Goal: Task Accomplishment & Management: Use online tool/utility

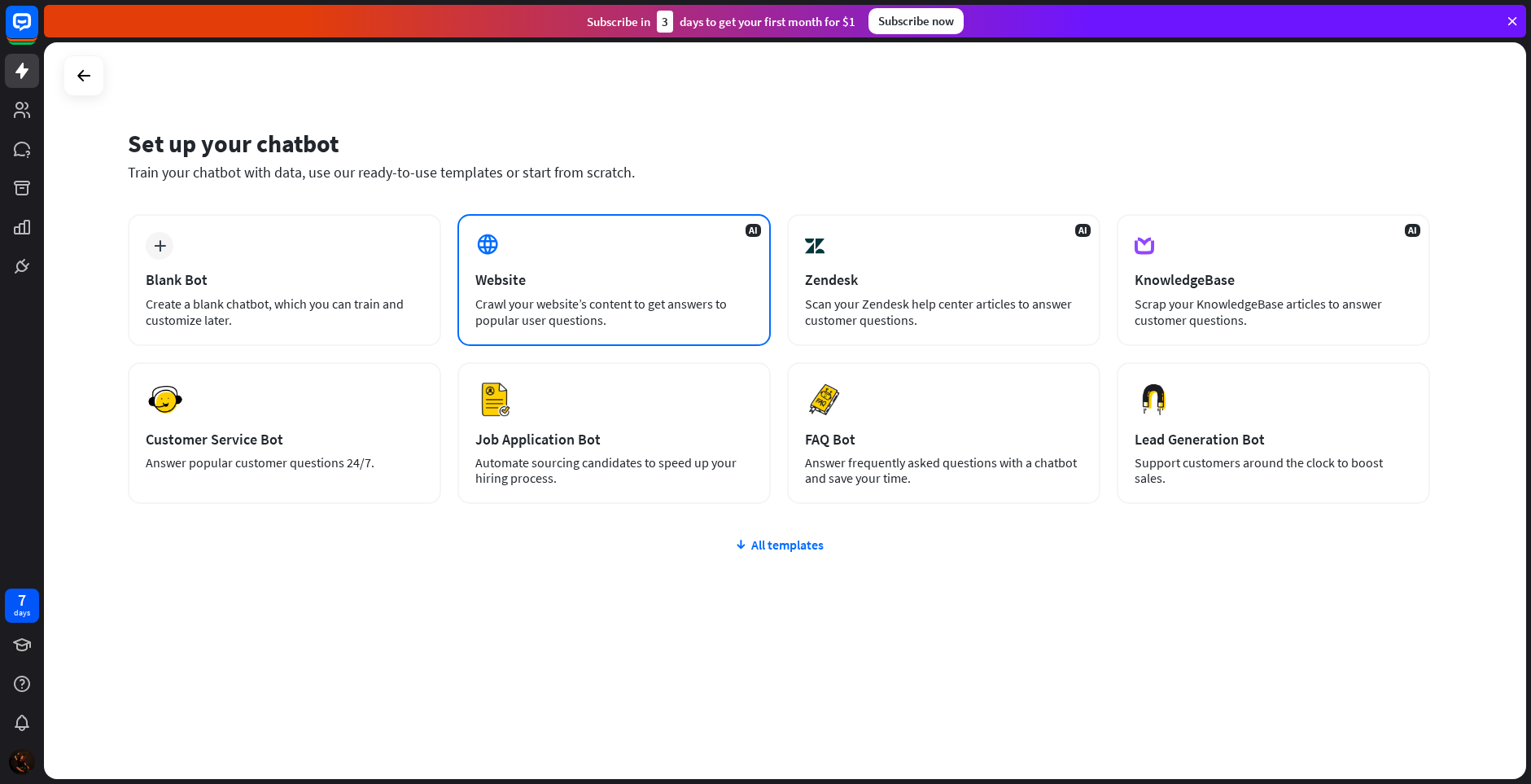
click at [543, 256] on div "AI Website Crawl your website’s content to get answers to popular user question…" at bounding box center [614, 280] width 313 height 132
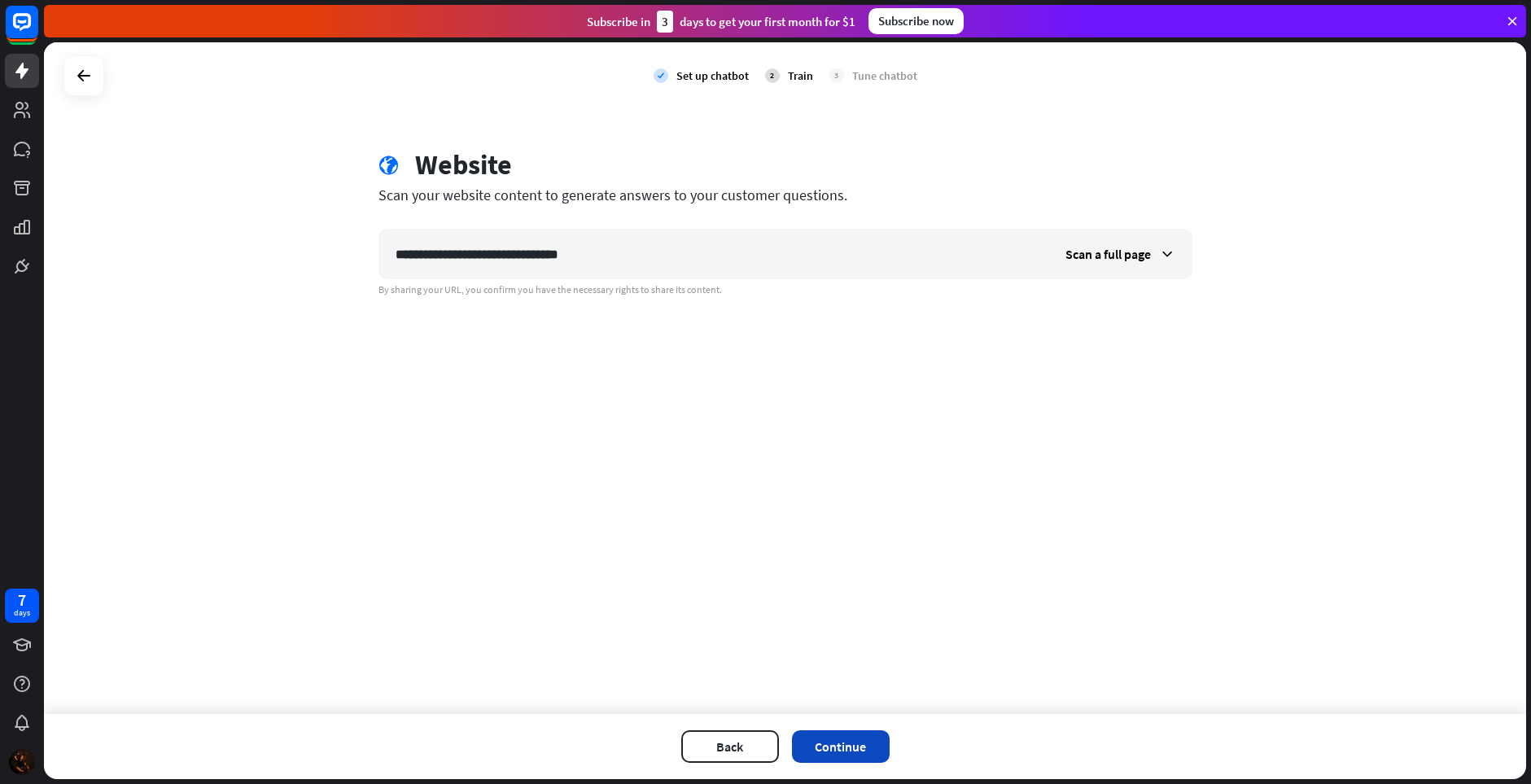
type input "**********"
click at [873, 748] on button "Continue" at bounding box center [840, 746] width 98 height 33
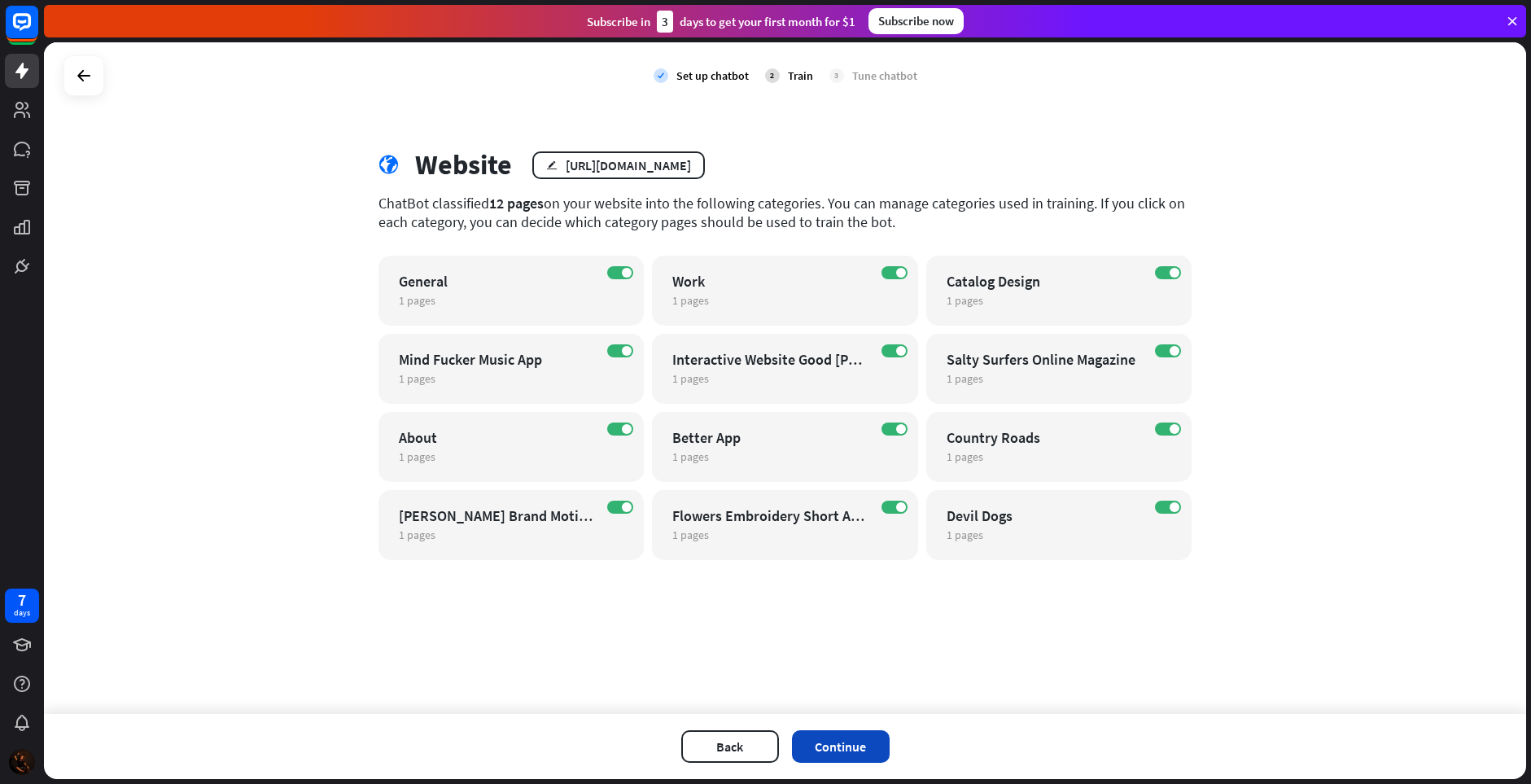
click at [869, 745] on button "Continue" at bounding box center [840, 746] width 98 height 33
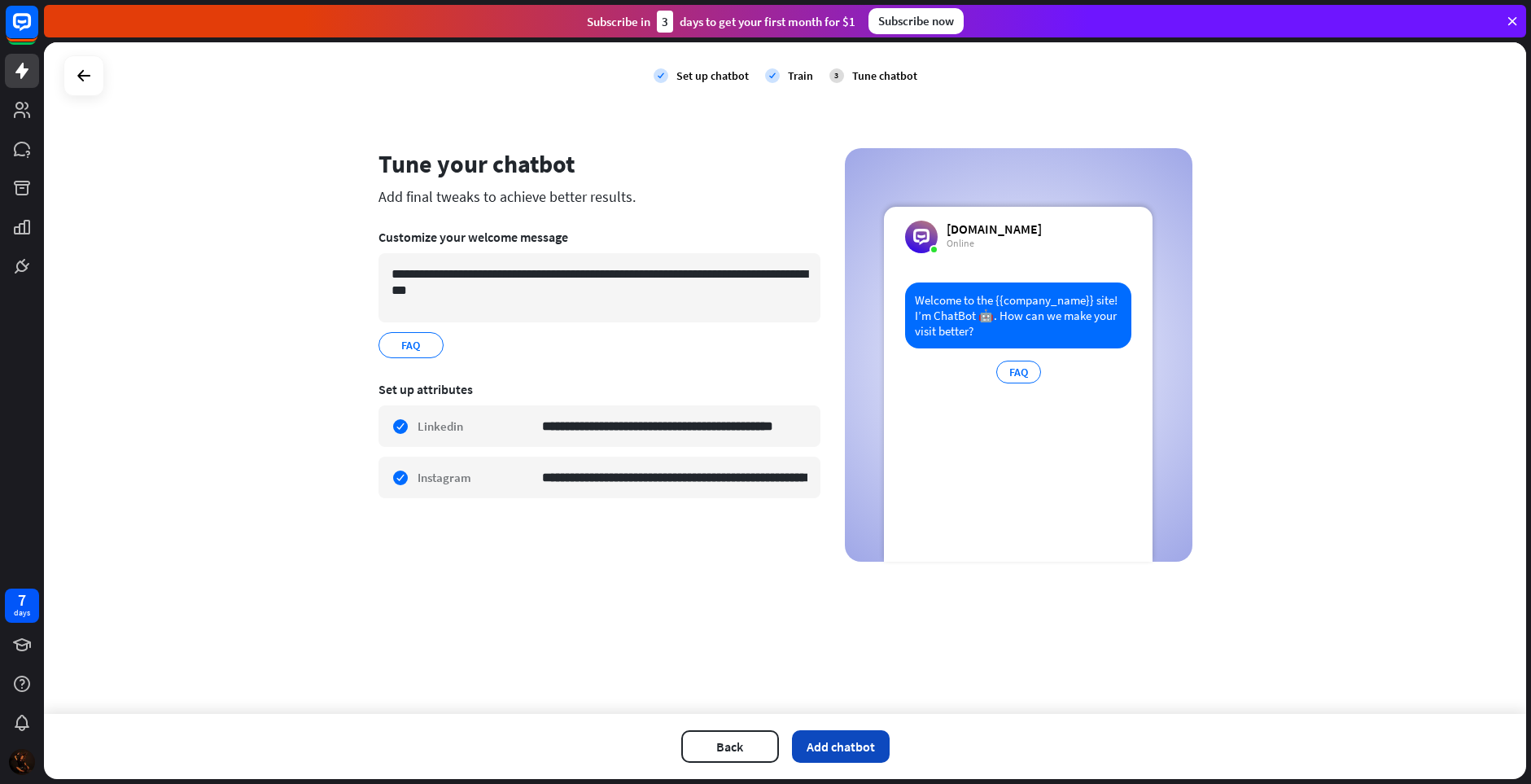
click at [859, 748] on button "Add chatbot" at bounding box center [840, 746] width 98 height 33
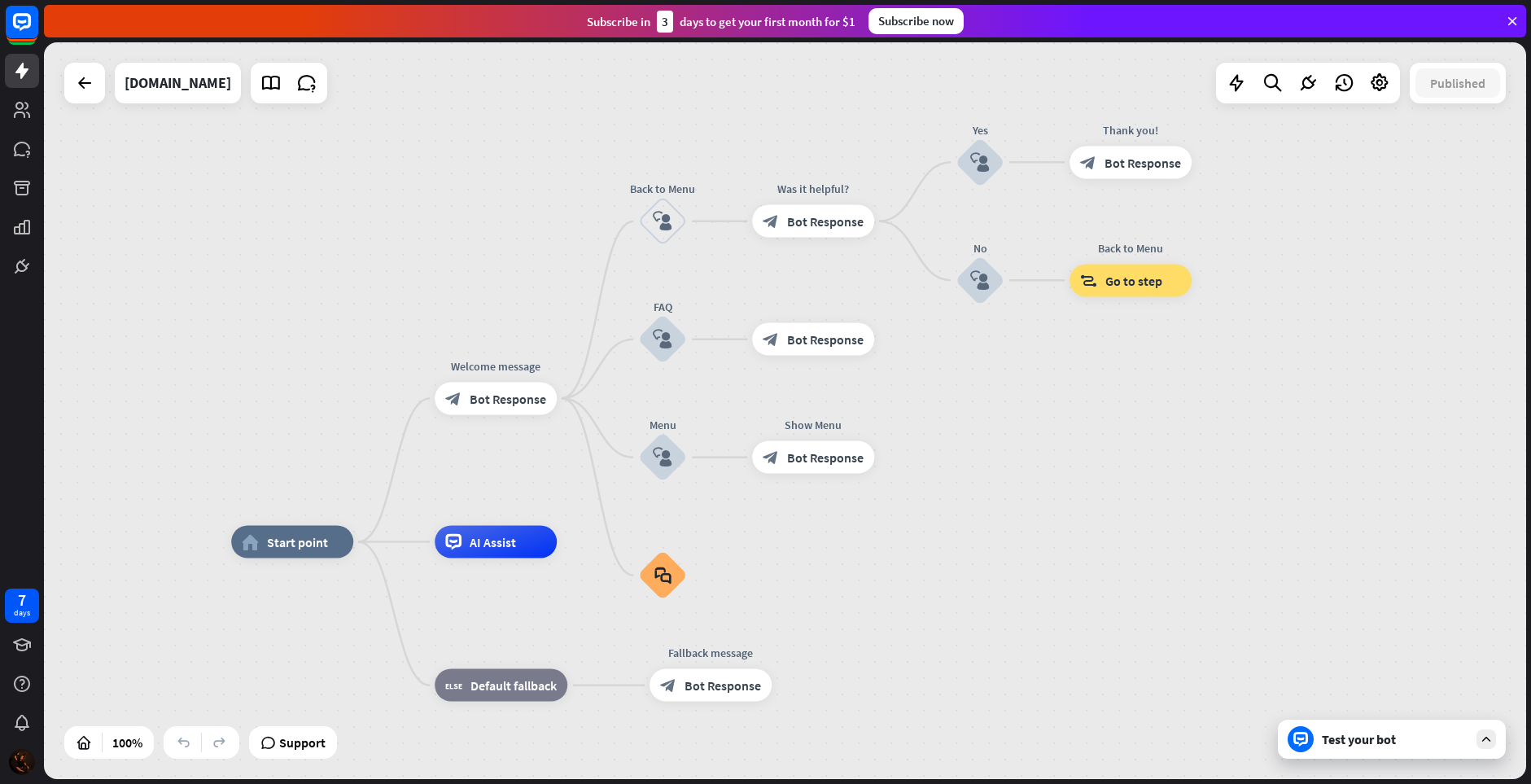
drag, startPoint x: 1005, startPoint y: 413, endPoint x: 896, endPoint y: 544, distance: 170.4
click at [785, 336] on div "block_bot_response Bot Response" at bounding box center [813, 339] width 122 height 33
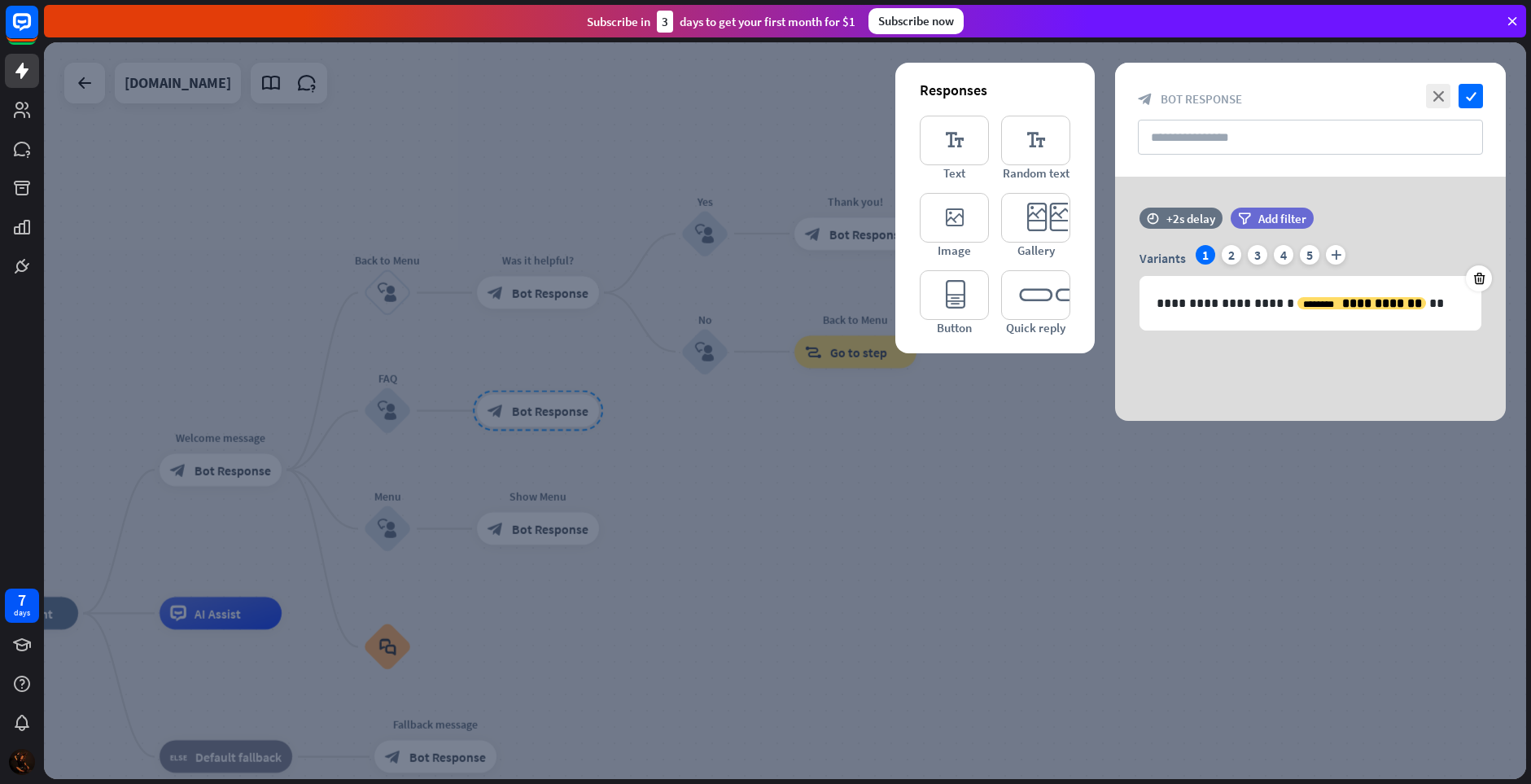
click at [232, 474] on div at bounding box center [785, 410] width 1482 height 736
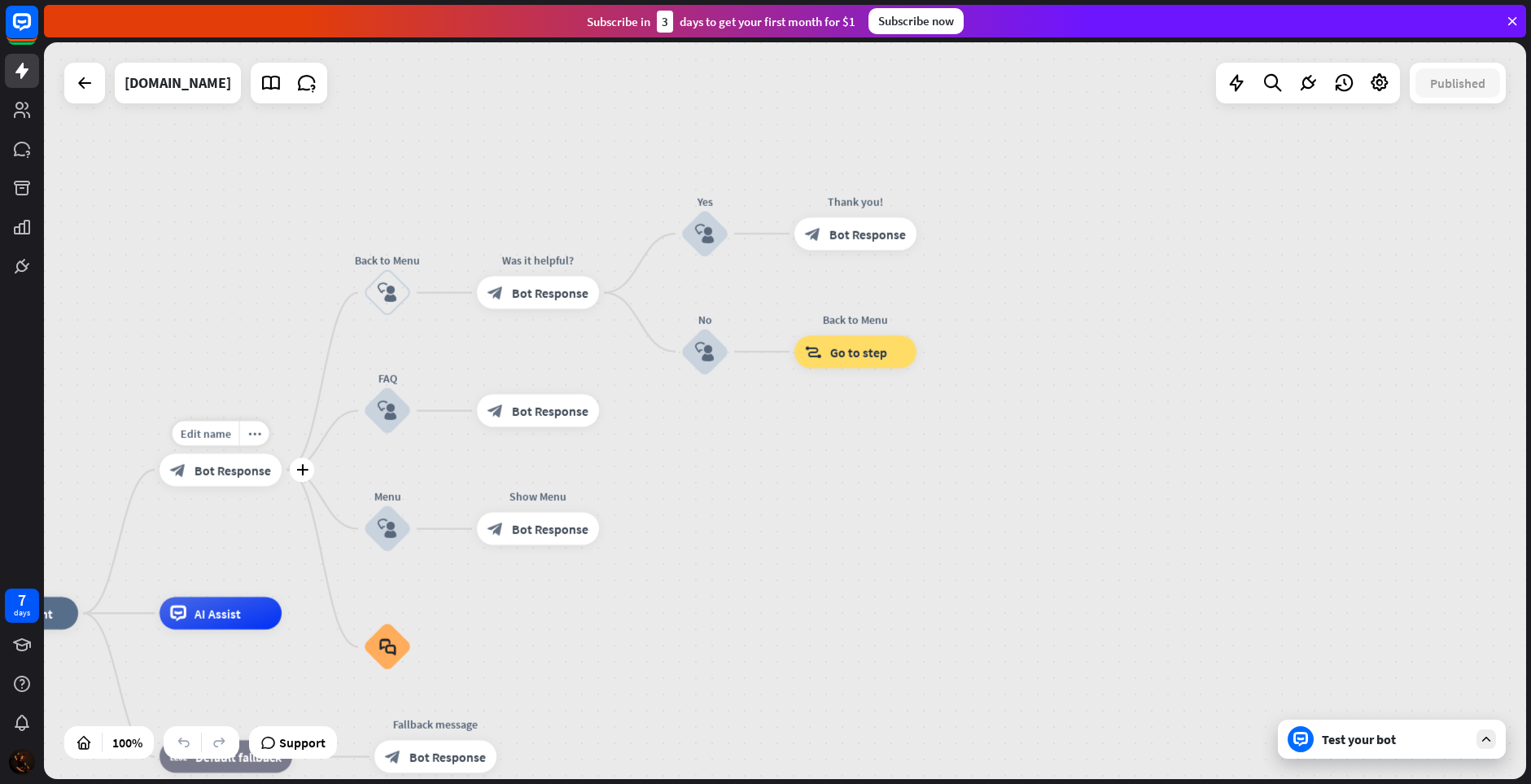
click at [215, 474] on span "Bot Response" at bounding box center [233, 469] width 77 height 16
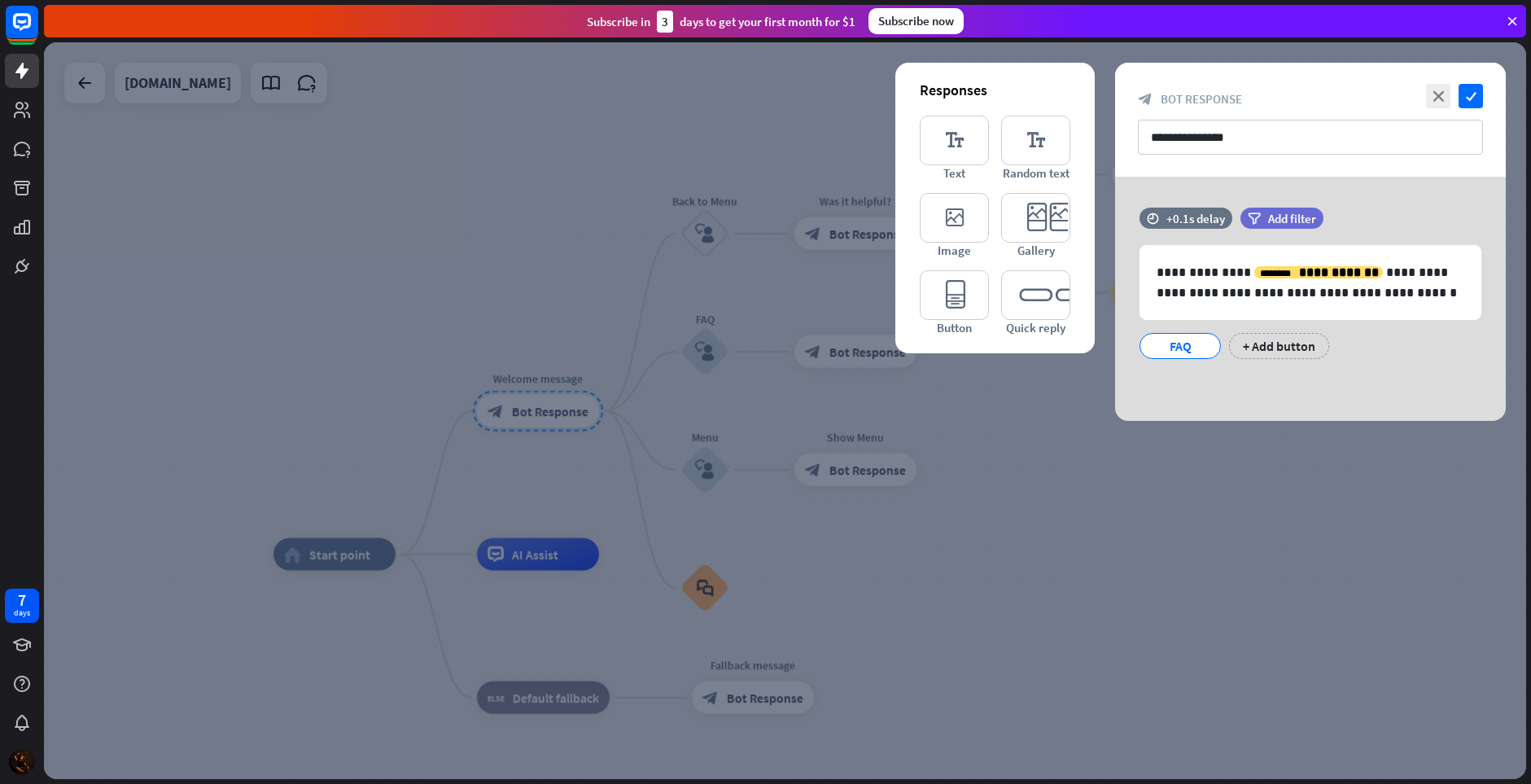
click at [508, 586] on div at bounding box center [785, 410] width 1482 height 736
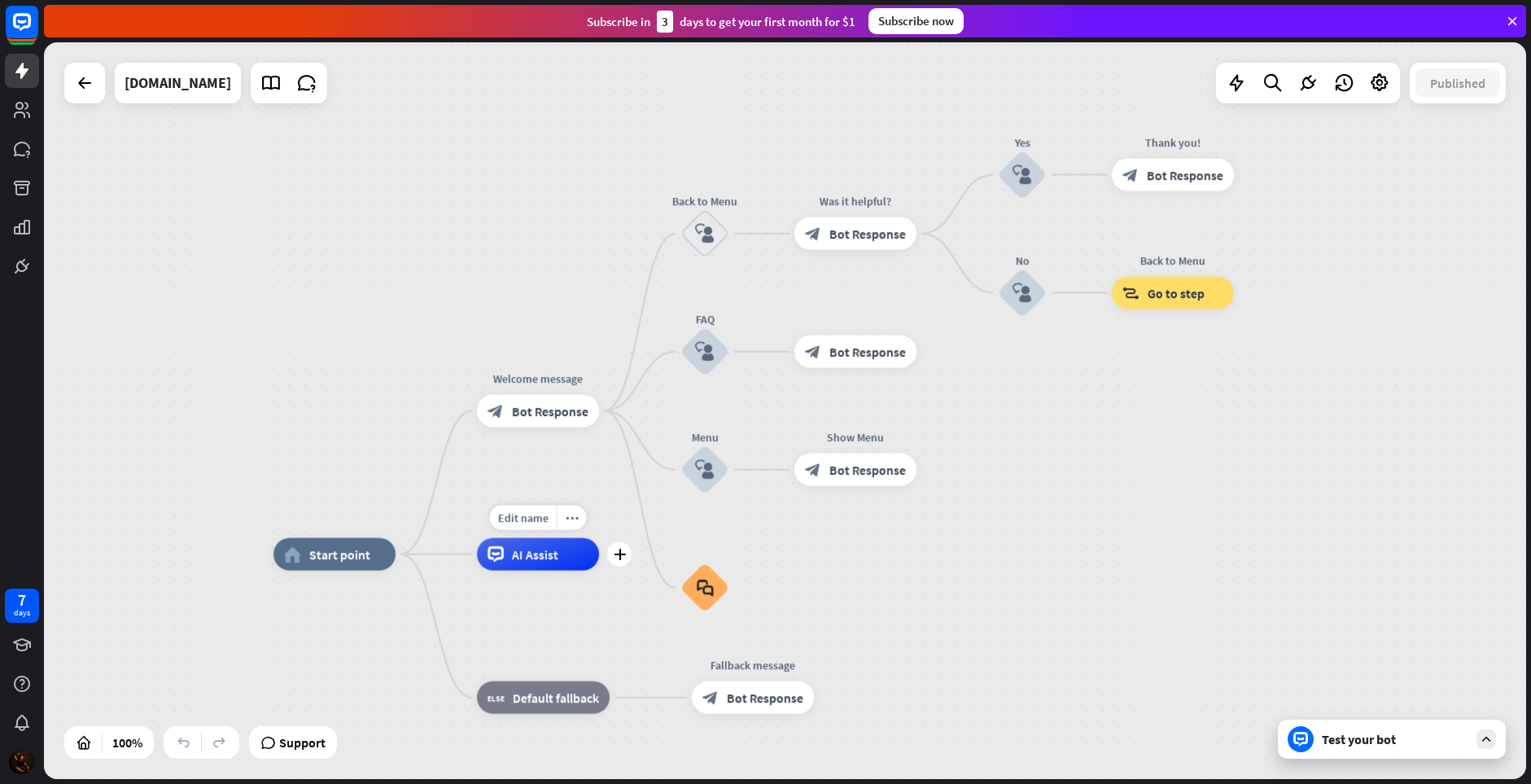
click at [513, 556] on span "AI Assist" at bounding box center [535, 554] width 47 height 16
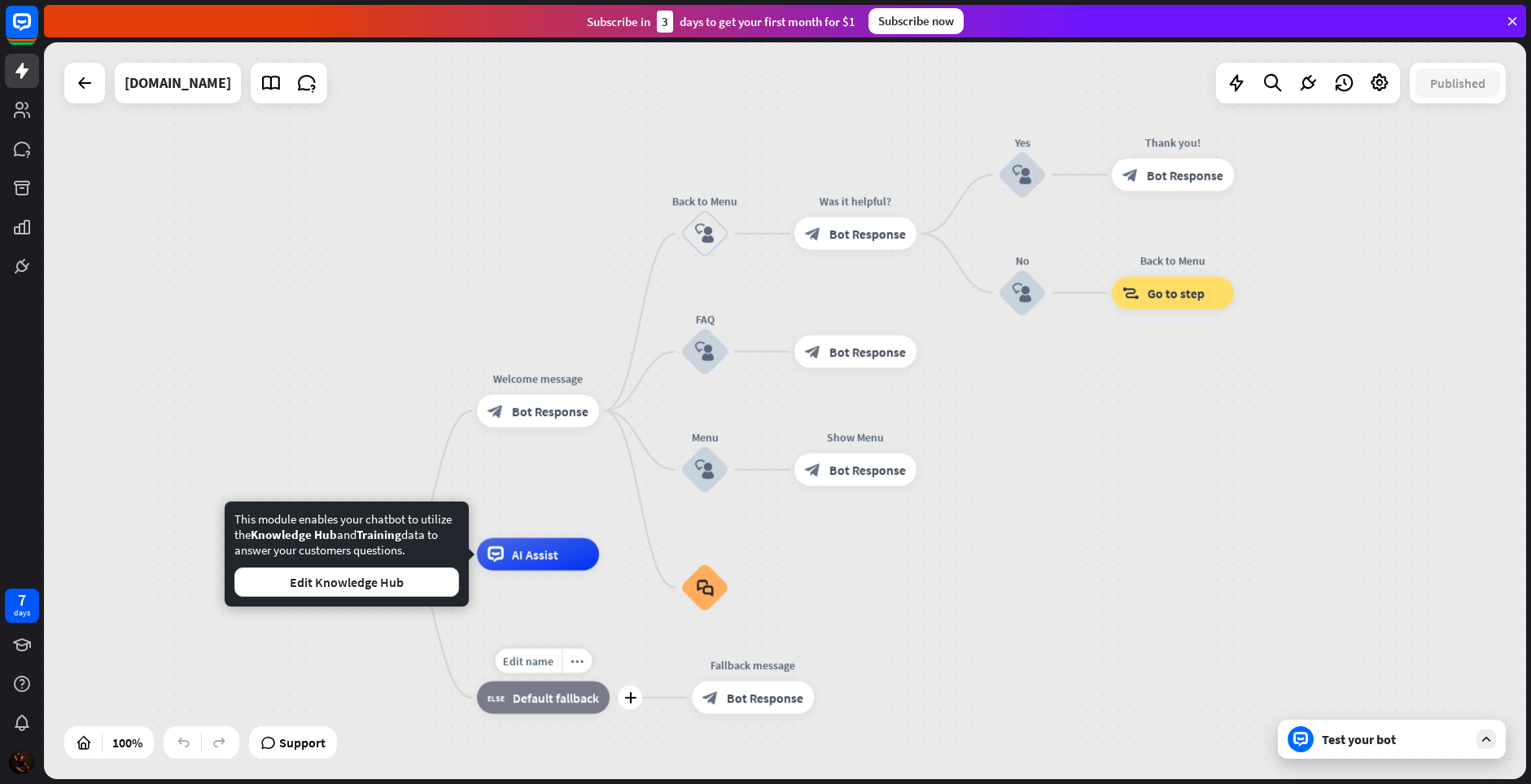
click at [581, 696] on span "Default fallback" at bounding box center [556, 698] width 86 height 16
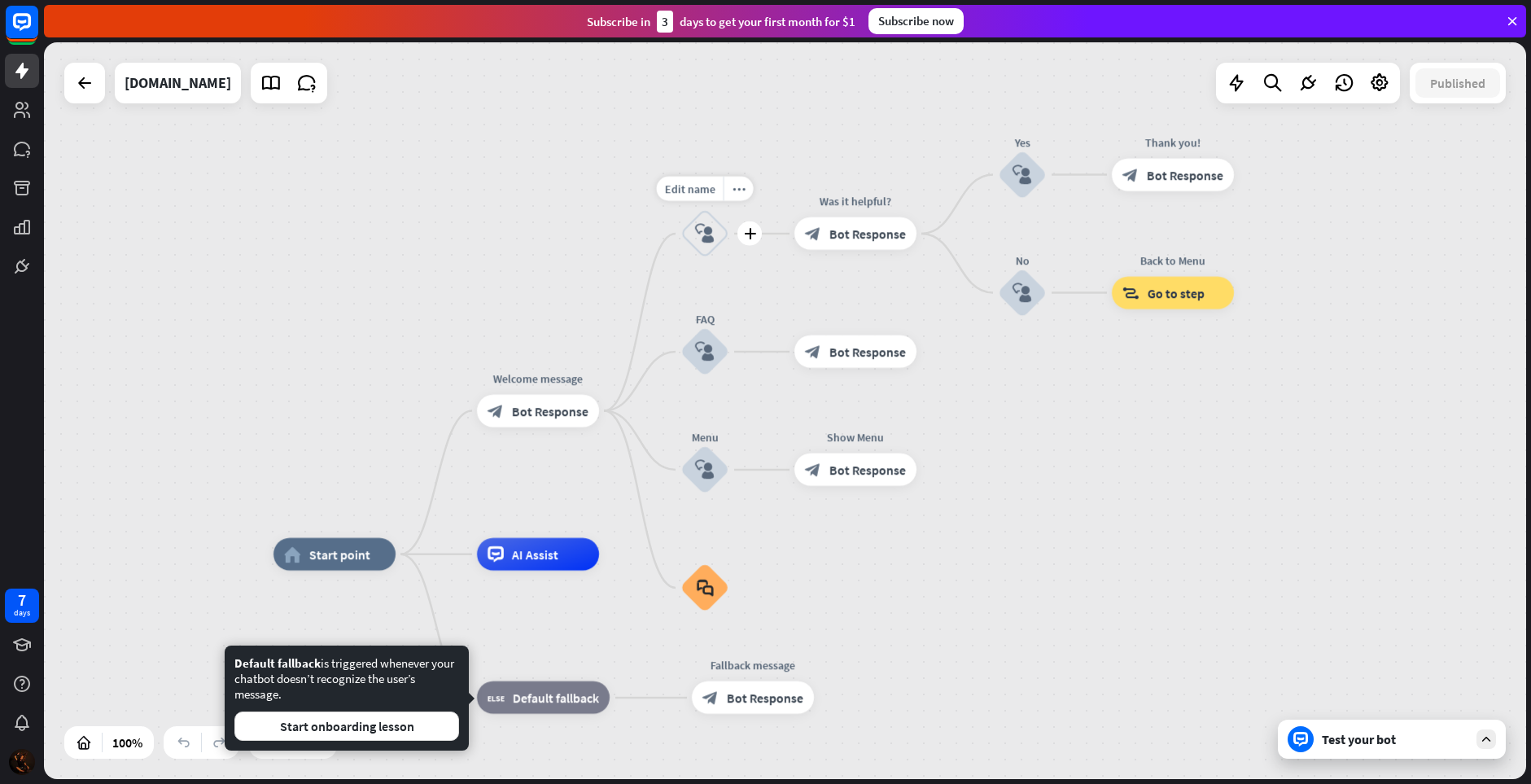
click at [697, 228] on icon "block_user_input" at bounding box center [705, 234] width 19 height 19
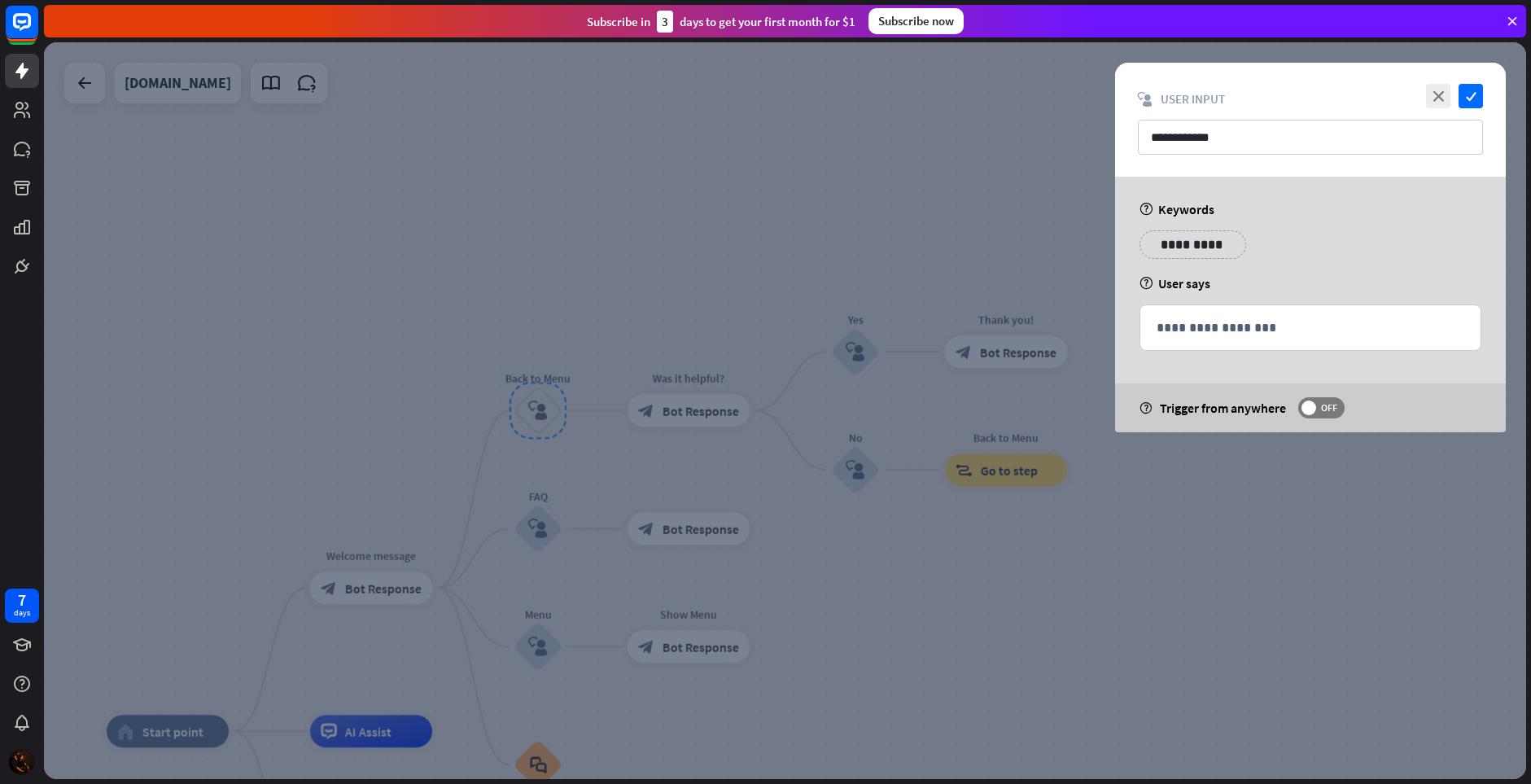
click at [705, 310] on div at bounding box center [785, 410] width 1482 height 736
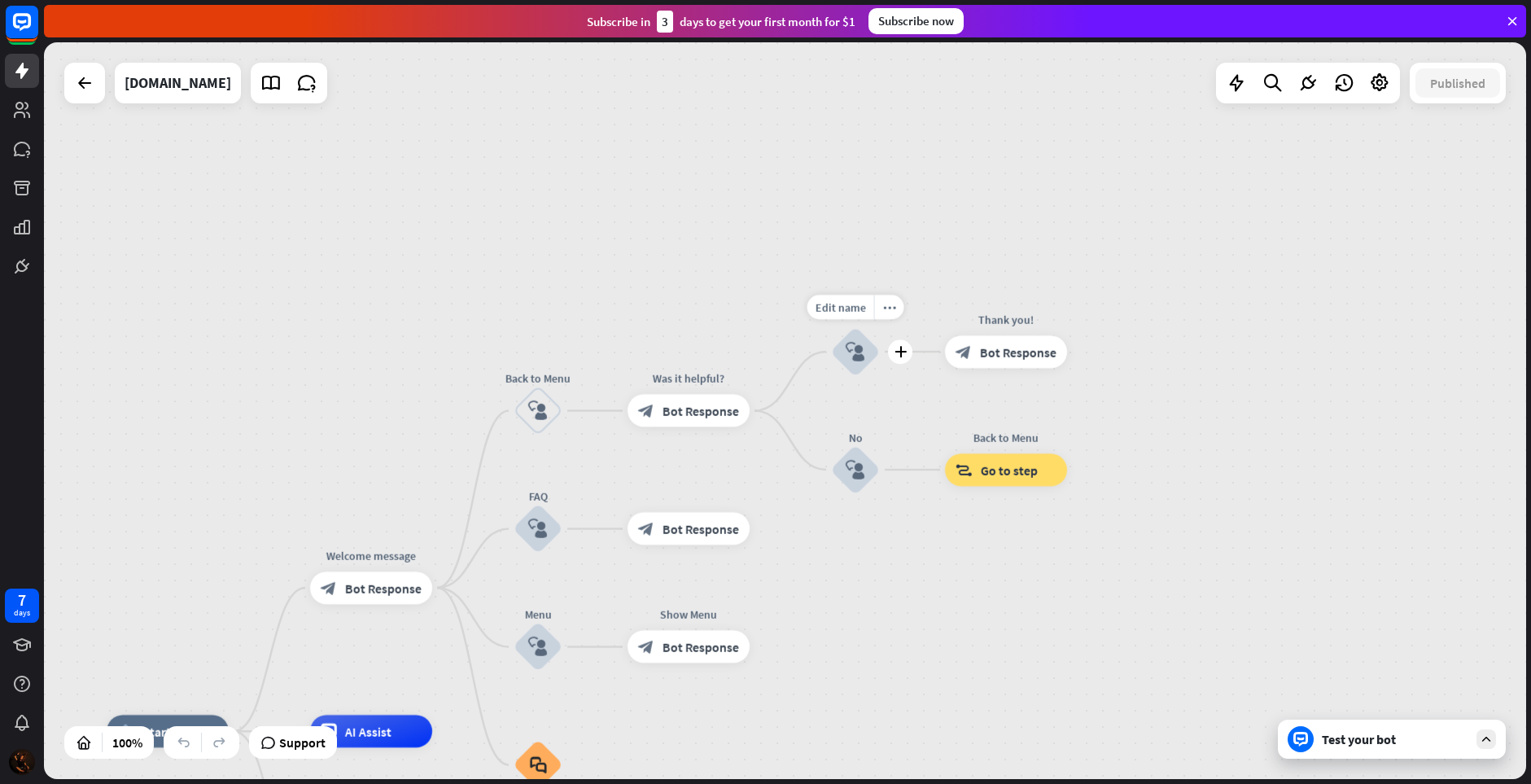
click at [862, 357] on icon "block_user_input" at bounding box center [855, 352] width 19 height 19
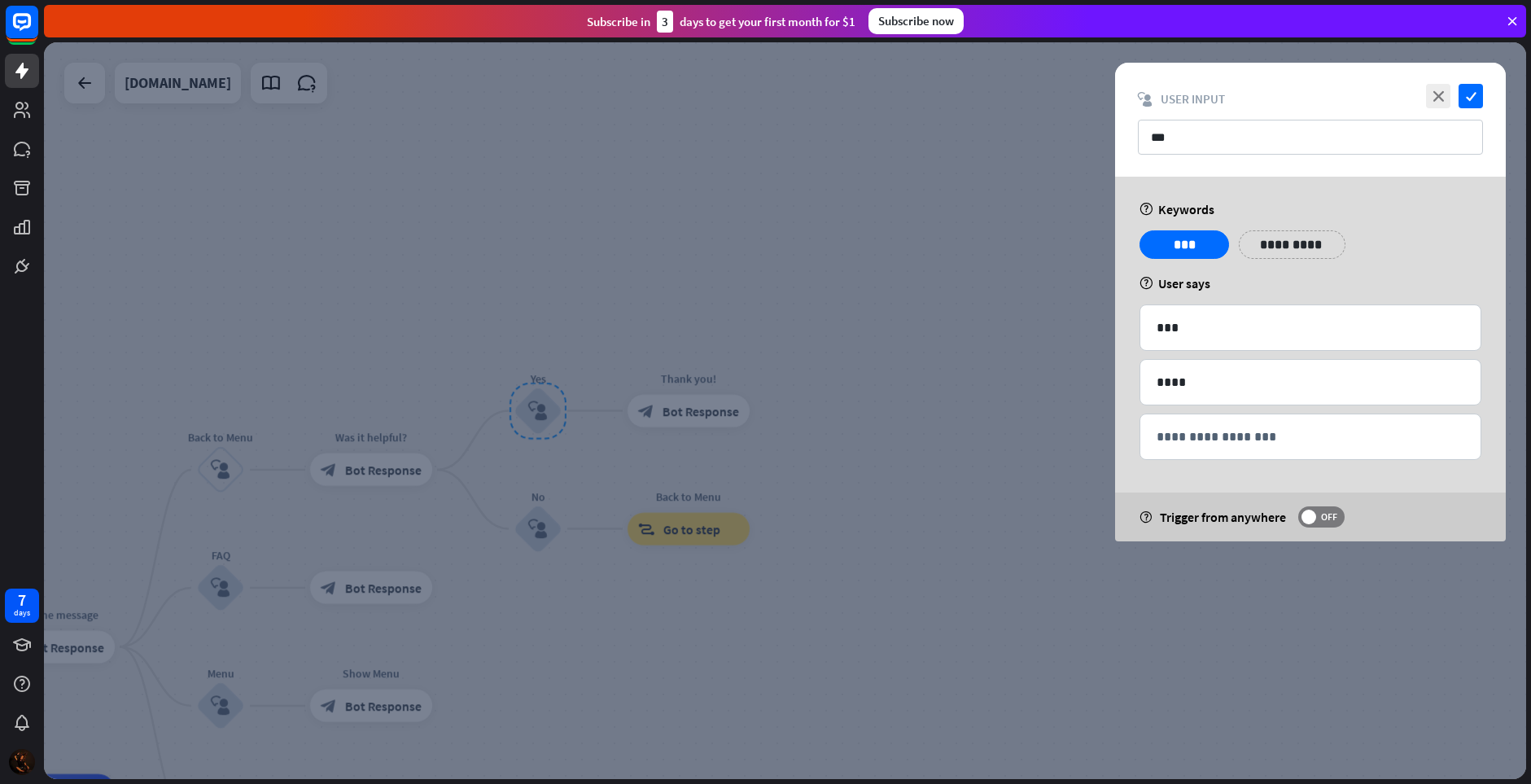
click at [767, 286] on div at bounding box center [785, 410] width 1482 height 736
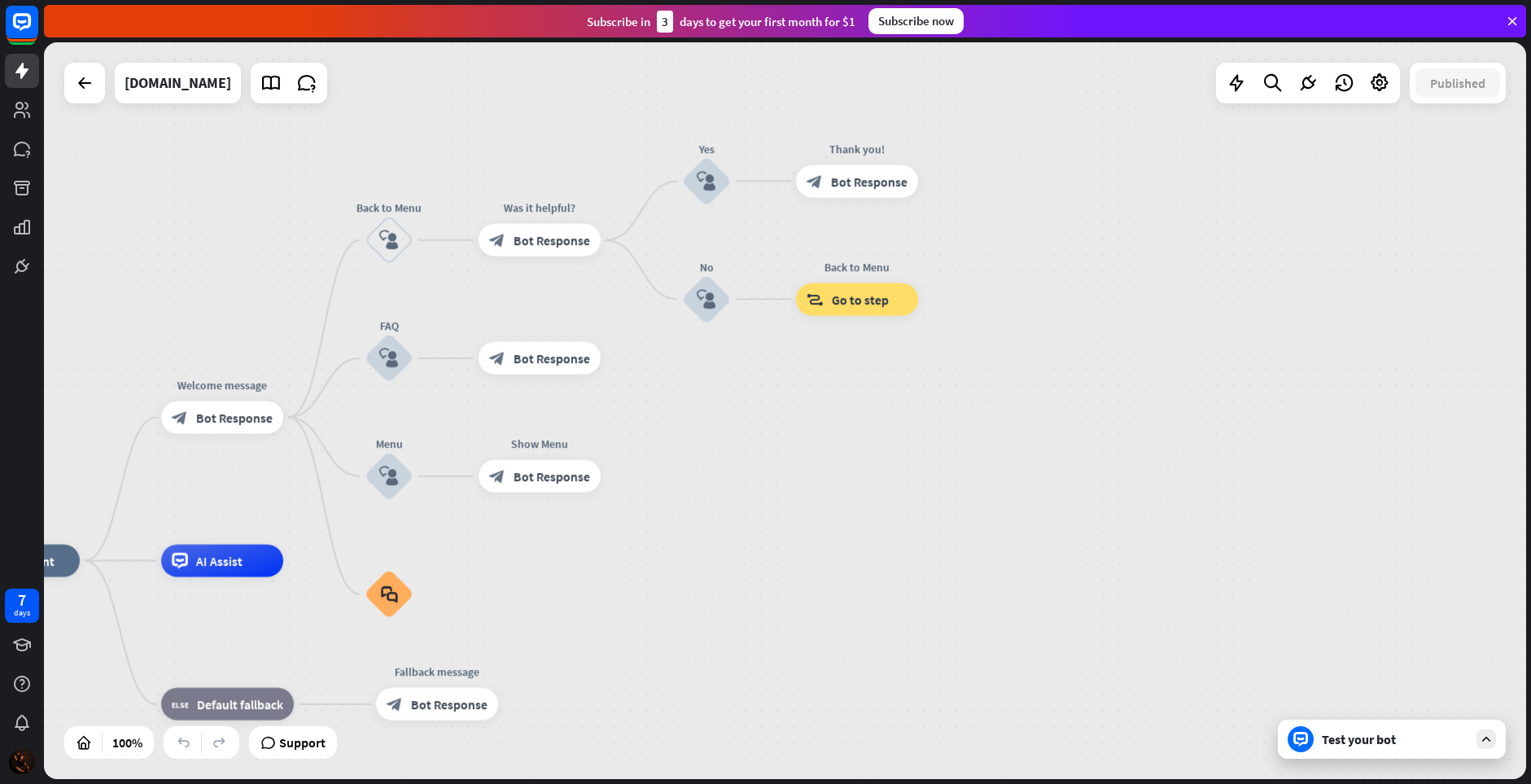
drag, startPoint x: 535, startPoint y: 661, endPoint x: 704, endPoint y: 431, distance: 285.4
click at [704, 431] on div "home_2 Start point Welcome message block_bot_response Bot Response Back to Menu…" at bounding box center [785, 410] width 1482 height 736
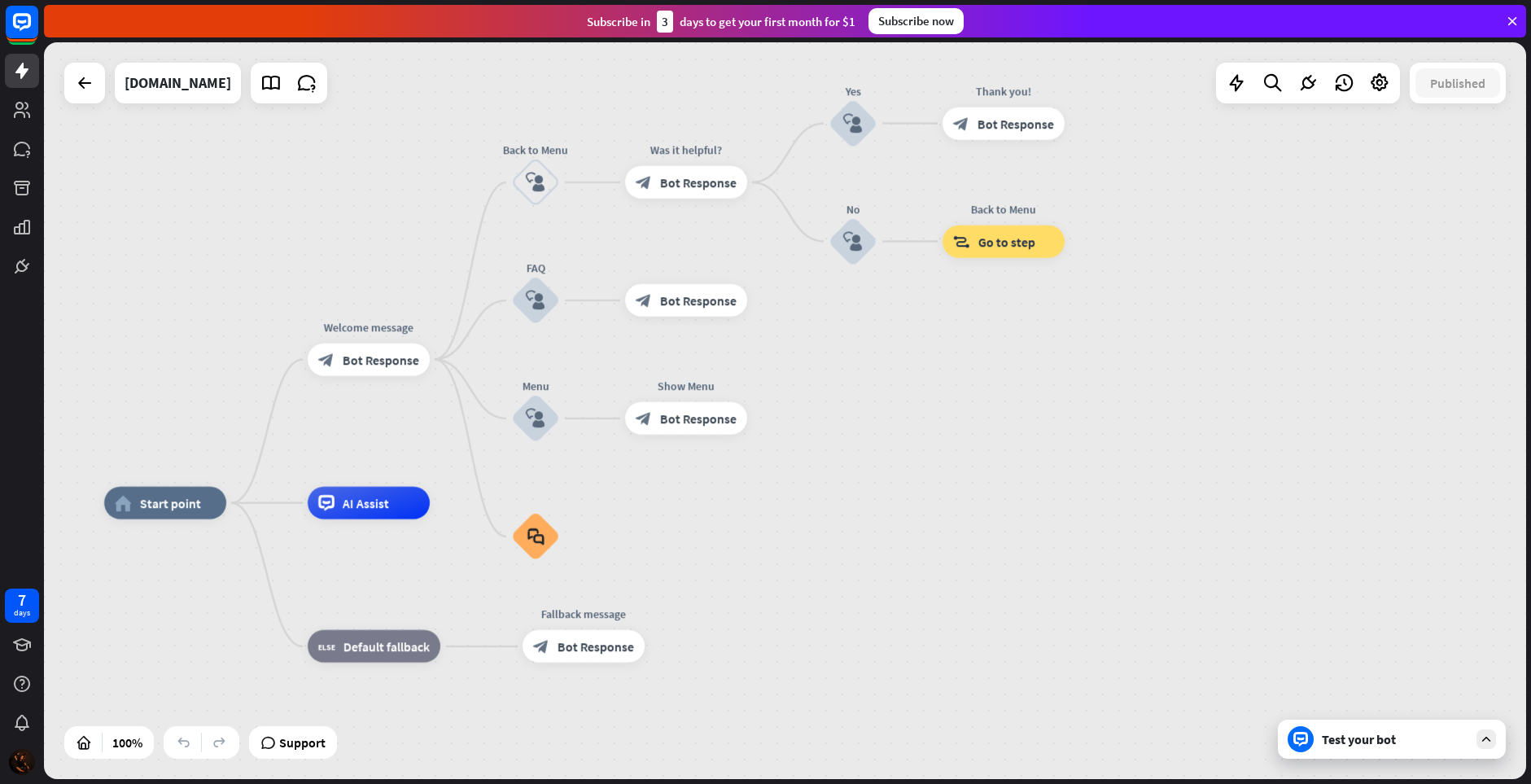
drag, startPoint x: 650, startPoint y: 555, endPoint x: 797, endPoint y: 496, distance: 158.4
click at [797, 496] on div "home_2 Start point Welcome message block_bot_response Bot Response Back to Menu…" at bounding box center [785, 410] width 1482 height 736
click at [165, 507] on span "Start point" at bounding box center [171, 501] width 61 height 16
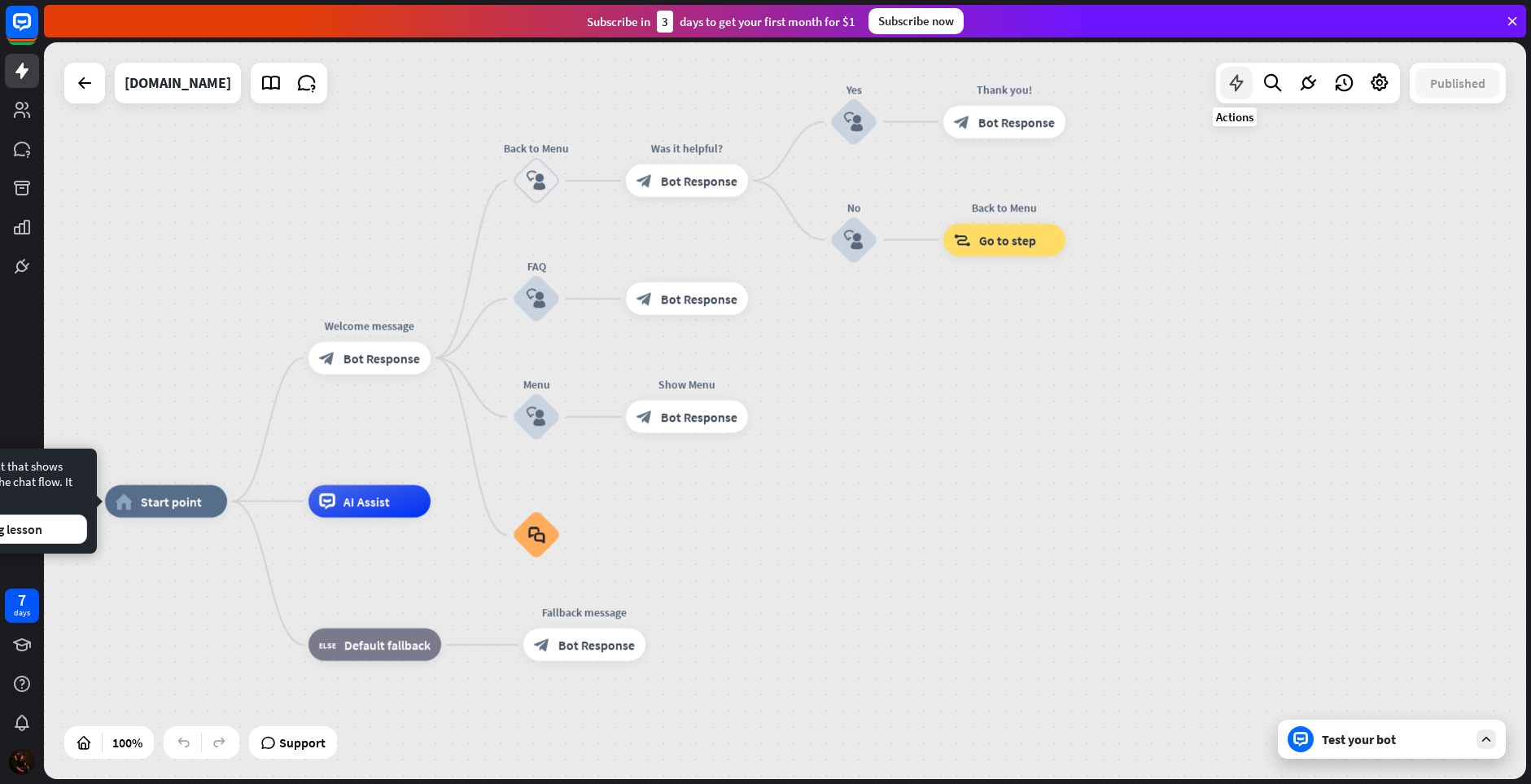
click at [1240, 81] on icon at bounding box center [1236, 83] width 21 height 21
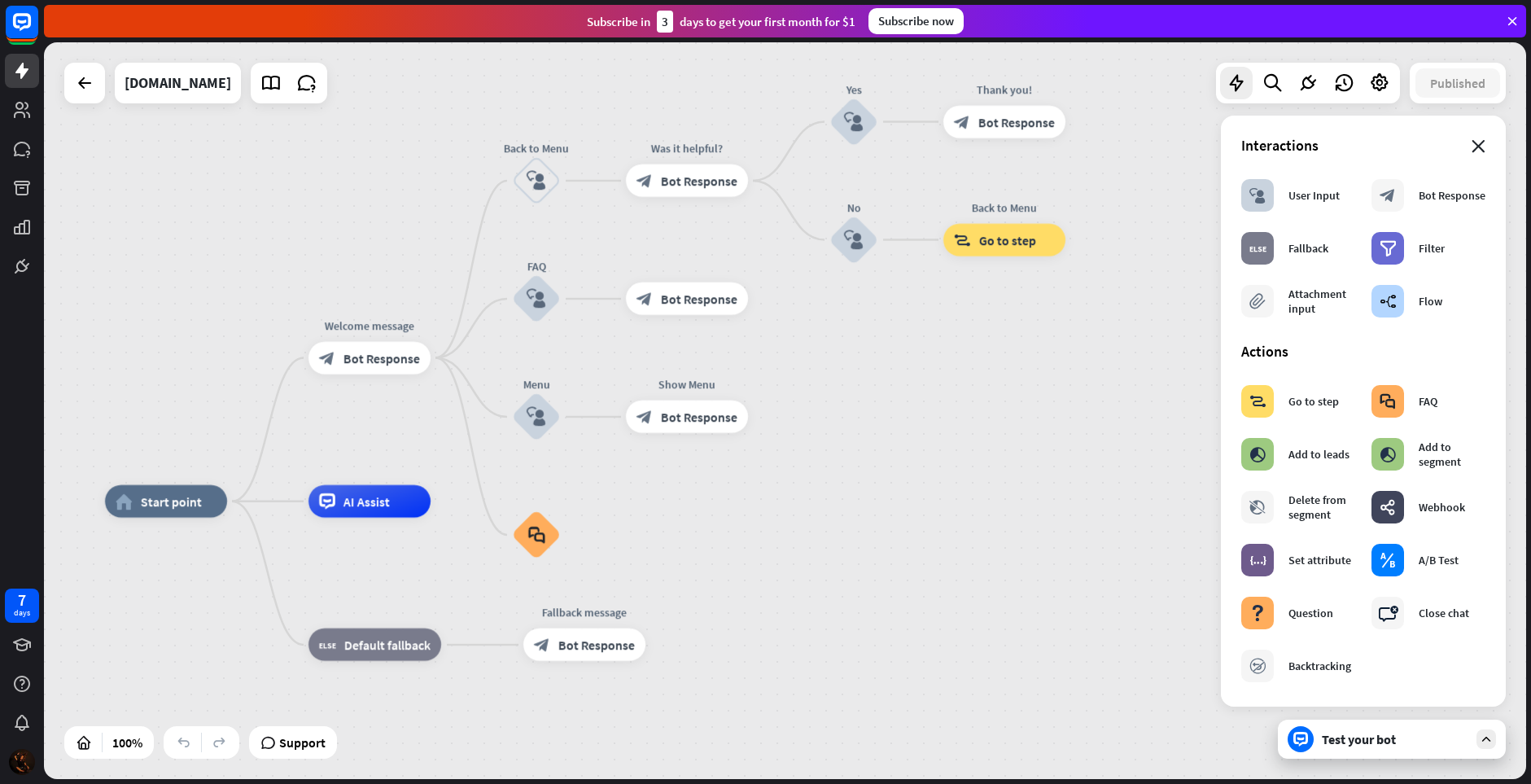
click at [1472, 145] on icon "close" at bounding box center [1479, 146] width 14 height 13
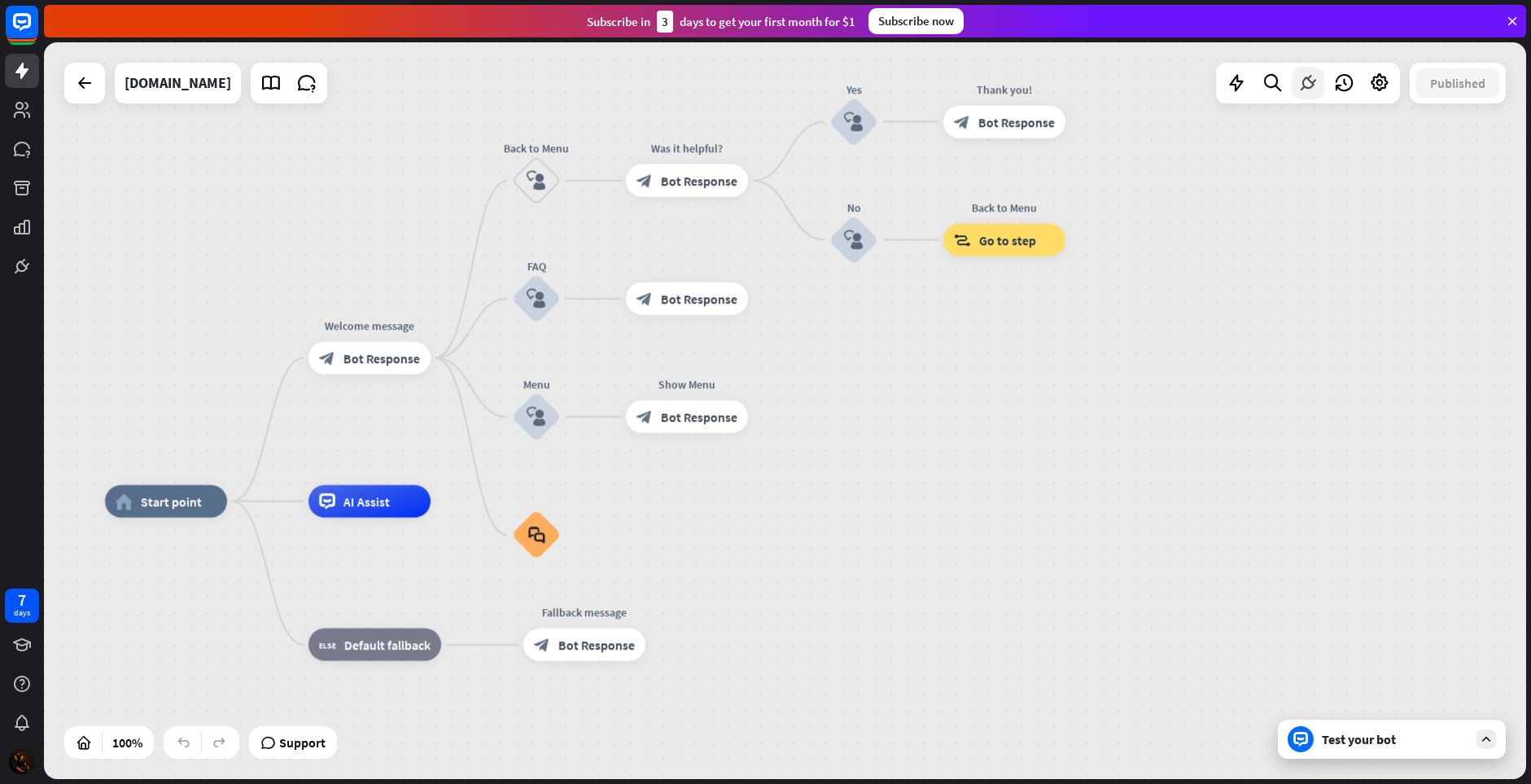
click at [1306, 83] on icon at bounding box center [1308, 83] width 21 height 21
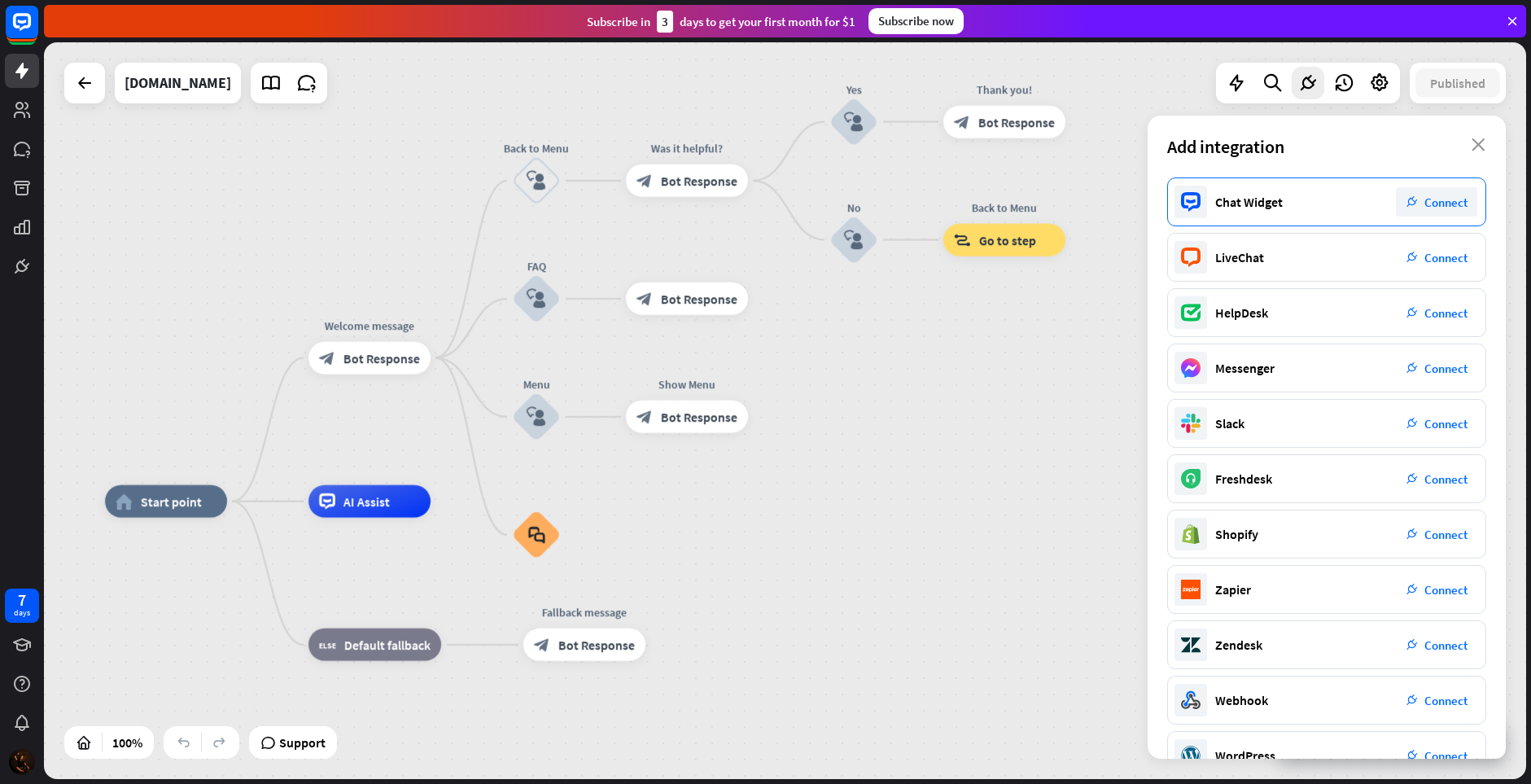
click at [1443, 198] on span "Connect" at bounding box center [1445, 203] width 43 height 16
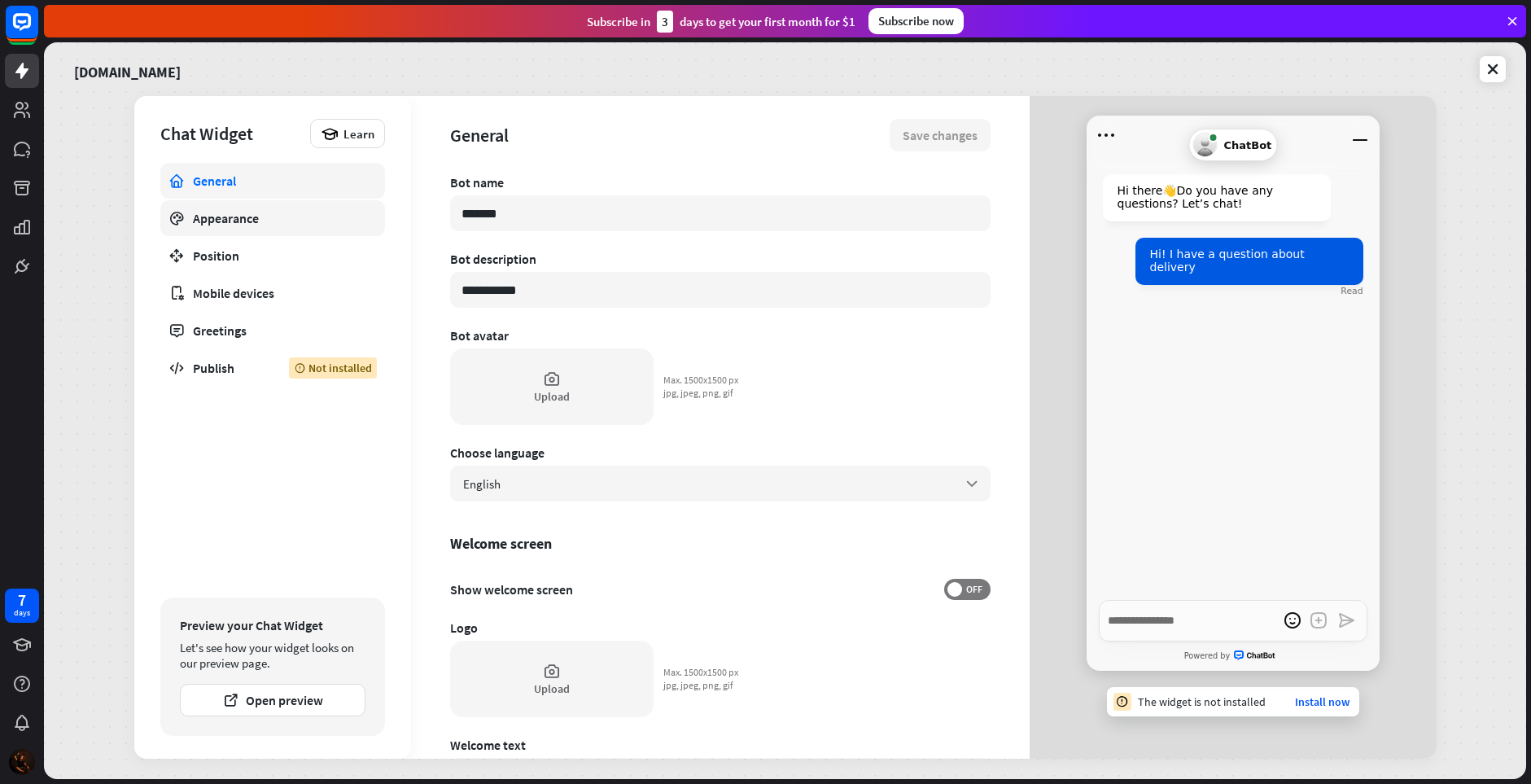
click at [273, 222] on div "Appearance" at bounding box center [273, 218] width 160 height 16
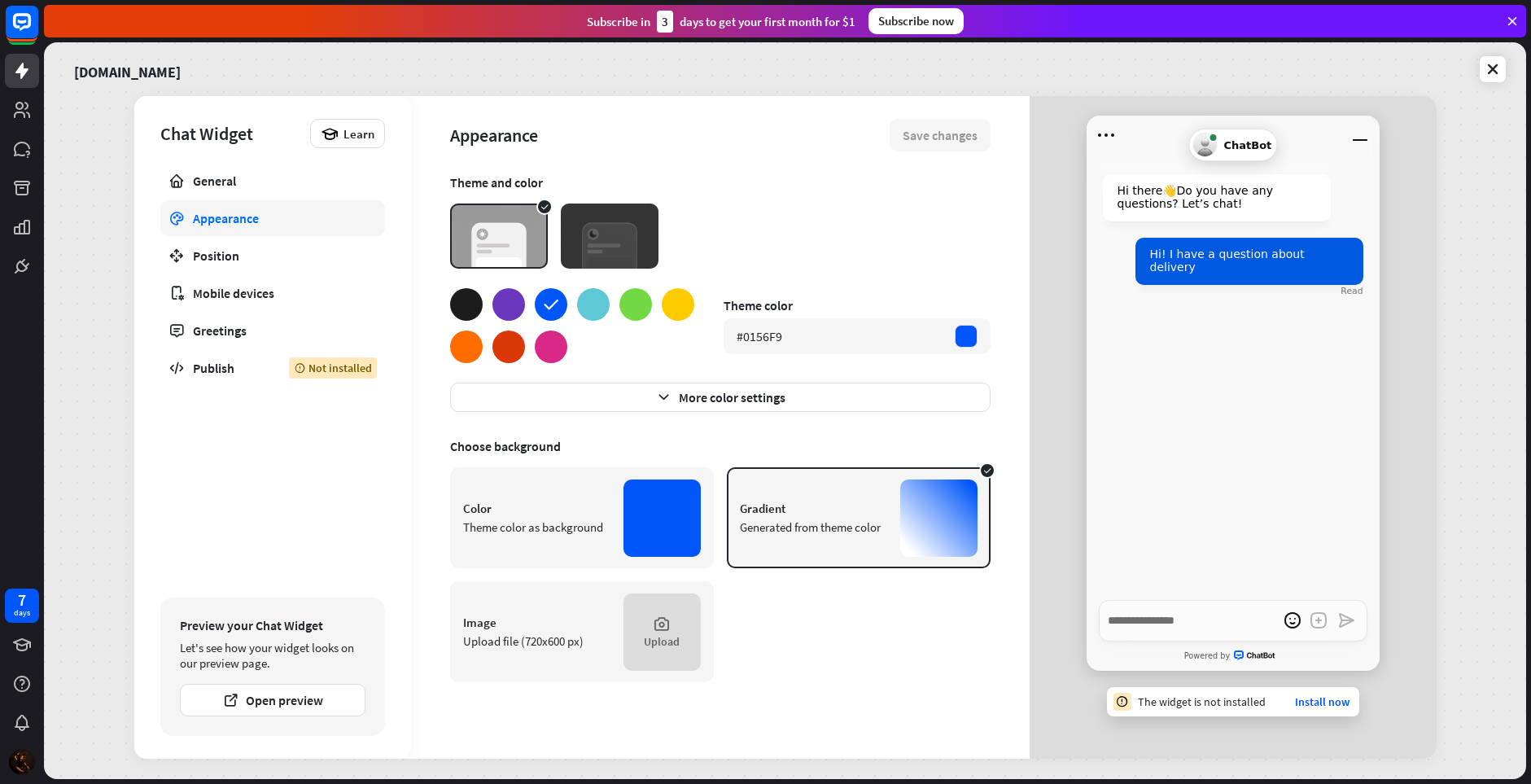
click at [590, 310] on div at bounding box center [593, 304] width 33 height 33
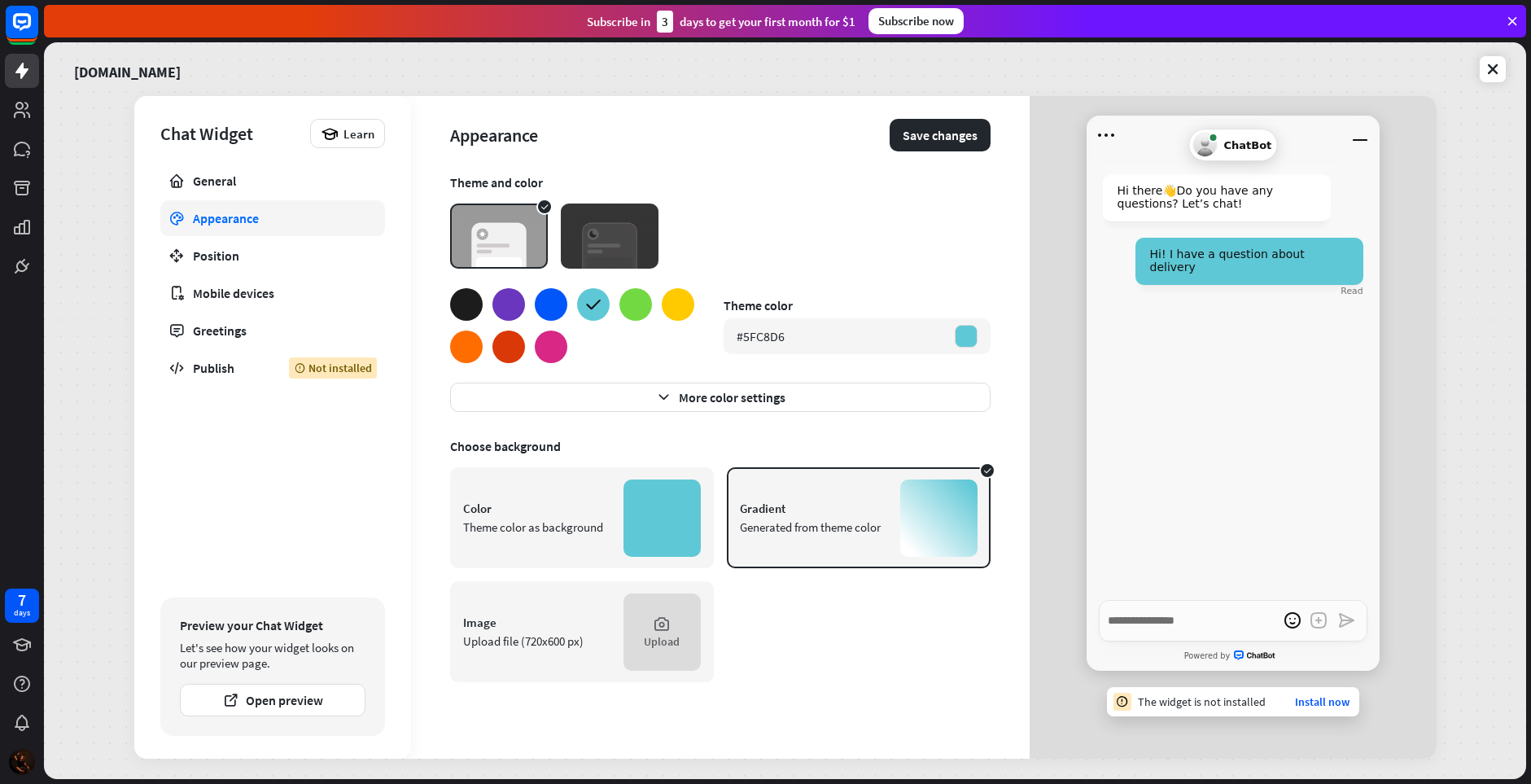
click at [547, 306] on div at bounding box center [550, 304] width 33 height 33
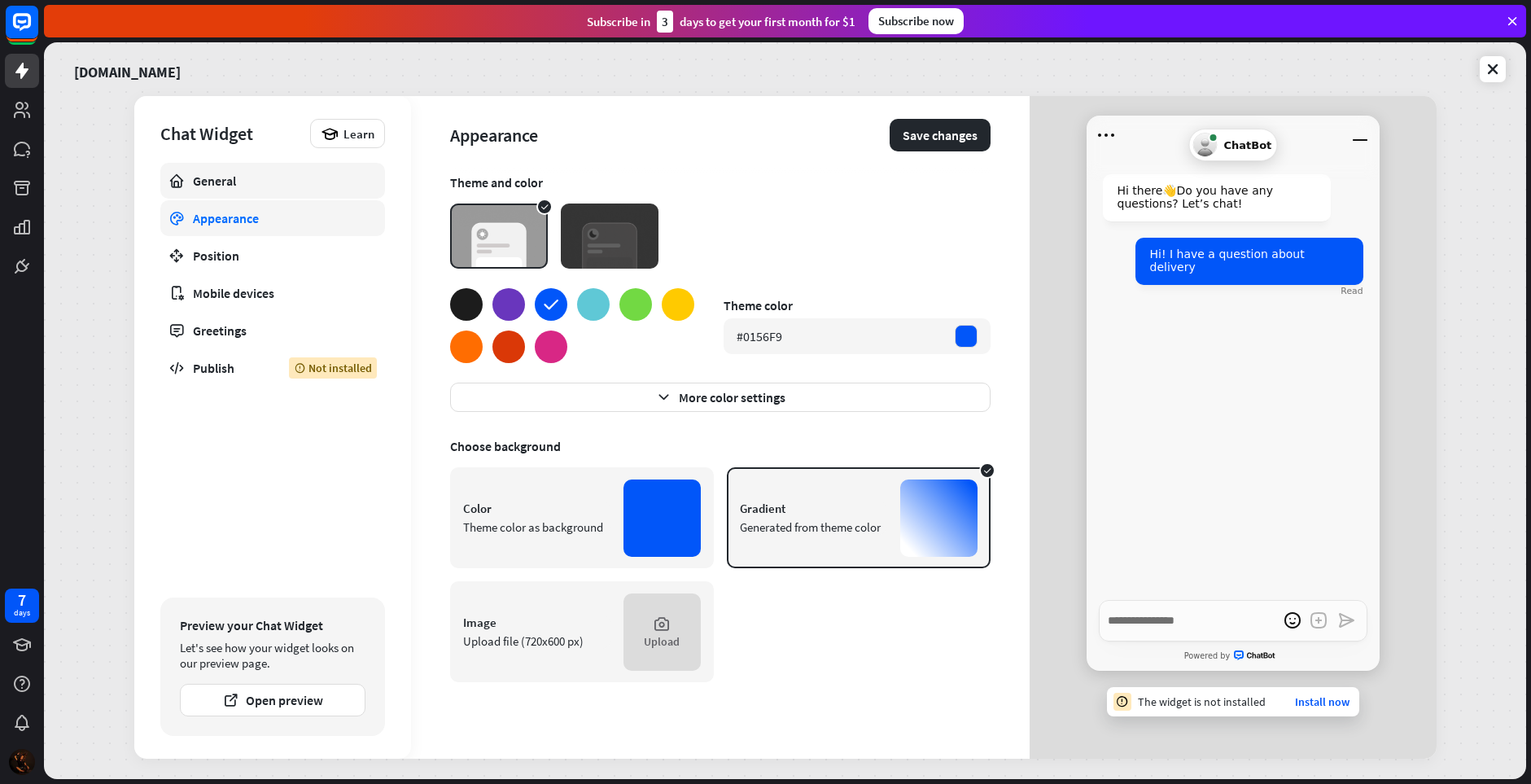
click at [262, 183] on div "General" at bounding box center [273, 181] width 160 height 16
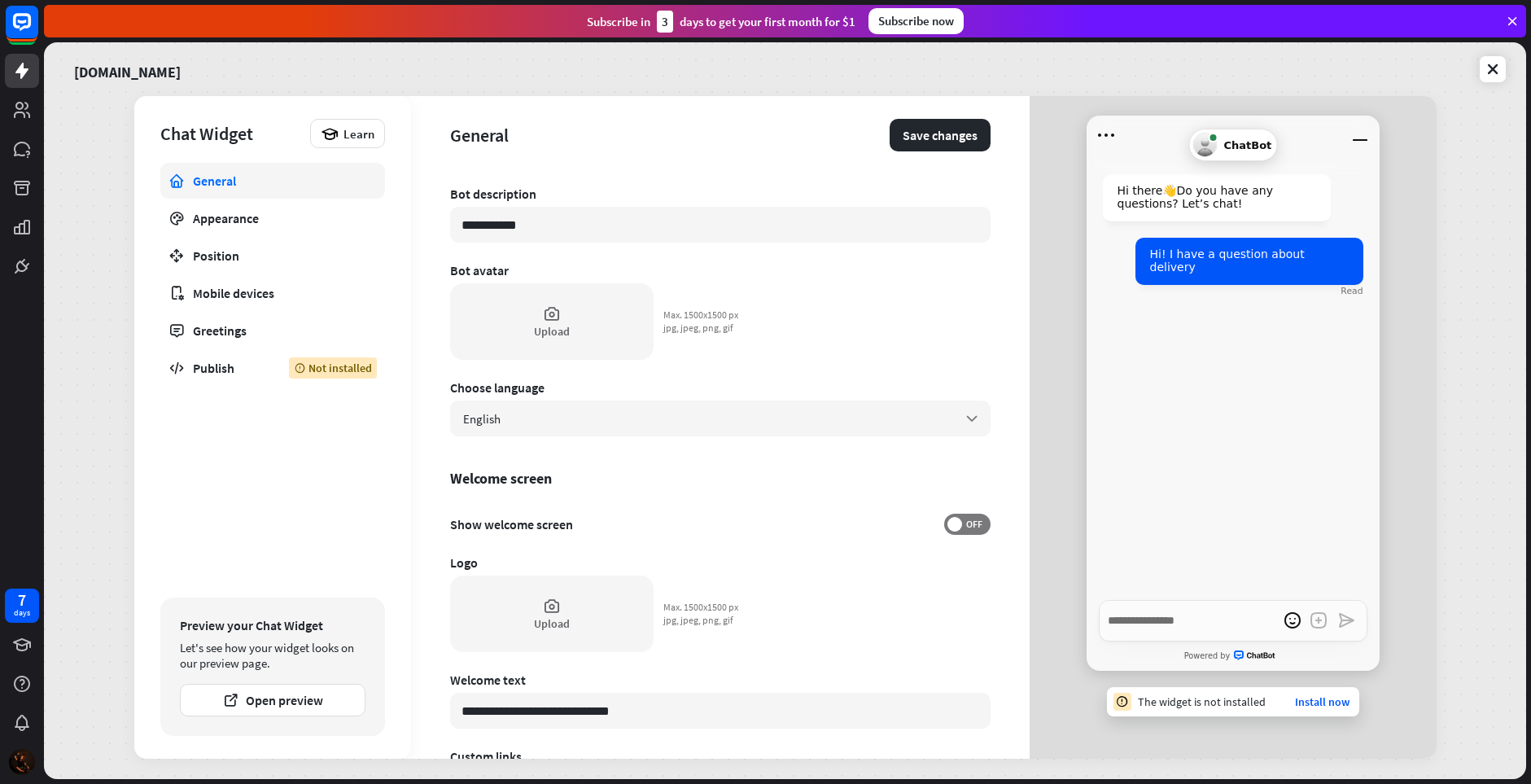
scroll to position [230, 0]
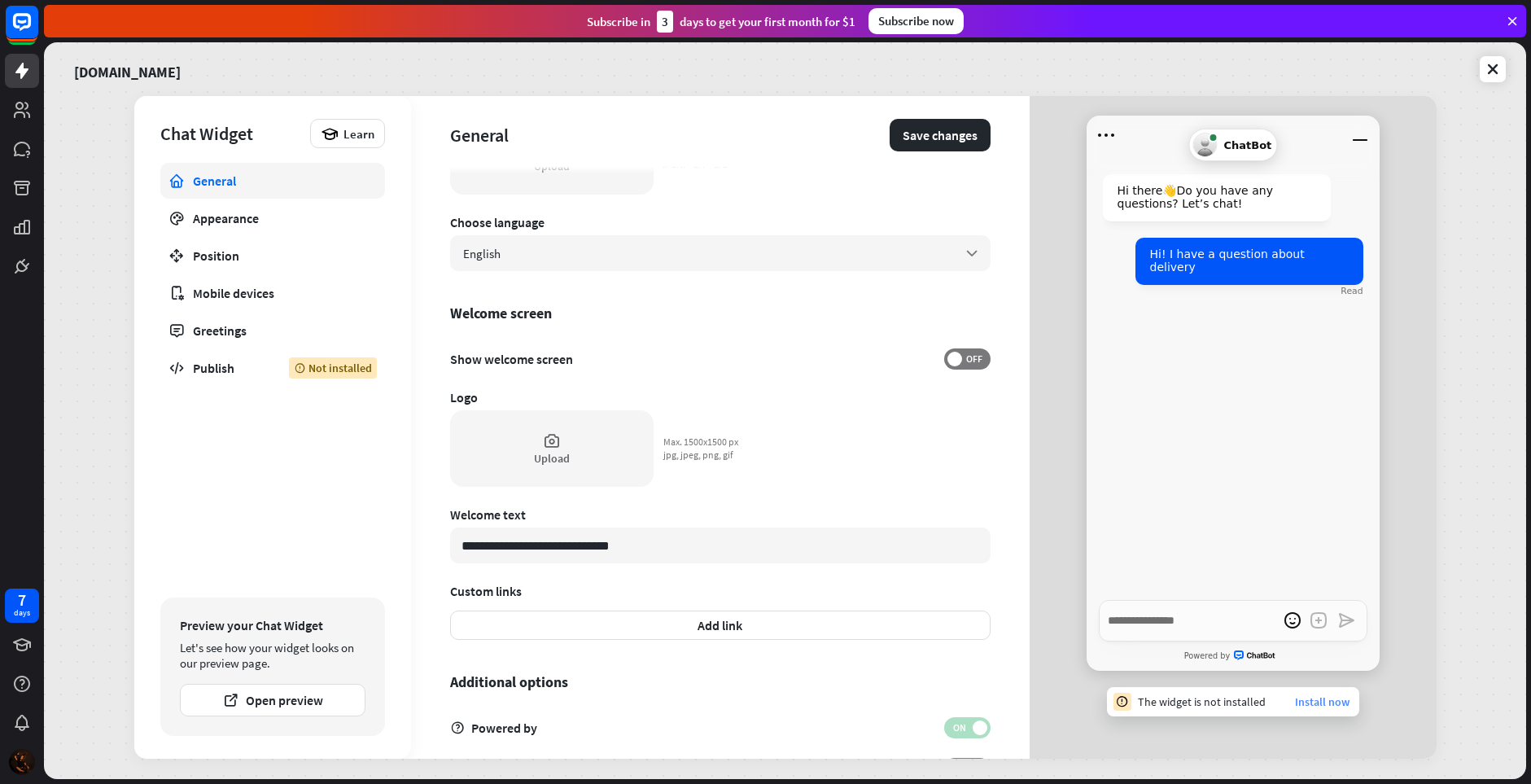
click at [1318, 702] on link "Install now" at bounding box center [1322, 701] width 55 height 15
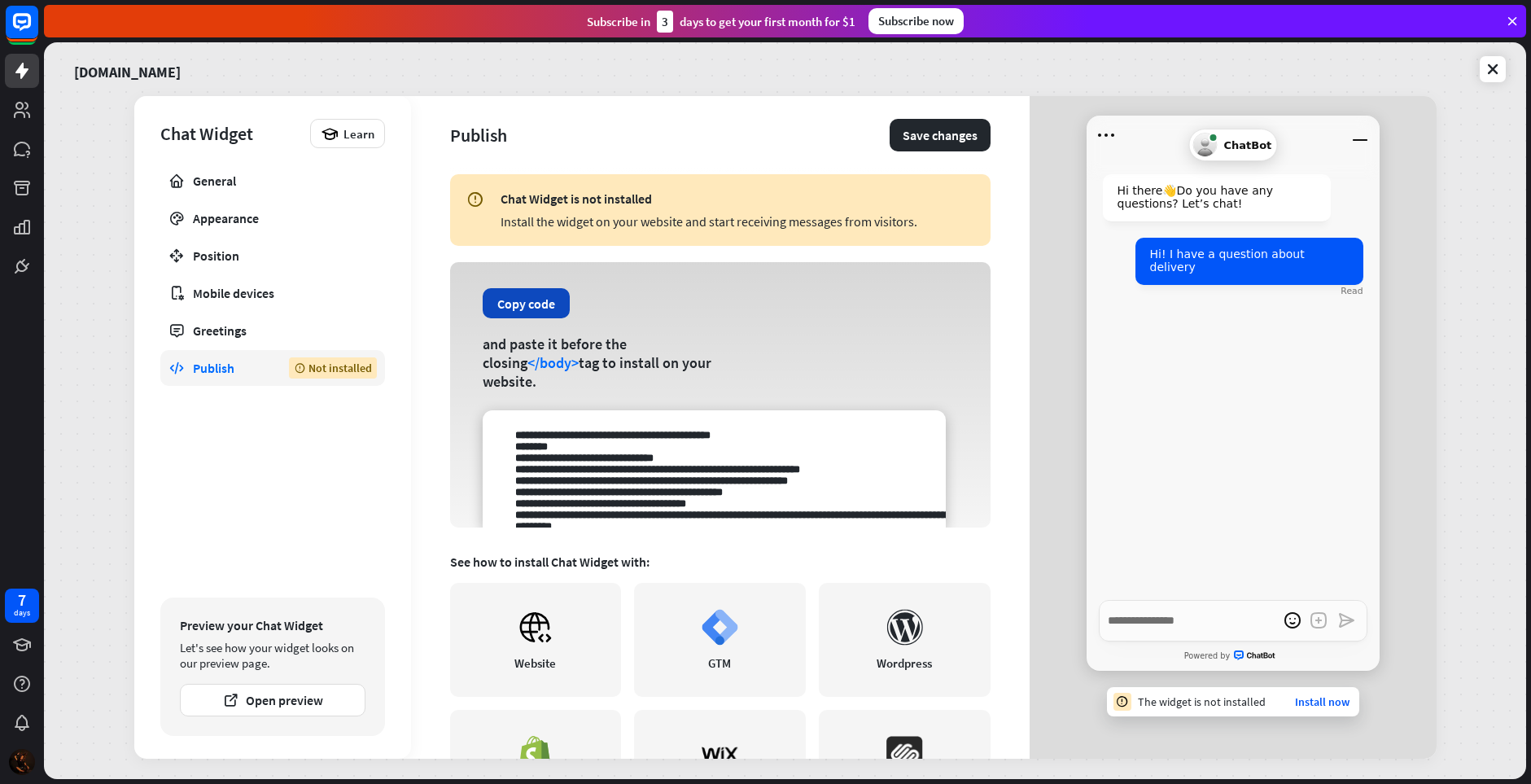
click at [519, 314] on button "Copy code" at bounding box center [526, 303] width 87 height 30
click at [547, 638] on icon at bounding box center [535, 626] width 29 height 27
click at [505, 303] on button "Copy code" at bounding box center [526, 303] width 87 height 30
click at [1311, 700] on link "Install now" at bounding box center [1322, 701] width 55 height 15
click at [1318, 701] on link "Install now" at bounding box center [1322, 701] width 55 height 15
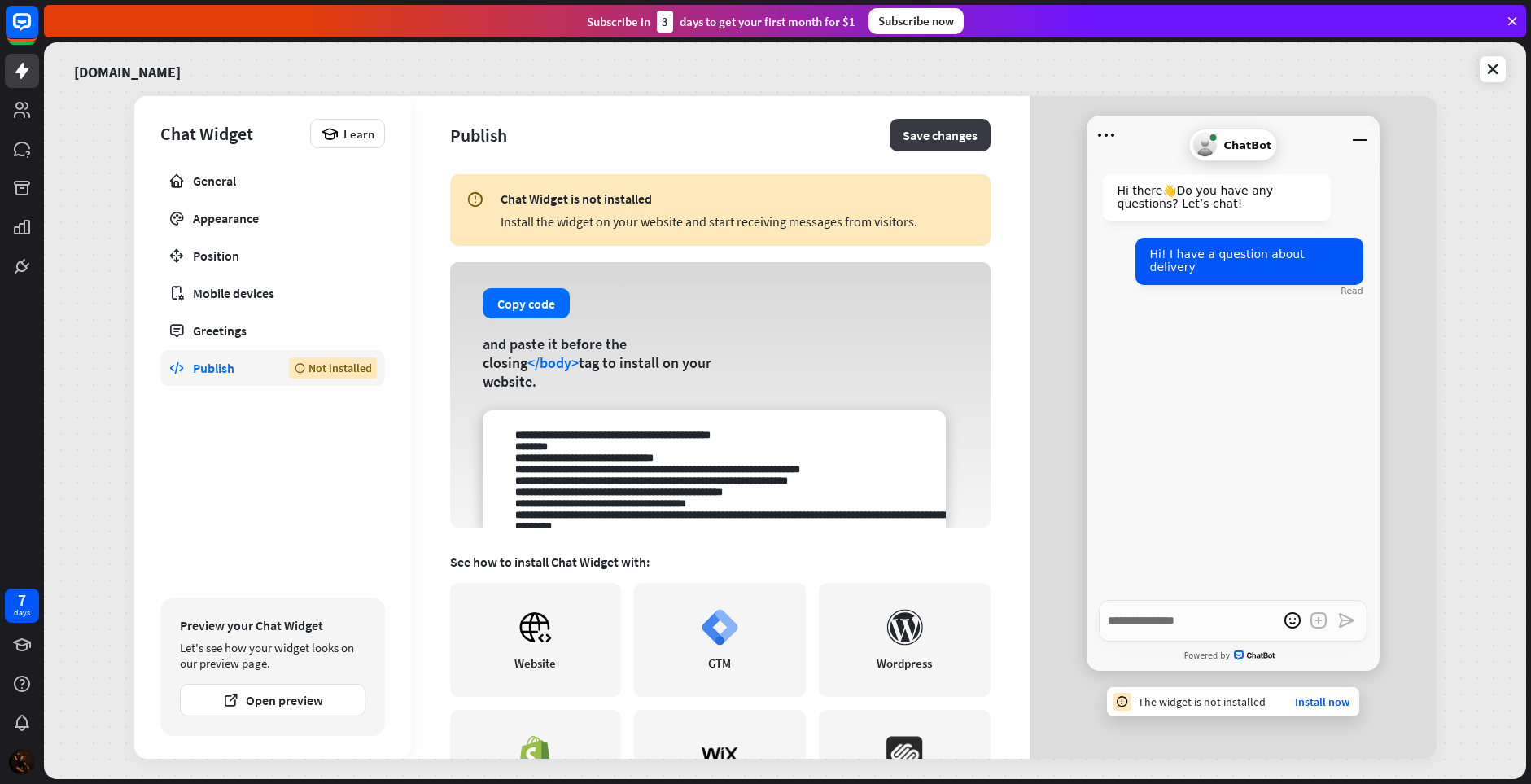
click at [945, 128] on button "Save changes" at bounding box center [940, 135] width 101 height 33
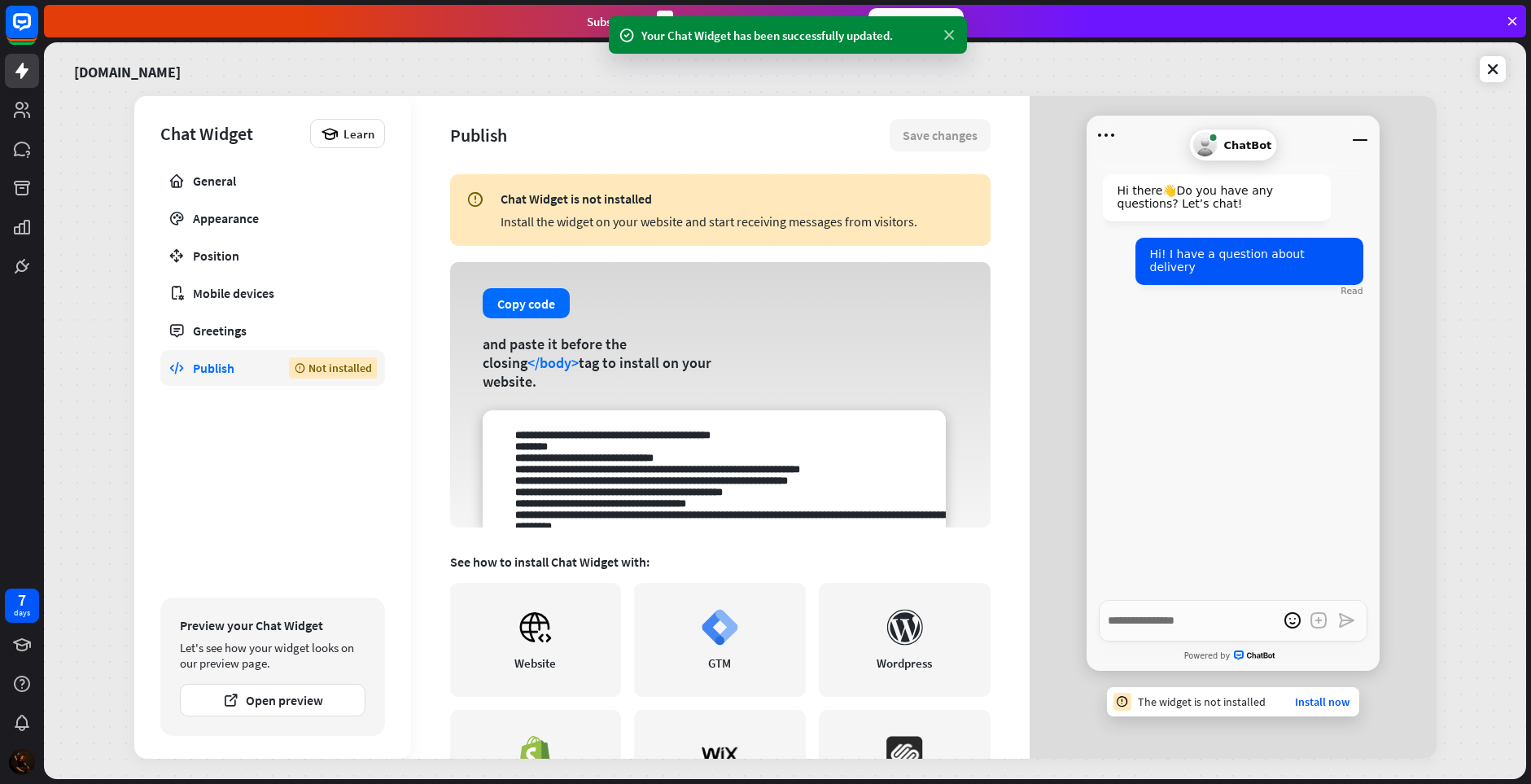
click at [949, 35] on icon at bounding box center [949, 34] width 16 height 17
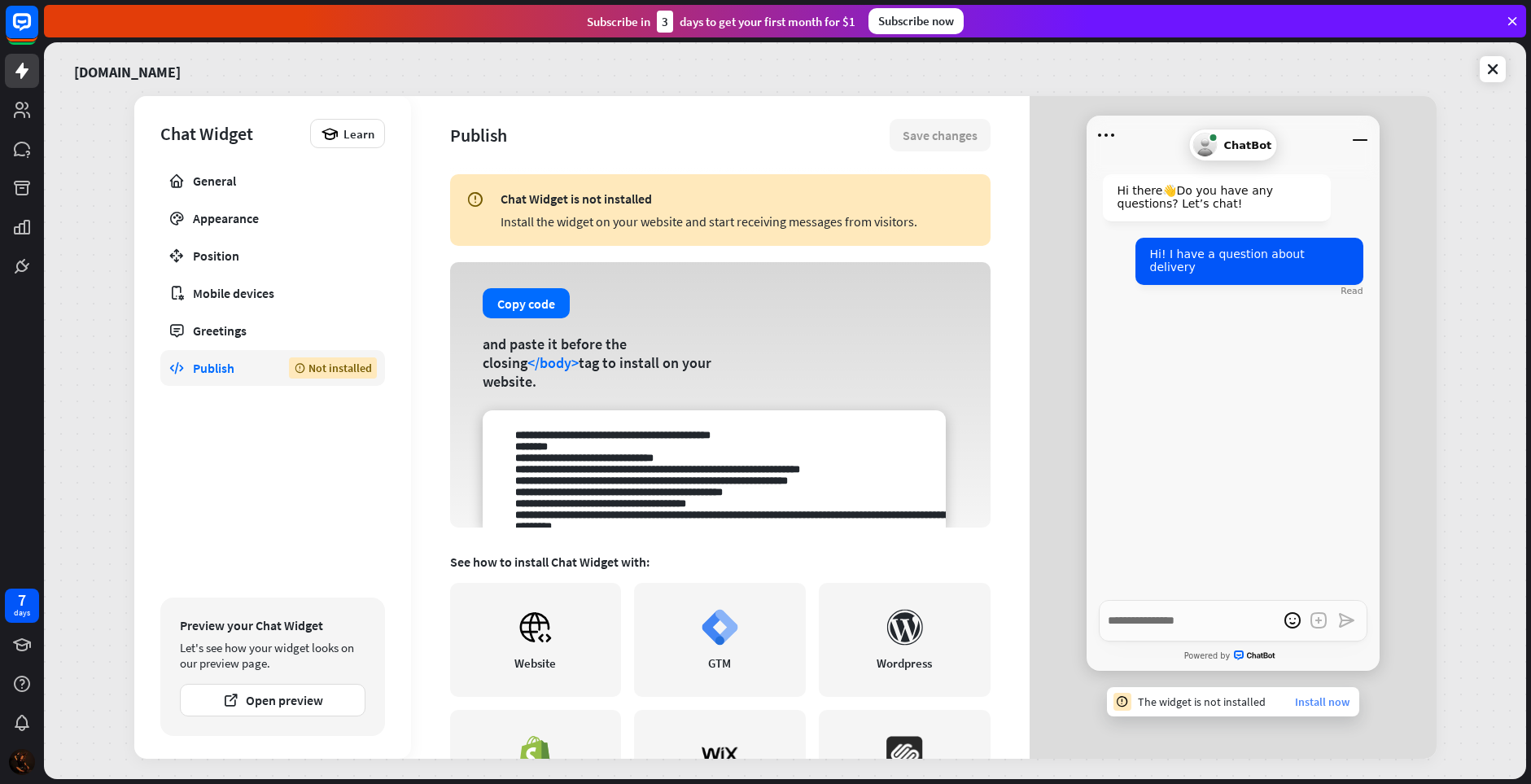
click at [1342, 703] on link "Install now" at bounding box center [1322, 701] width 55 height 15
click at [1323, 703] on link "Install now" at bounding box center [1322, 701] width 55 height 15
click at [1271, 249] on div "Hi! I have a question about delivery" at bounding box center [1250, 262] width 228 height 48
click at [228, 253] on div "Position" at bounding box center [273, 256] width 160 height 16
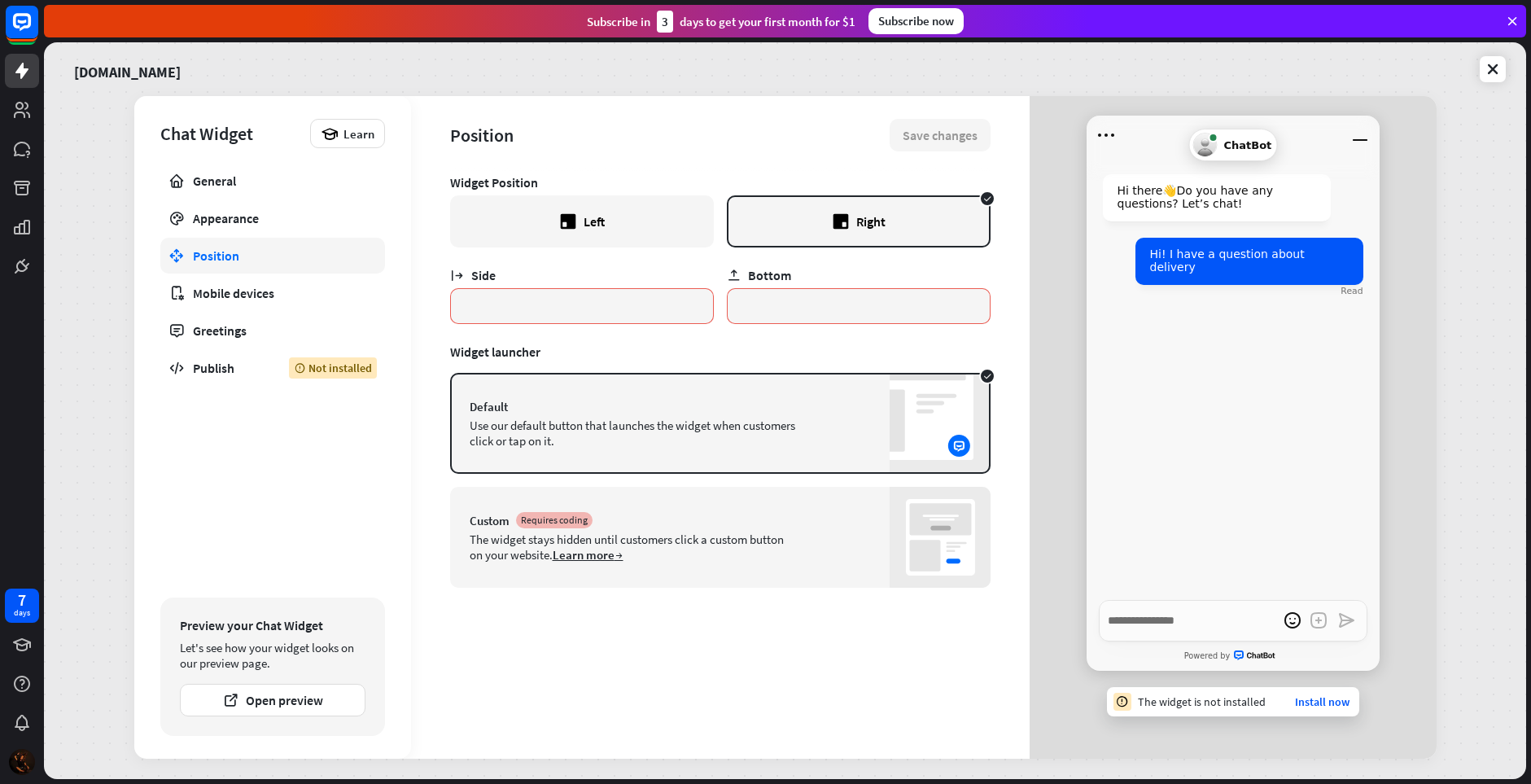
click at [564, 221] on icon at bounding box center [568, 222] width 16 height 16
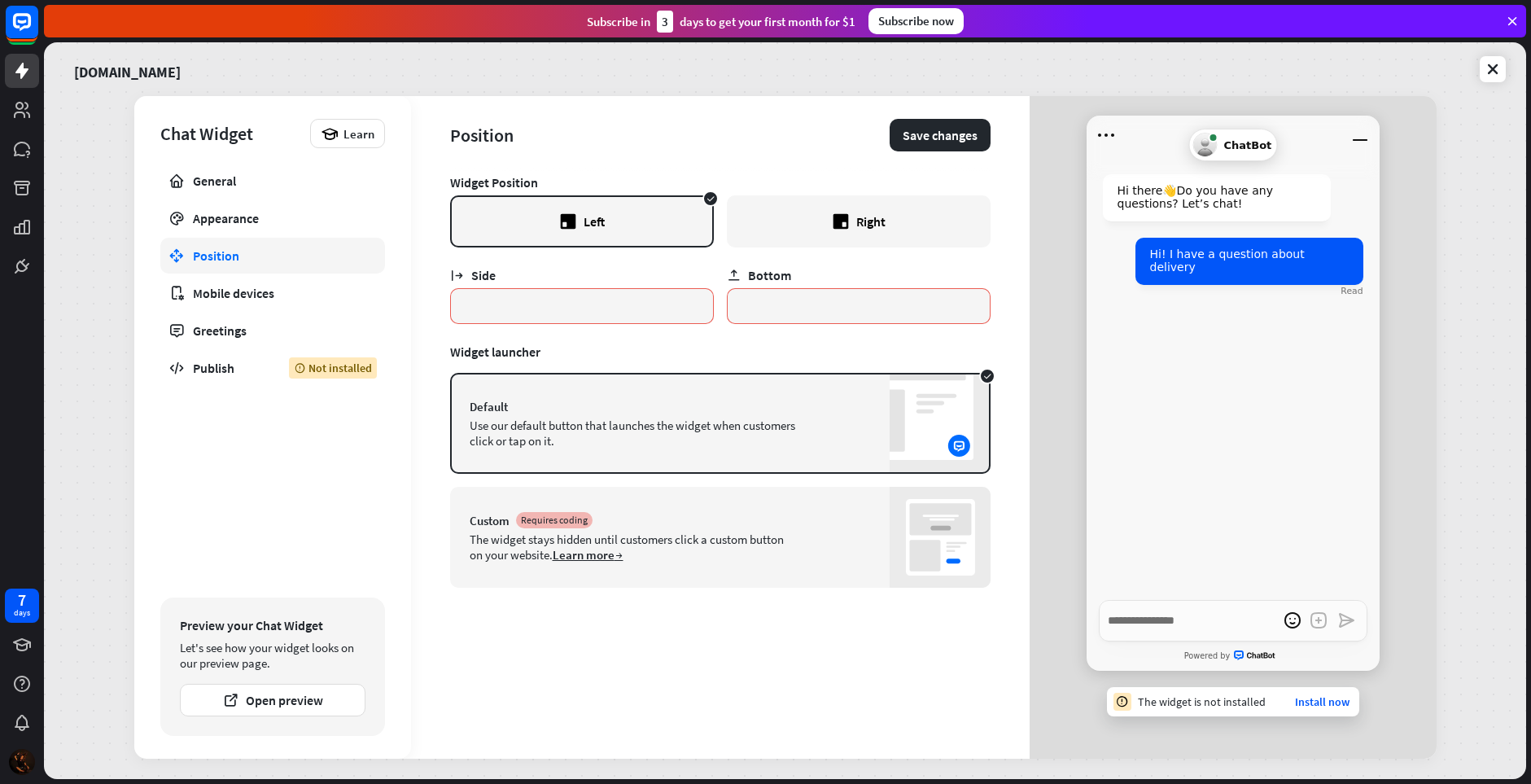
click at [809, 230] on div "Right" at bounding box center [858, 221] width 264 height 52
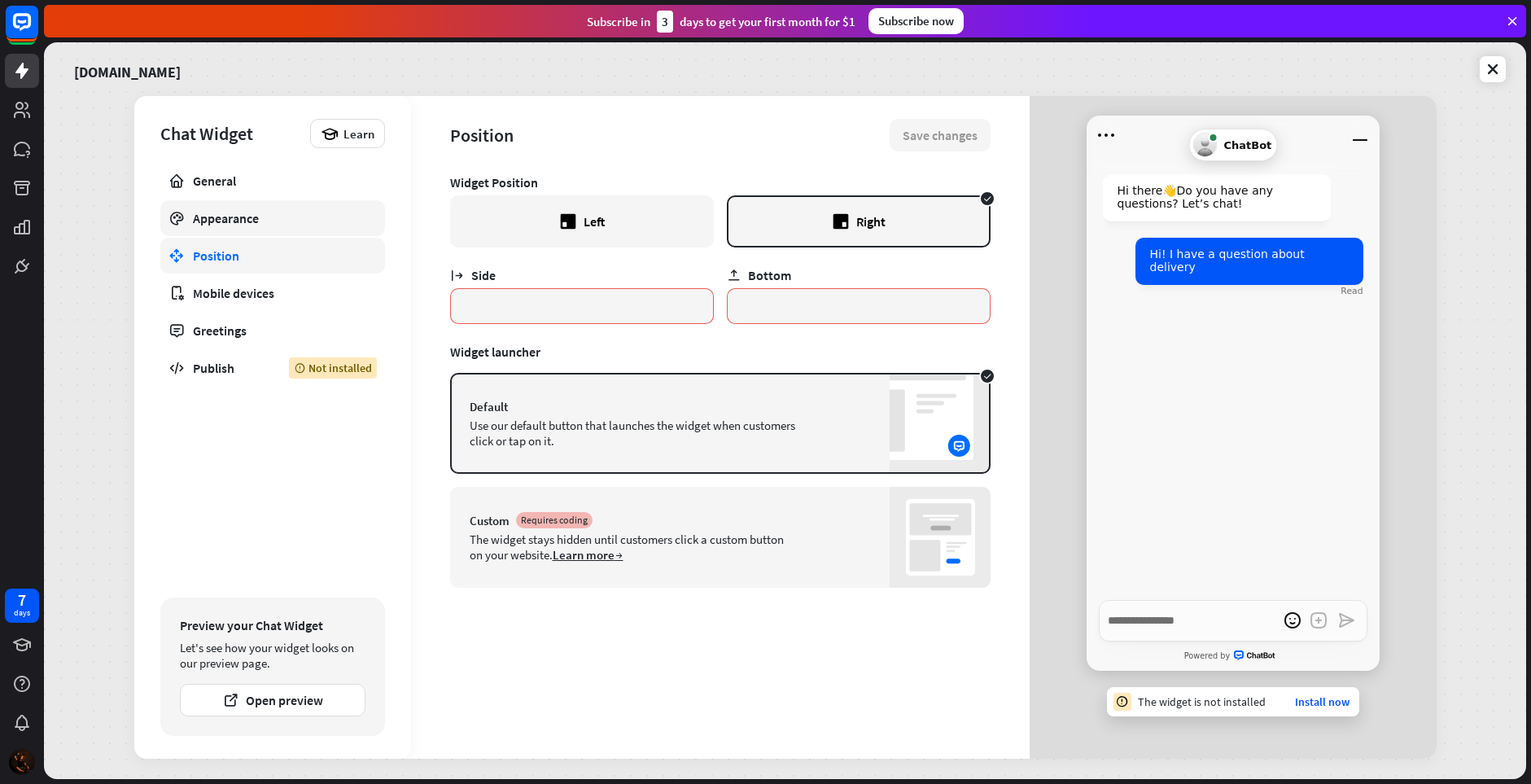
click at [226, 217] on div "Appearance" at bounding box center [273, 218] width 160 height 16
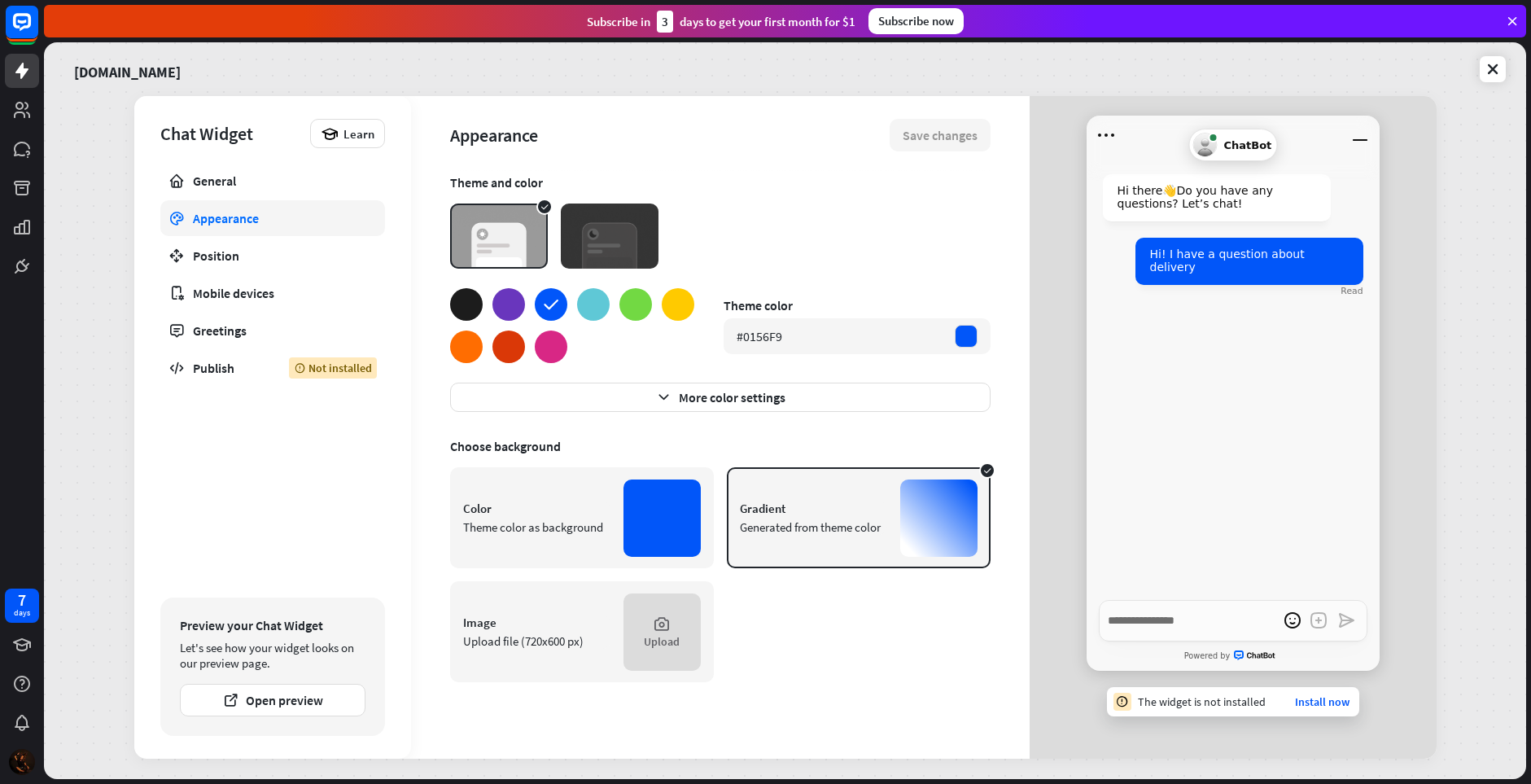
click at [924, 518] on div at bounding box center [939, 519] width 78 height 78
click at [620, 519] on div "Color Theme color as background" at bounding box center [581, 518] width 264 height 101
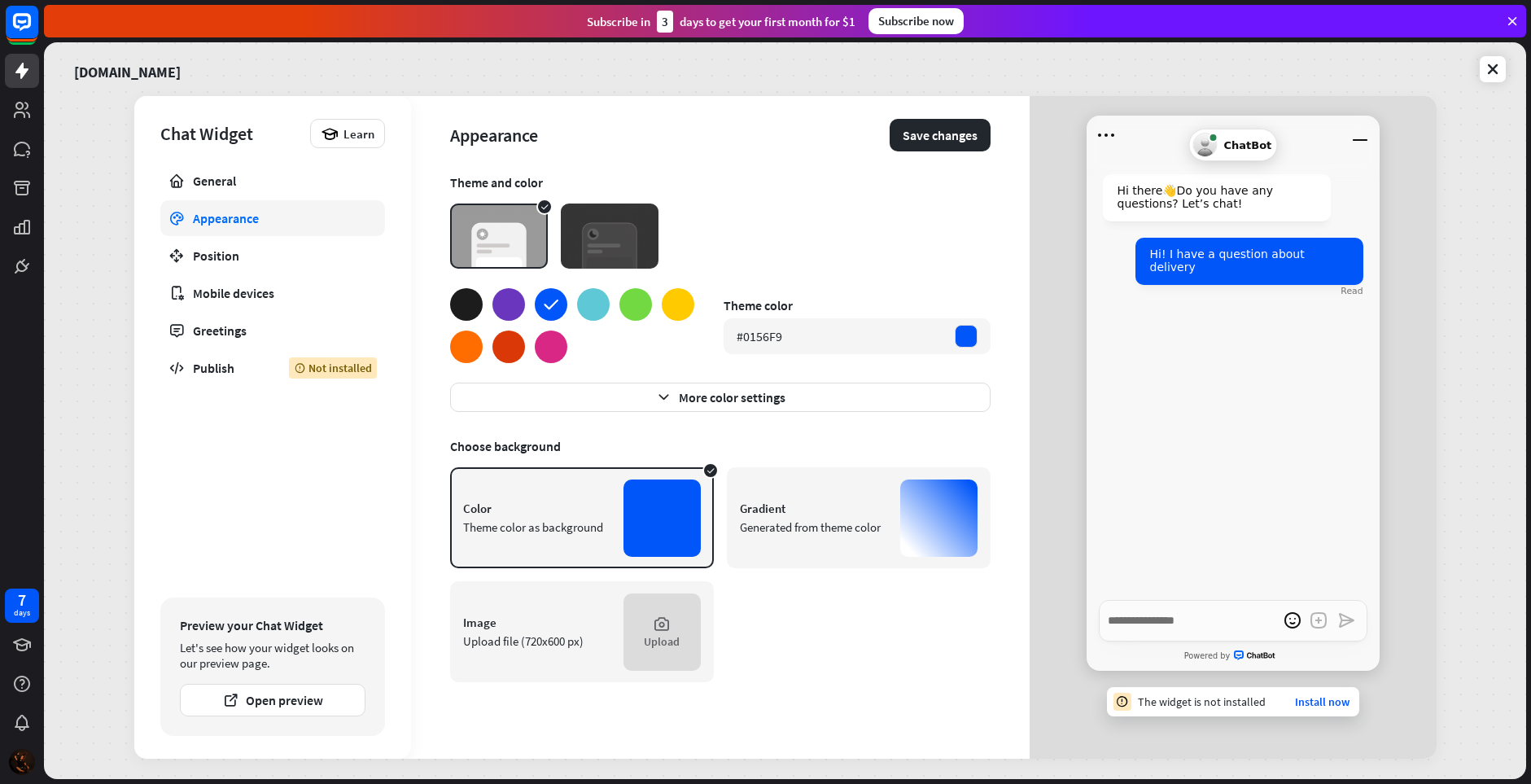
click at [932, 511] on div at bounding box center [939, 519] width 78 height 78
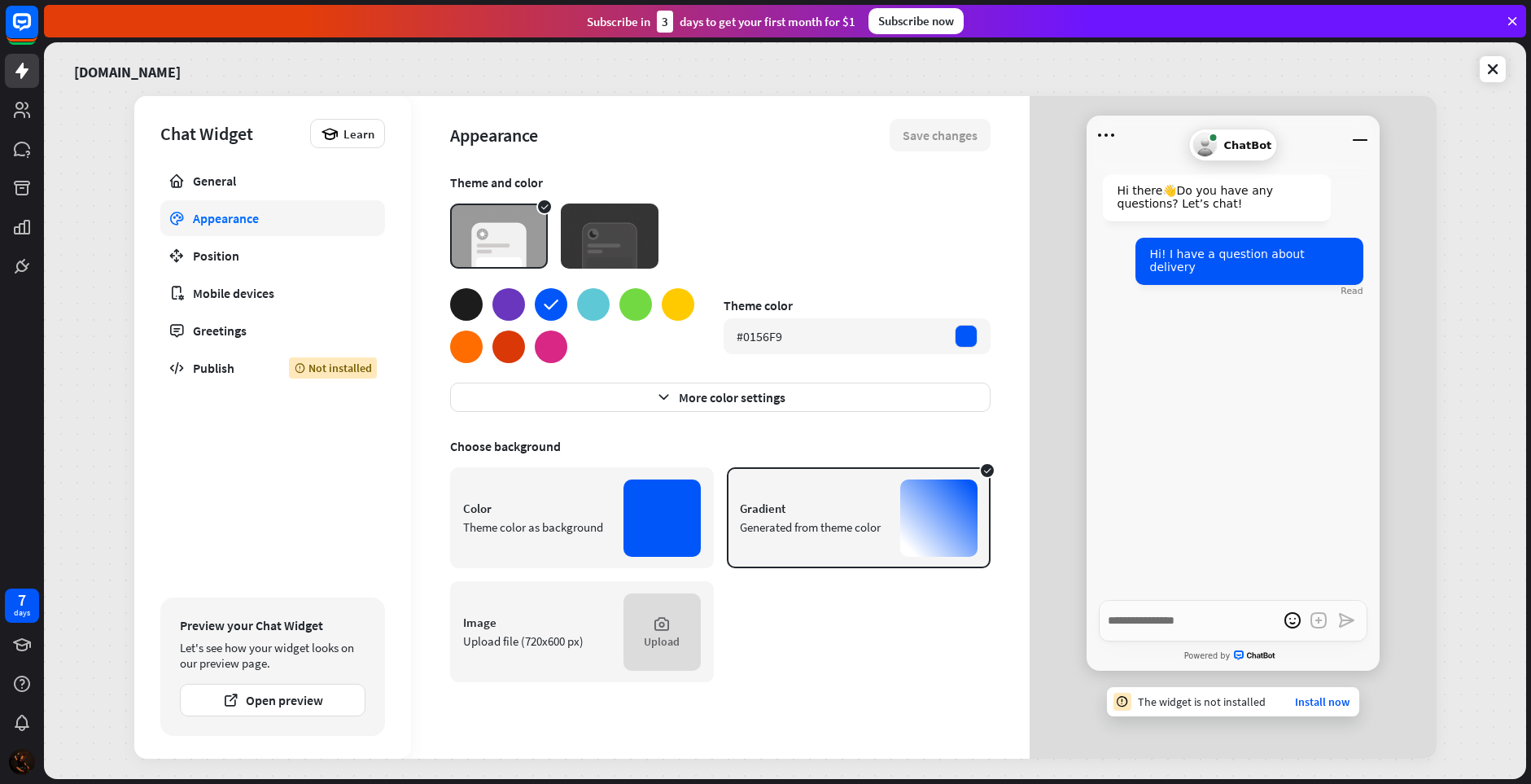
click at [643, 512] on div at bounding box center [662, 519] width 78 height 78
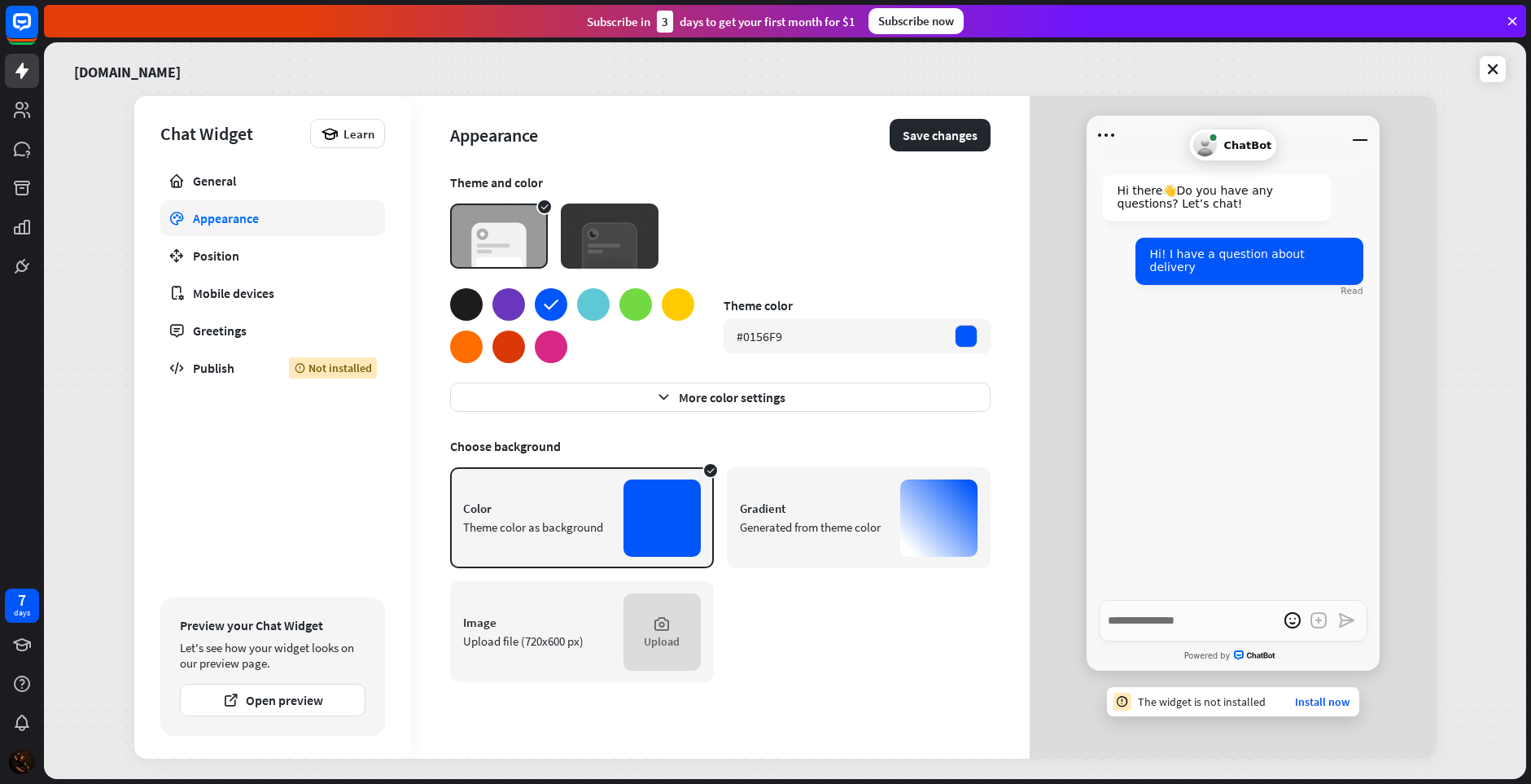
click at [857, 515] on div "Gradient" at bounding box center [813, 509] width 147 height 16
type textarea "*"
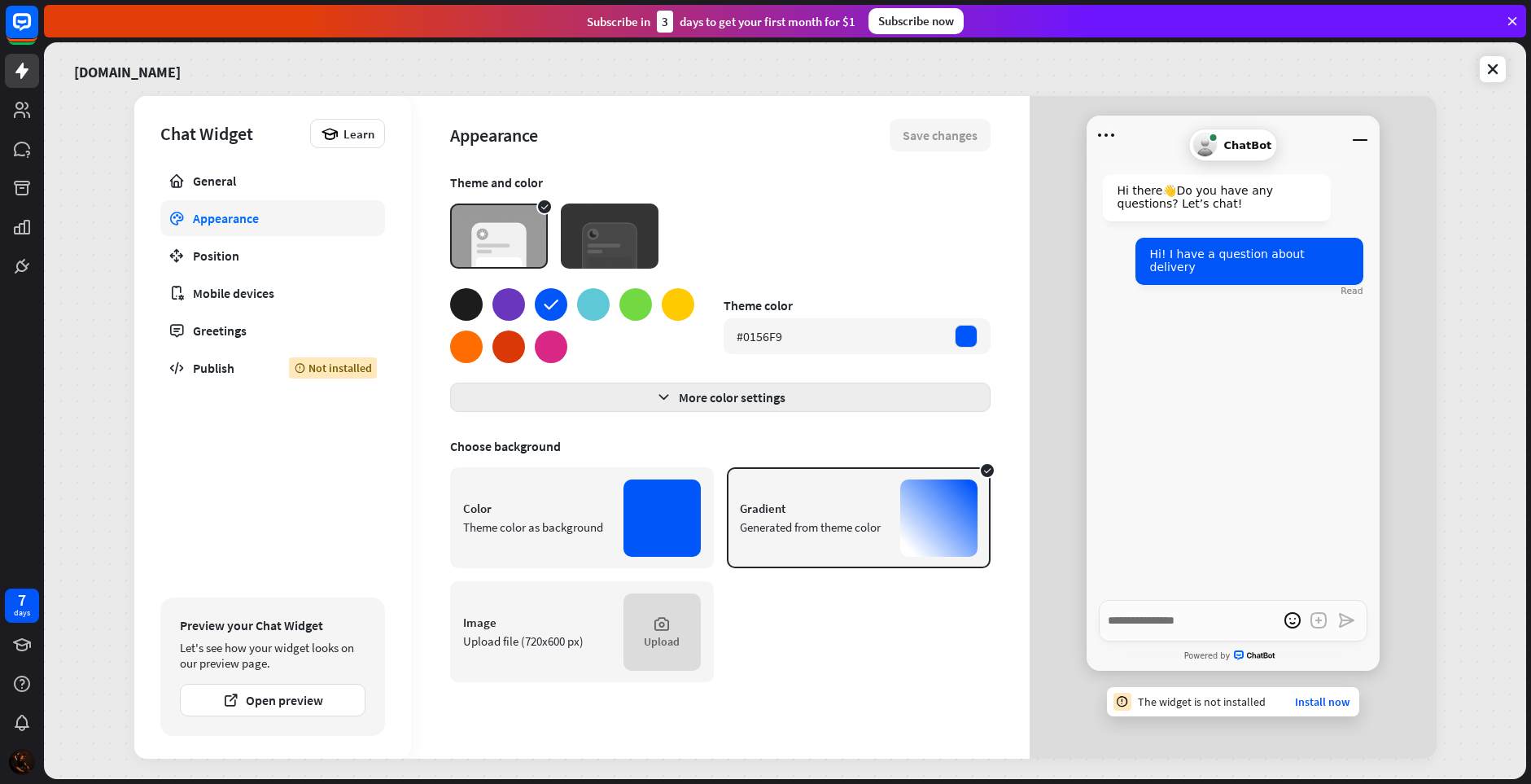
click at [626, 399] on button "More color settings" at bounding box center [720, 397] width 541 height 29
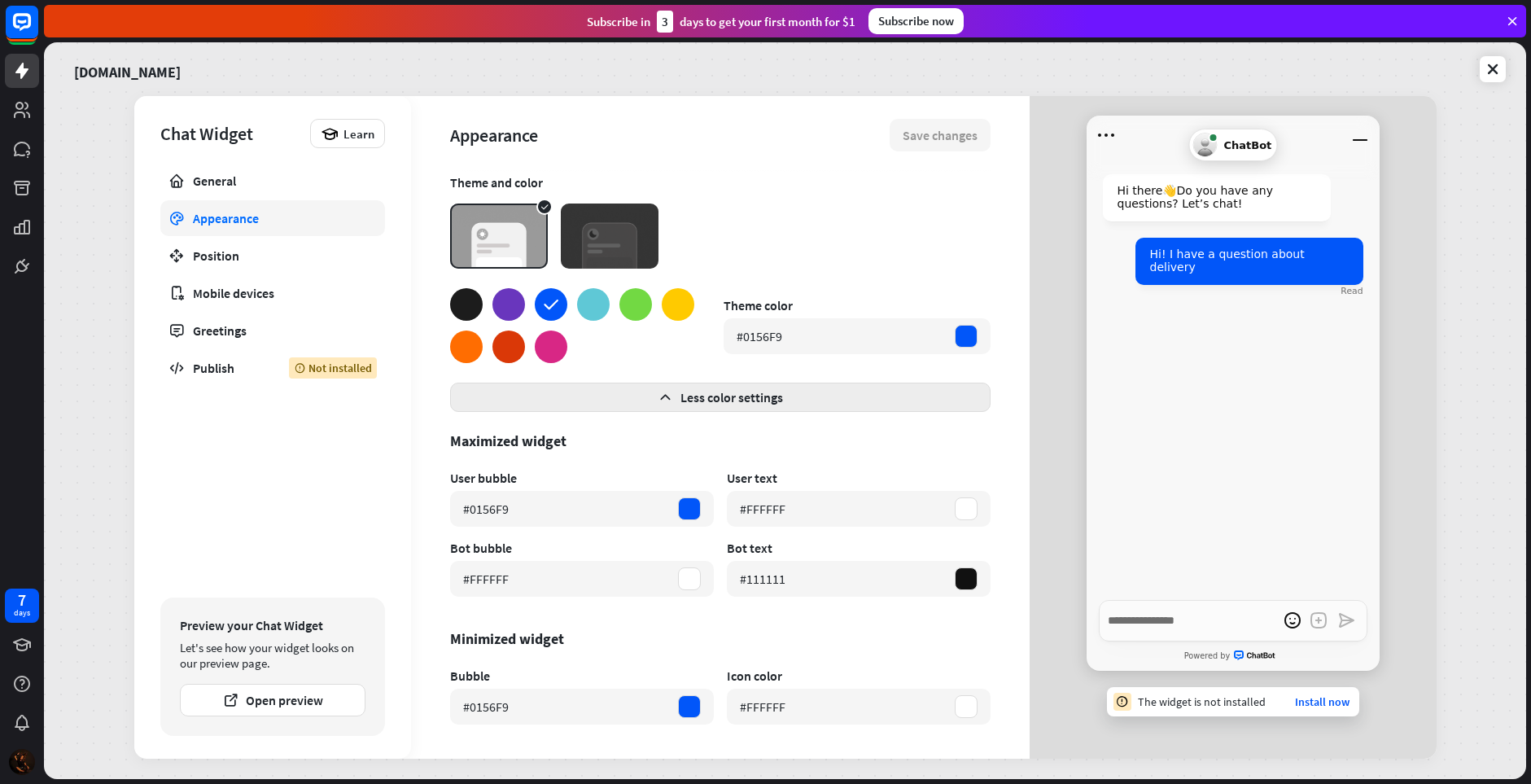
click at [710, 385] on button "Less color settings" at bounding box center [720, 397] width 541 height 29
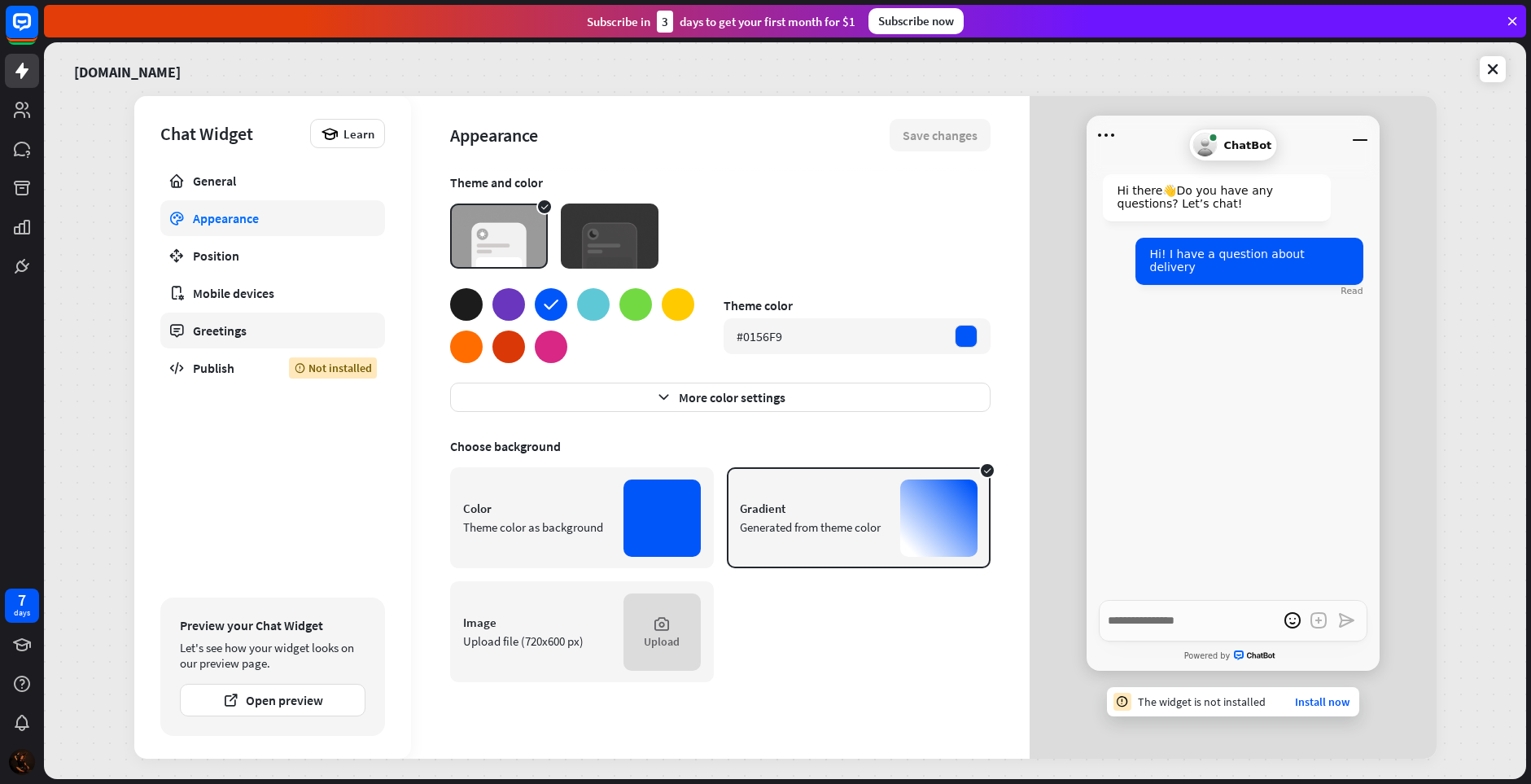
click at [214, 330] on div "Greetings" at bounding box center [273, 330] width 160 height 16
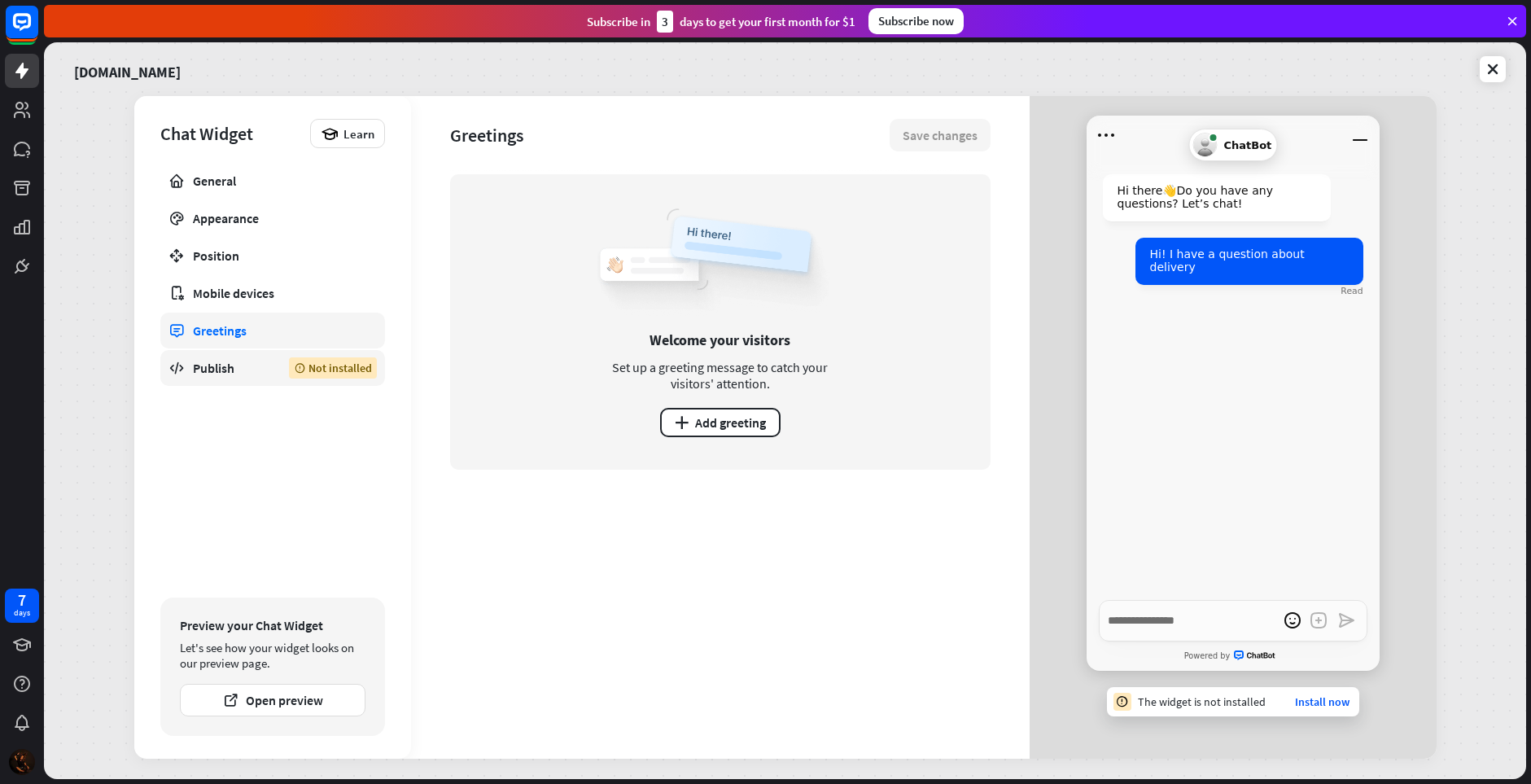
click at [199, 373] on div "Publish" at bounding box center [228, 368] width 71 height 16
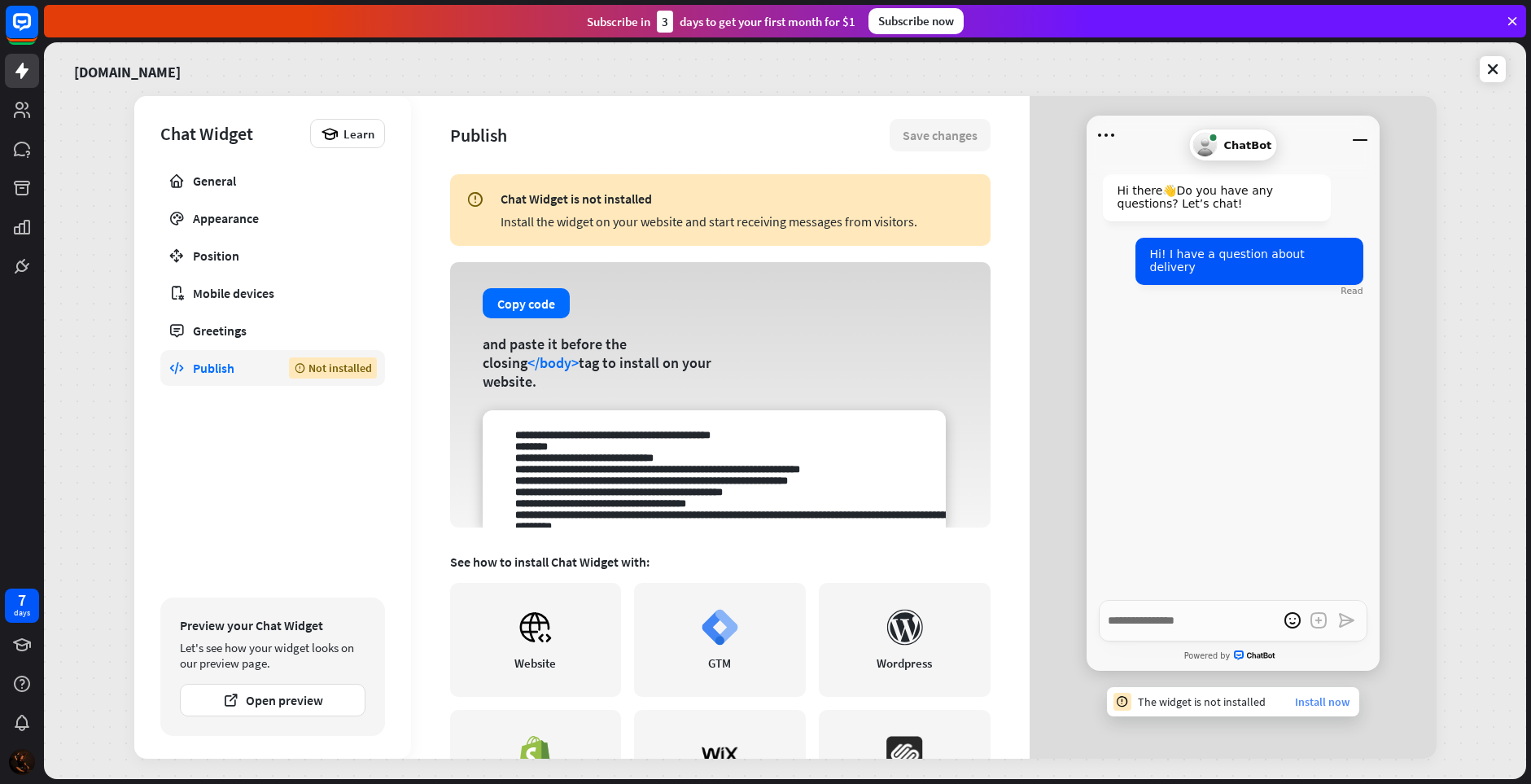
click at [1341, 703] on link "Install now" at bounding box center [1322, 701] width 55 height 15
click at [8, 34] on rect at bounding box center [22, 22] width 36 height 36
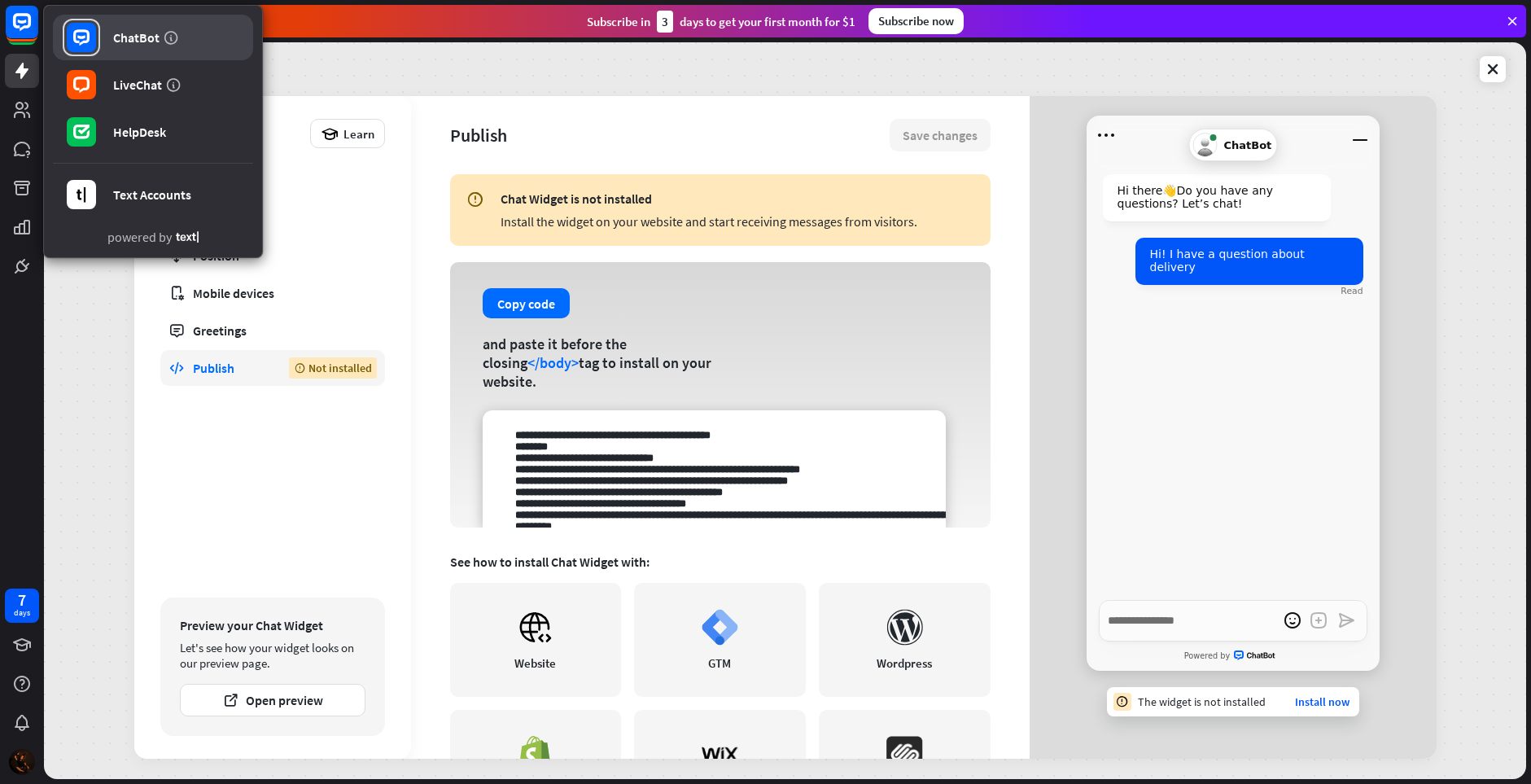
click at [107, 43] on link "ChatBot" at bounding box center [153, 38] width 200 height 46
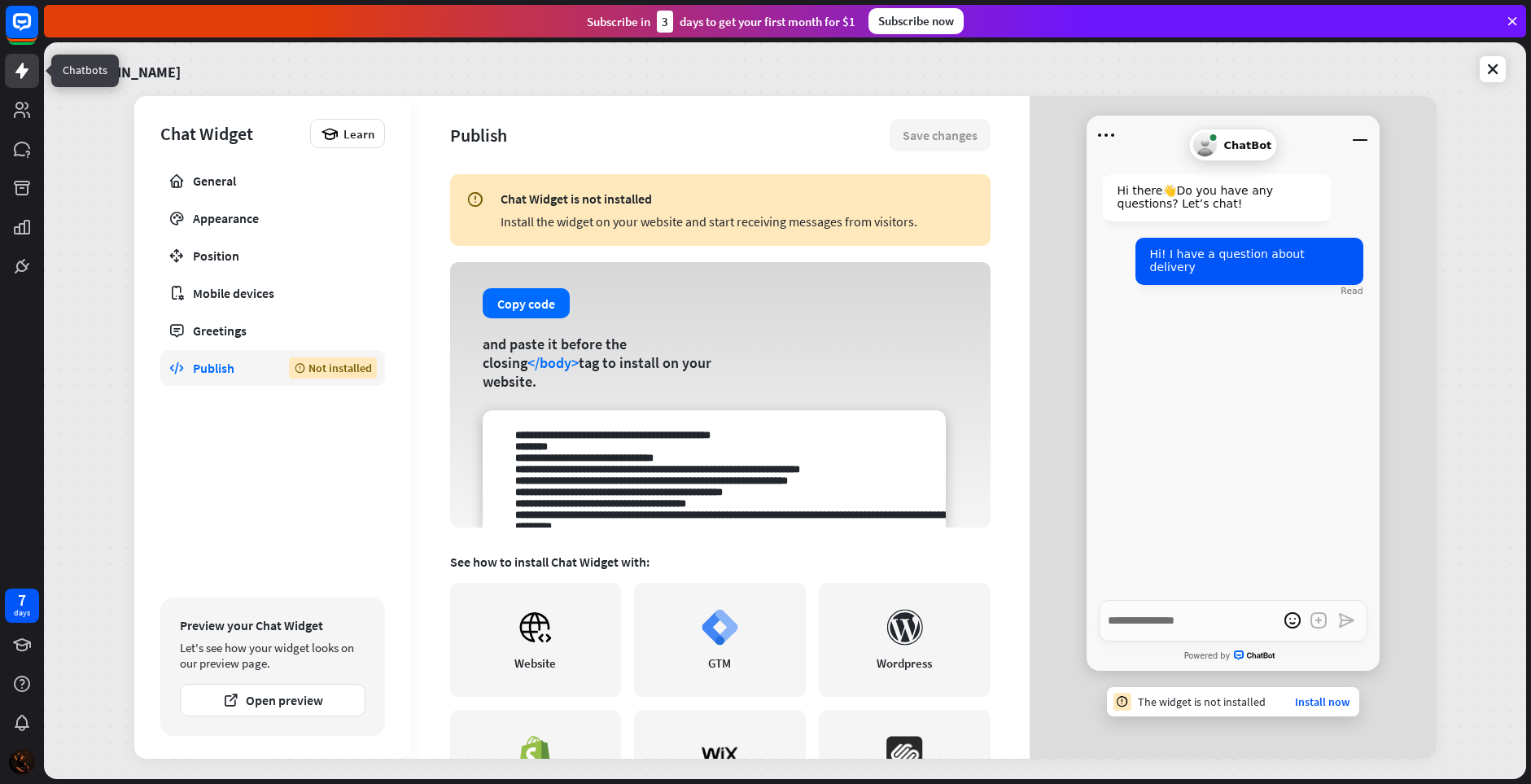
click at [26, 78] on icon at bounding box center [22, 71] width 19 height 19
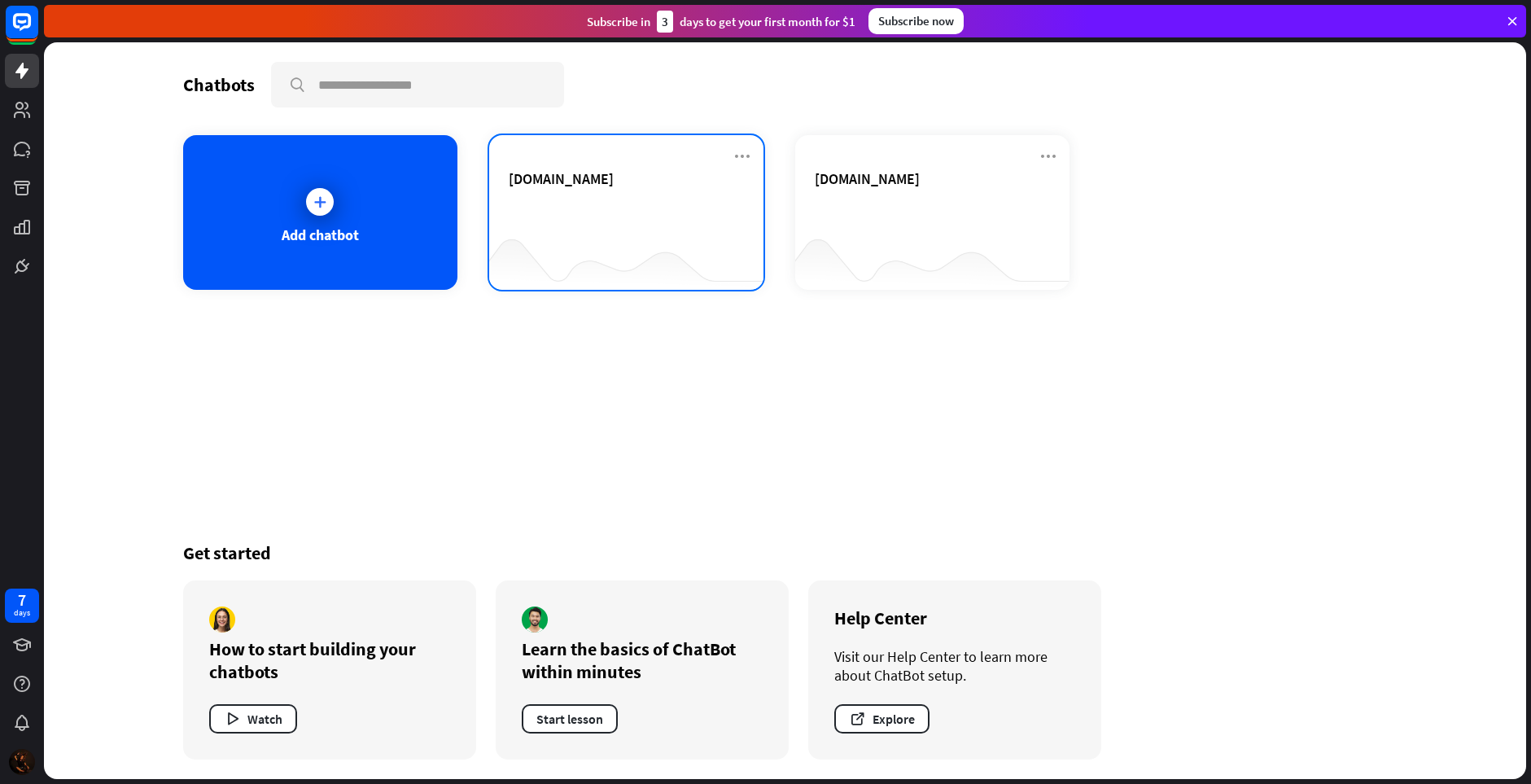
click at [635, 209] on div "[DOMAIN_NAME]" at bounding box center [626, 198] width 235 height 57
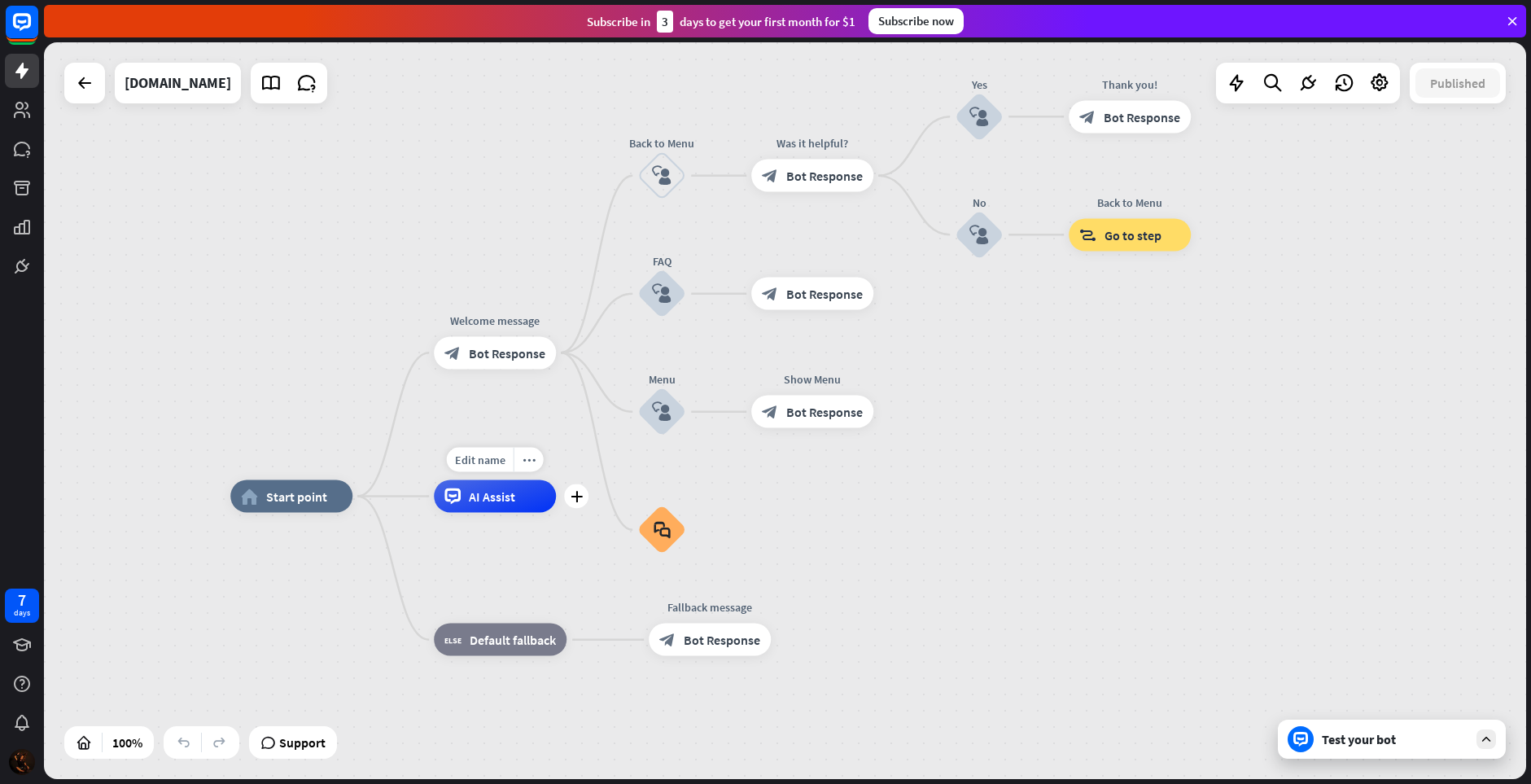
drag, startPoint x: 626, startPoint y: 395, endPoint x: 521, endPoint y: 474, distance: 131.4
click at [521, 481] on div "Edit name more_horiz plus AI Assist" at bounding box center [495, 497] width 122 height 33
click at [892, 297] on icon "plus" at bounding box center [894, 294] width 12 height 11
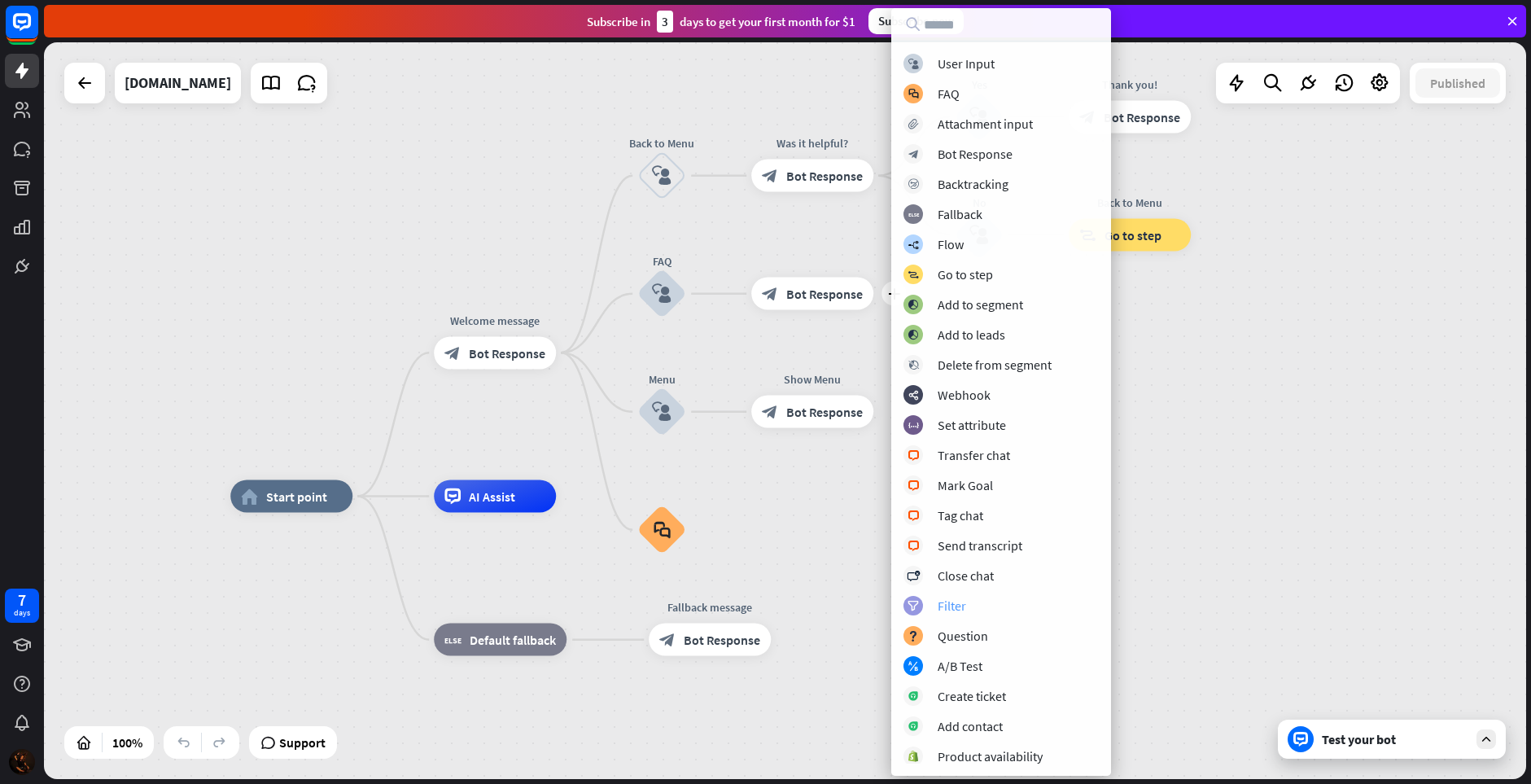
click at [953, 603] on div "Filter" at bounding box center [952, 605] width 28 height 16
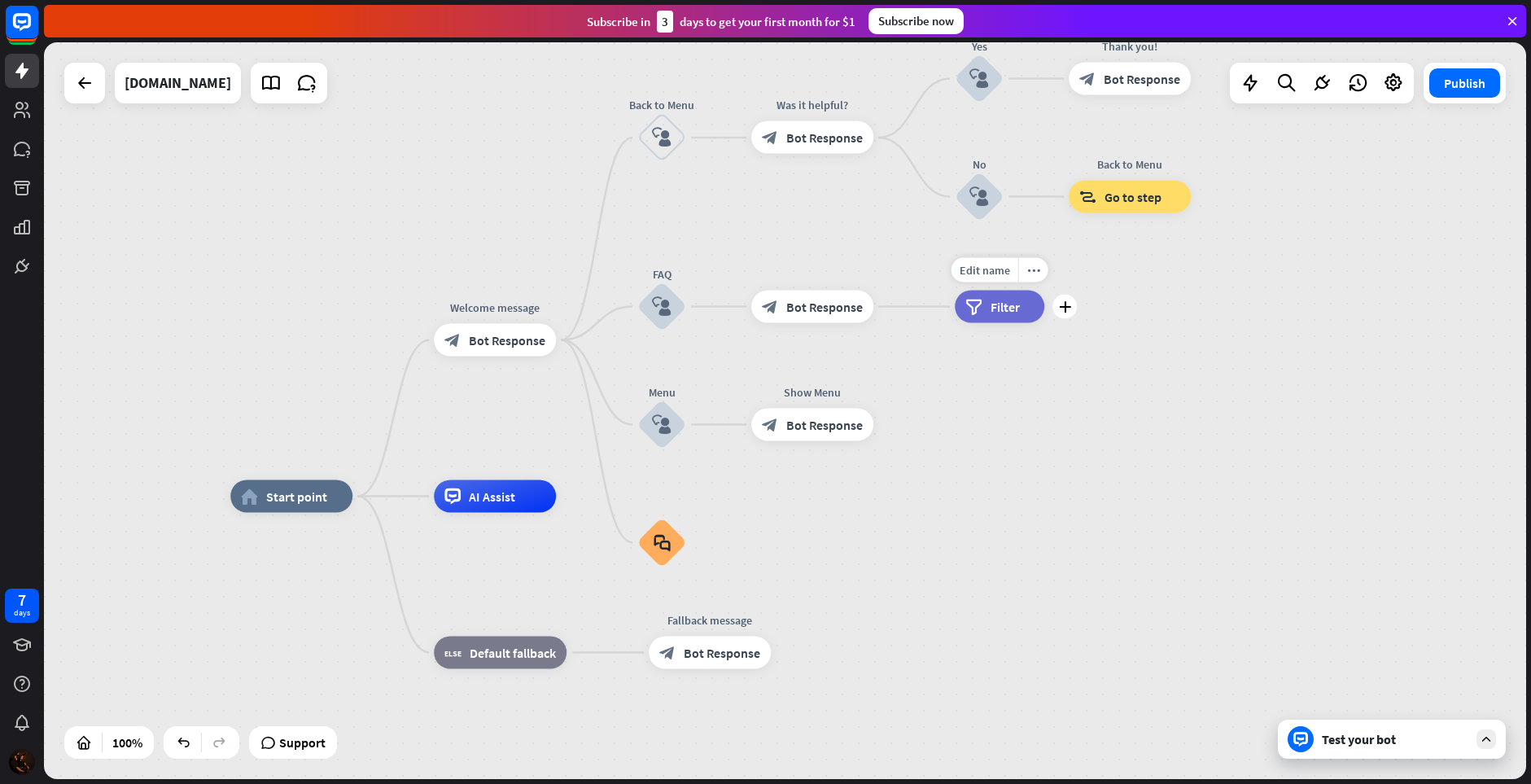
click at [997, 310] on span "Filter" at bounding box center [1004, 306] width 29 height 16
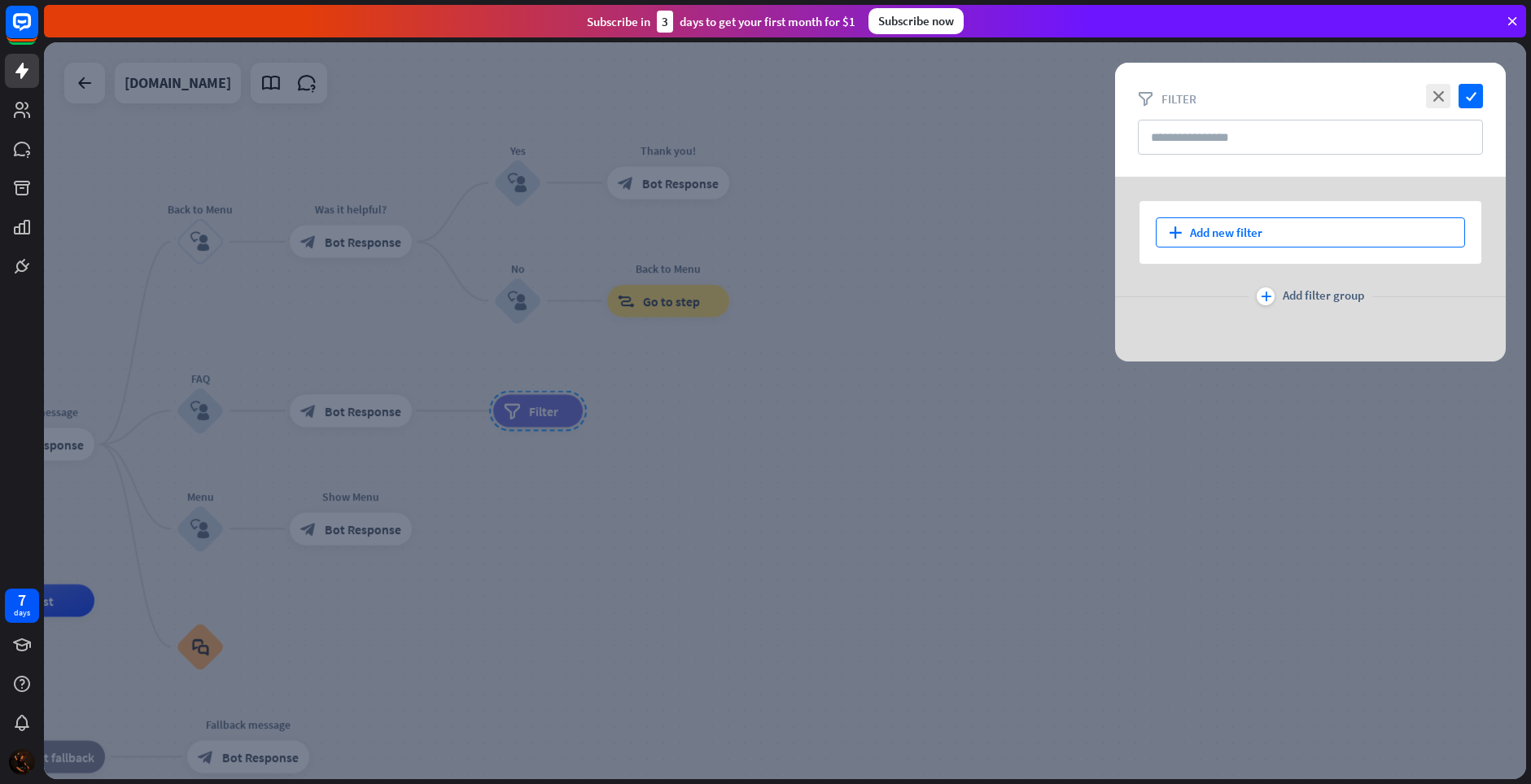
click at [1272, 234] on div "plus Add new filter" at bounding box center [1311, 232] width 310 height 30
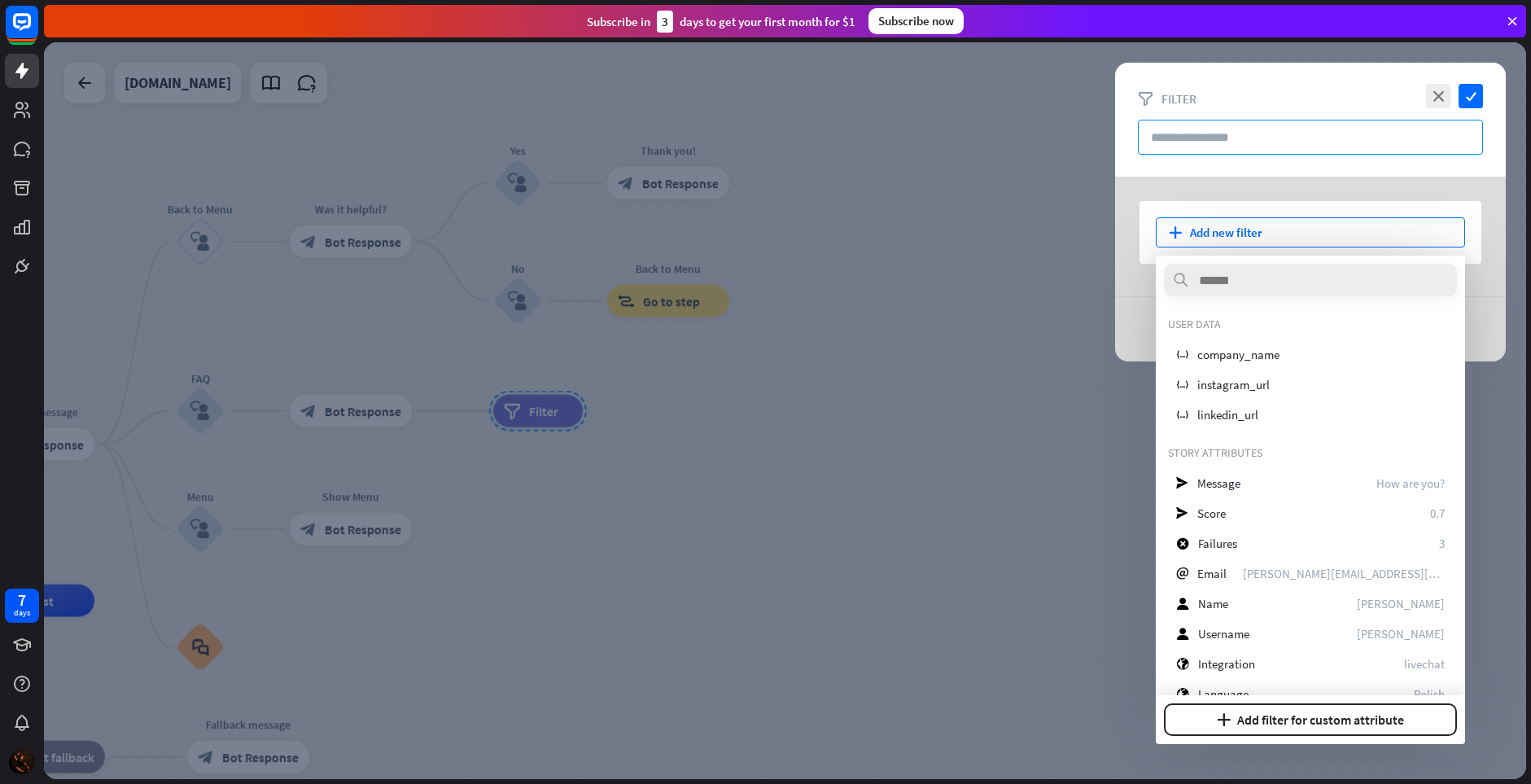
click at [1239, 142] on input "text" at bounding box center [1310, 138] width 345 height 35
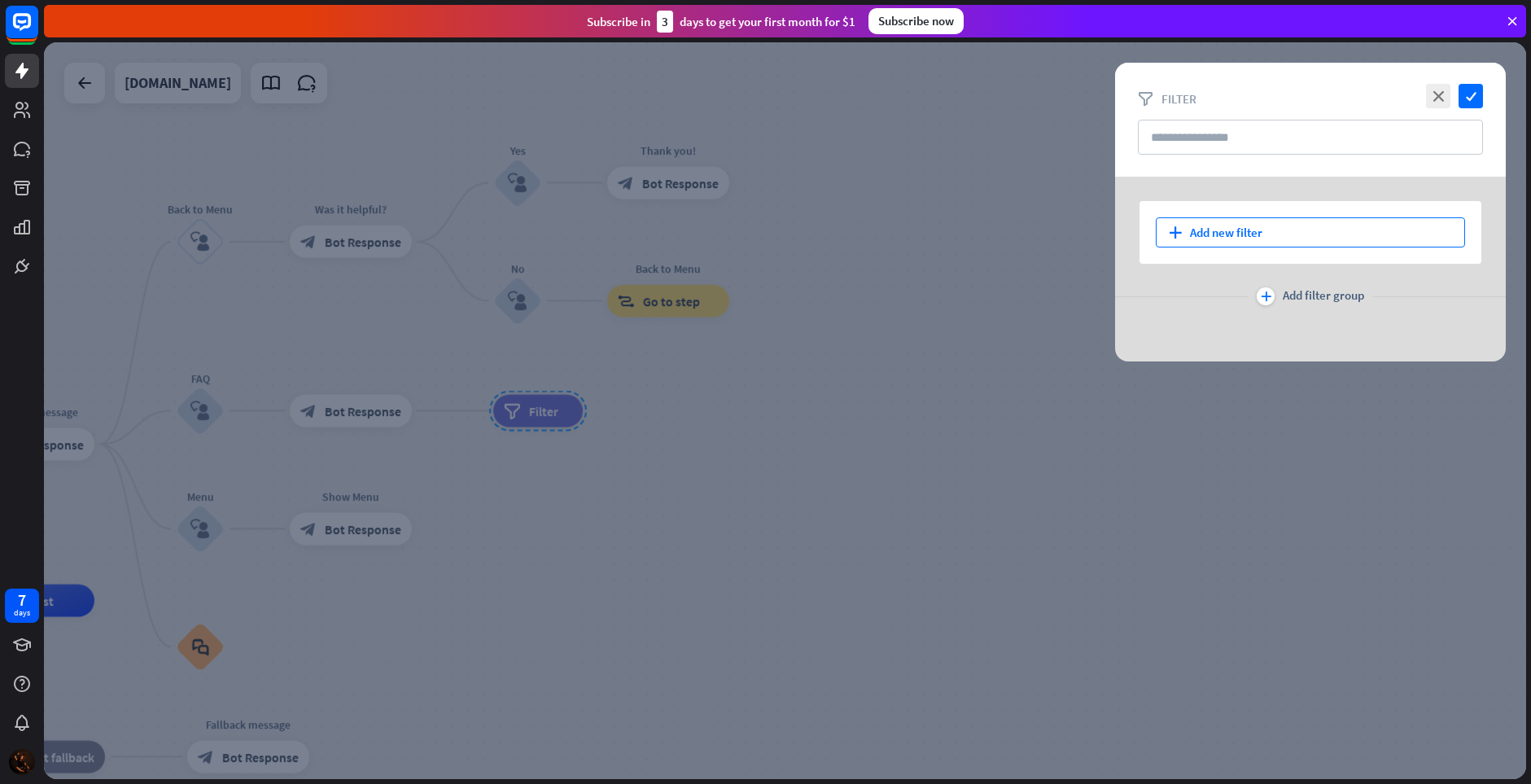
click at [1247, 220] on div "plus Add new filter" at bounding box center [1311, 232] width 310 height 30
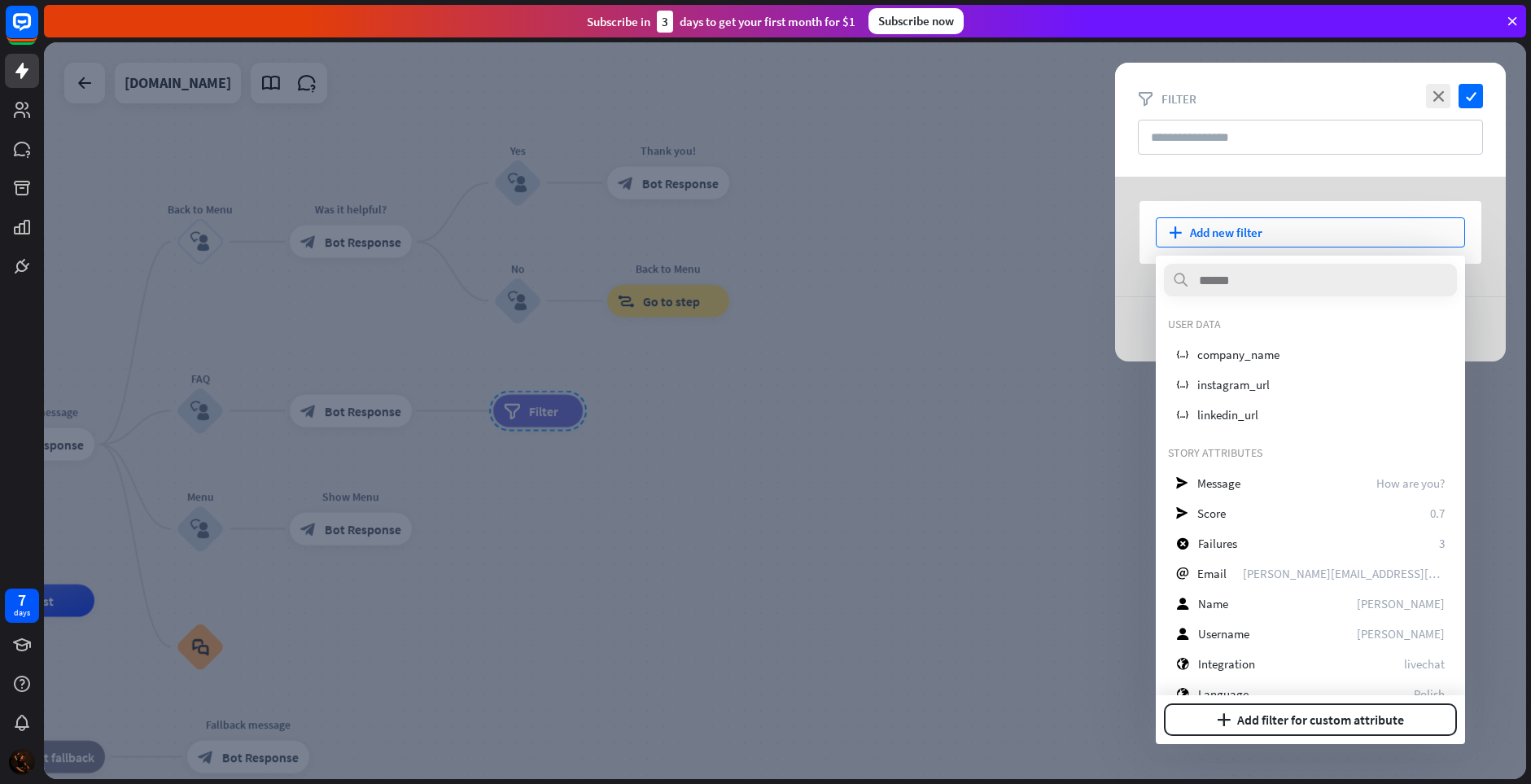
scroll to position [271, 0]
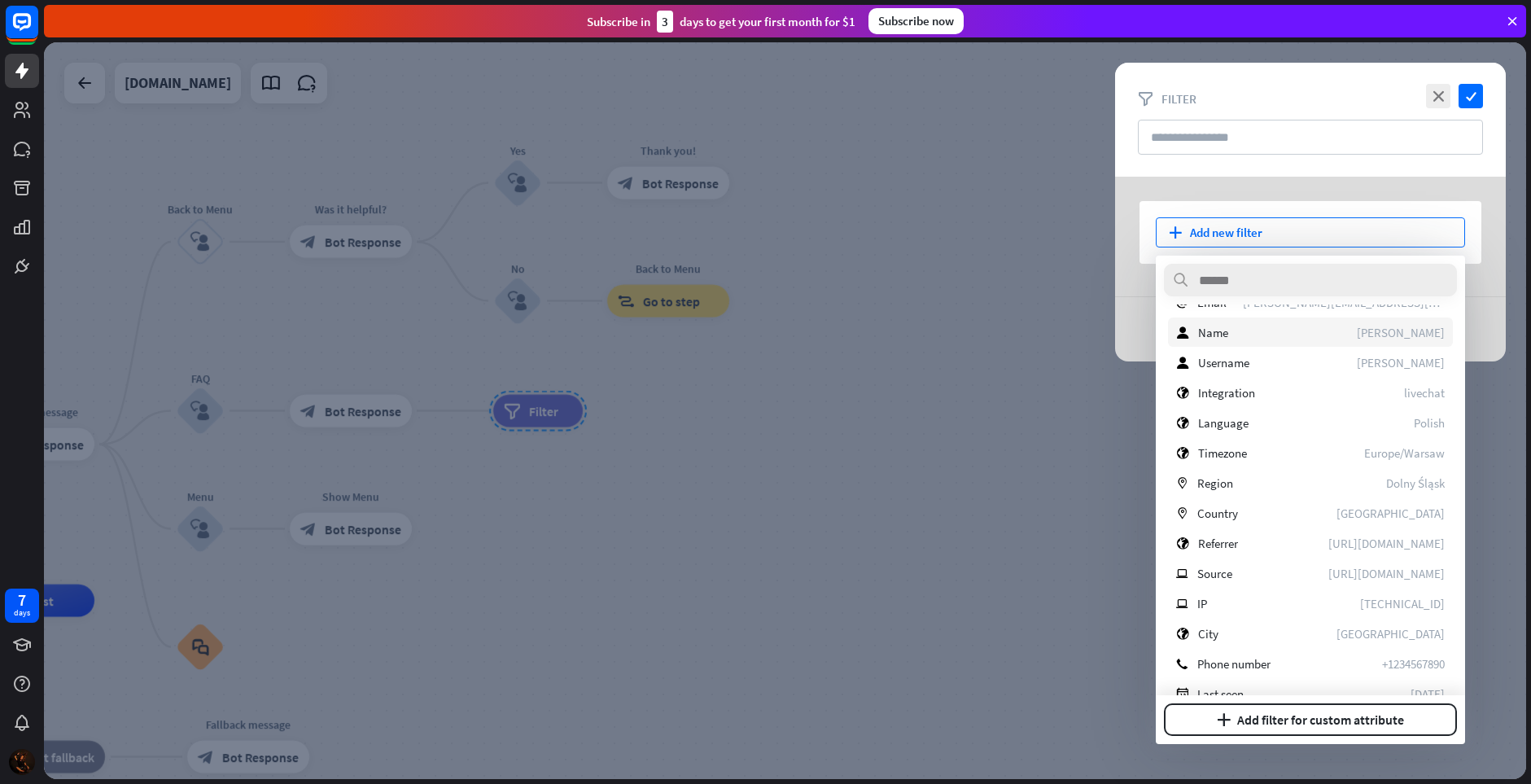
click at [1255, 333] on div "user Name [PERSON_NAME]" at bounding box center [1310, 332] width 285 height 29
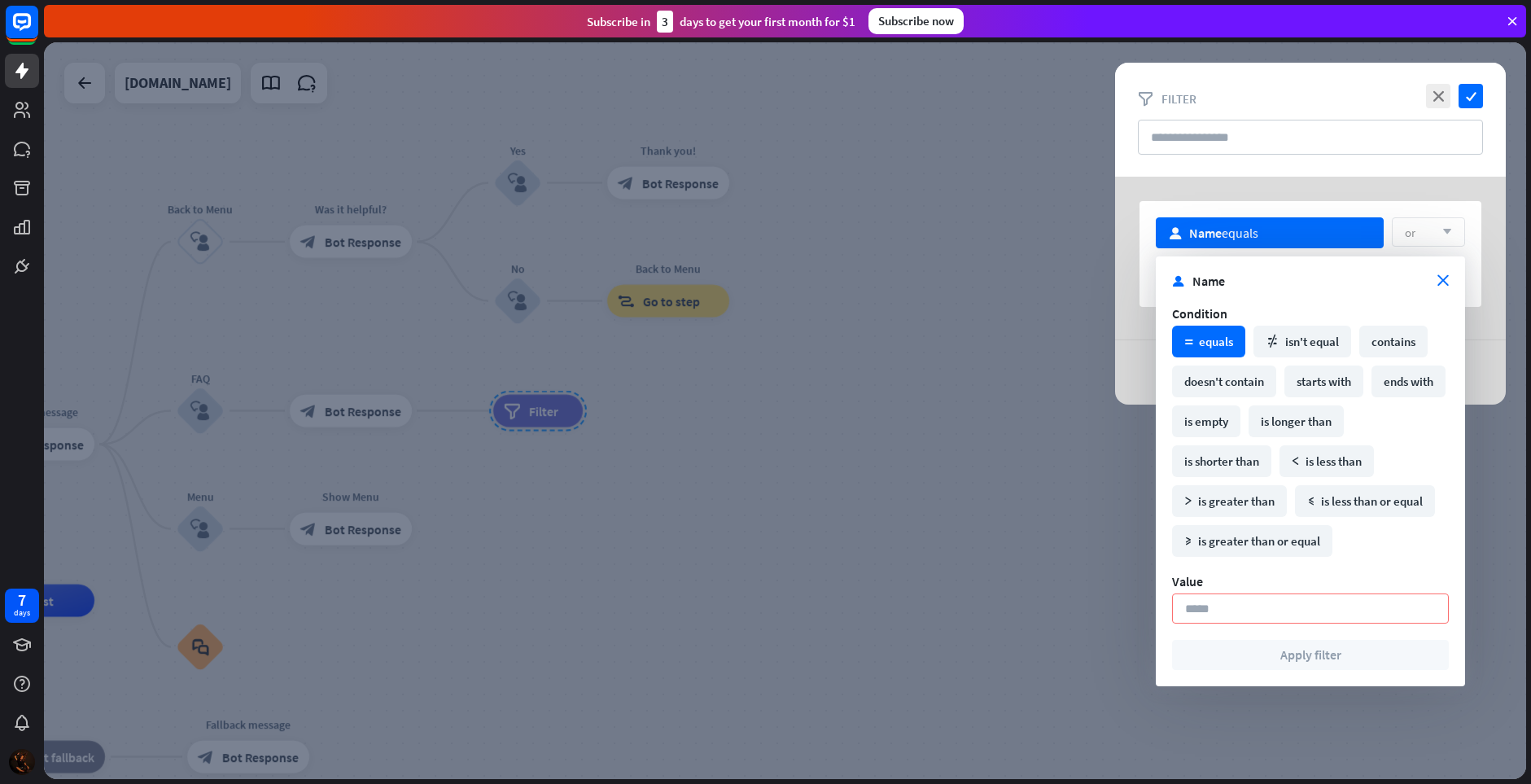
click at [1221, 347] on div "math_equal equals" at bounding box center [1208, 341] width 73 height 32
click at [1447, 285] on icon "close" at bounding box center [1443, 280] width 11 height 11
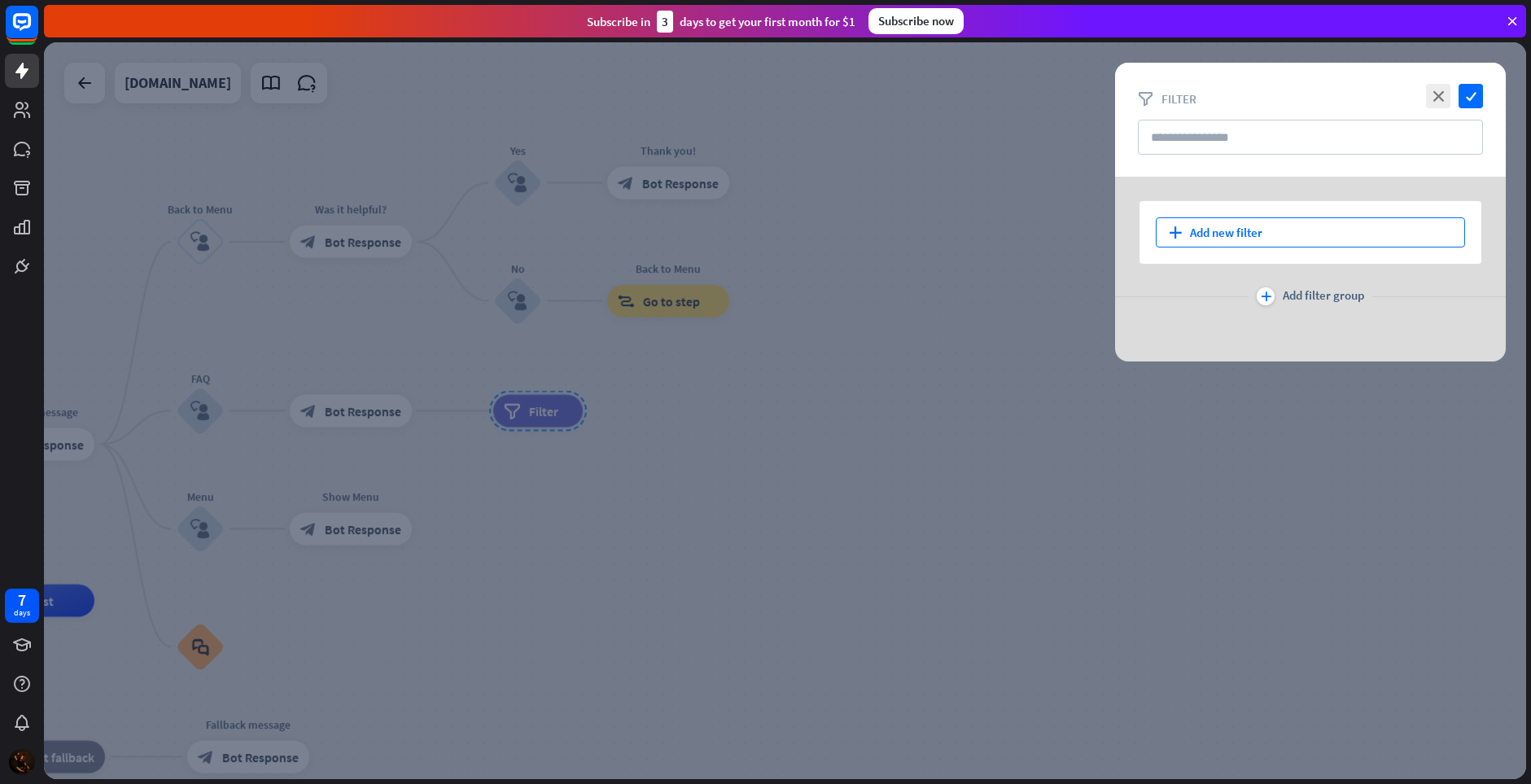
click at [1389, 233] on div "plus Add new filter" at bounding box center [1311, 232] width 310 height 30
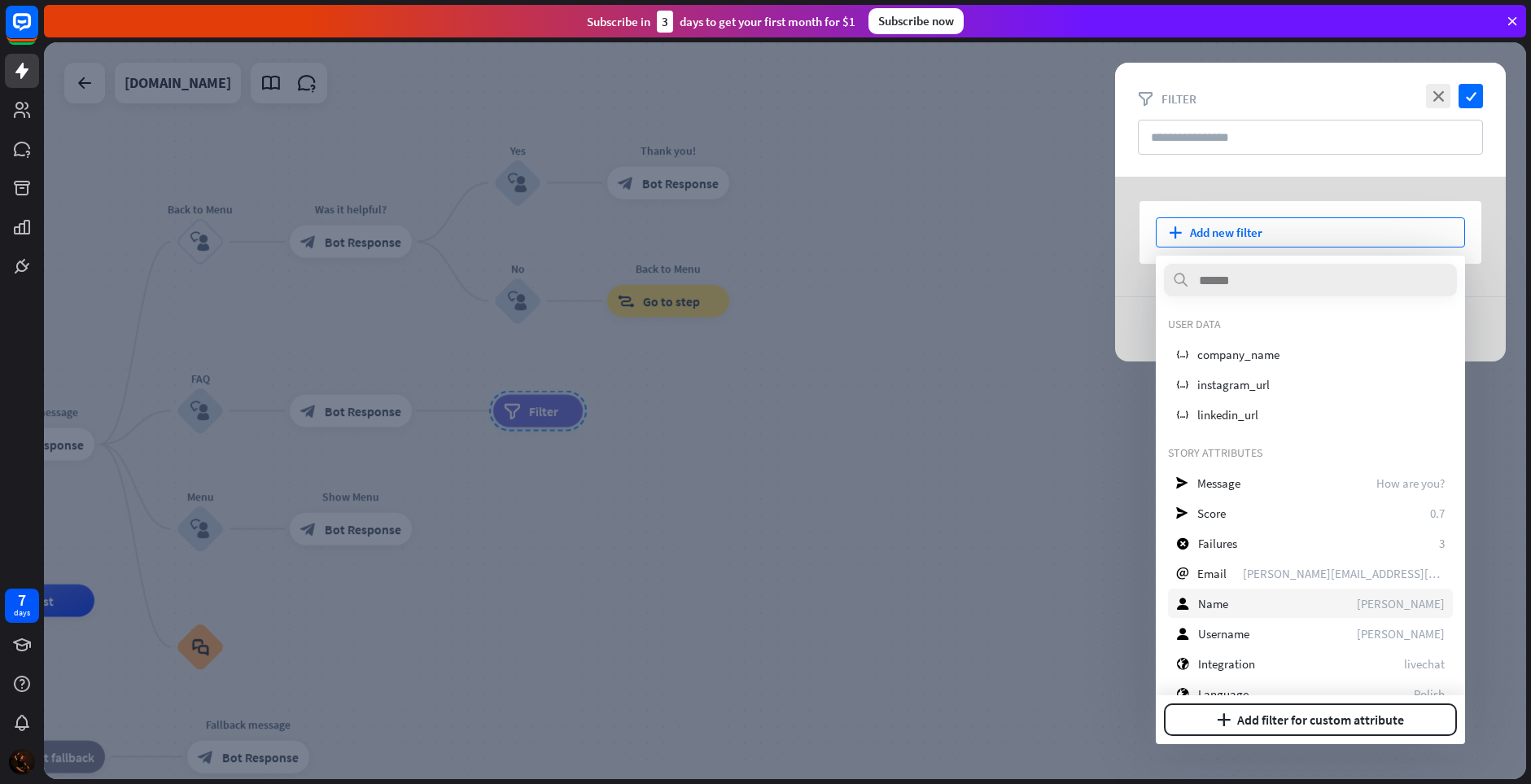
click at [1246, 601] on div "user Name [PERSON_NAME]" at bounding box center [1310, 602] width 285 height 29
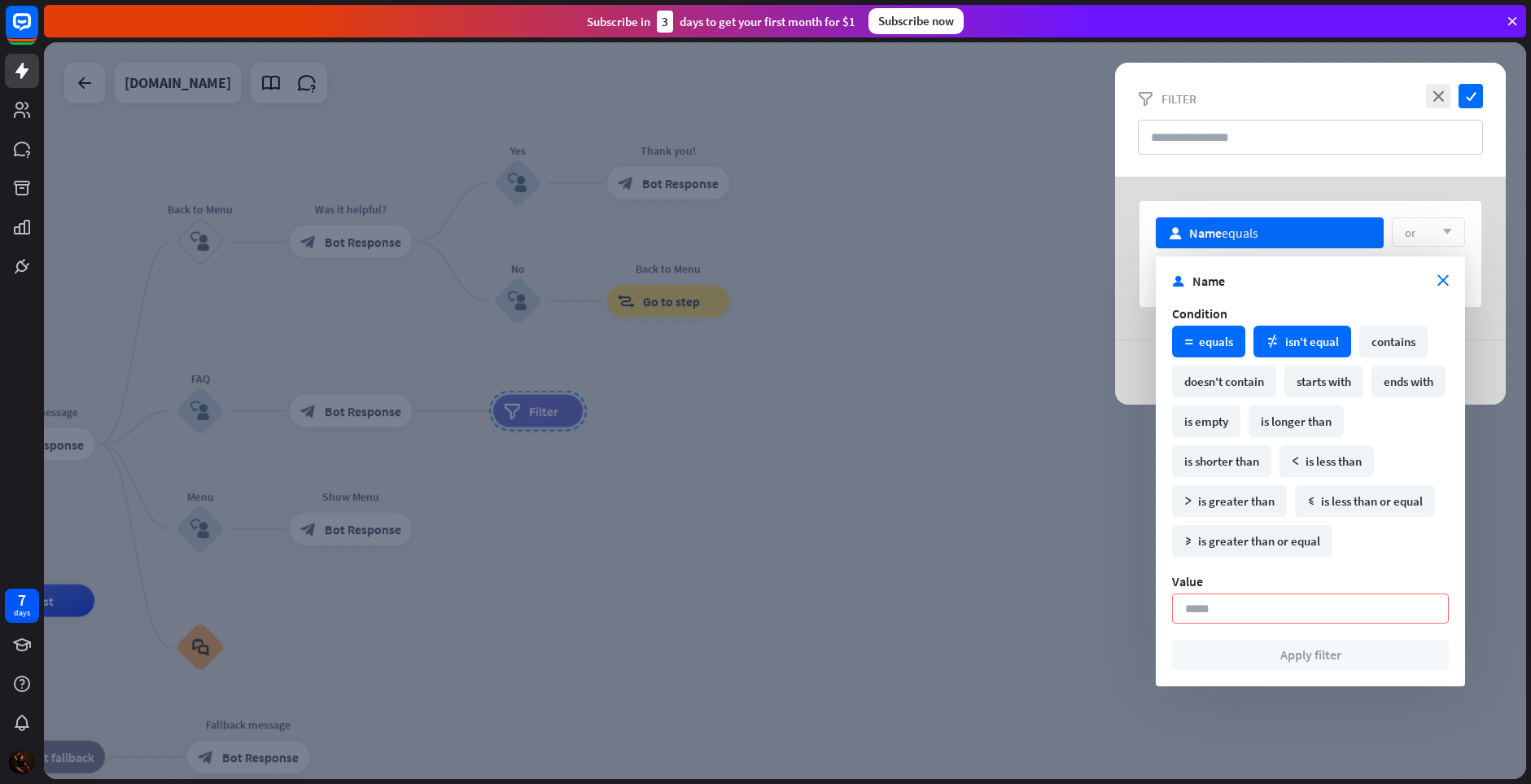
click at [1284, 333] on div "math_not_equal isn't equal" at bounding box center [1302, 341] width 98 height 32
click at [1206, 342] on div "math_equal equals" at bounding box center [1208, 341] width 73 height 32
click at [1243, 605] on input at bounding box center [1311, 609] width 277 height 30
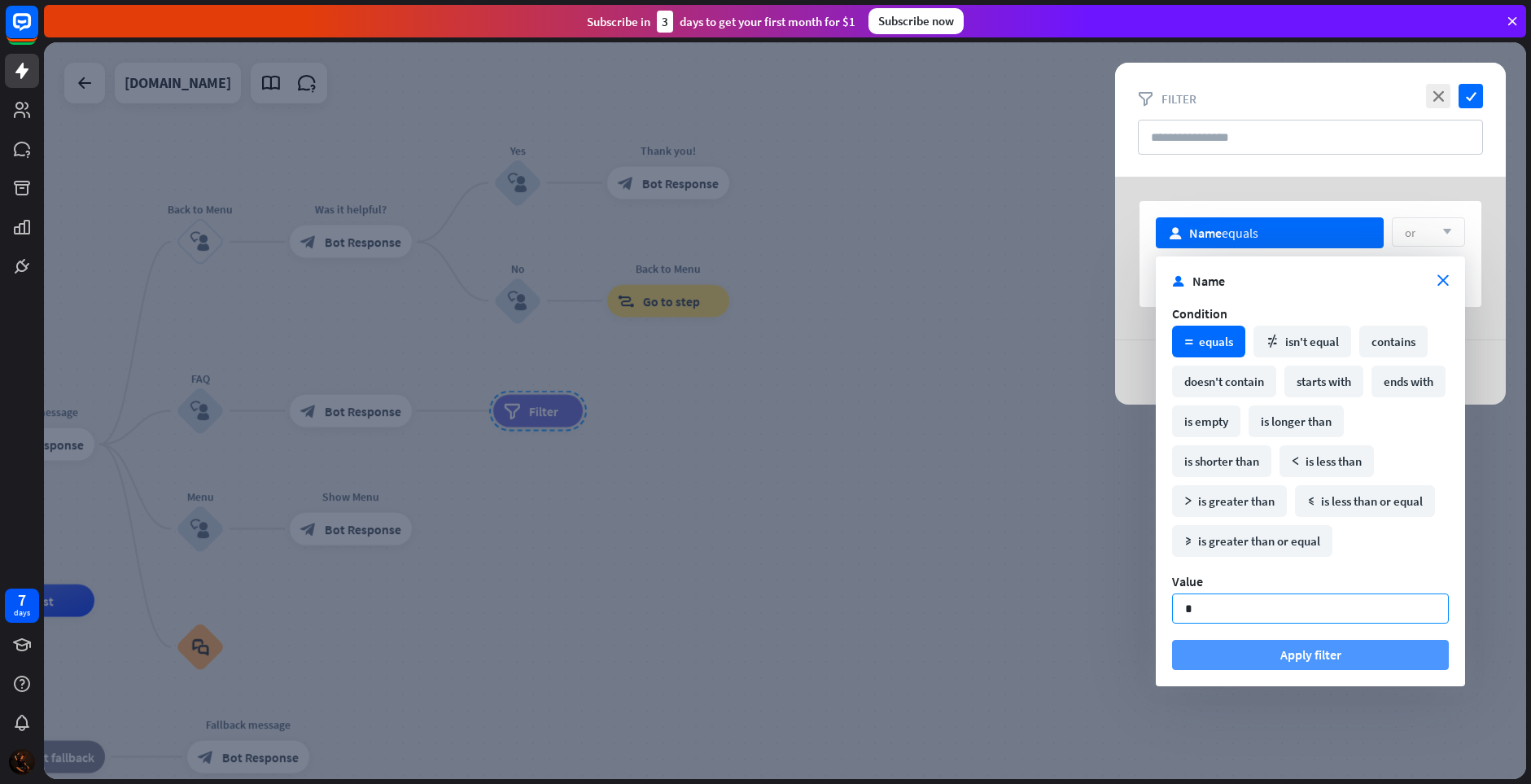
type input "*"
click at [1289, 653] on button "Apply filter" at bounding box center [1311, 654] width 277 height 30
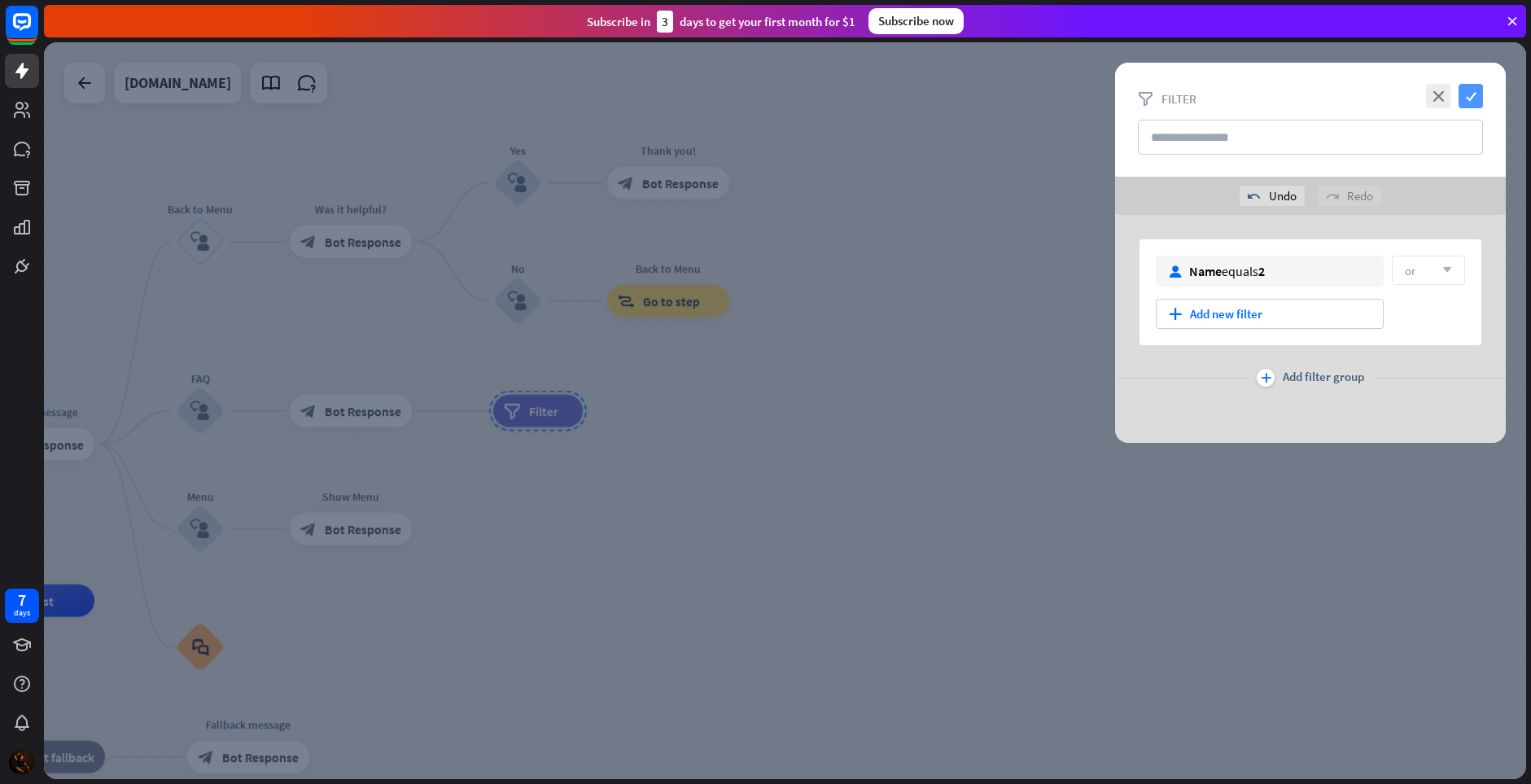
click at [1476, 92] on icon "check" at bounding box center [1471, 96] width 25 height 25
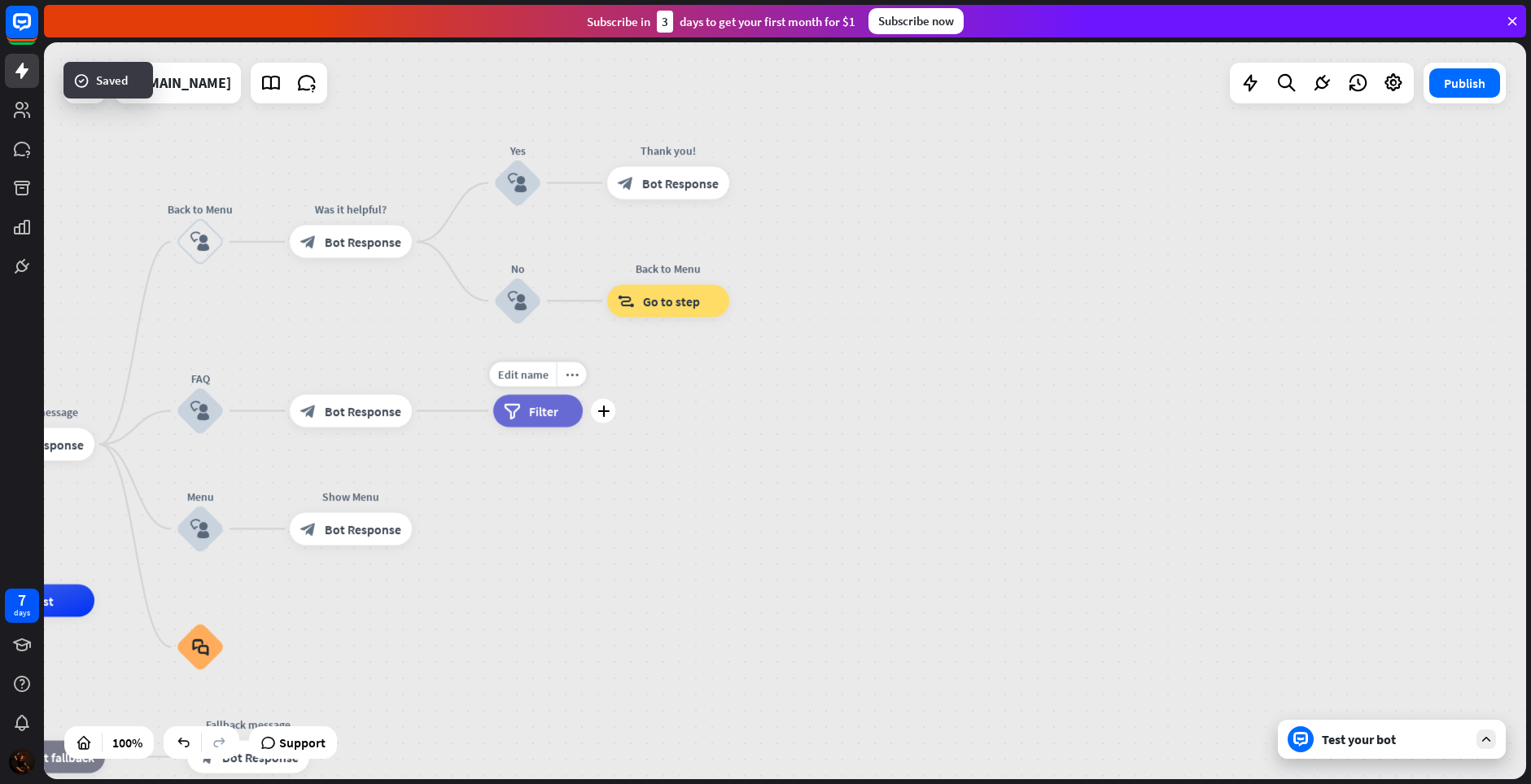
click at [556, 412] on span "Filter" at bounding box center [543, 411] width 29 height 16
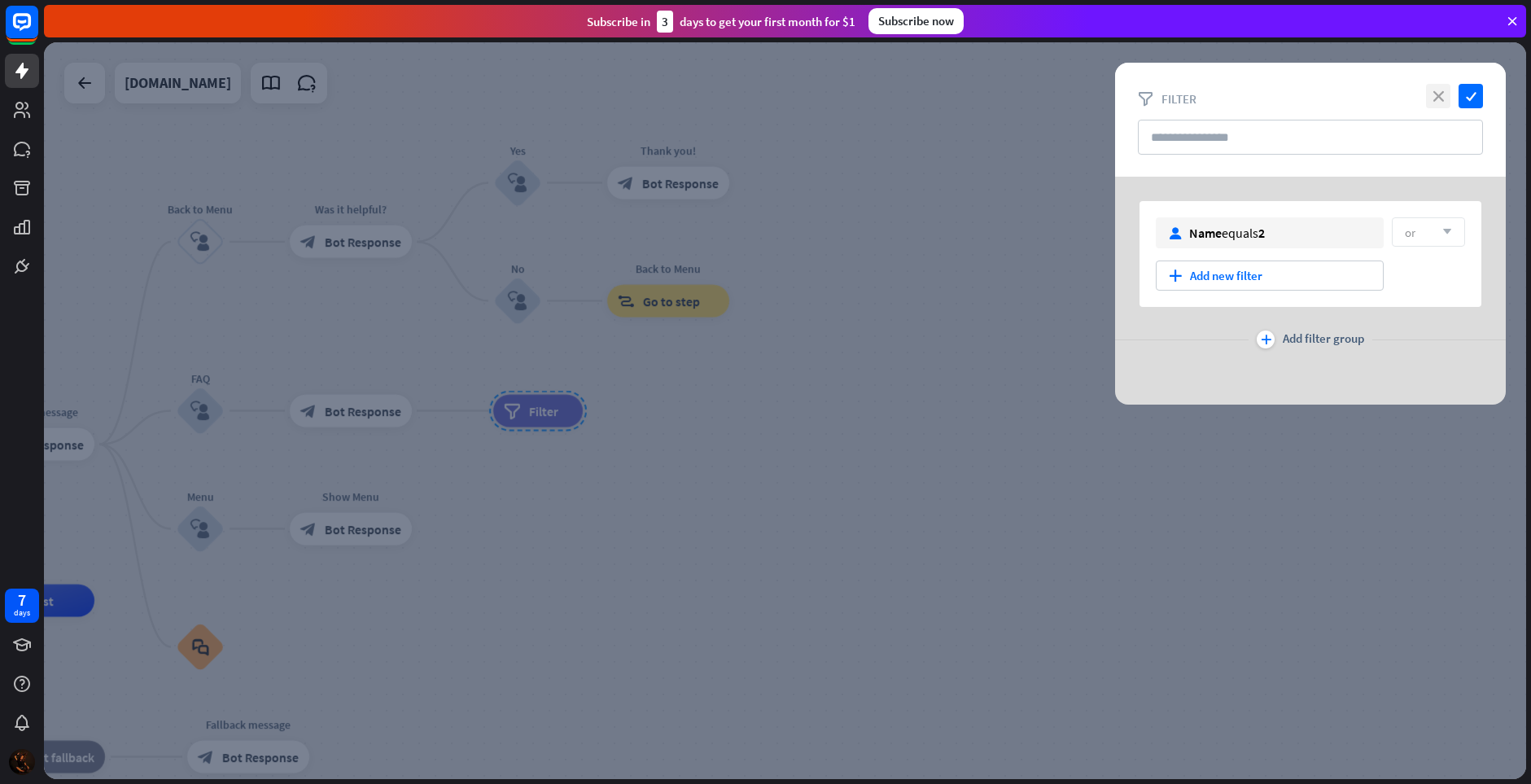
click at [1432, 97] on icon "close" at bounding box center [1438, 96] width 25 height 25
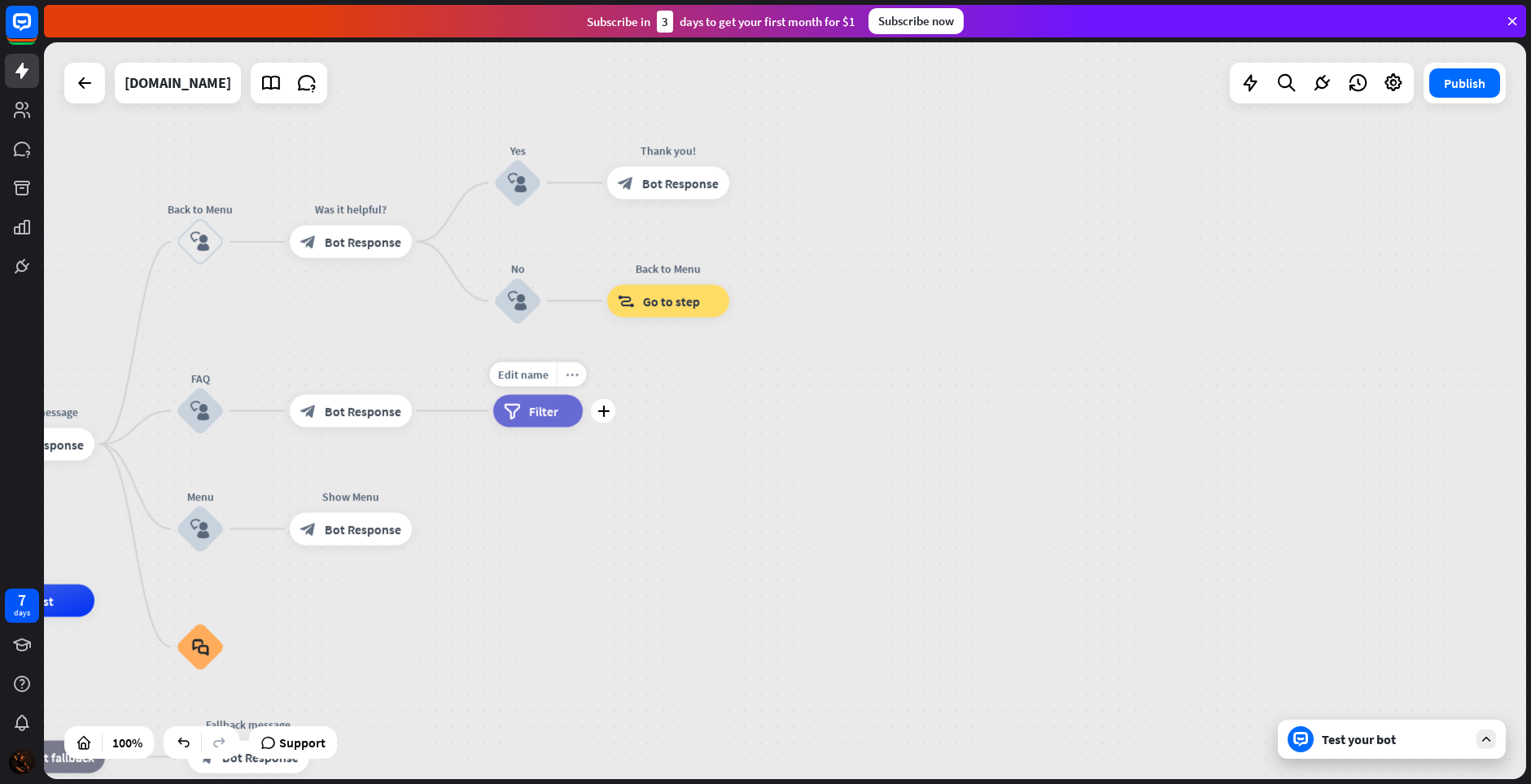
click at [571, 374] on icon "more_horiz" at bounding box center [571, 374] width 13 height 12
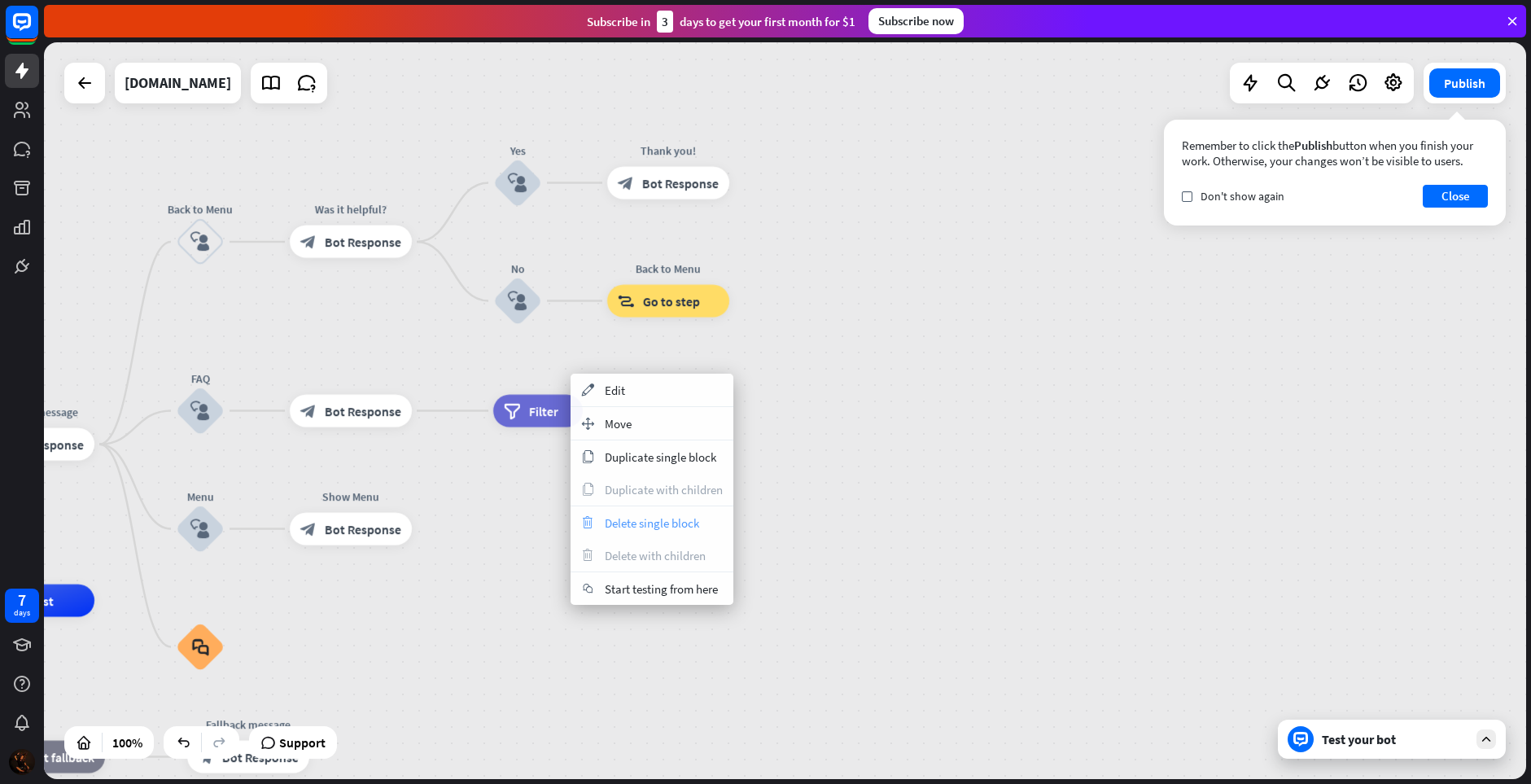
click at [625, 526] on span "Delete single block" at bounding box center [652, 523] width 94 height 16
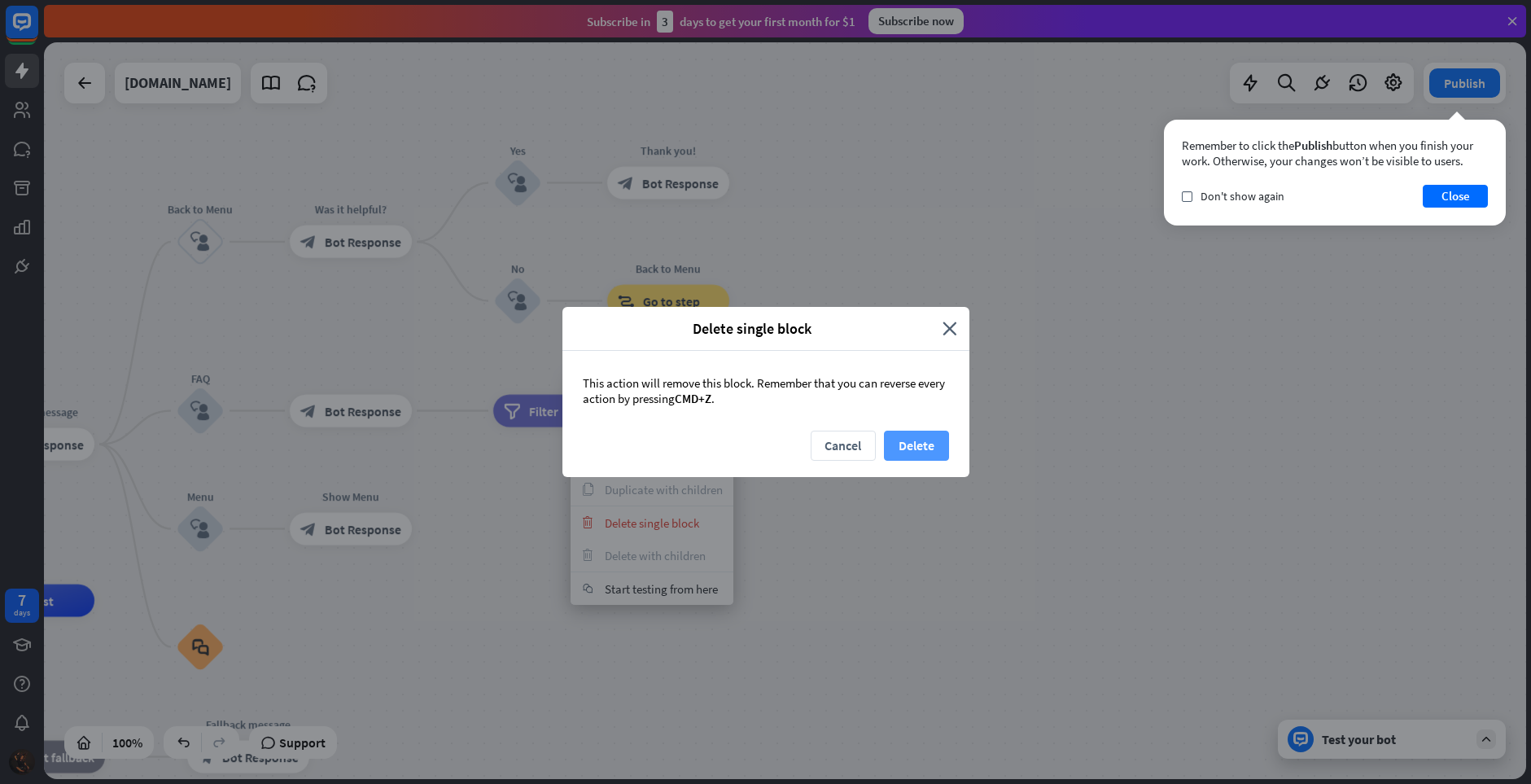
click at [913, 438] on button "Delete" at bounding box center [916, 445] width 65 height 30
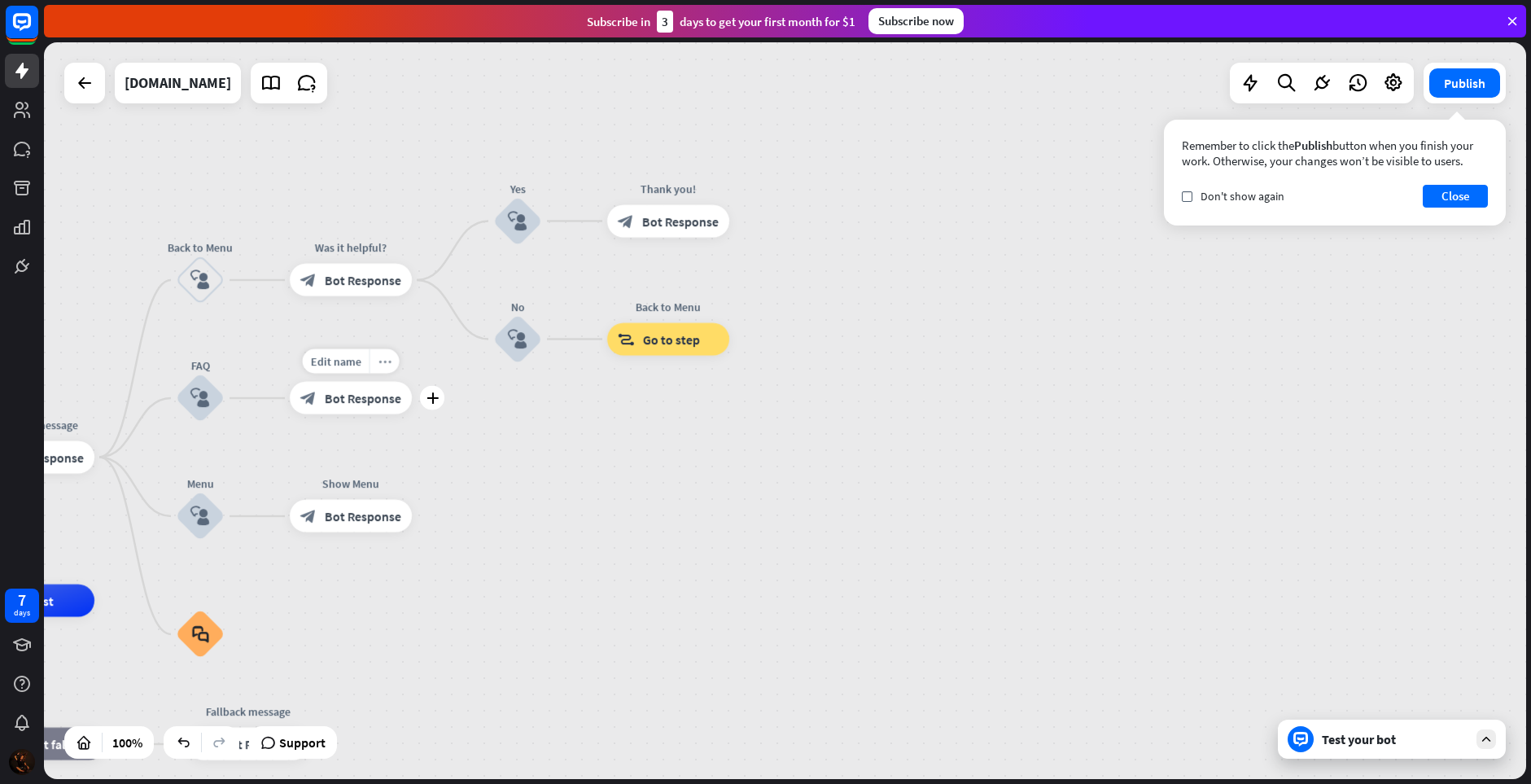
click at [383, 364] on icon "more_horiz" at bounding box center [385, 361] width 13 height 12
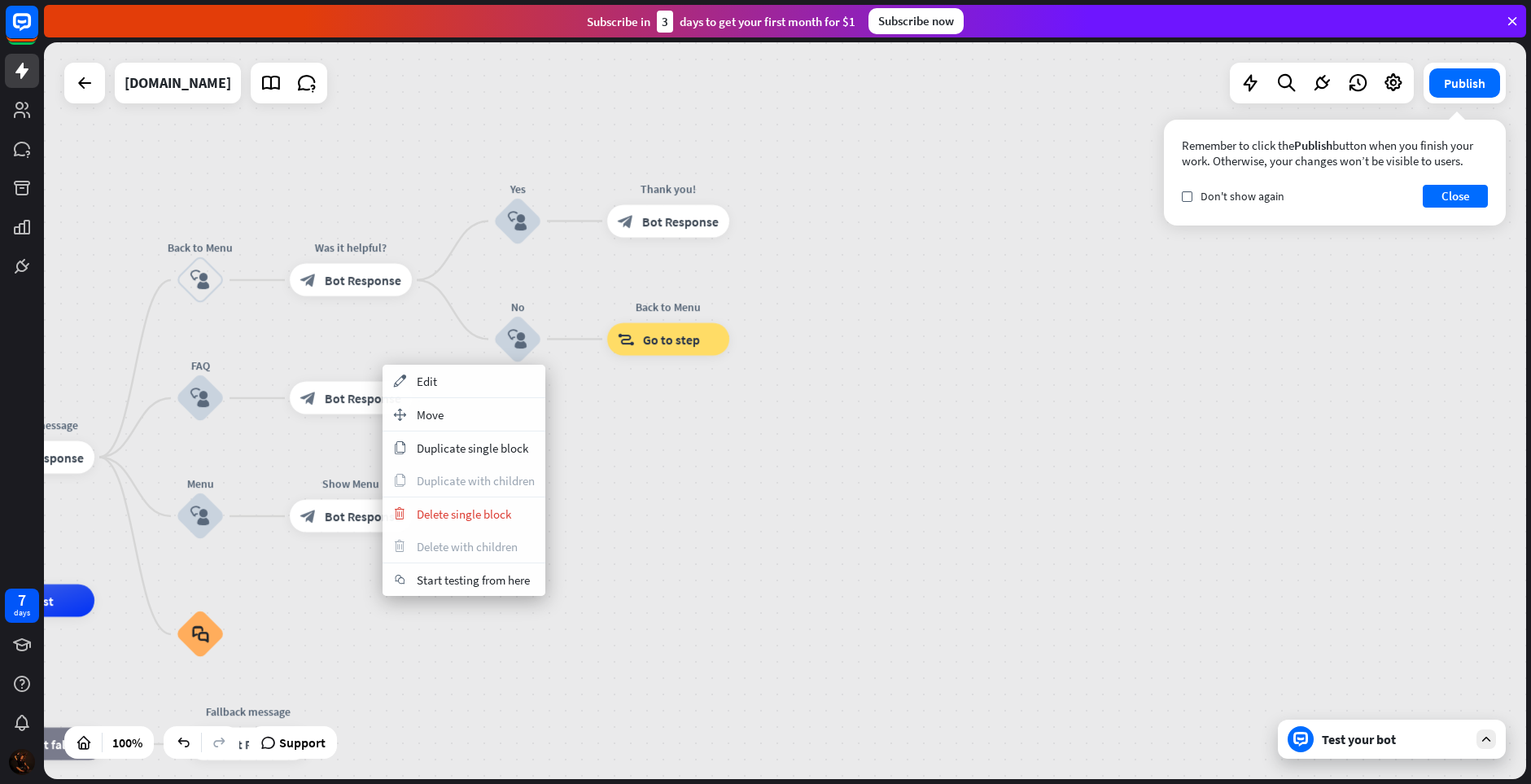
click at [282, 578] on div "home_2 Start point Welcome message block_bot_response Bot Response Back to Menu…" at bounding box center [785, 410] width 1482 height 736
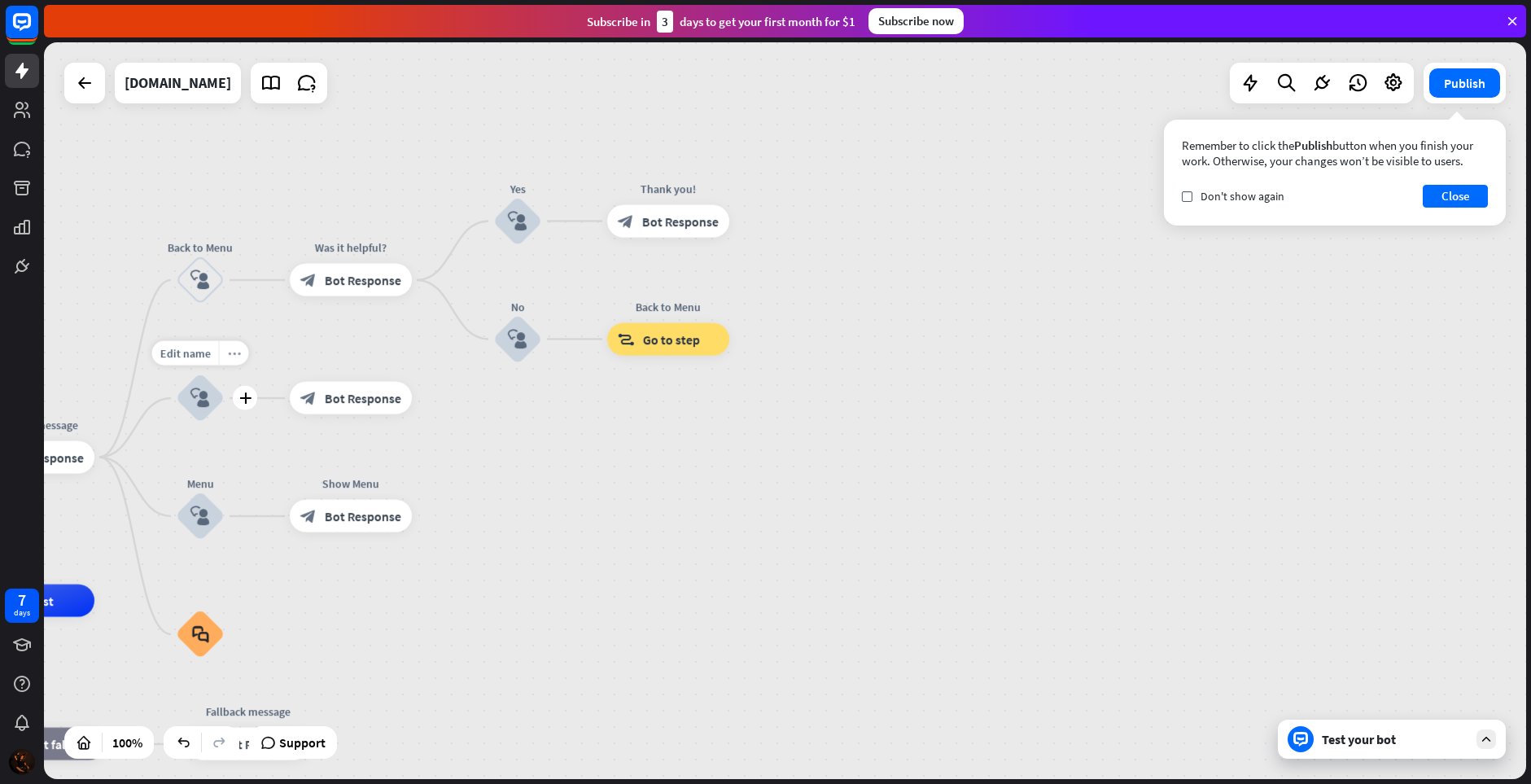
click at [224, 355] on div "more_horiz" at bounding box center [234, 354] width 30 height 25
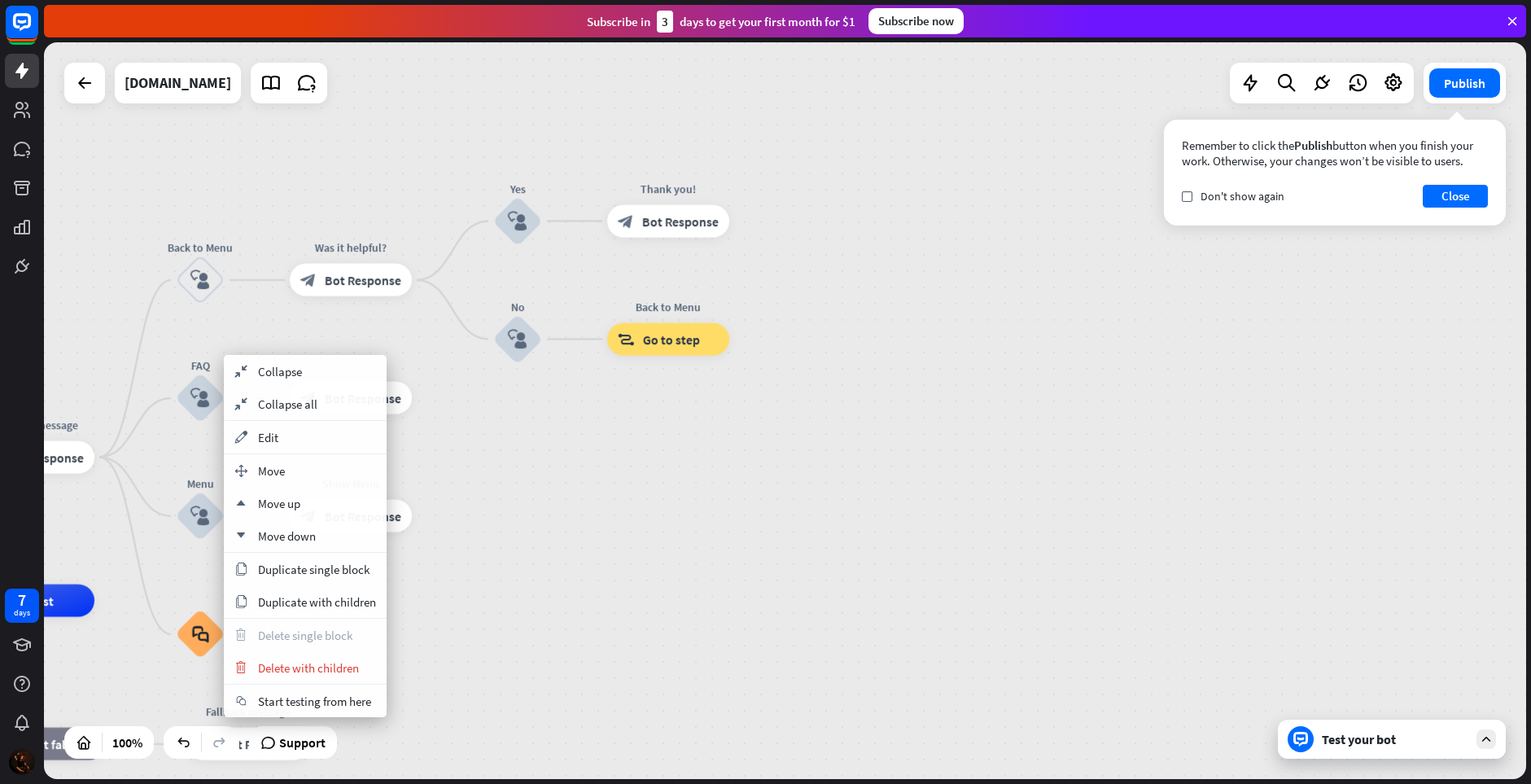
click at [550, 516] on div "home_2 Start point Welcome message block_bot_response Bot Response Back to Menu…" at bounding box center [785, 410] width 1482 height 736
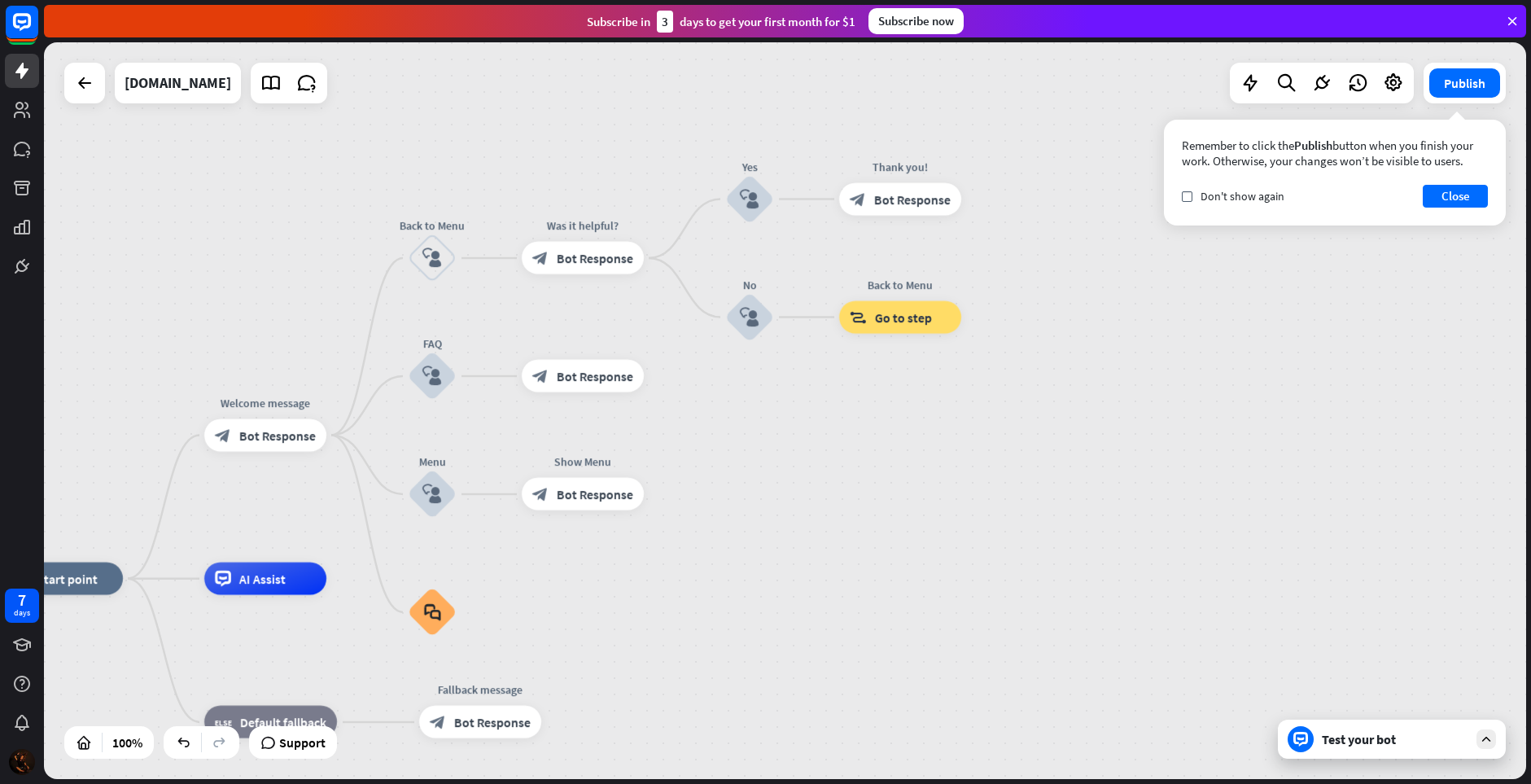
drag, startPoint x: 491, startPoint y: 543, endPoint x: 713, endPoint y: 515, distance: 223.8
click at [644, 511] on div "Edit name more_horiz plus Show Menu block_bot_response Bot Response" at bounding box center [583, 494] width 122 height 33
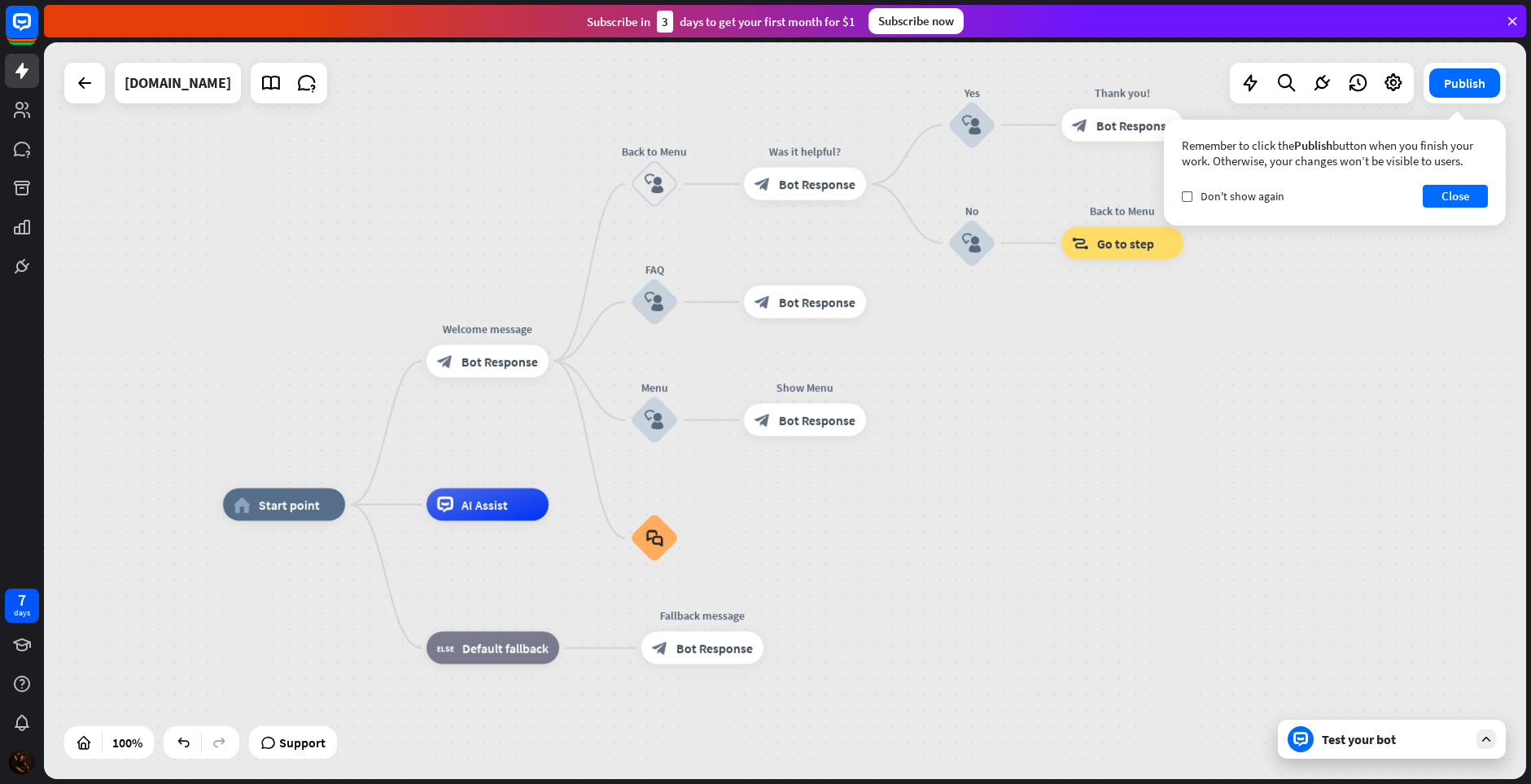
drag, startPoint x: 387, startPoint y: 625, endPoint x: 559, endPoint y: 558, distance: 184.6
click at [323, 470] on div "more_horiz" at bounding box center [317, 468] width 30 height 25
click at [527, 321] on div "more_horiz" at bounding box center [521, 324] width 30 height 25
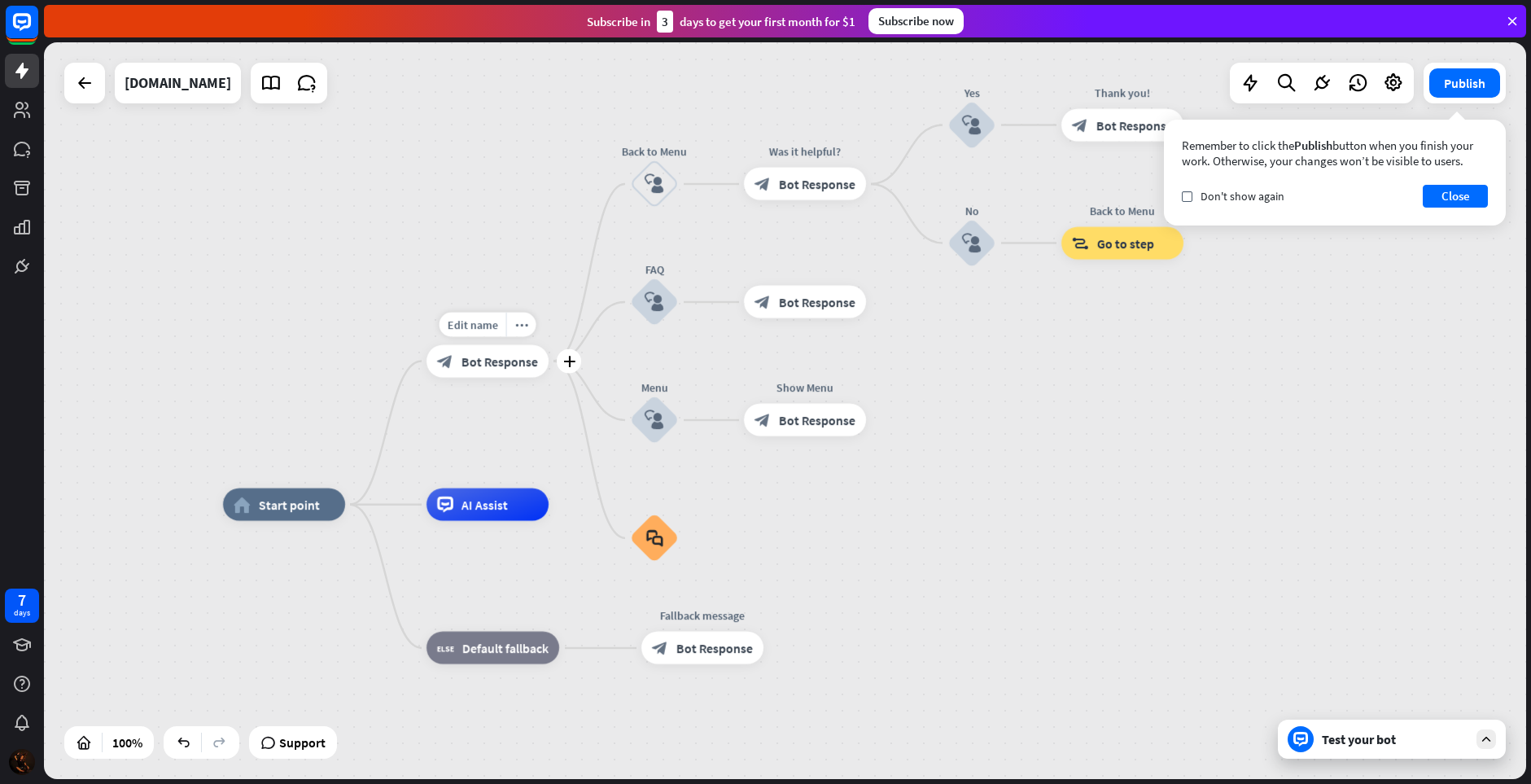
click at [474, 358] on span "Bot Response" at bounding box center [499, 361] width 77 height 16
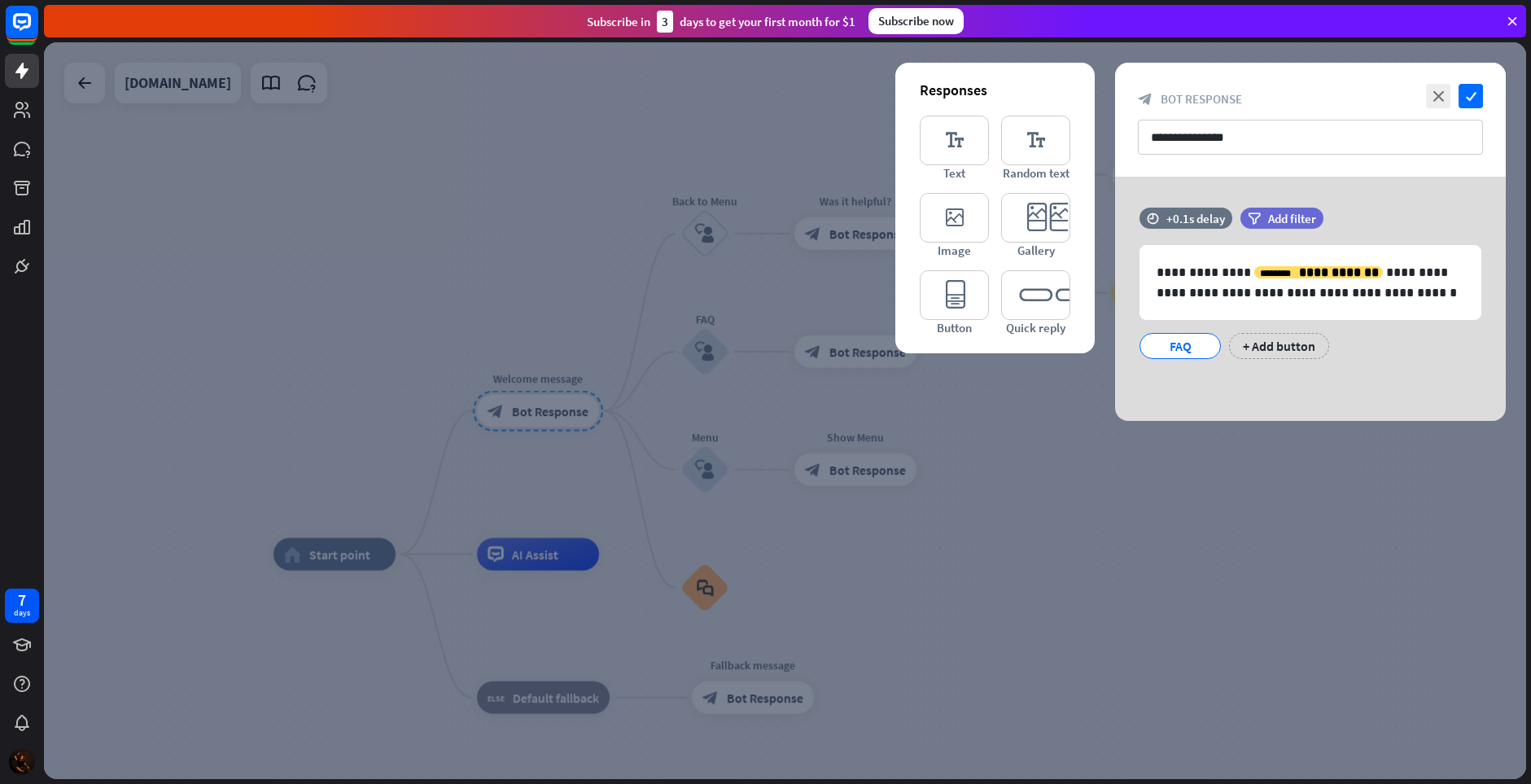
click at [1103, 507] on div at bounding box center [785, 410] width 1482 height 736
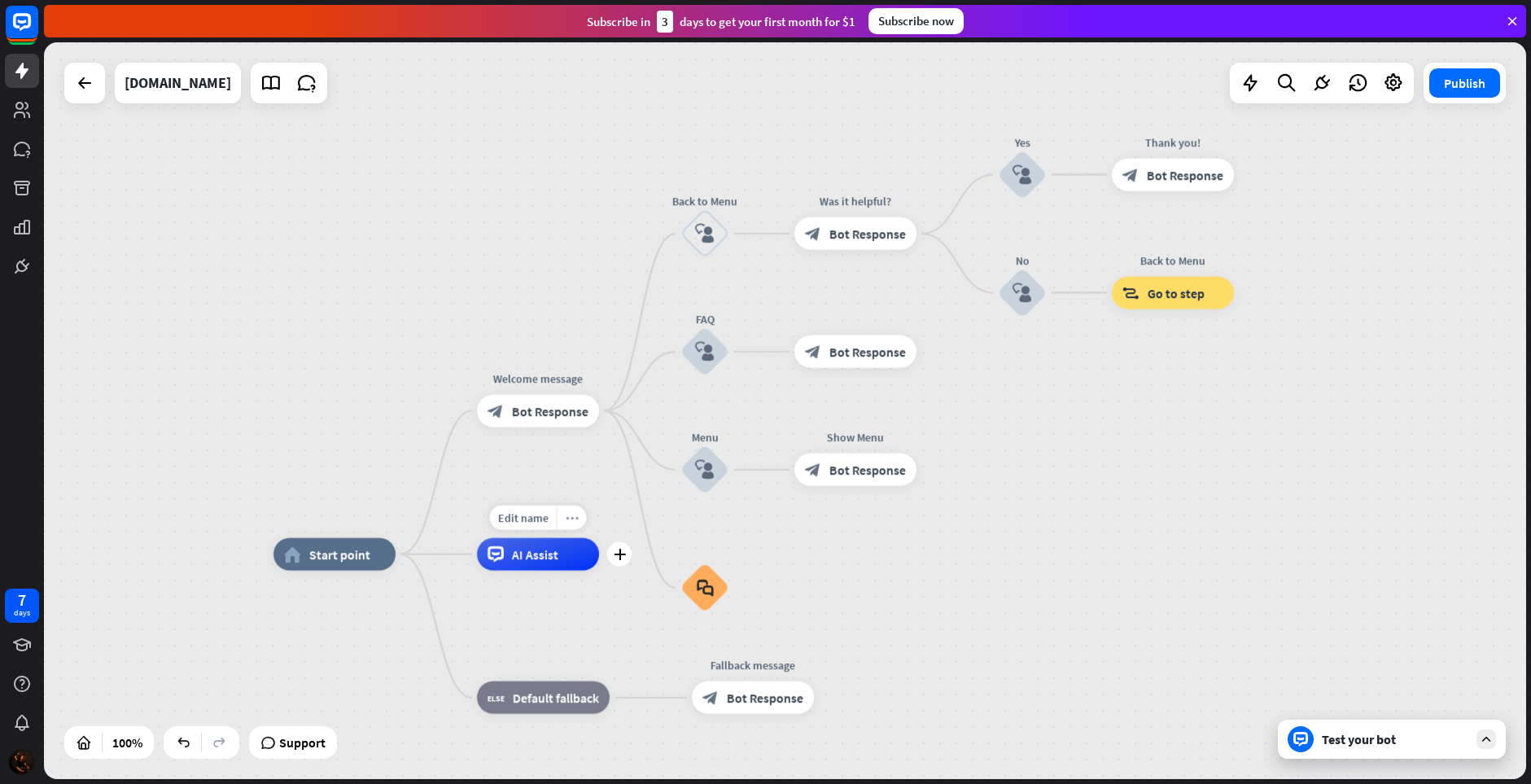
click at [571, 519] on icon "more_horiz" at bounding box center [571, 518] width 13 height 12
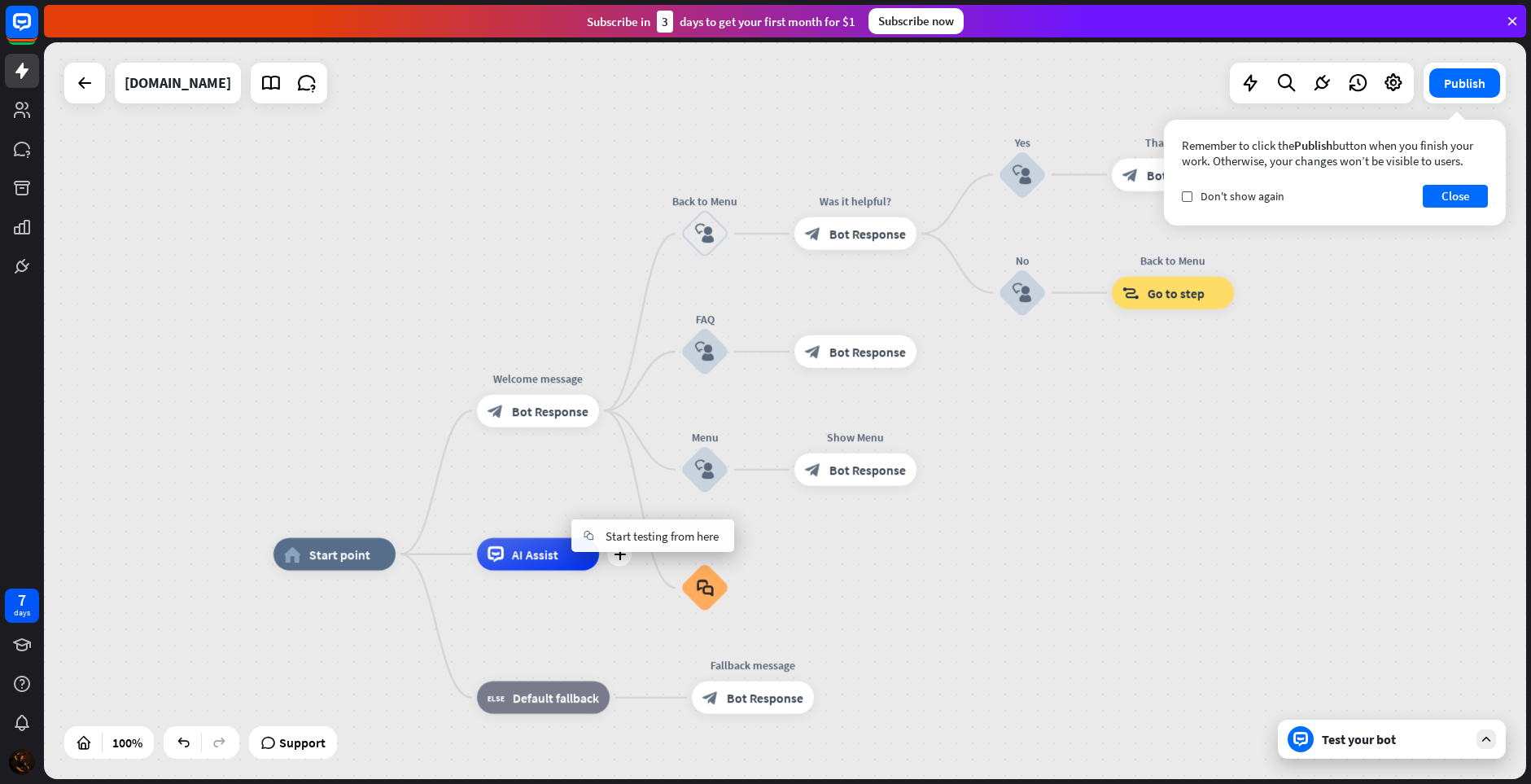
click at [522, 515] on span "Edit name" at bounding box center [523, 518] width 50 height 15
click at [544, 428] on div "Edit name more_horiz plus Welcome message block_bot_response Bot Response" at bounding box center [538, 411] width 122 height 33
click at [537, 374] on span "Edit name" at bounding box center [523, 374] width 50 height 15
click at [586, 459] on div "**********" at bounding box center [785, 410] width 1482 height 736
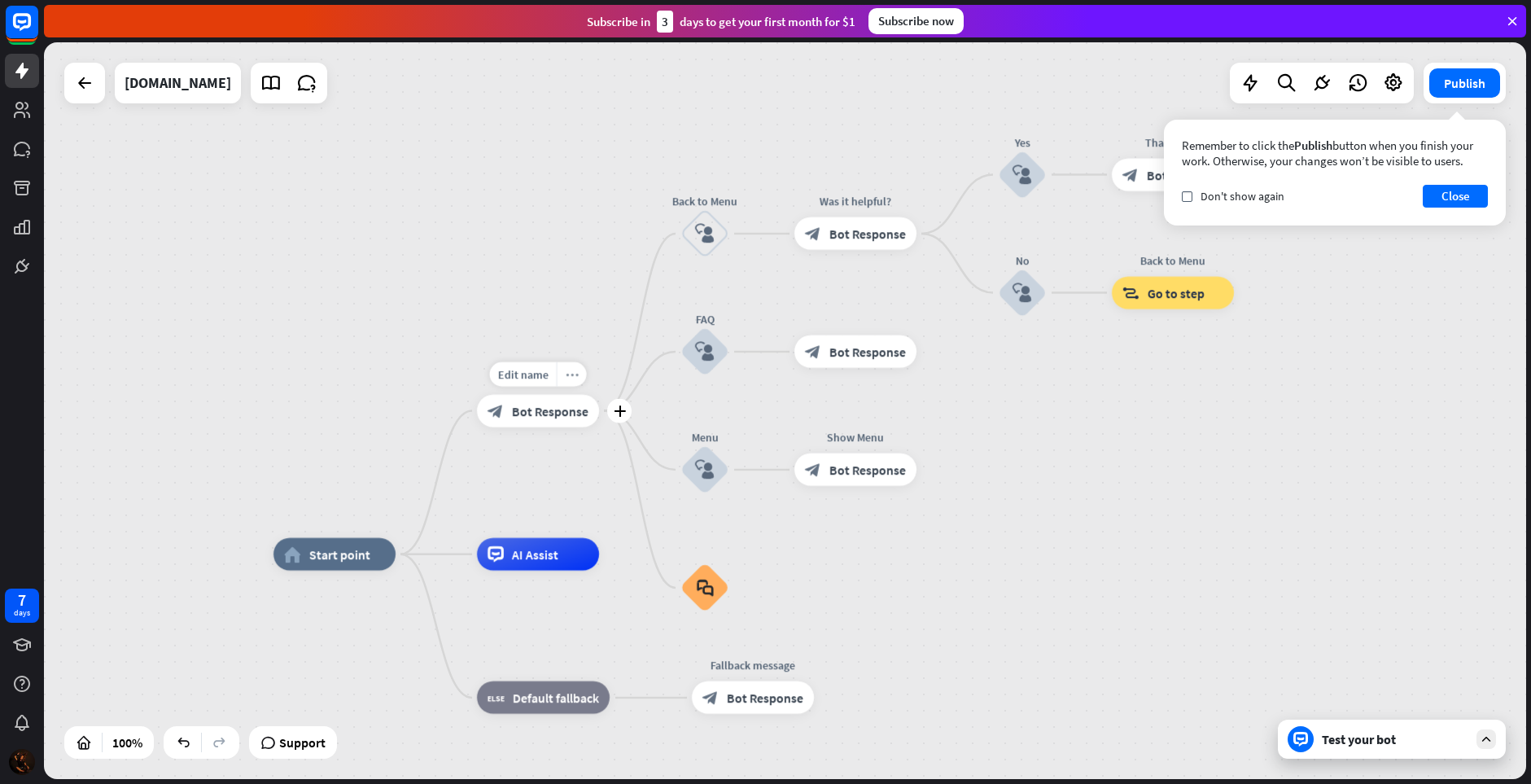
click at [578, 368] on div "more_horiz" at bounding box center [571, 375] width 30 height 25
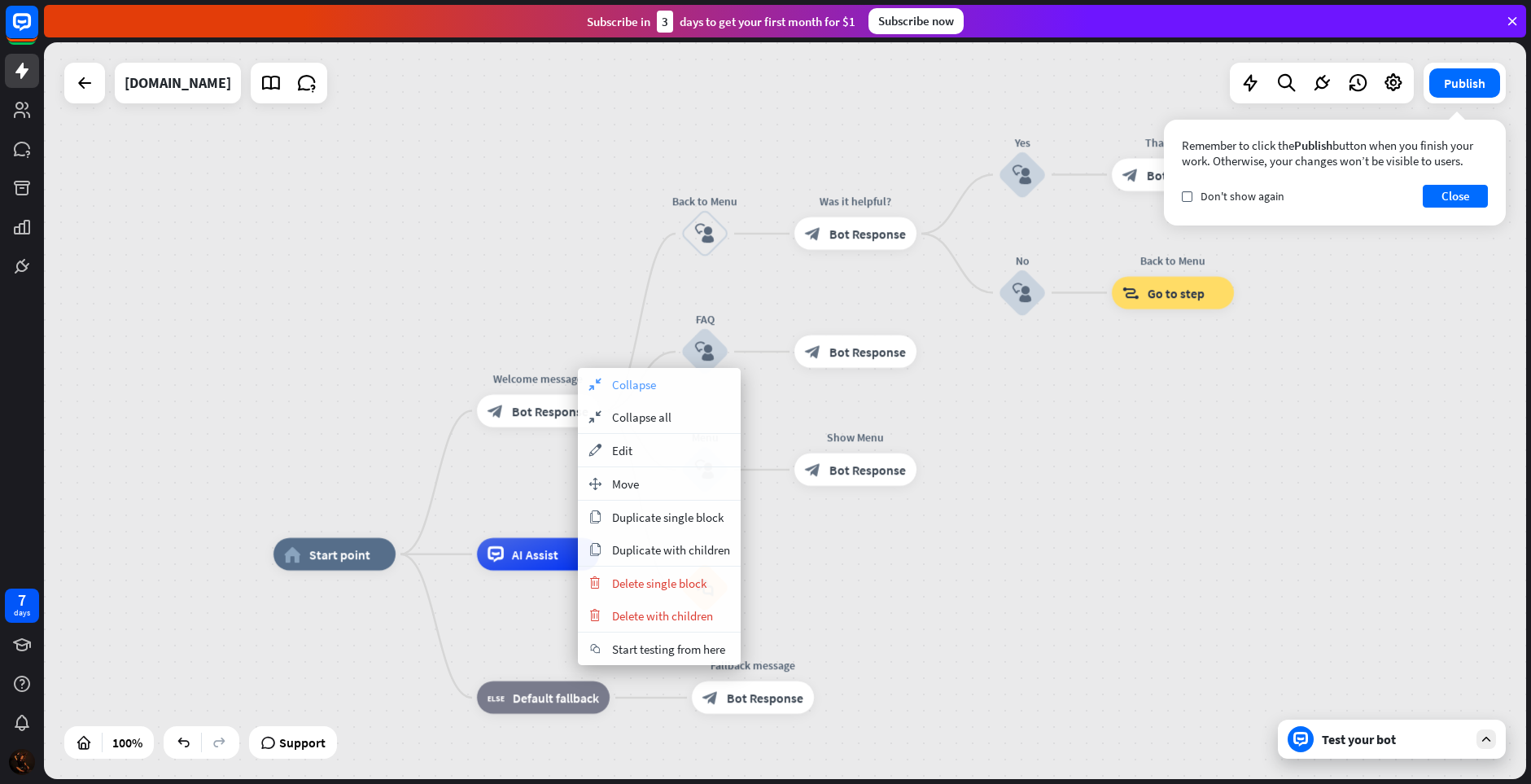
click at [629, 385] on span "Collapse" at bounding box center [634, 385] width 44 height 16
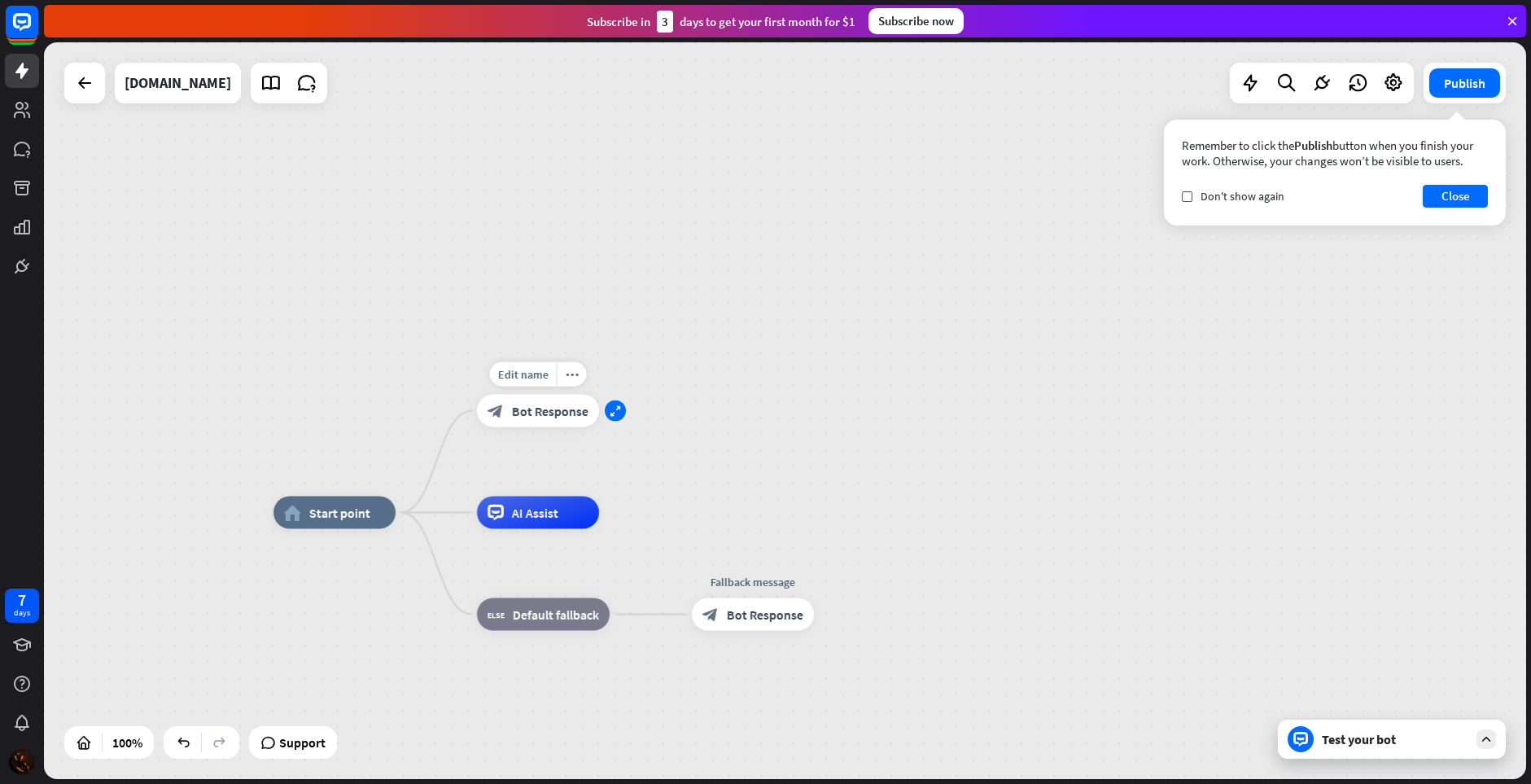
click at [611, 410] on icon "expand" at bounding box center [615, 411] width 11 height 11
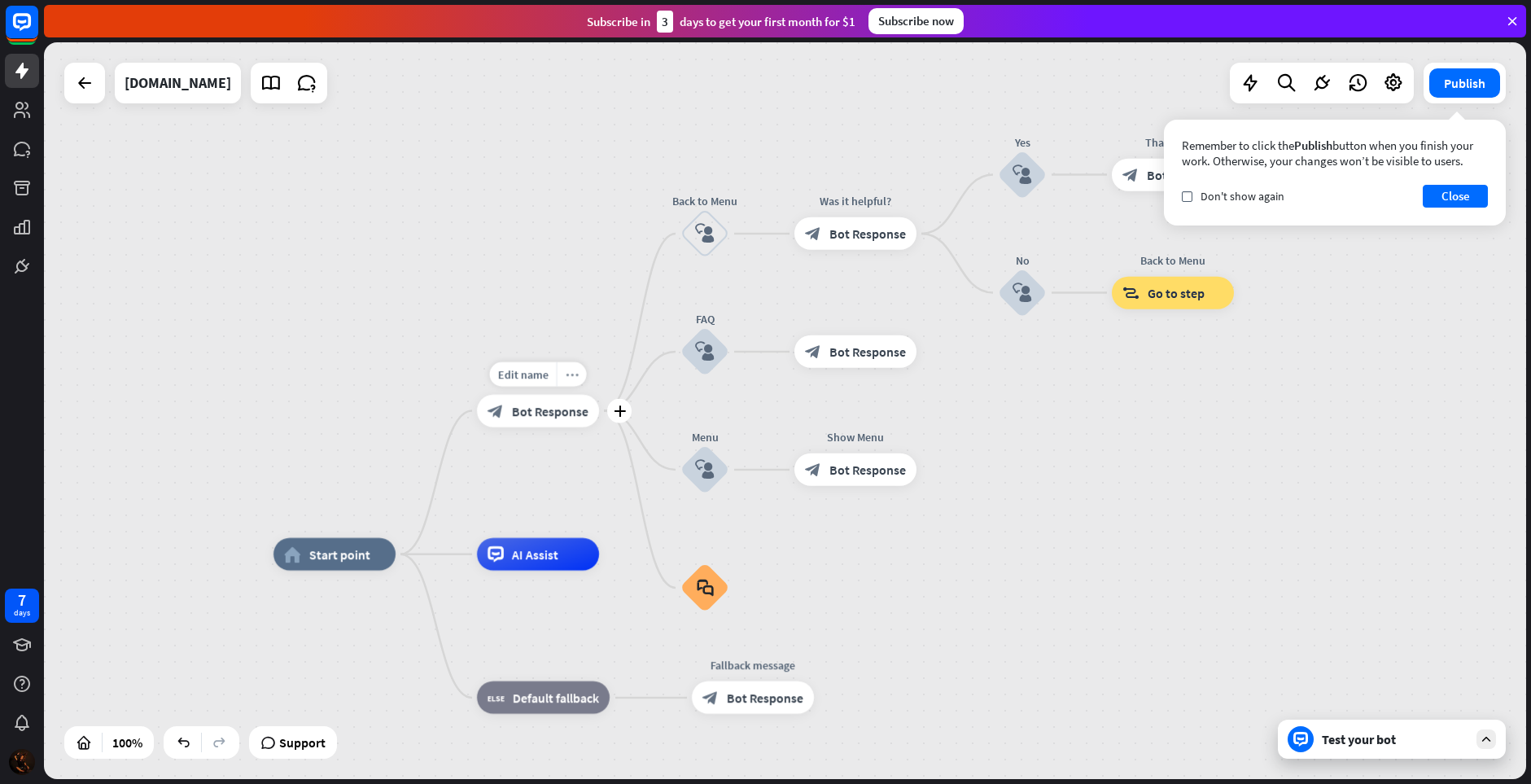
click at [576, 371] on icon "more_horiz" at bounding box center [571, 374] width 13 height 12
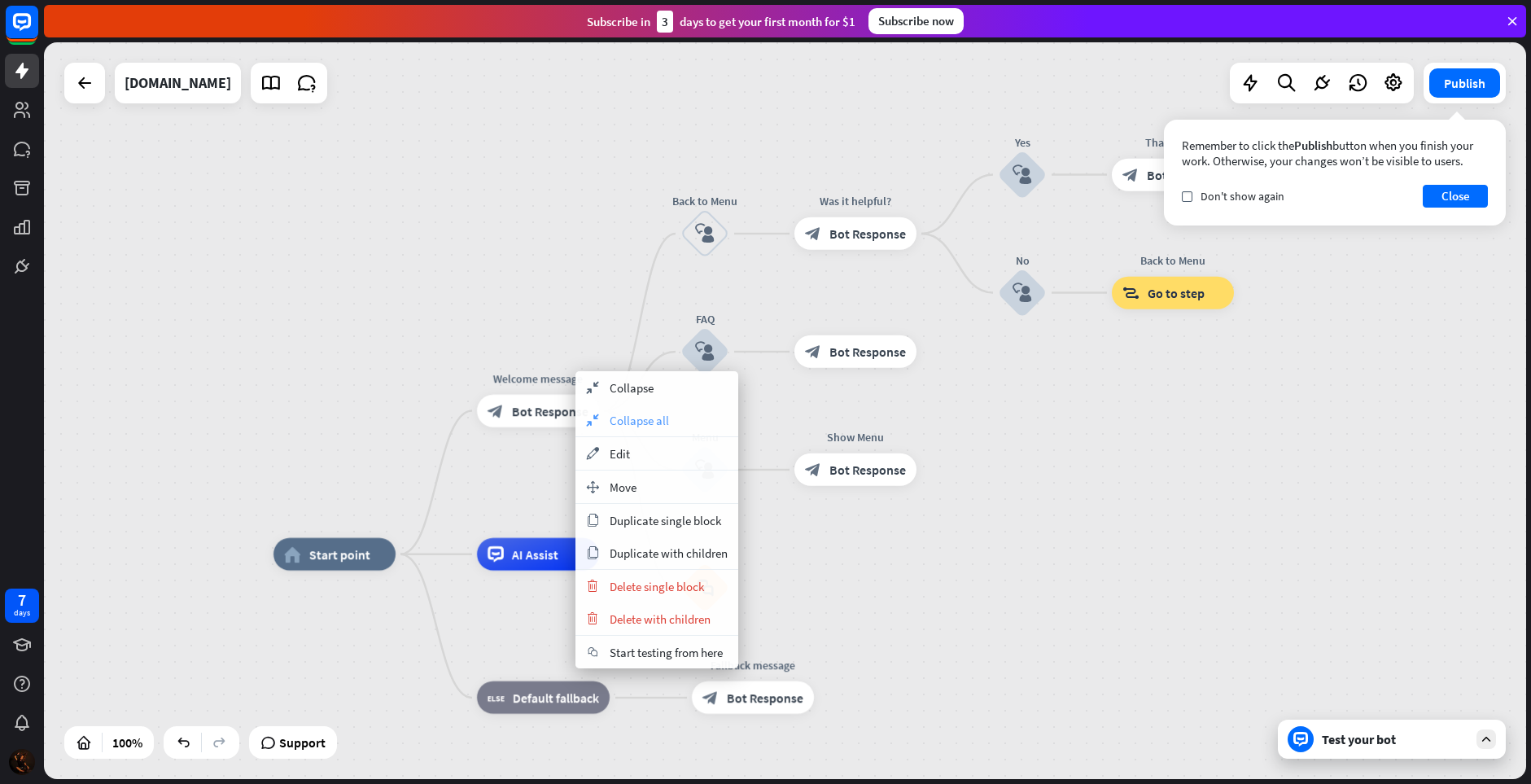
click at [605, 415] on div "collapse Collapse all" at bounding box center [657, 420] width 163 height 33
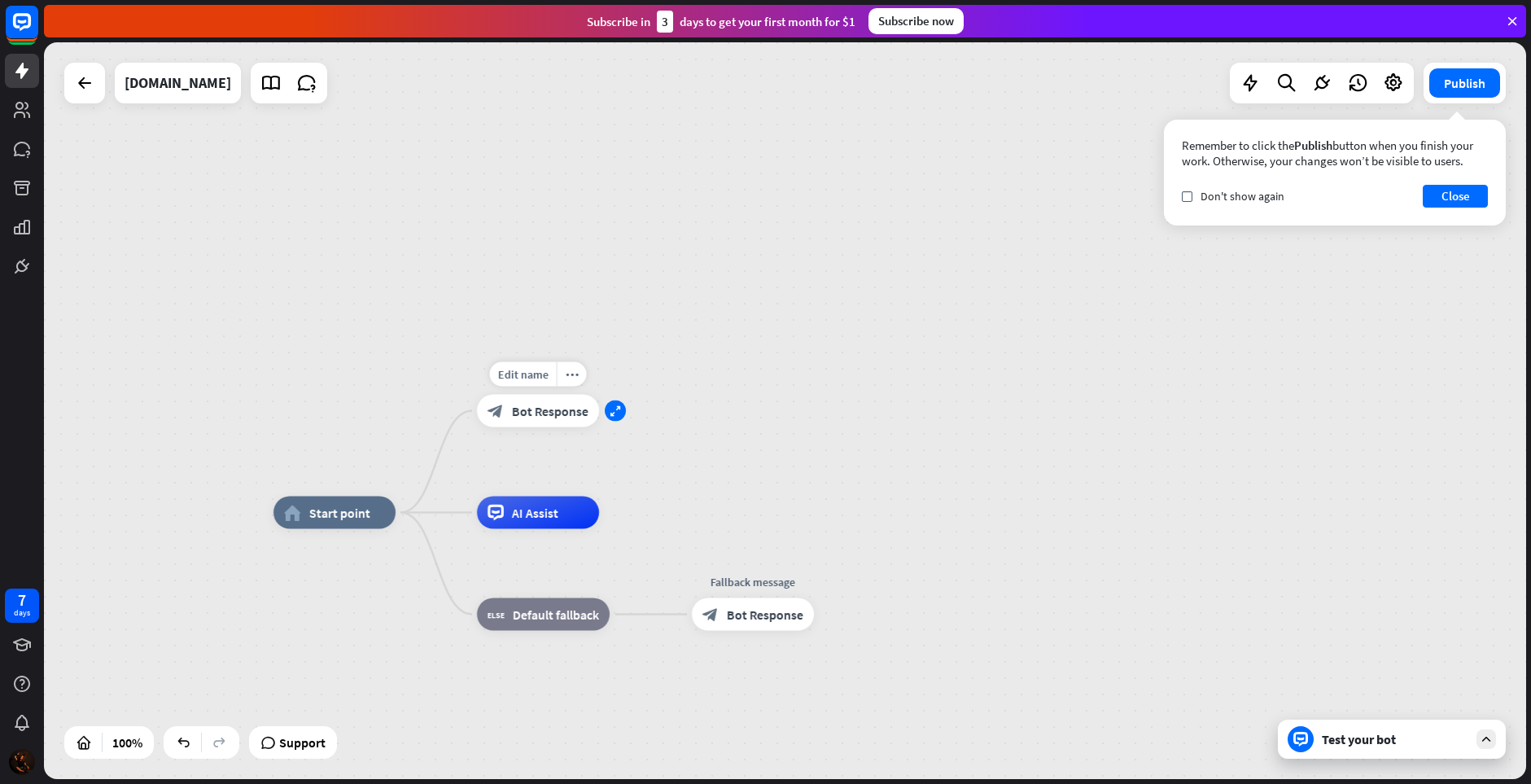
click at [621, 408] on div "expand" at bounding box center [616, 411] width 21 height 21
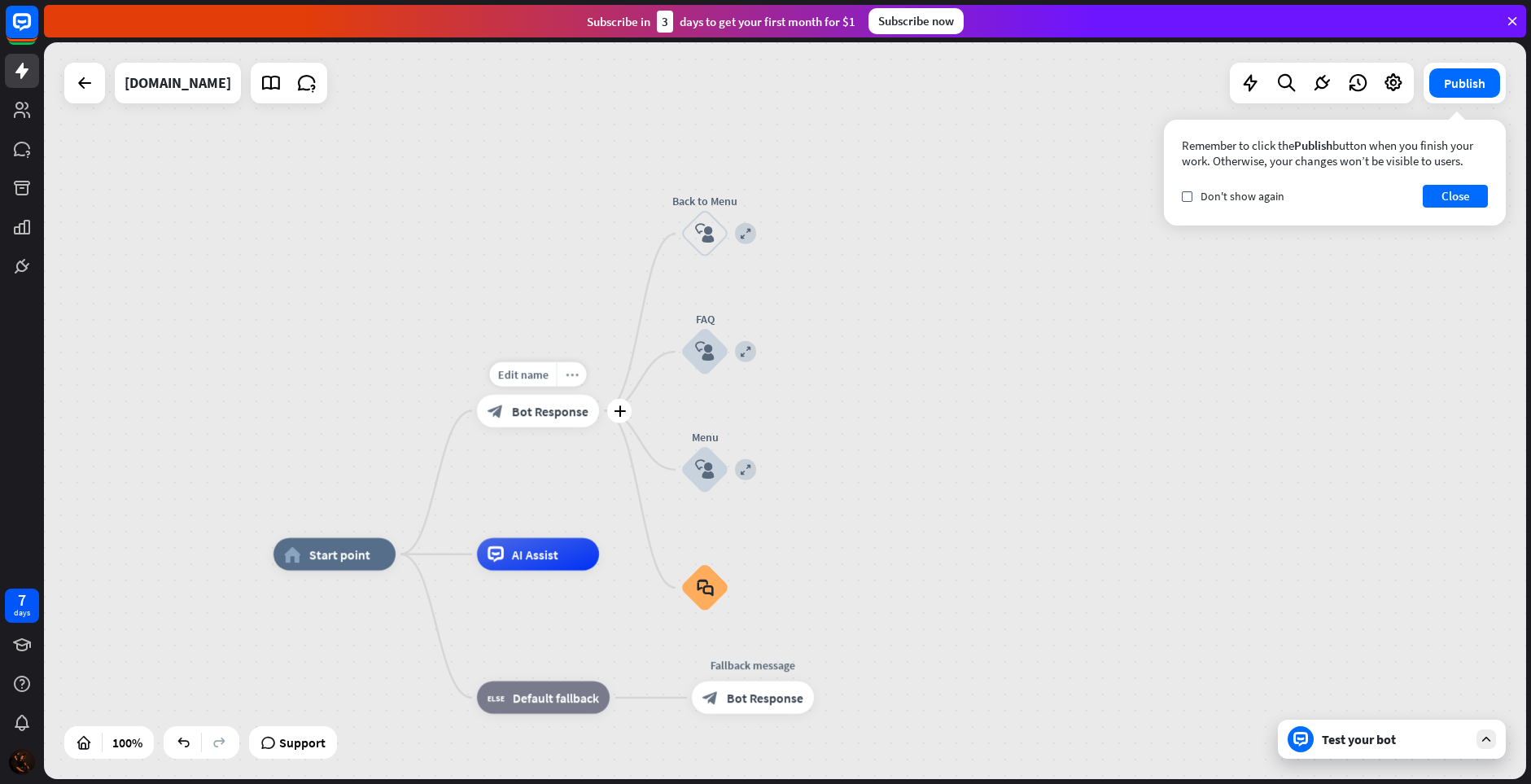
click at [579, 375] on div "more_horiz" at bounding box center [571, 375] width 30 height 25
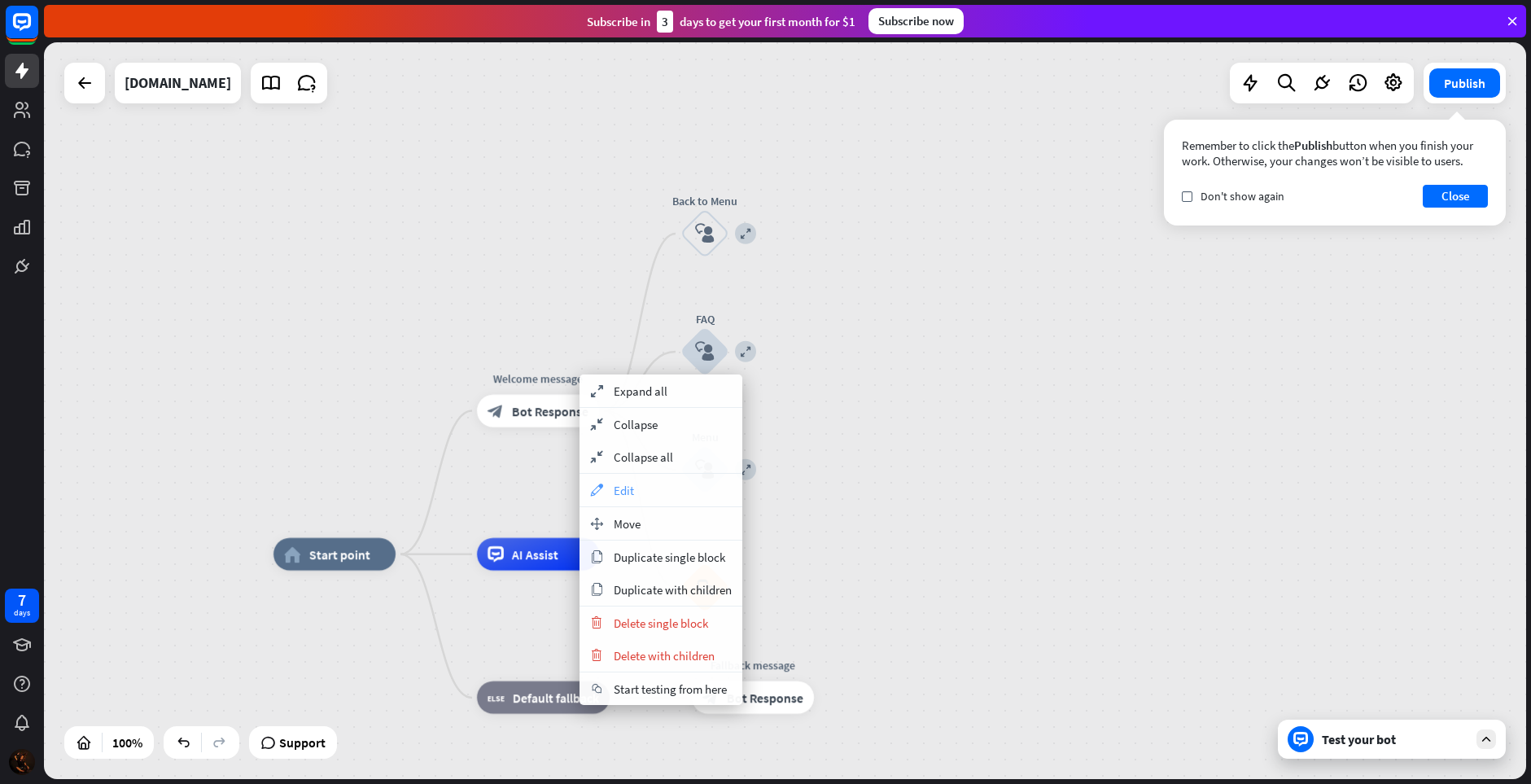
click at [627, 490] on span "Edit" at bounding box center [624, 490] width 20 height 16
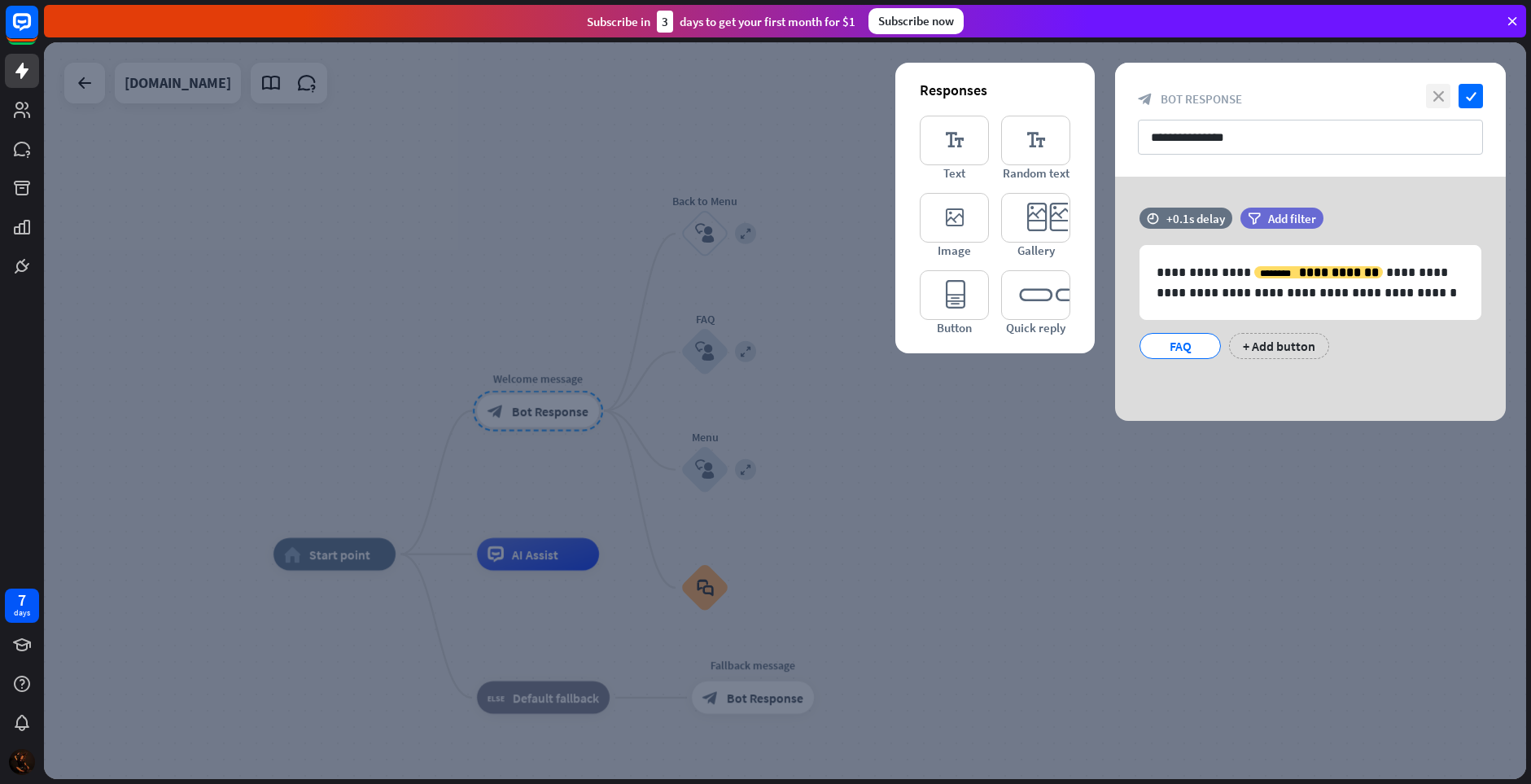
click at [1442, 97] on icon "close" at bounding box center [1438, 96] width 25 height 25
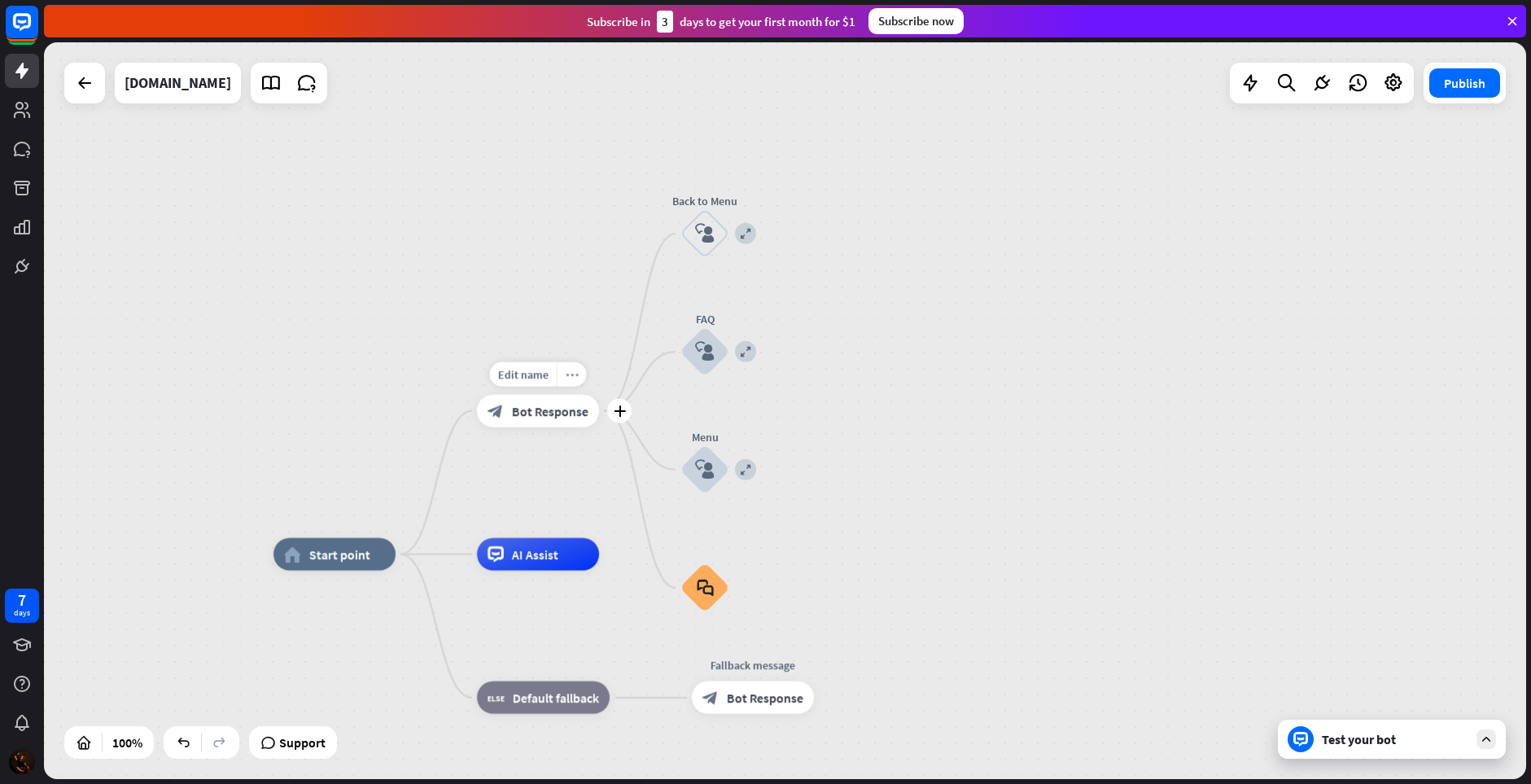
click at [575, 373] on icon "more_horiz" at bounding box center [571, 374] width 13 height 12
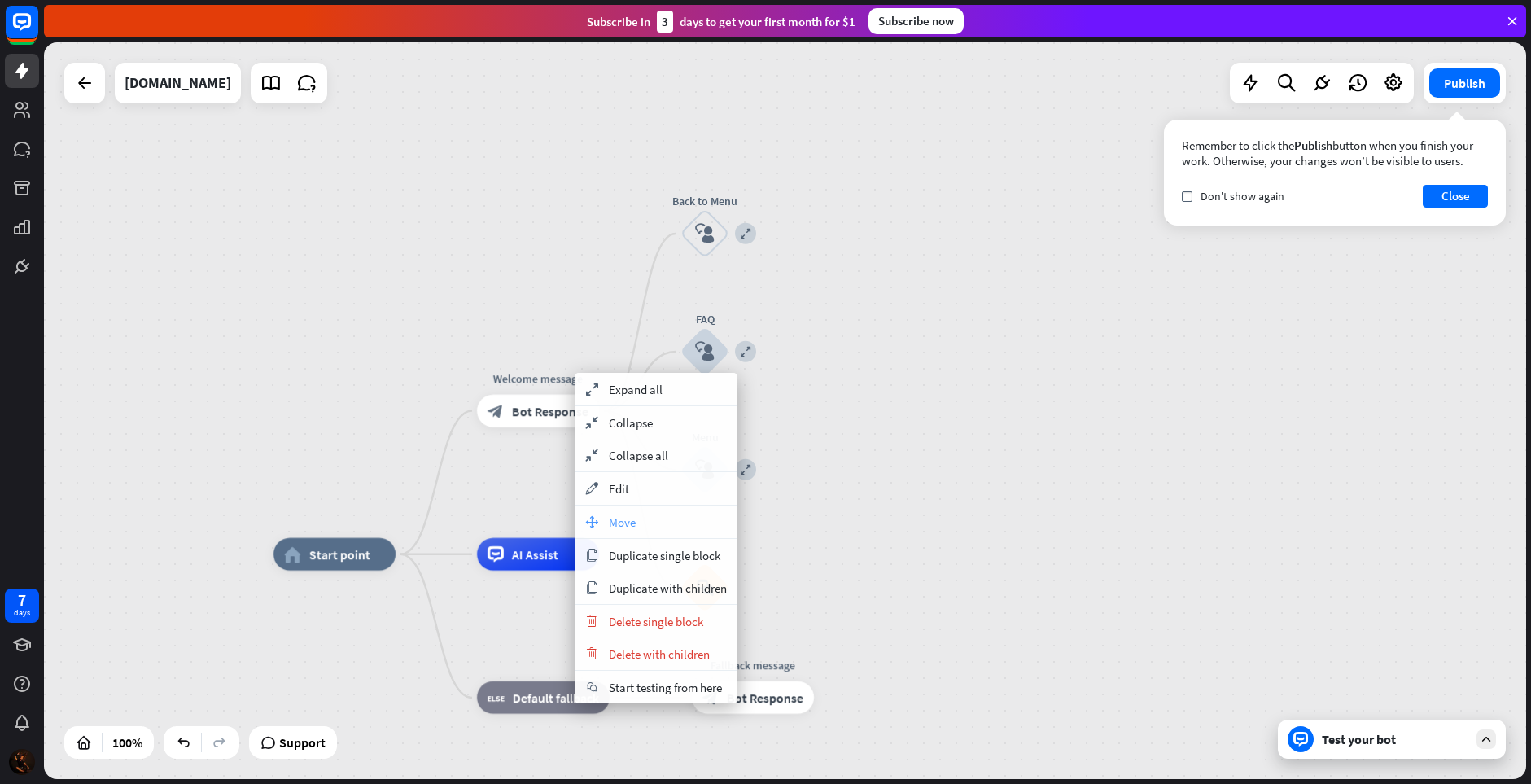
click at [631, 522] on span "Move" at bounding box center [622, 522] width 26 height 16
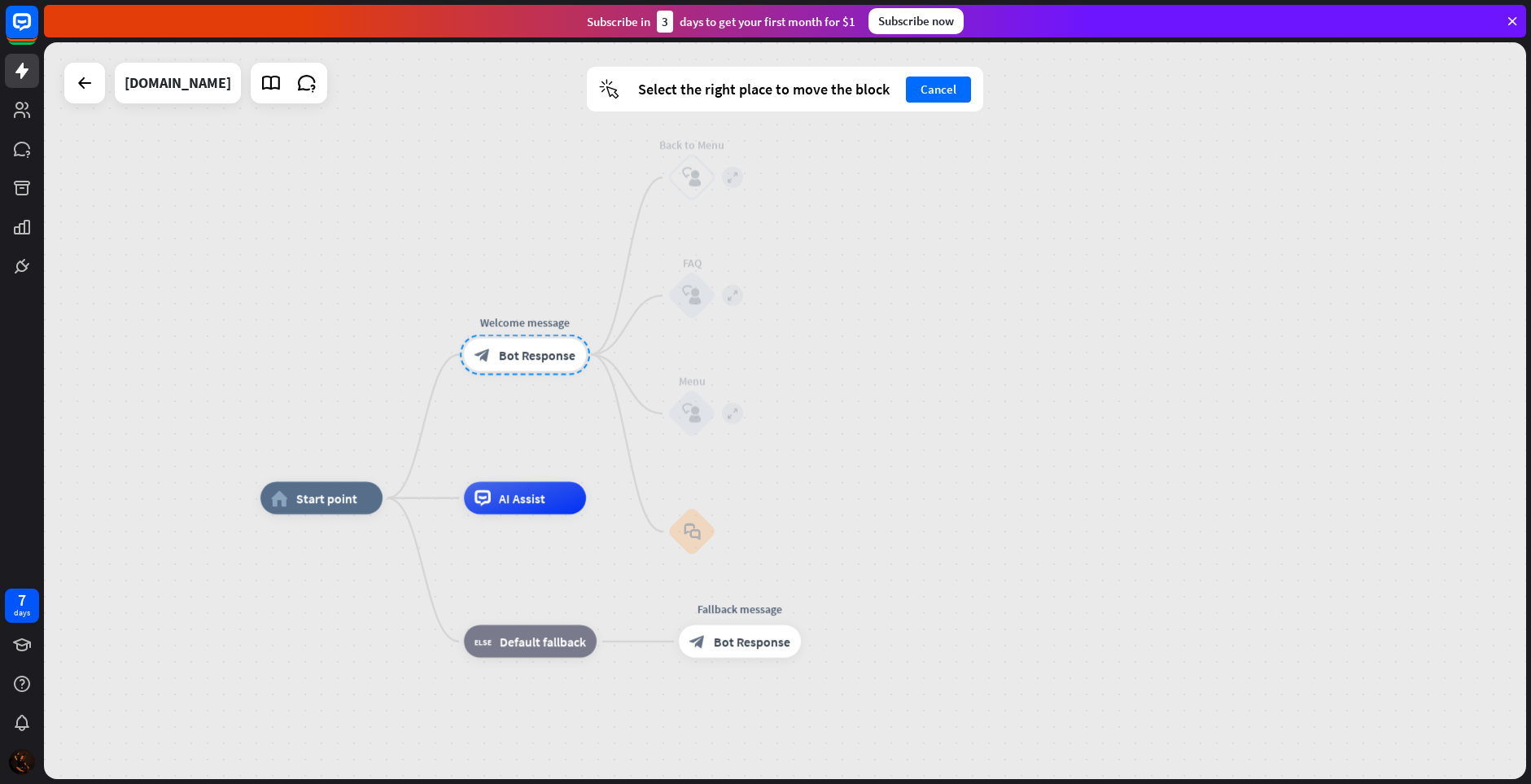
drag, startPoint x: 546, startPoint y: 412, endPoint x: 534, endPoint y: 355, distance: 58.2
click at [534, 355] on div at bounding box center [525, 355] width 131 height 41
click at [548, 417] on div "home_2 Start point Welcome message block_bot_response Bot Response expand Back …" at bounding box center [785, 410] width 1482 height 736
click at [943, 82] on button "Cancel" at bounding box center [938, 90] width 65 height 26
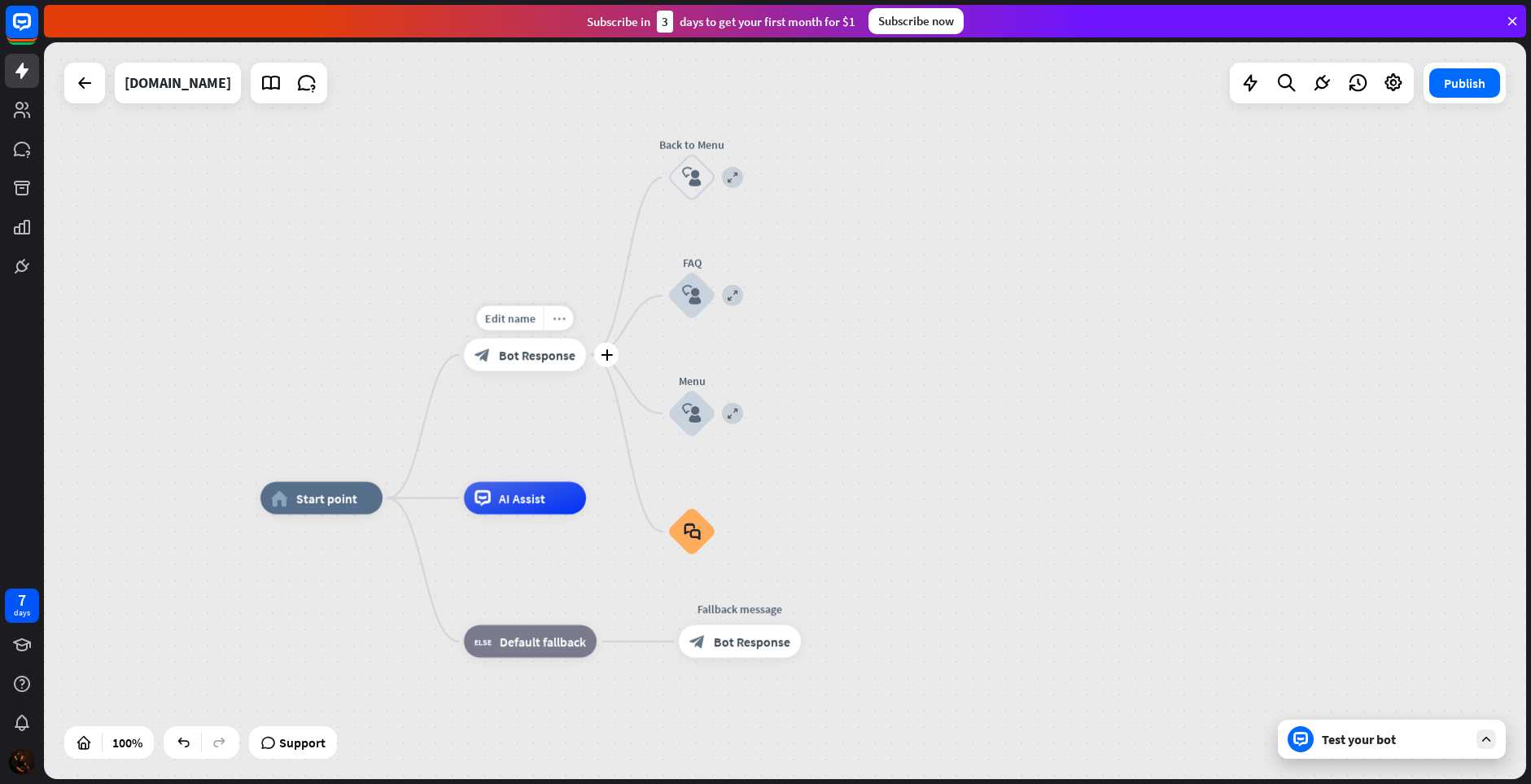
click at [562, 312] on icon "more_horiz" at bounding box center [559, 317] width 13 height 12
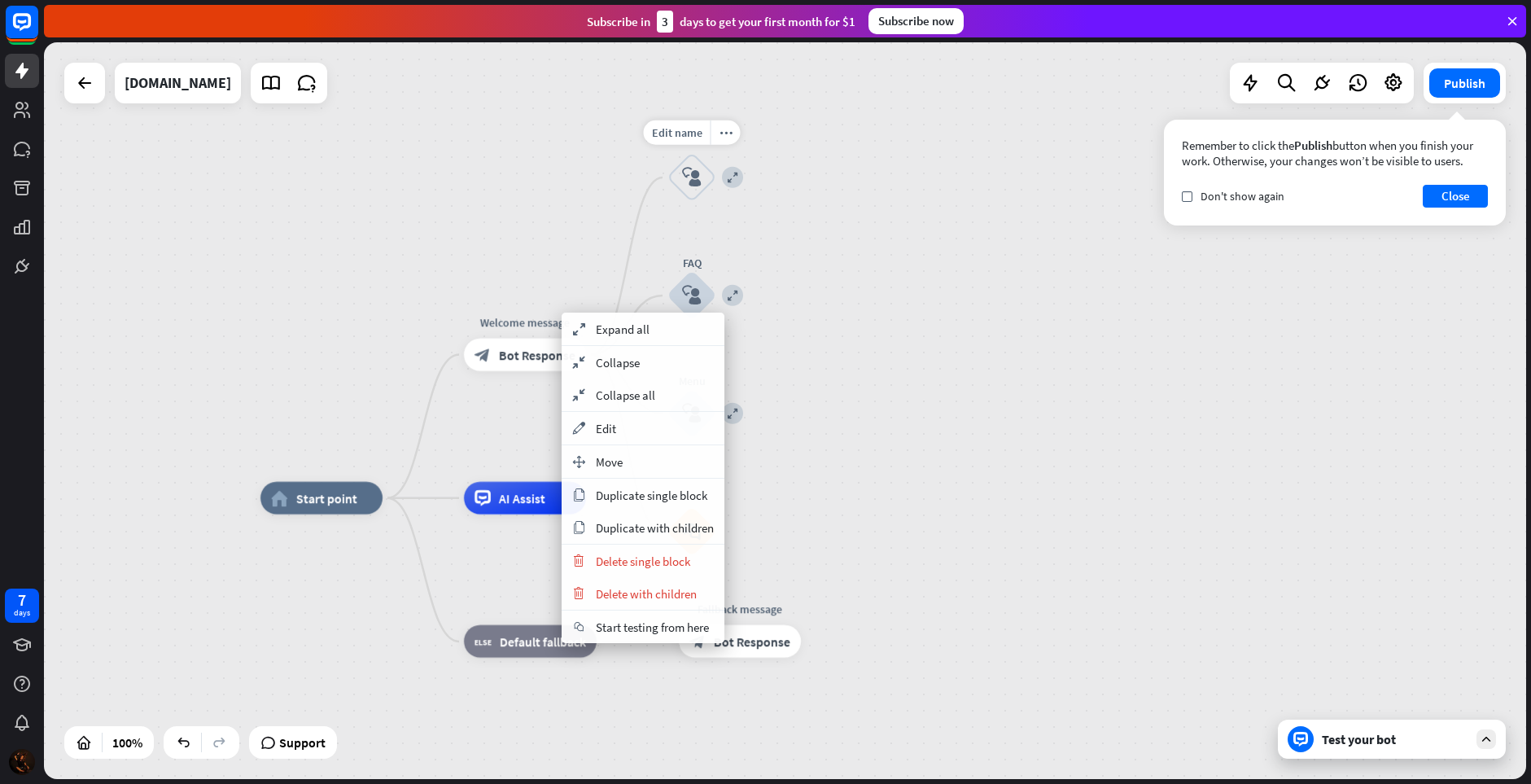
click at [697, 174] on icon "block_user_input" at bounding box center [691, 177] width 19 height 19
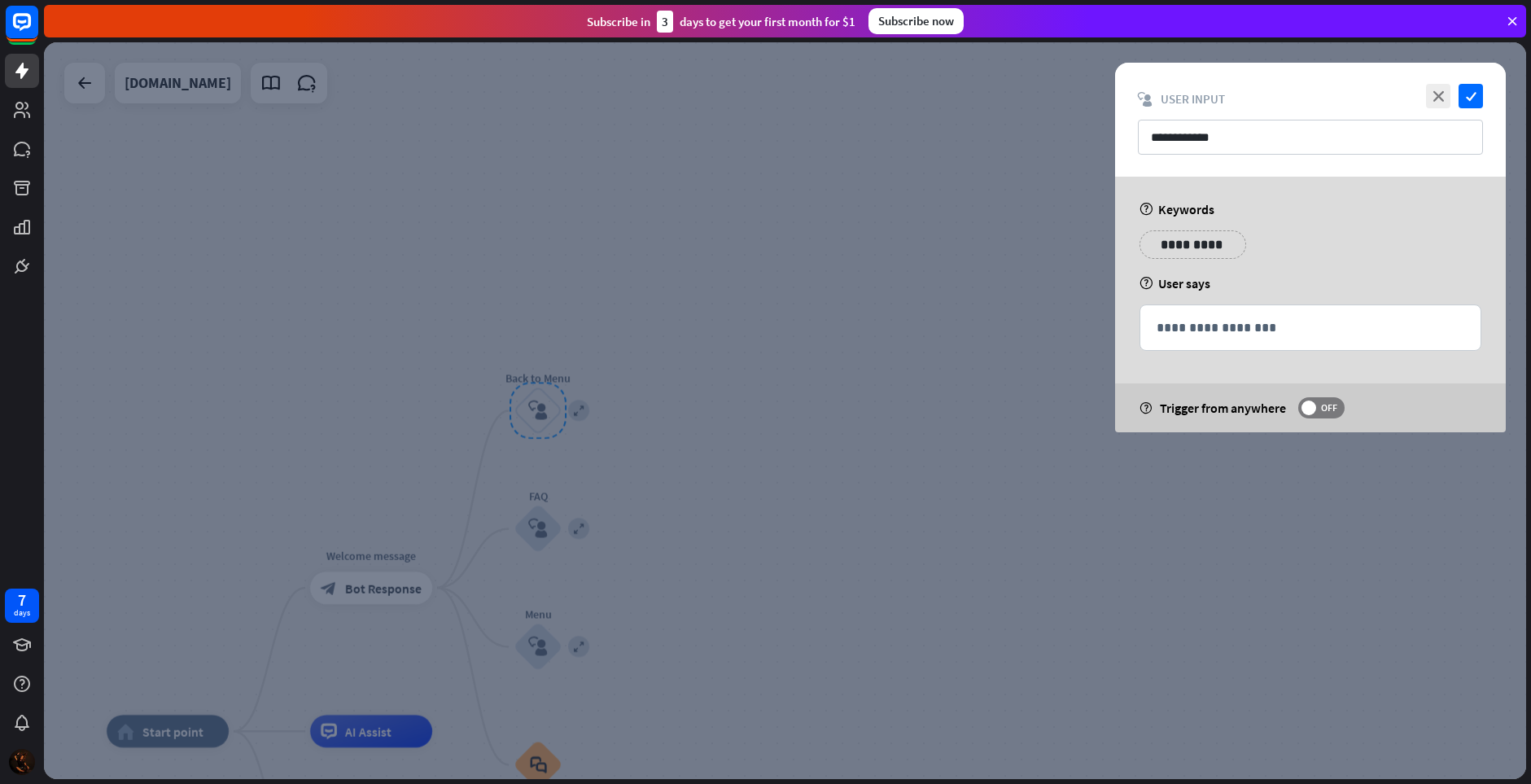
click at [732, 281] on div at bounding box center [785, 410] width 1482 height 736
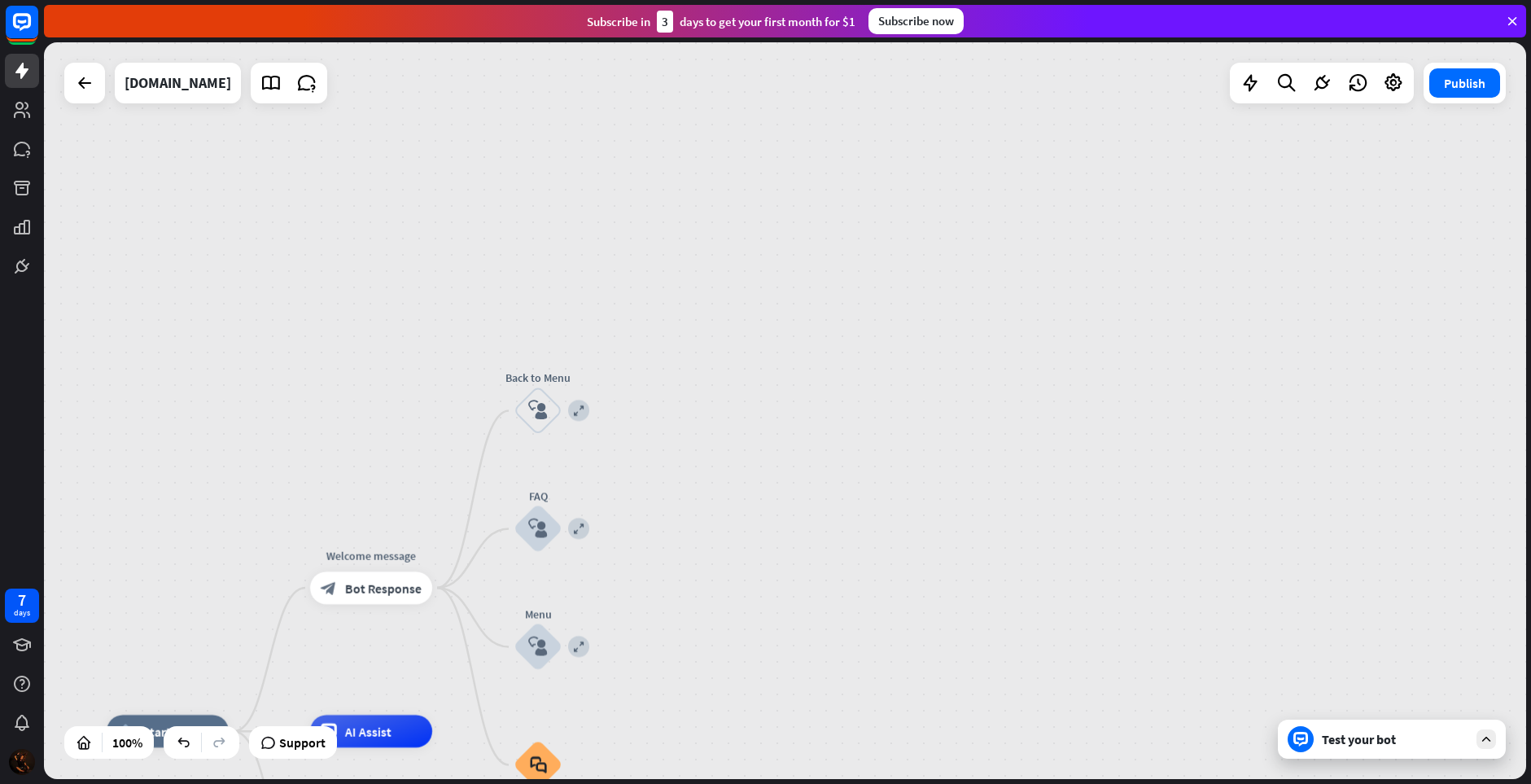
drag, startPoint x: 546, startPoint y: 414, endPoint x: 591, endPoint y: 329, distance: 96.2
click at [600, 297] on div "home_2 Start point Welcome message block_bot_response Bot Response expand Back …" at bounding box center [785, 410] width 1482 height 736
click at [573, 364] on icon "more_horiz" at bounding box center [571, 366] width 13 height 12
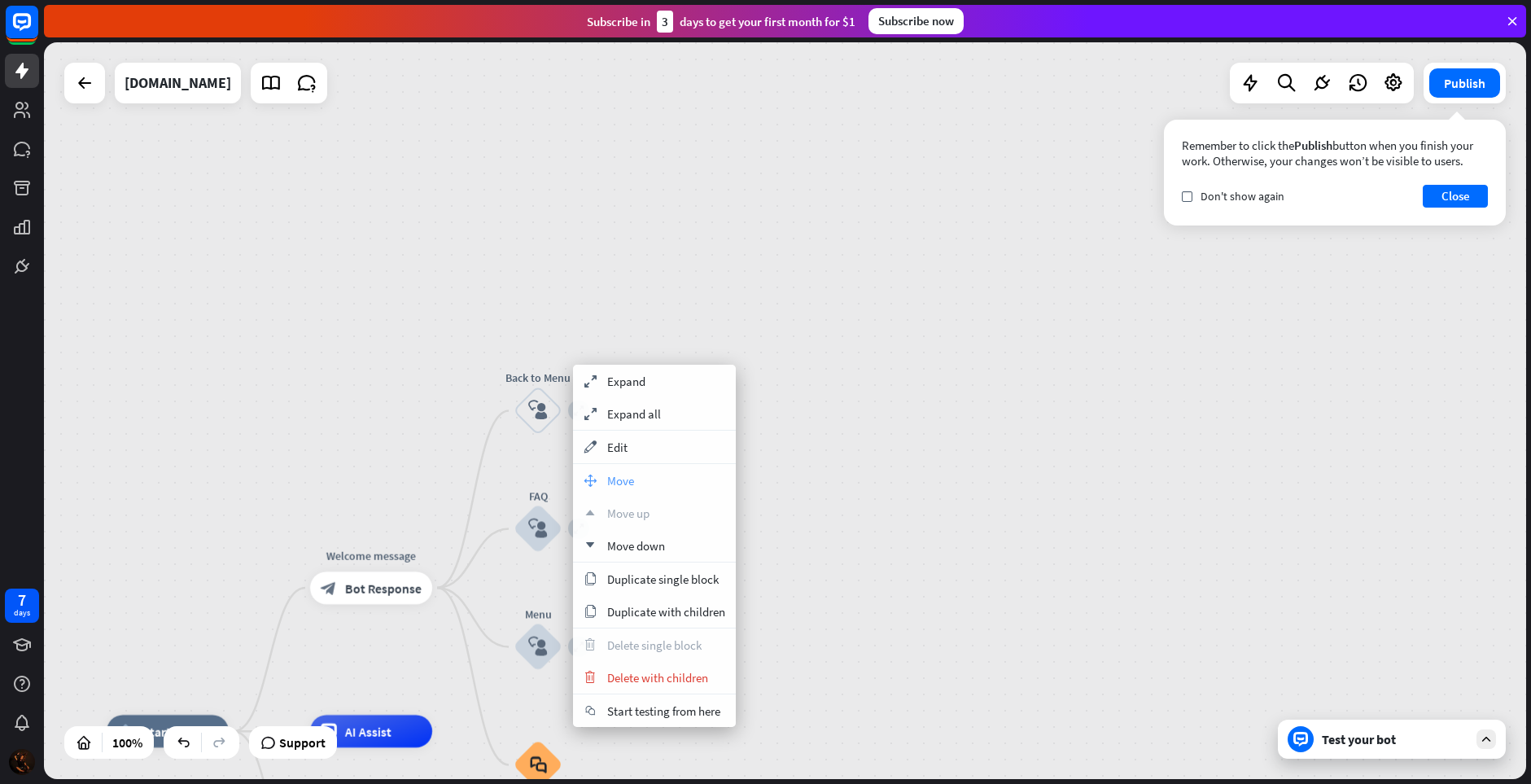
click at [624, 477] on span "Move" at bounding box center [621, 481] width 26 height 16
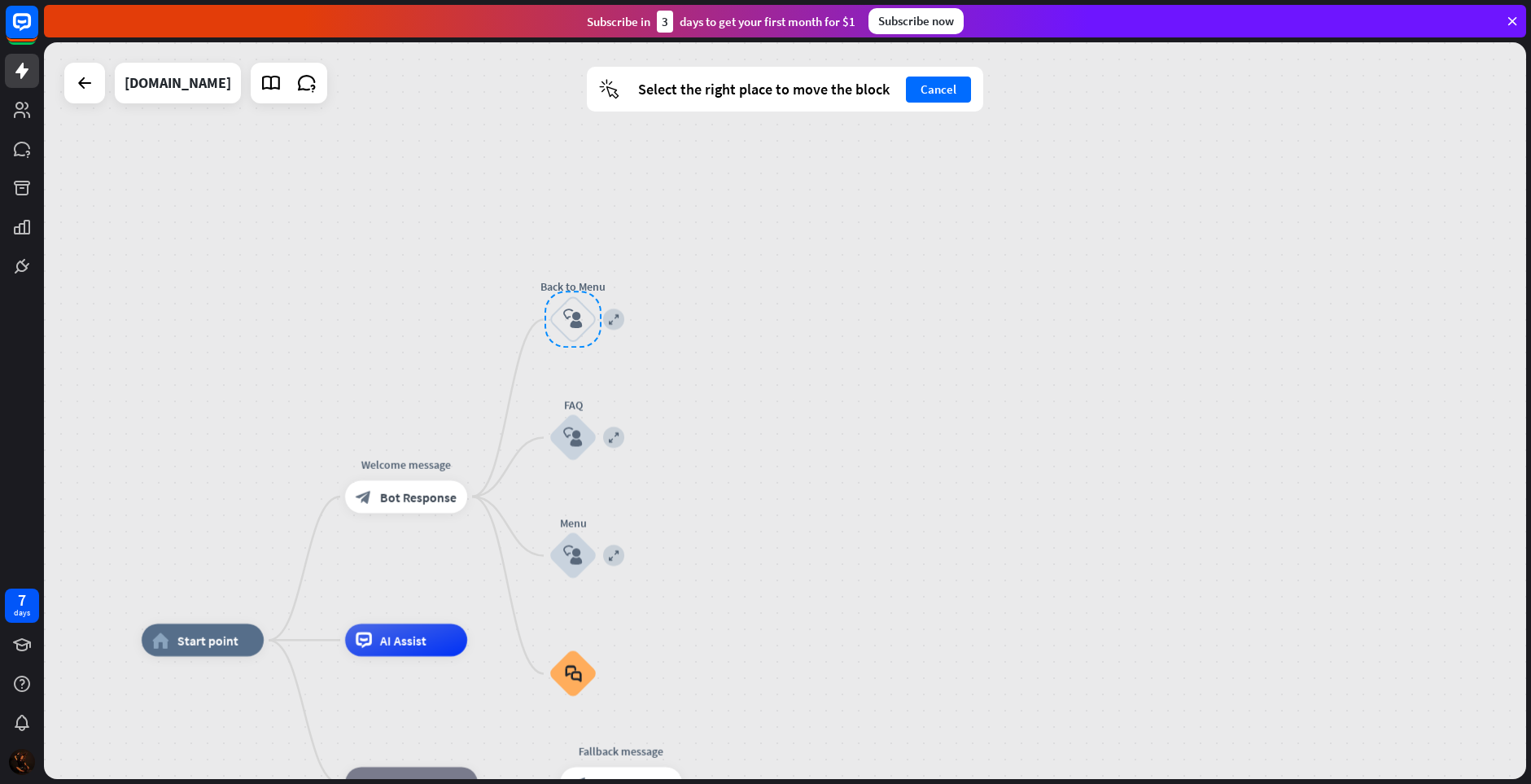
drag, startPoint x: 541, startPoint y: 417, endPoint x: 576, endPoint y: 322, distance: 101.2
click at [576, 322] on div at bounding box center [572, 319] width 57 height 57
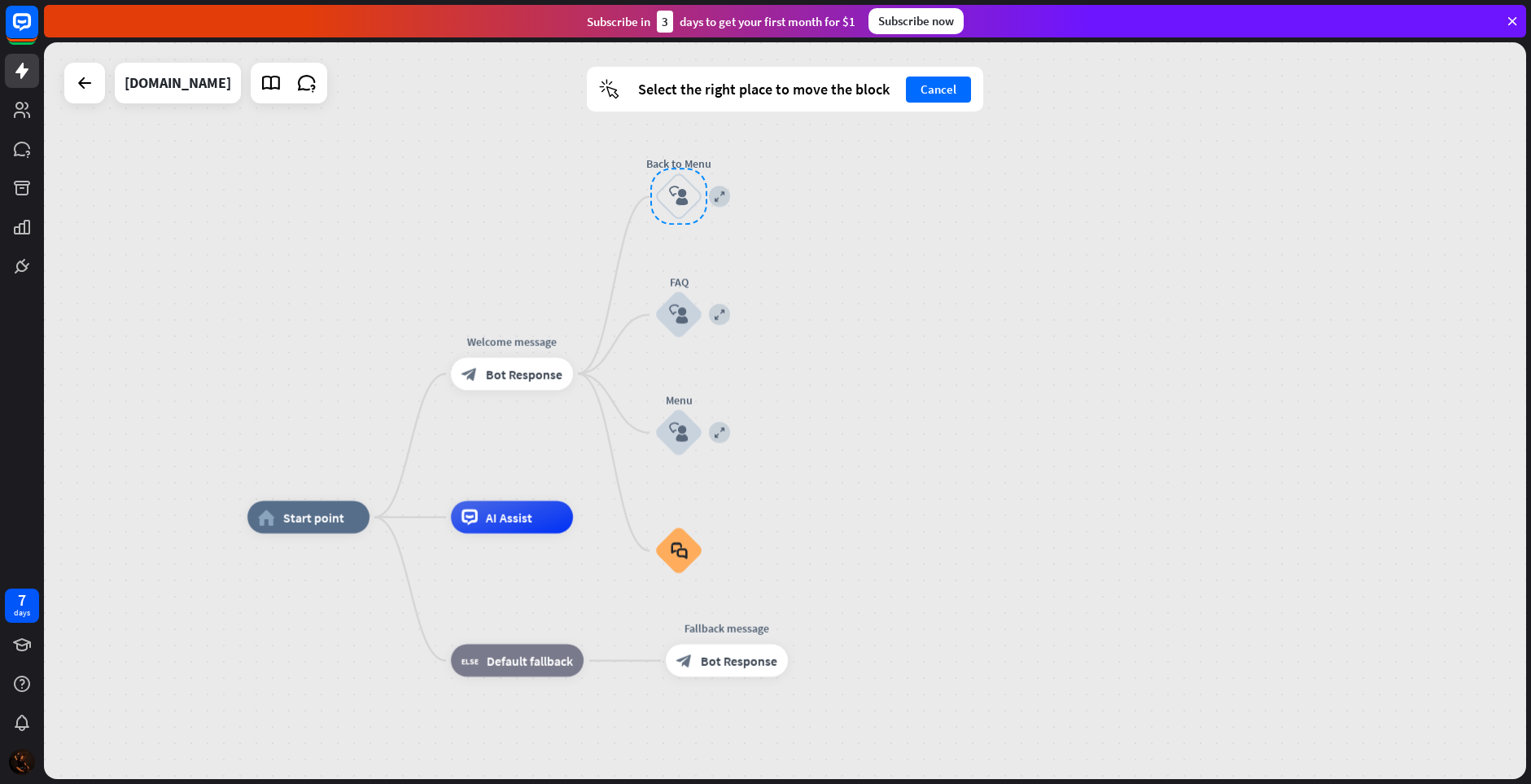
drag, startPoint x: 576, startPoint y: 319, endPoint x: 687, endPoint y: 198, distance: 164.2
click at [687, 198] on div at bounding box center [678, 197] width 57 height 57
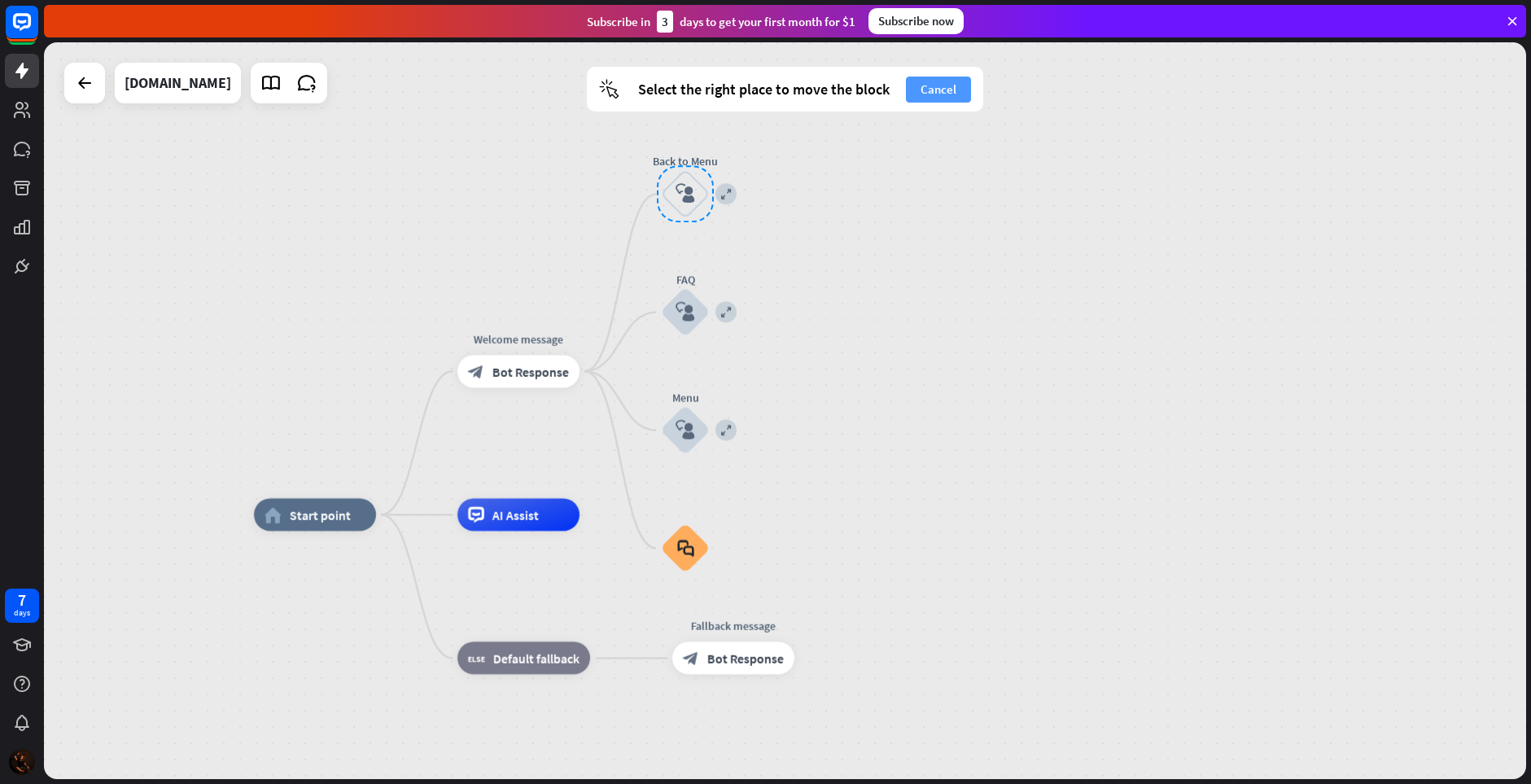
click at [940, 91] on button "Cancel" at bounding box center [938, 90] width 65 height 26
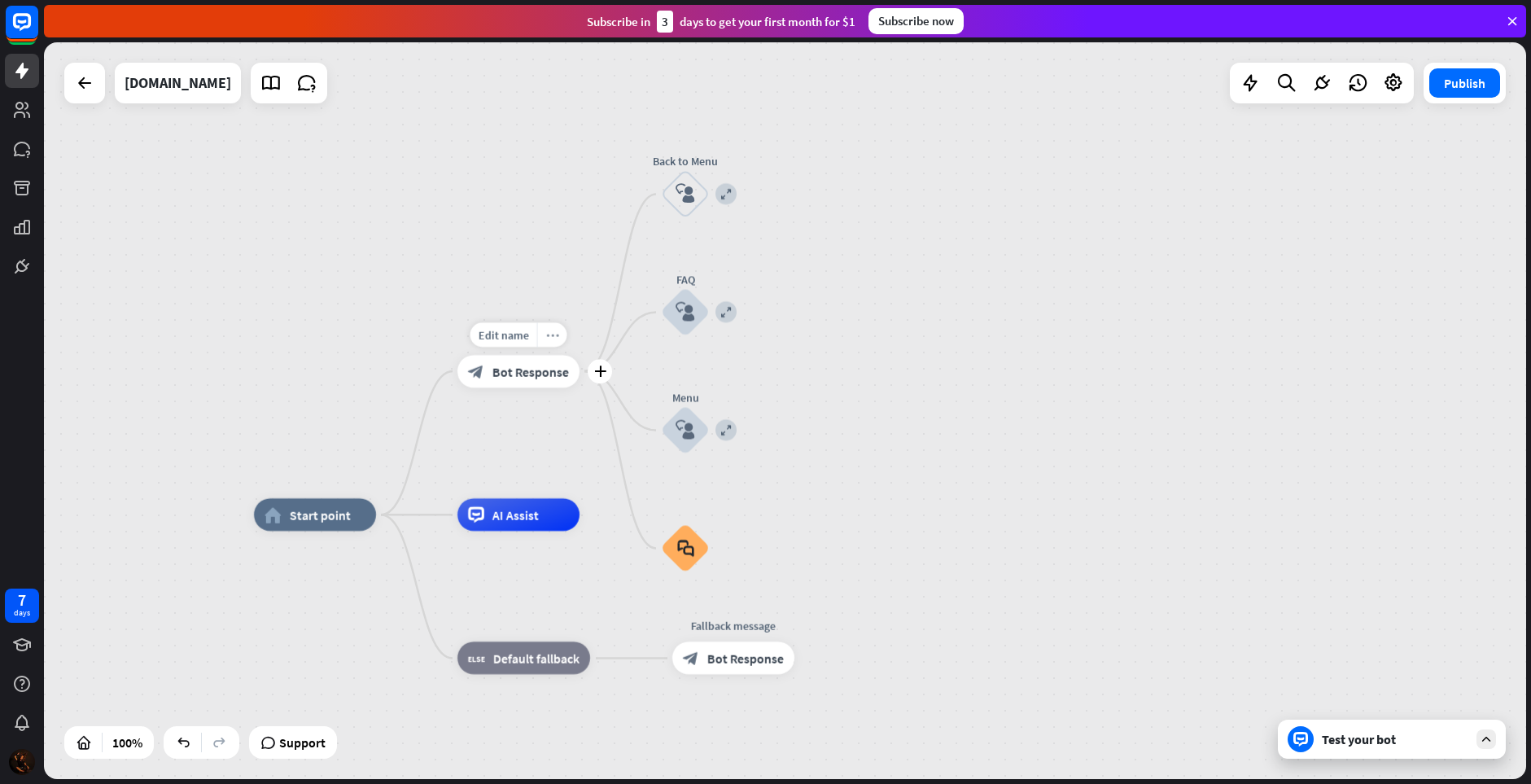
click at [556, 323] on div "more_horiz" at bounding box center [552, 334] width 30 height 25
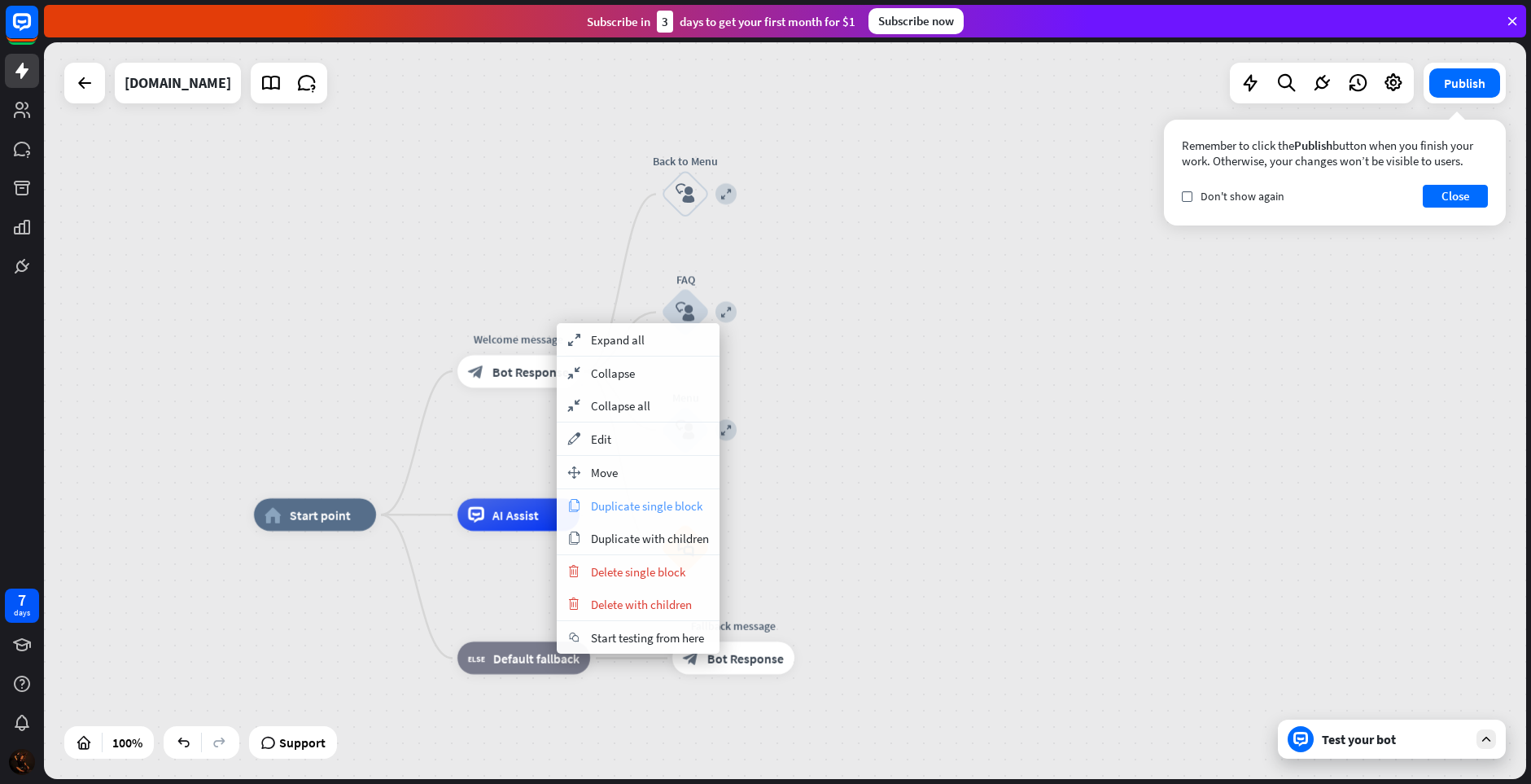
click at [632, 505] on span "Duplicate single block" at bounding box center [646, 506] width 111 height 16
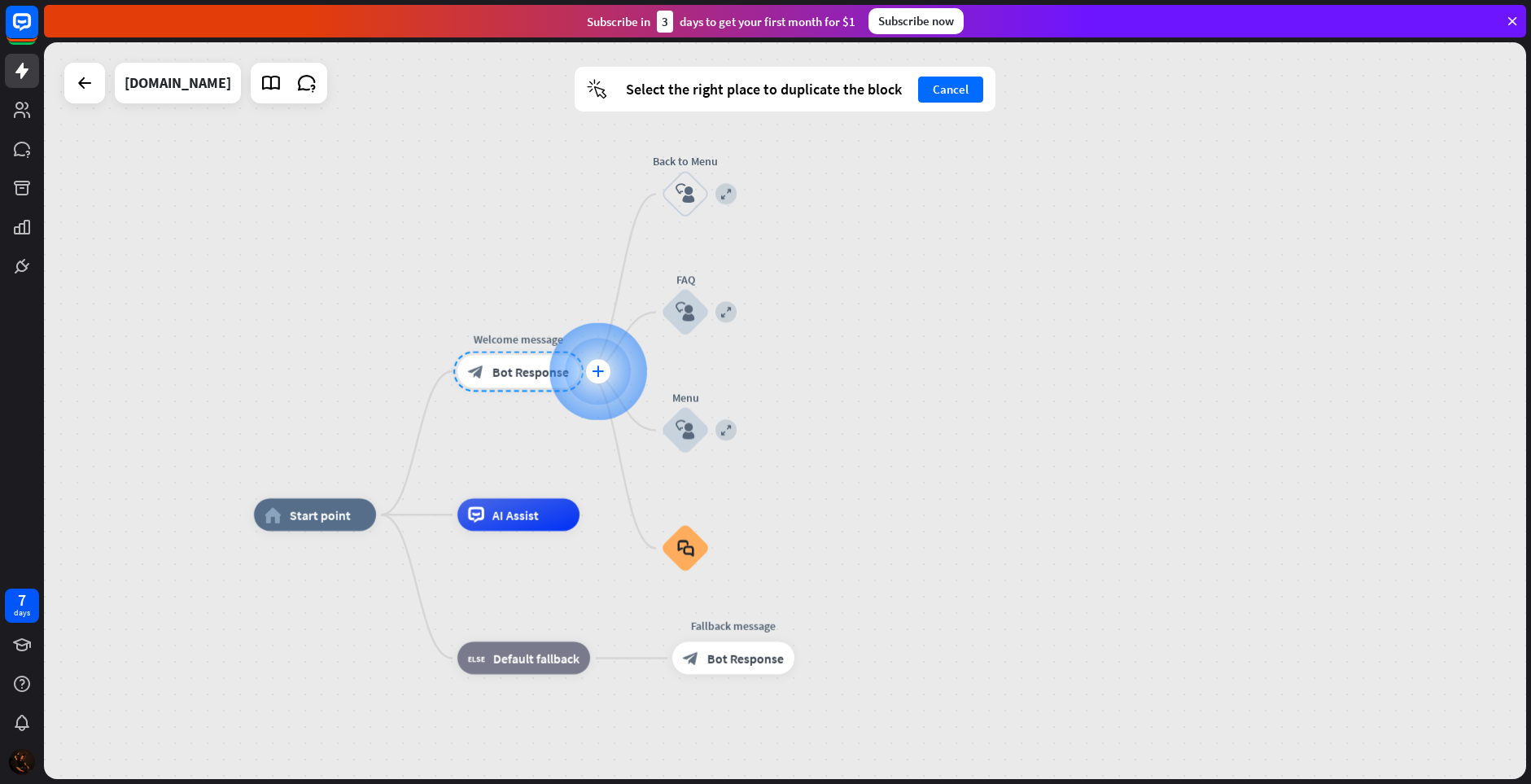
click at [595, 367] on icon "plus" at bounding box center [598, 370] width 12 height 11
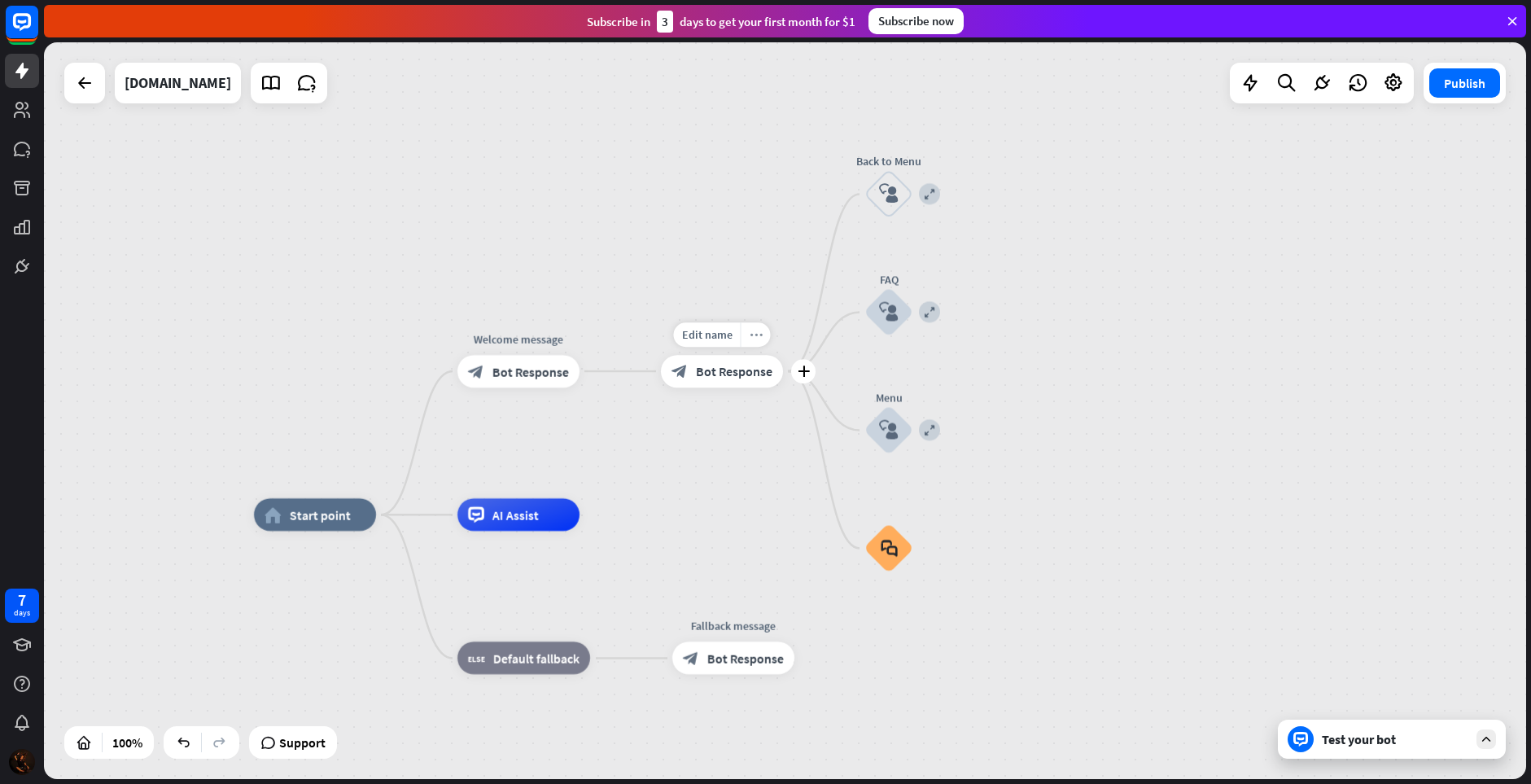
click at [751, 332] on icon "more_horiz" at bounding box center [756, 335] width 13 height 12
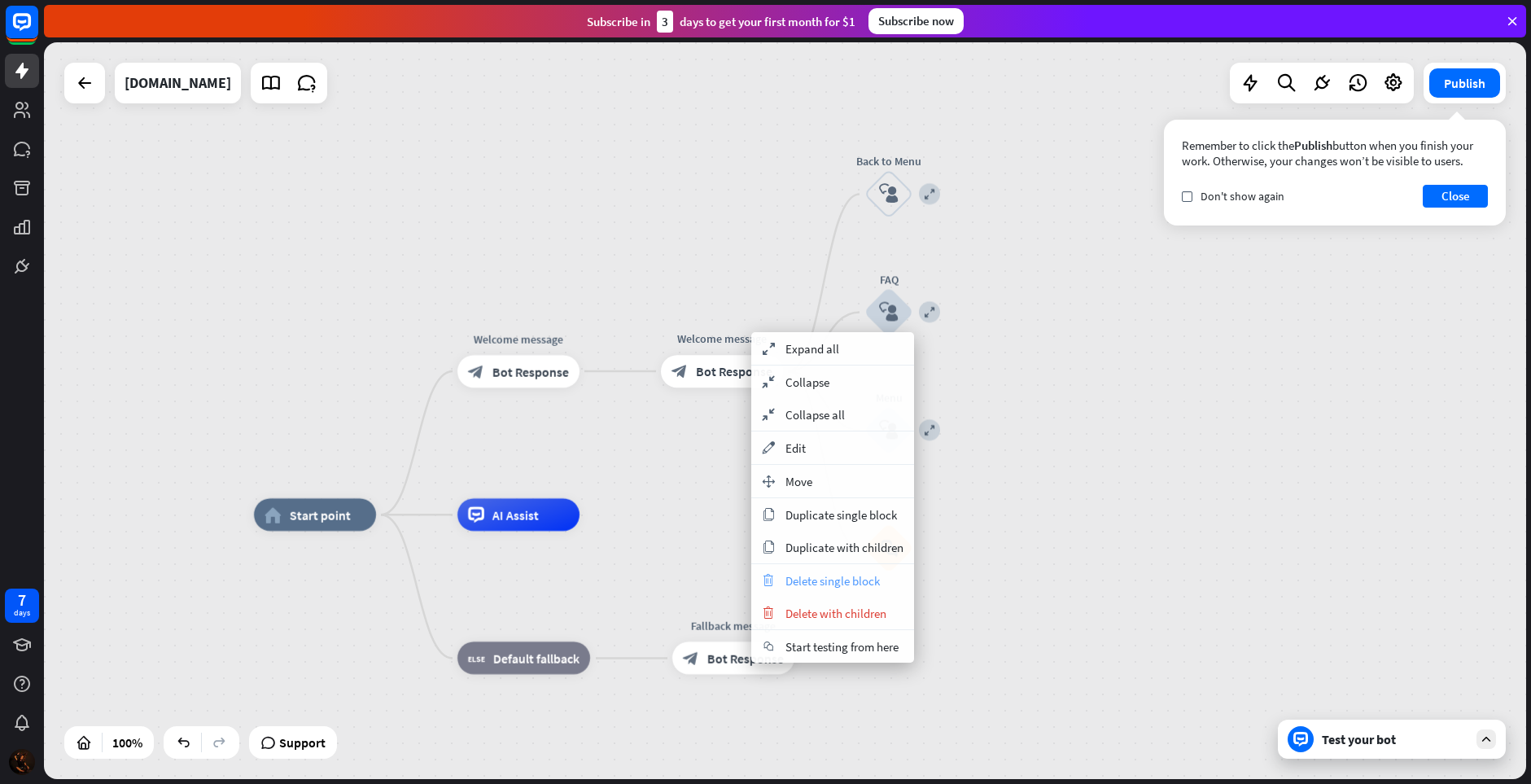
click at [813, 579] on span "Delete single block" at bounding box center [833, 581] width 94 height 16
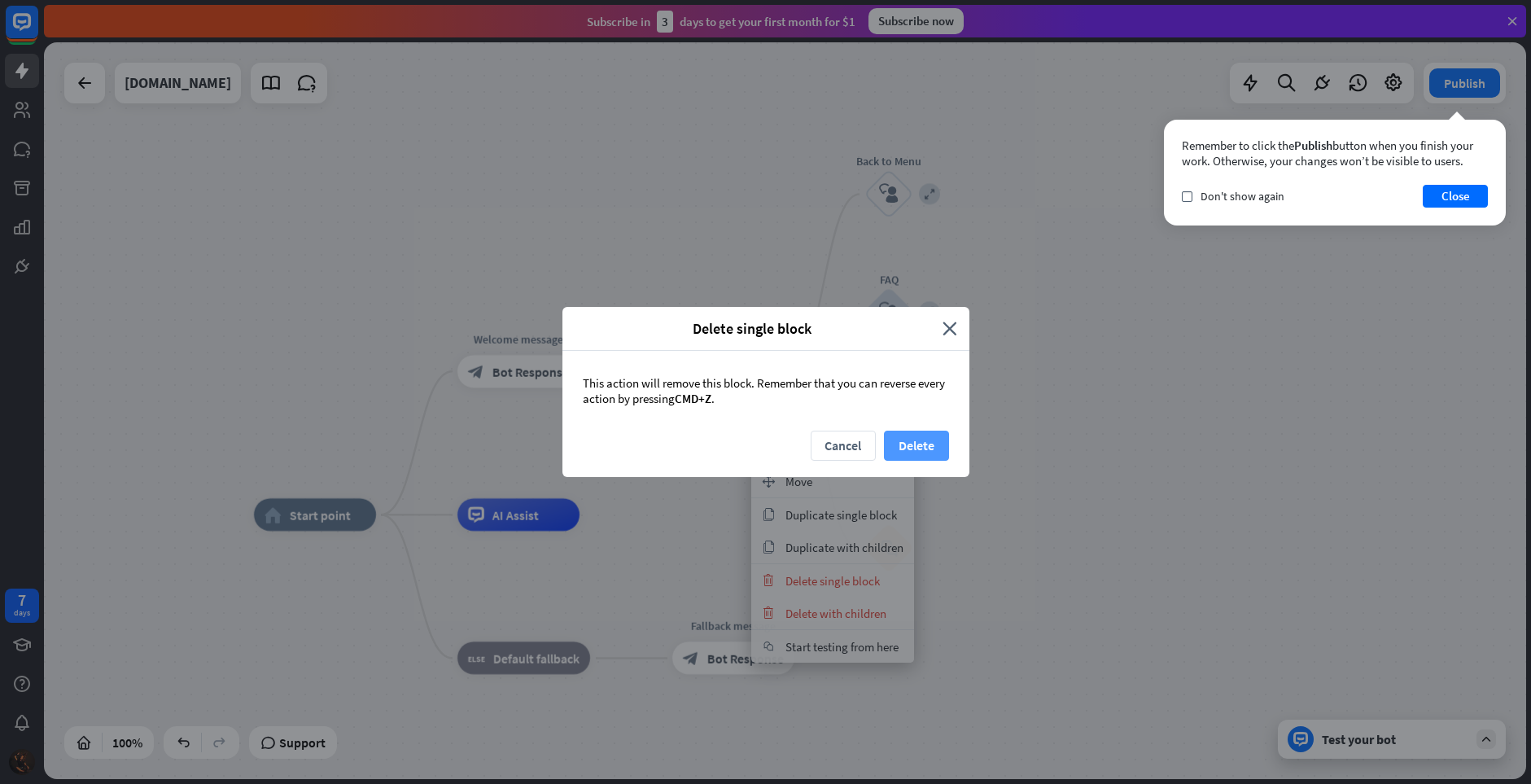
click at [922, 451] on button "Delete" at bounding box center [916, 445] width 65 height 30
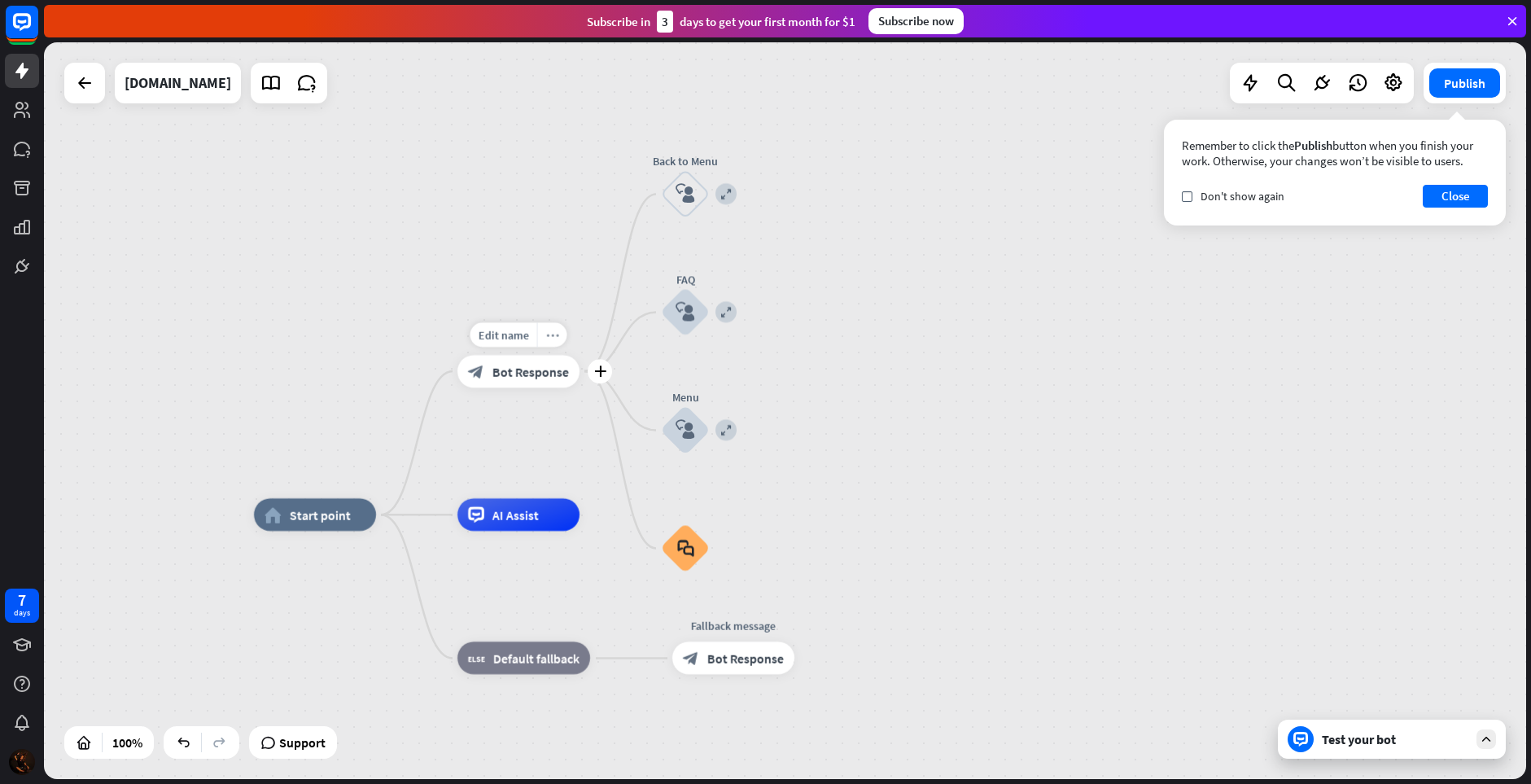
click at [561, 334] on div "more_horiz" at bounding box center [552, 334] width 30 height 25
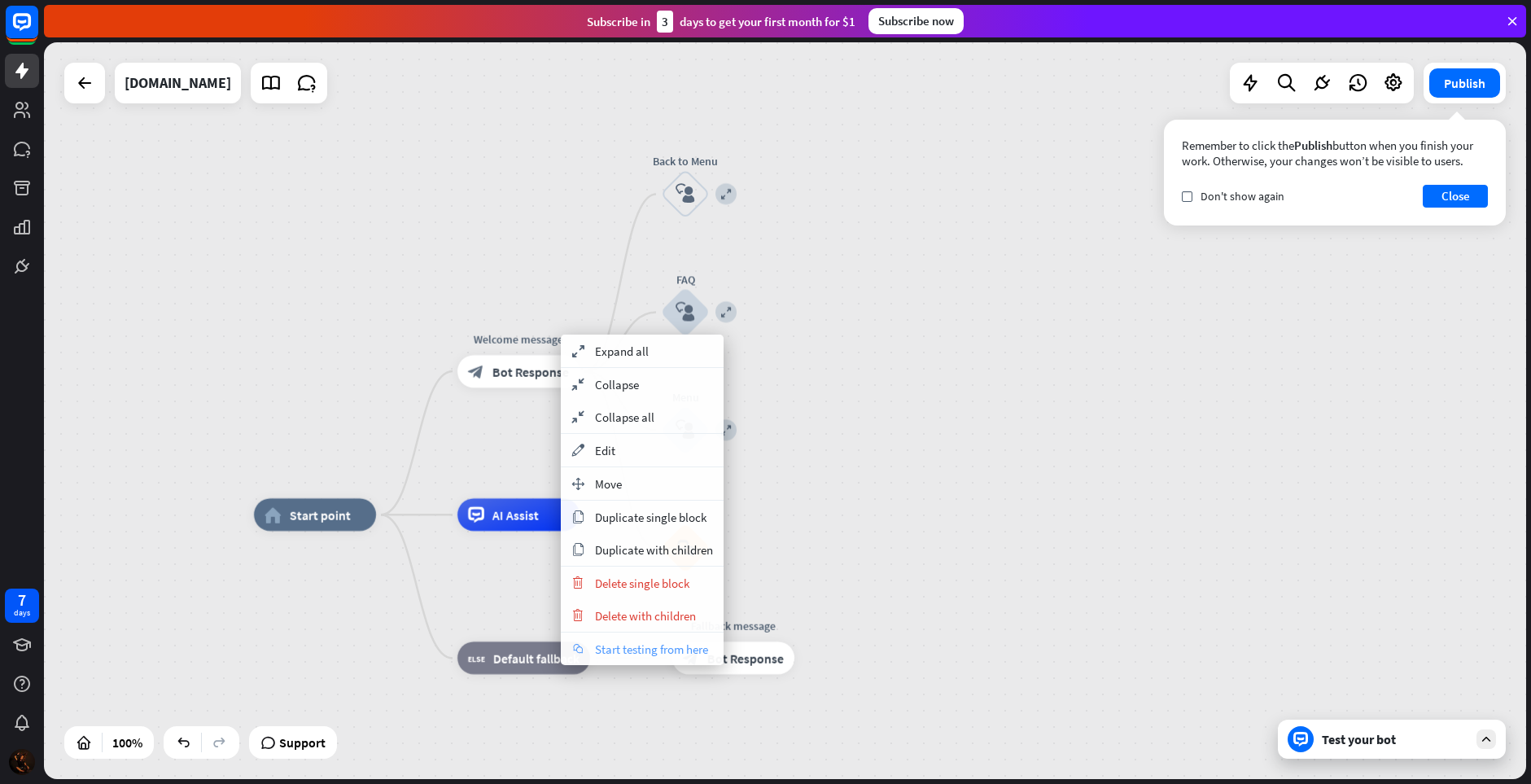
click at [648, 650] on span "Start testing from here" at bounding box center [652, 649] width 113 height 16
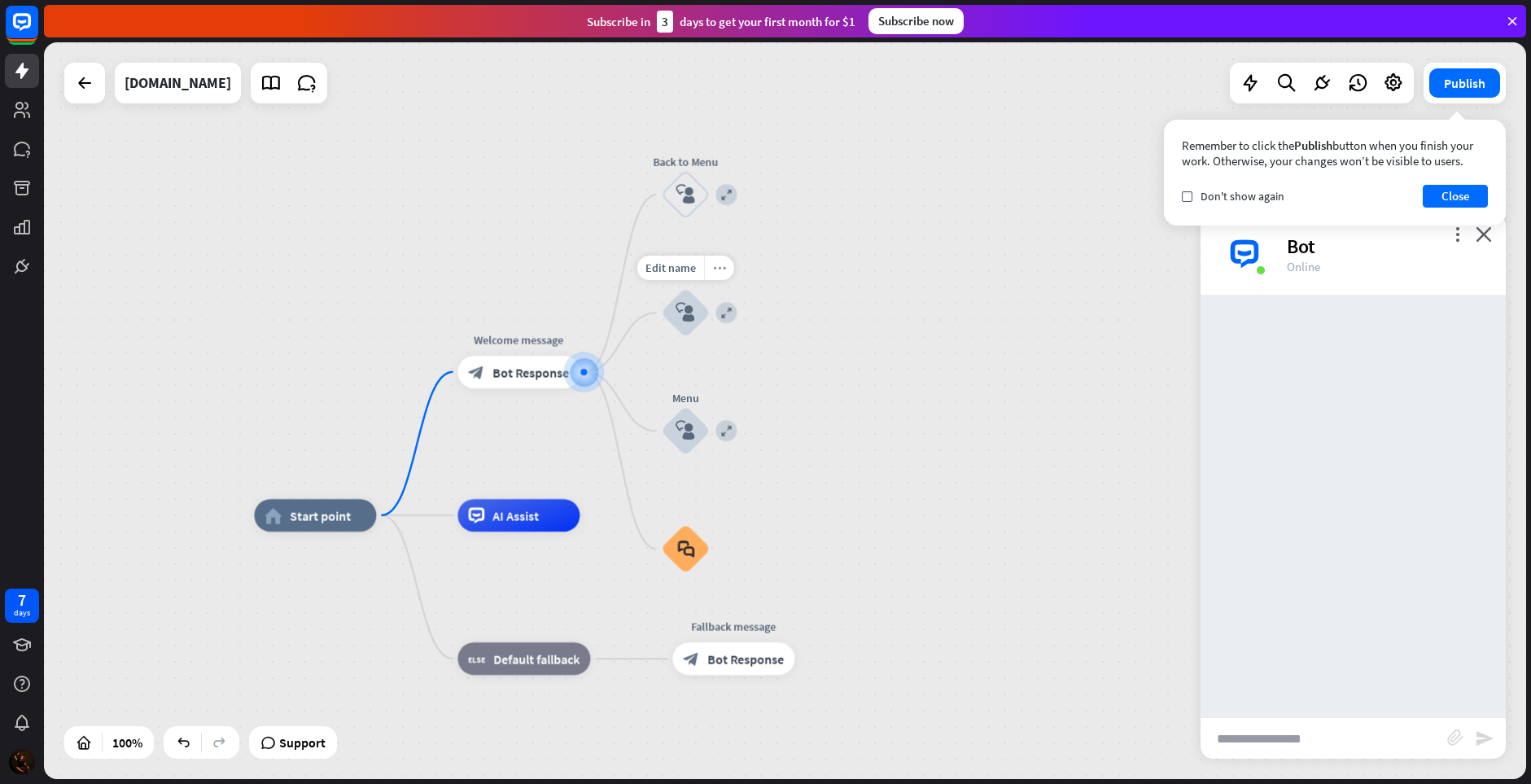
click at [713, 267] on div "more_horiz" at bounding box center [719, 268] width 30 height 25
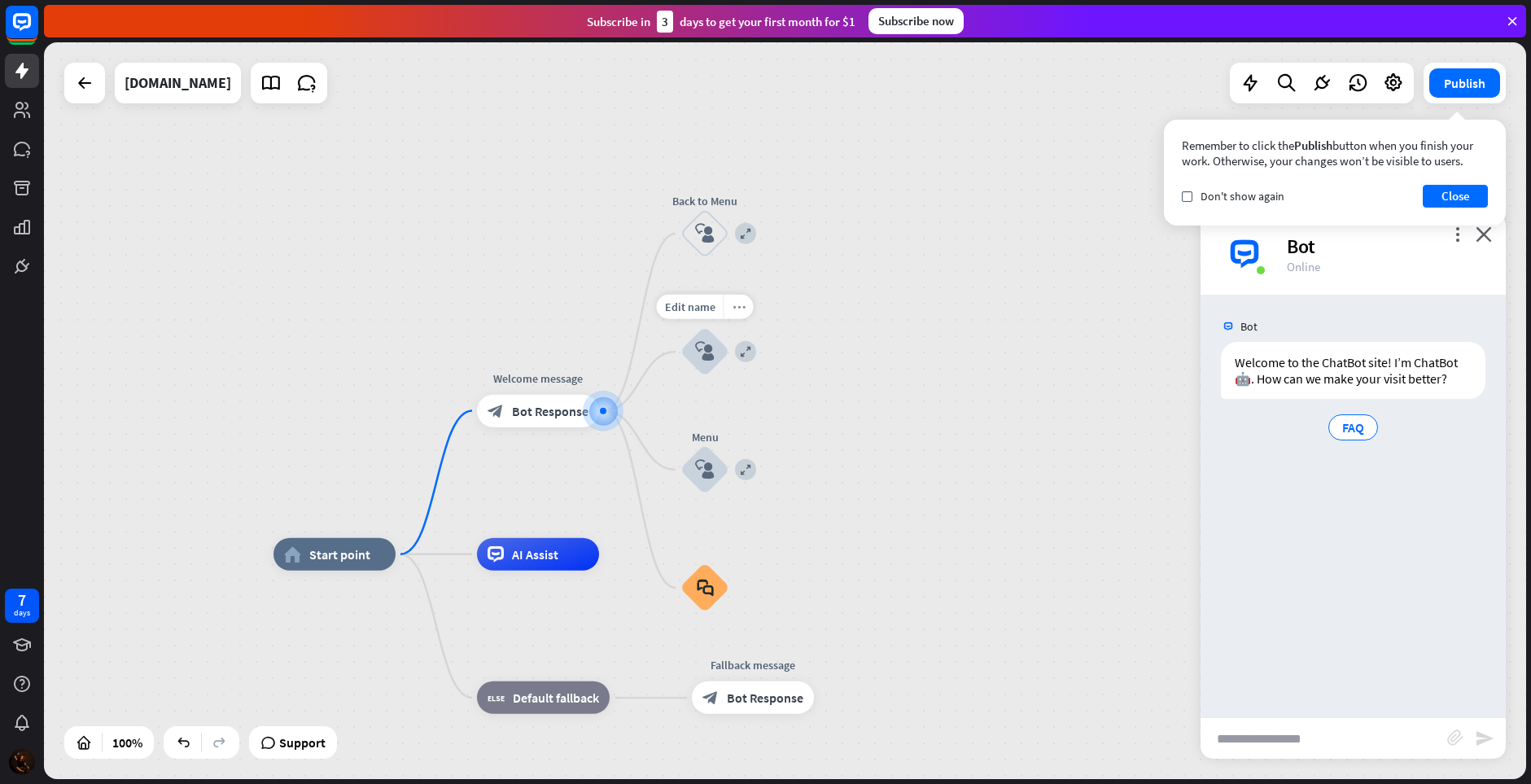
click at [751, 299] on div "more_horiz" at bounding box center [739, 307] width 30 height 25
click at [746, 302] on div "more_horiz" at bounding box center [739, 307] width 30 height 25
click at [1353, 425] on span "FAQ" at bounding box center [1353, 427] width 22 height 16
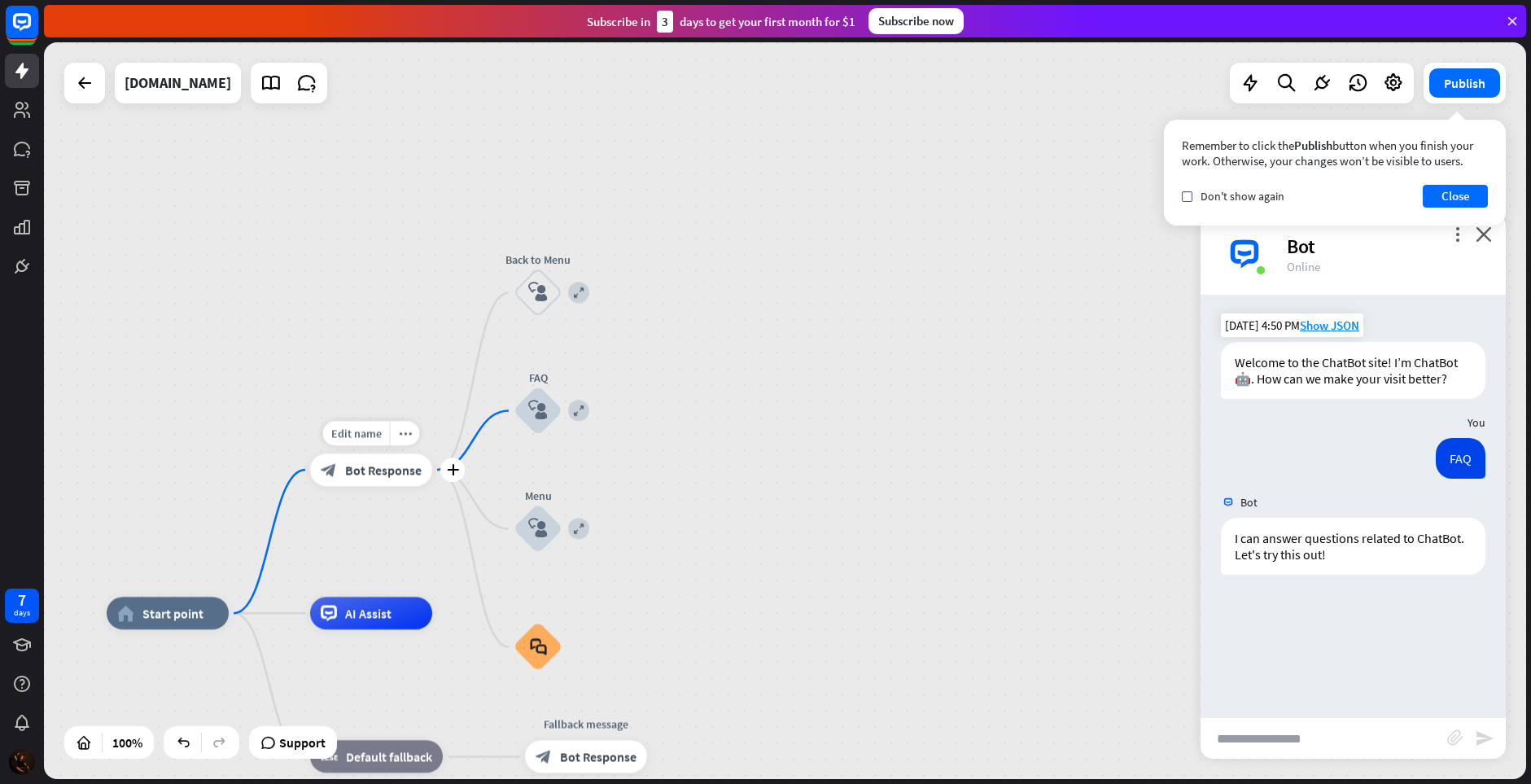
click at [391, 479] on div "block_bot_response Bot Response" at bounding box center [371, 469] width 122 height 33
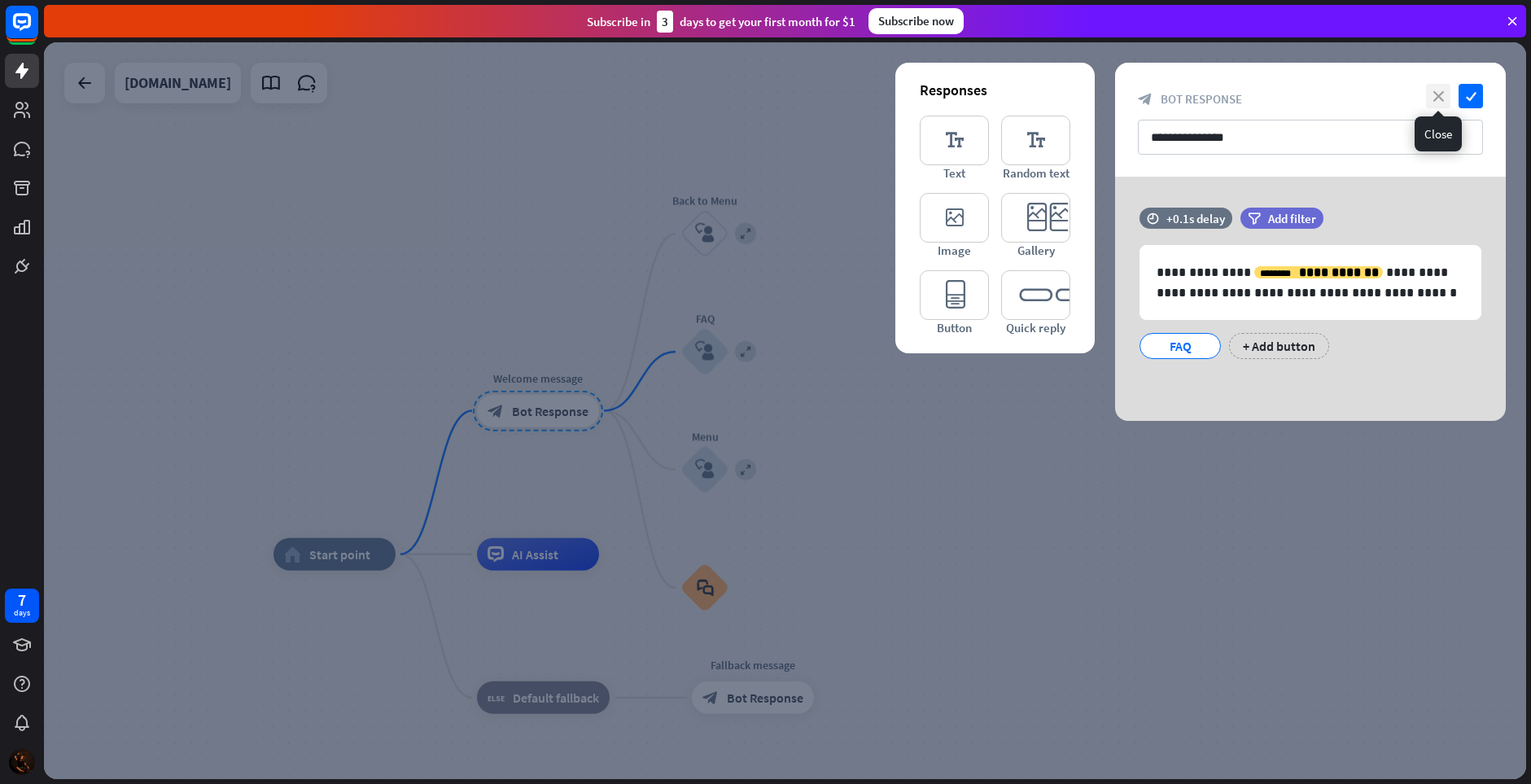
click at [1442, 94] on icon "close" at bounding box center [1438, 96] width 25 height 25
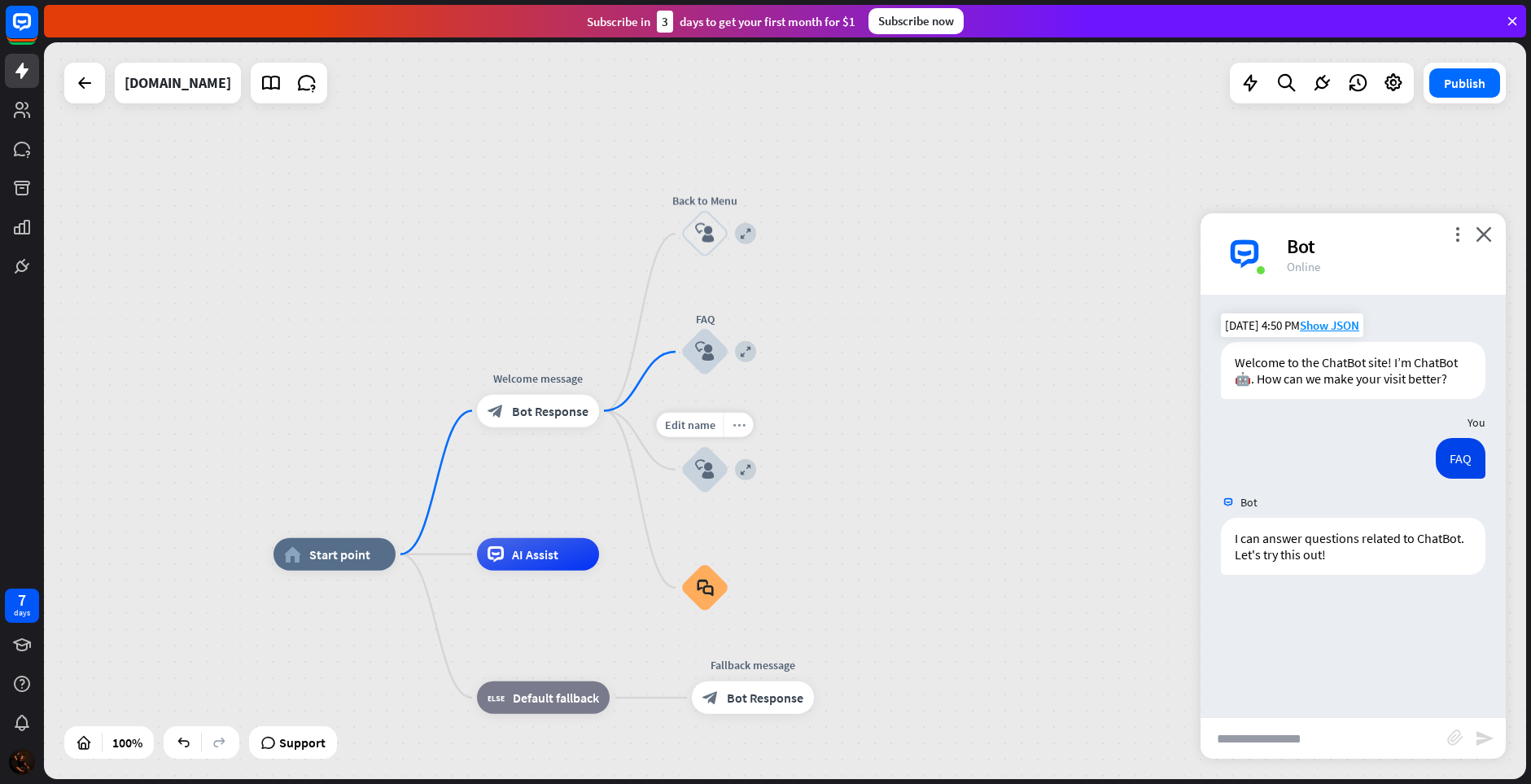
click at [735, 419] on icon "more_horiz" at bounding box center [739, 425] width 13 height 12
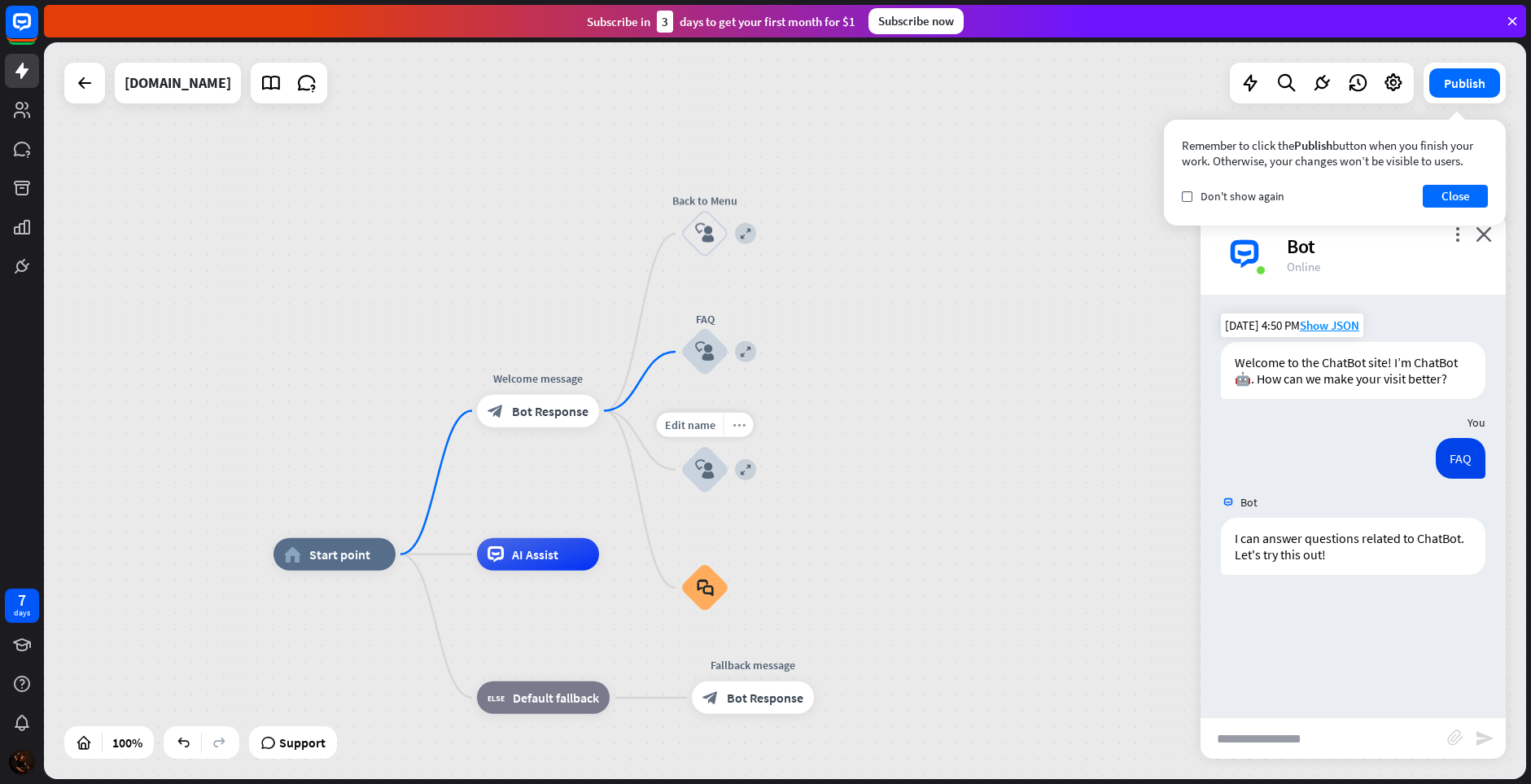
click at [745, 428] on div "more_horiz" at bounding box center [739, 425] width 30 height 25
click at [578, 517] on div "more_horiz" at bounding box center [571, 518] width 30 height 25
click at [580, 661] on icon "more_horiz" at bounding box center [577, 661] width 13 height 12
click at [536, 554] on span "AI Assist" at bounding box center [535, 554] width 47 height 16
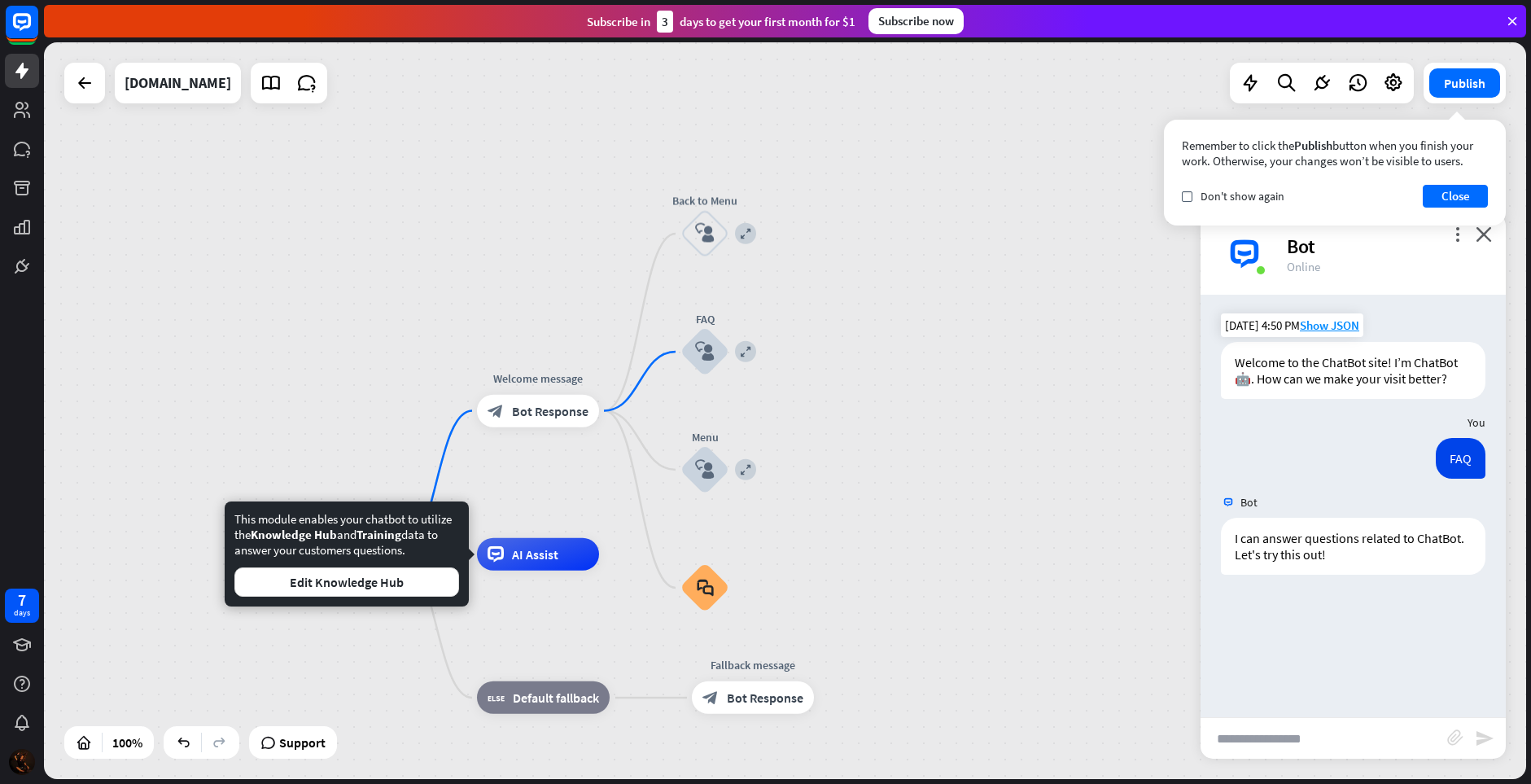
click at [798, 445] on div "home_2 Start point Welcome message block_bot_response Bot Response expand Back …" at bounding box center [785, 410] width 1482 height 736
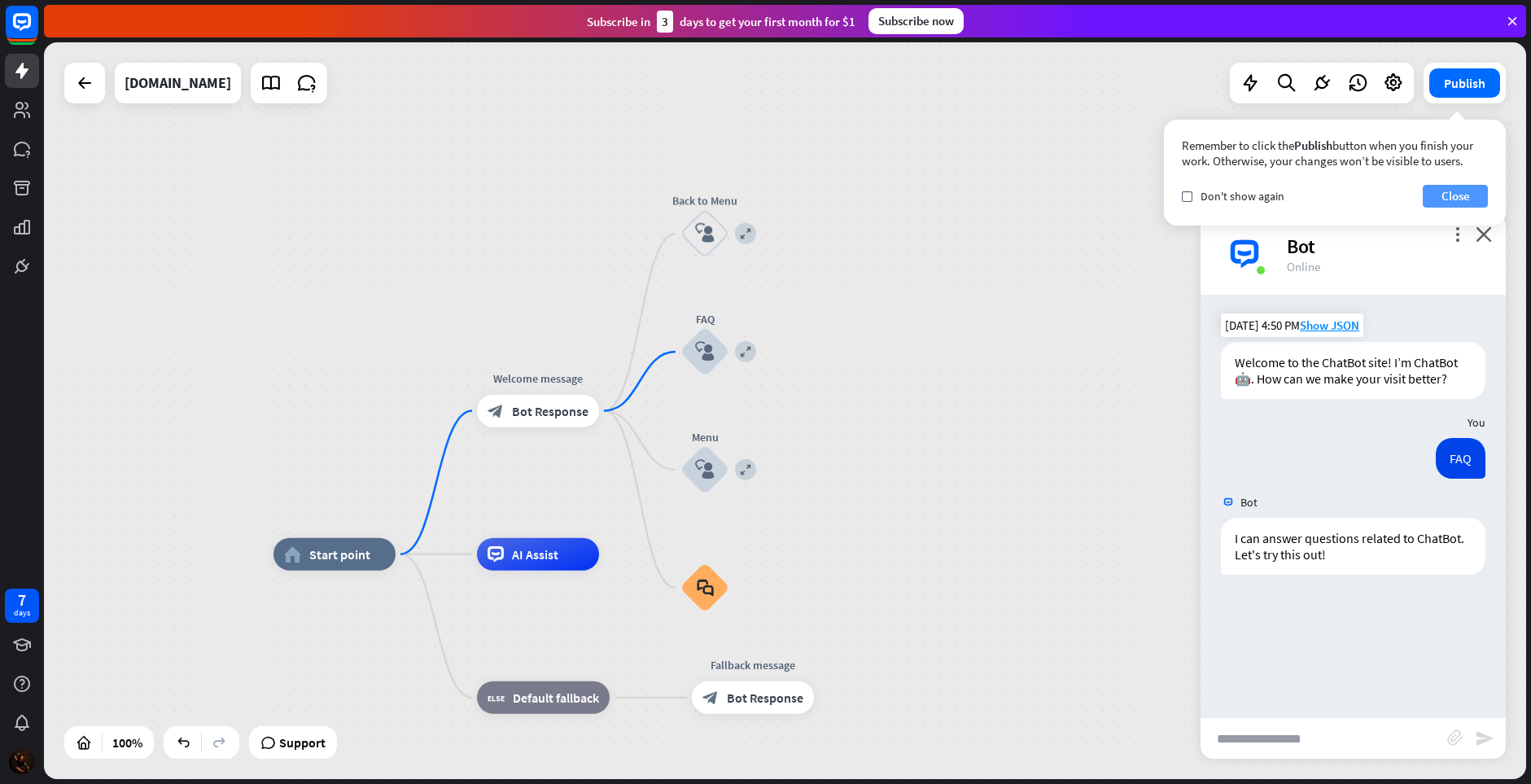
click at [1453, 196] on button "Close" at bounding box center [1455, 197] width 65 height 23
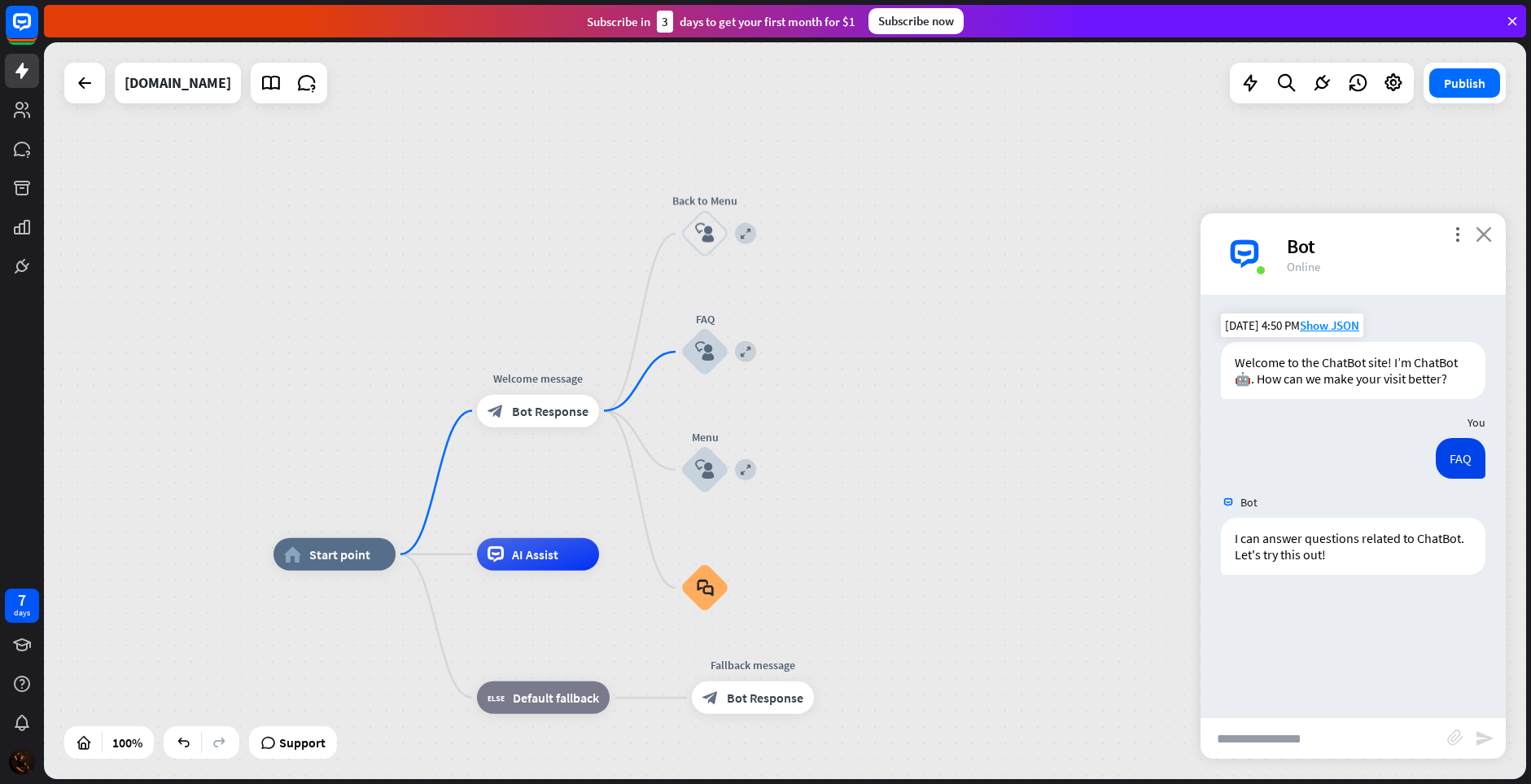
click at [1484, 228] on icon "close" at bounding box center [1483, 235] width 16 height 16
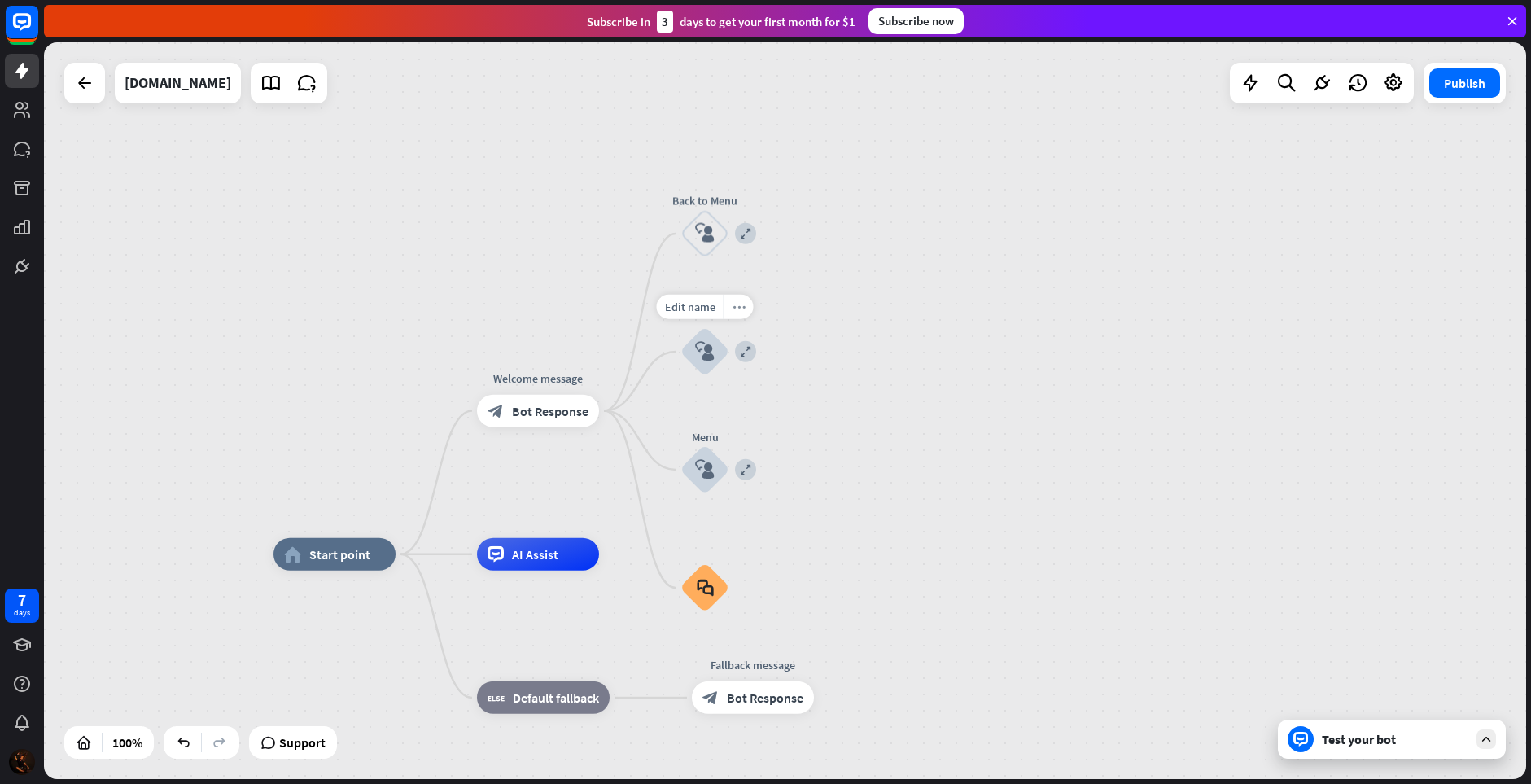
click at [733, 303] on icon "more_horiz" at bounding box center [739, 307] width 13 height 12
click at [735, 309] on icon "more_horiz" at bounding box center [739, 307] width 13 height 12
click at [571, 374] on icon "more_horiz" at bounding box center [571, 374] width 13 height 12
click at [572, 375] on icon "more_horiz" at bounding box center [571, 374] width 13 height 12
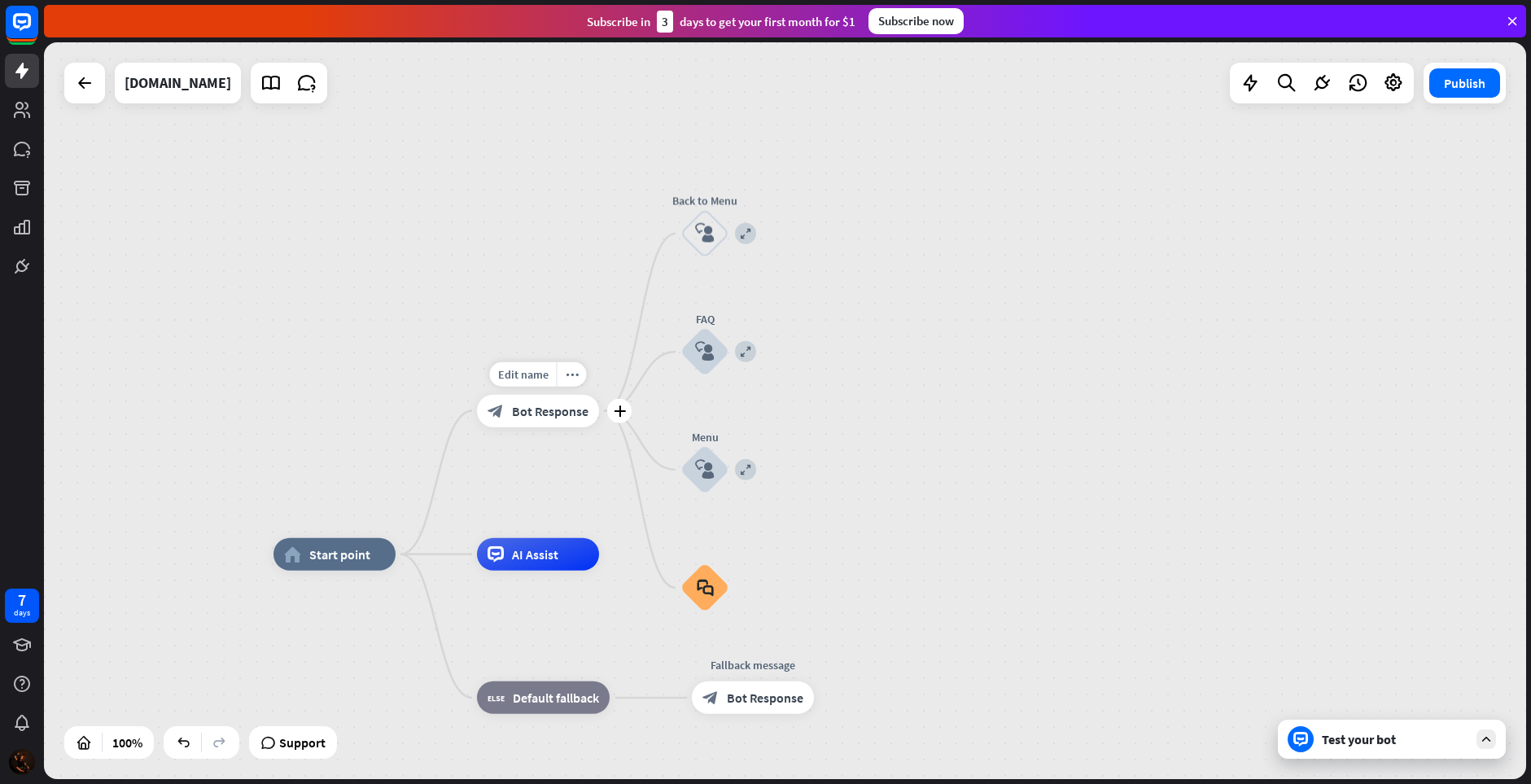
click at [572, 375] on icon "more_horiz" at bounding box center [571, 374] width 13 height 12
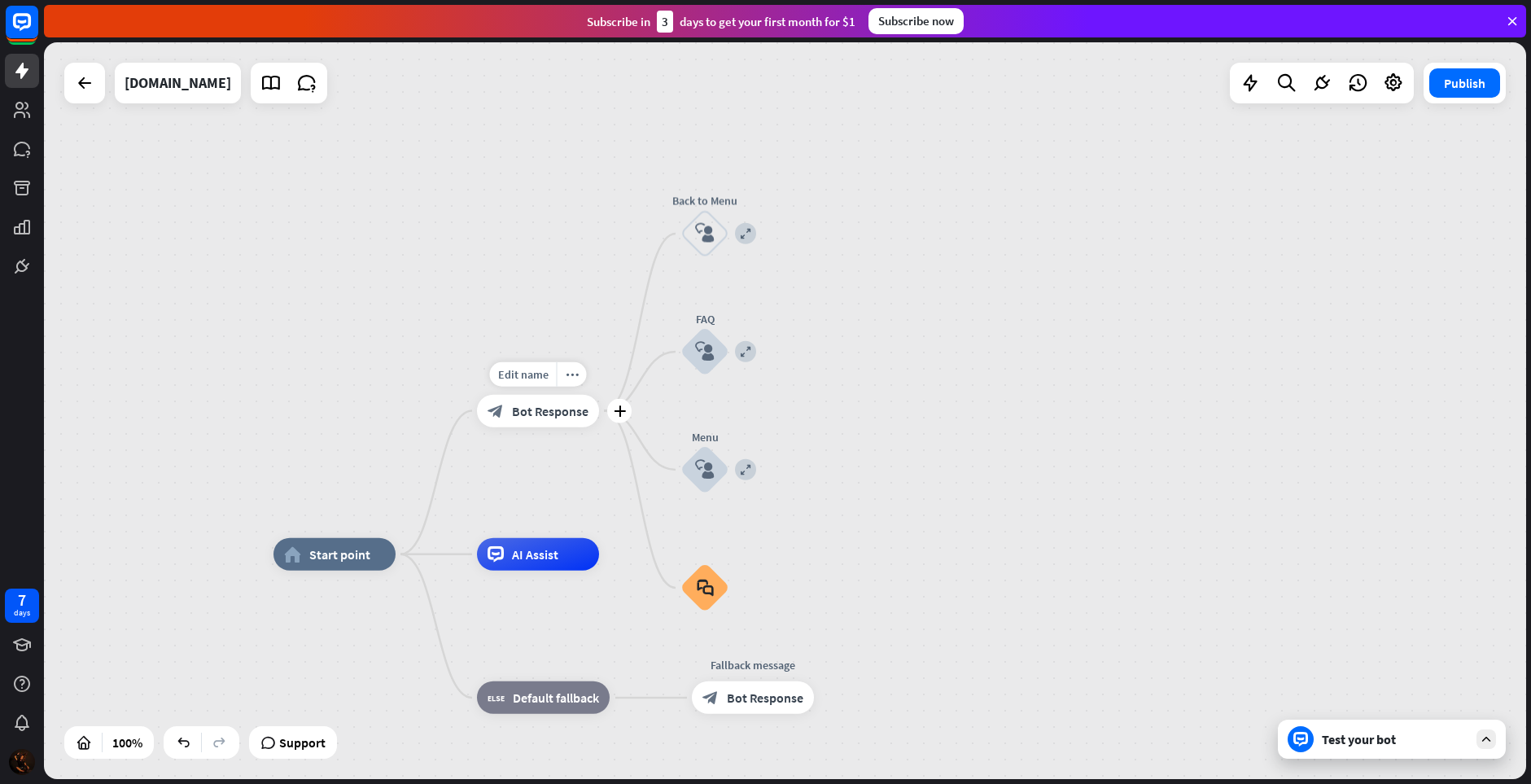
click at [572, 375] on icon "more_horiz" at bounding box center [571, 374] width 13 height 12
click at [576, 412] on span "Bot Response" at bounding box center [550, 411] width 77 height 16
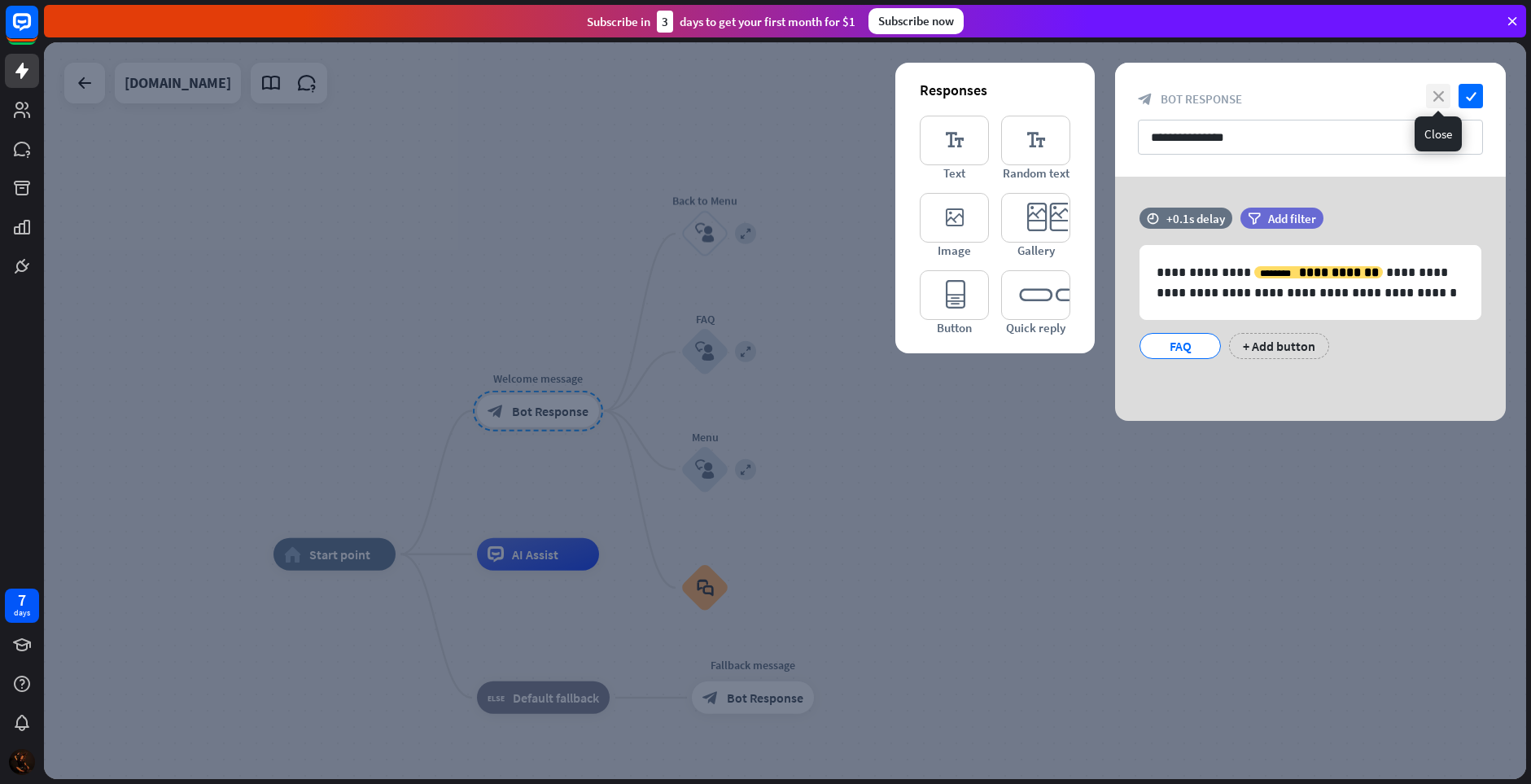
click at [1443, 101] on icon "close" at bounding box center [1438, 96] width 25 height 25
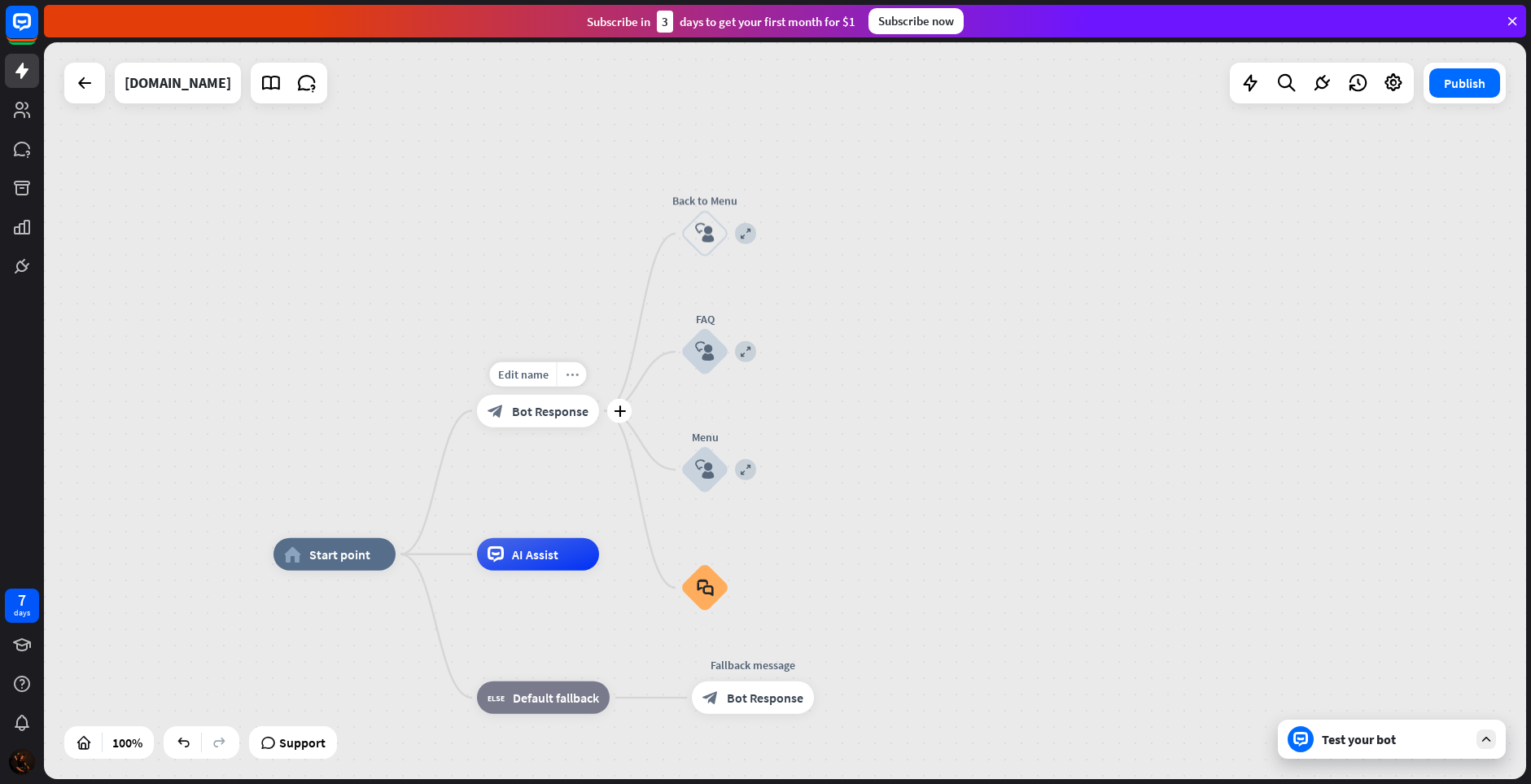
click at [569, 375] on icon "more_horiz" at bounding box center [571, 374] width 13 height 12
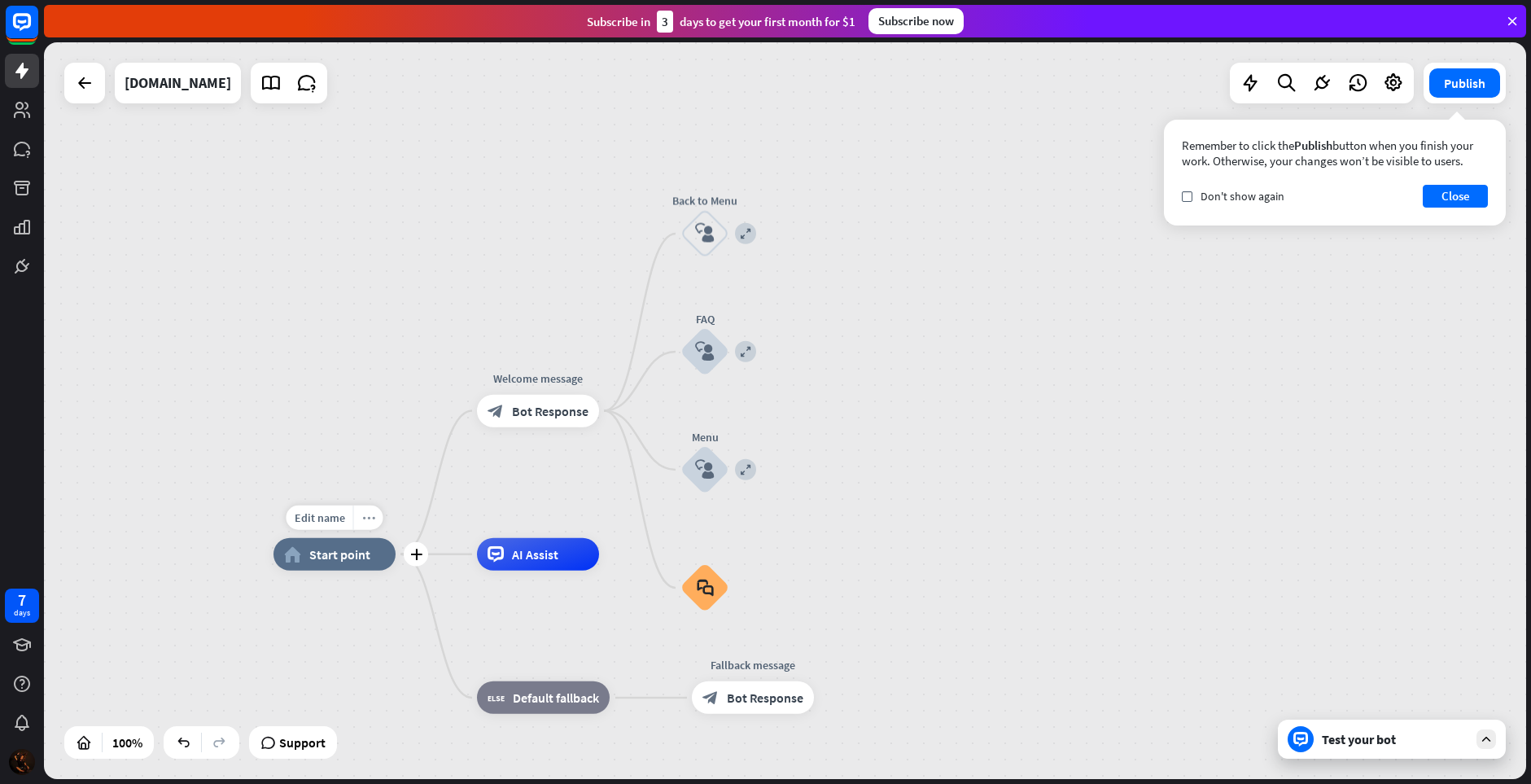
click at [371, 516] on icon "more_horiz" at bounding box center [369, 518] width 13 height 12
click at [1244, 201] on span "Don't show again" at bounding box center [1242, 196] width 84 height 15
click at [1505, 198] on div "home_2 Start point Welcome message block_bot_response Bot Response expand Back …" at bounding box center [785, 410] width 1482 height 736
click at [1454, 198] on button "Close" at bounding box center [1455, 197] width 65 height 23
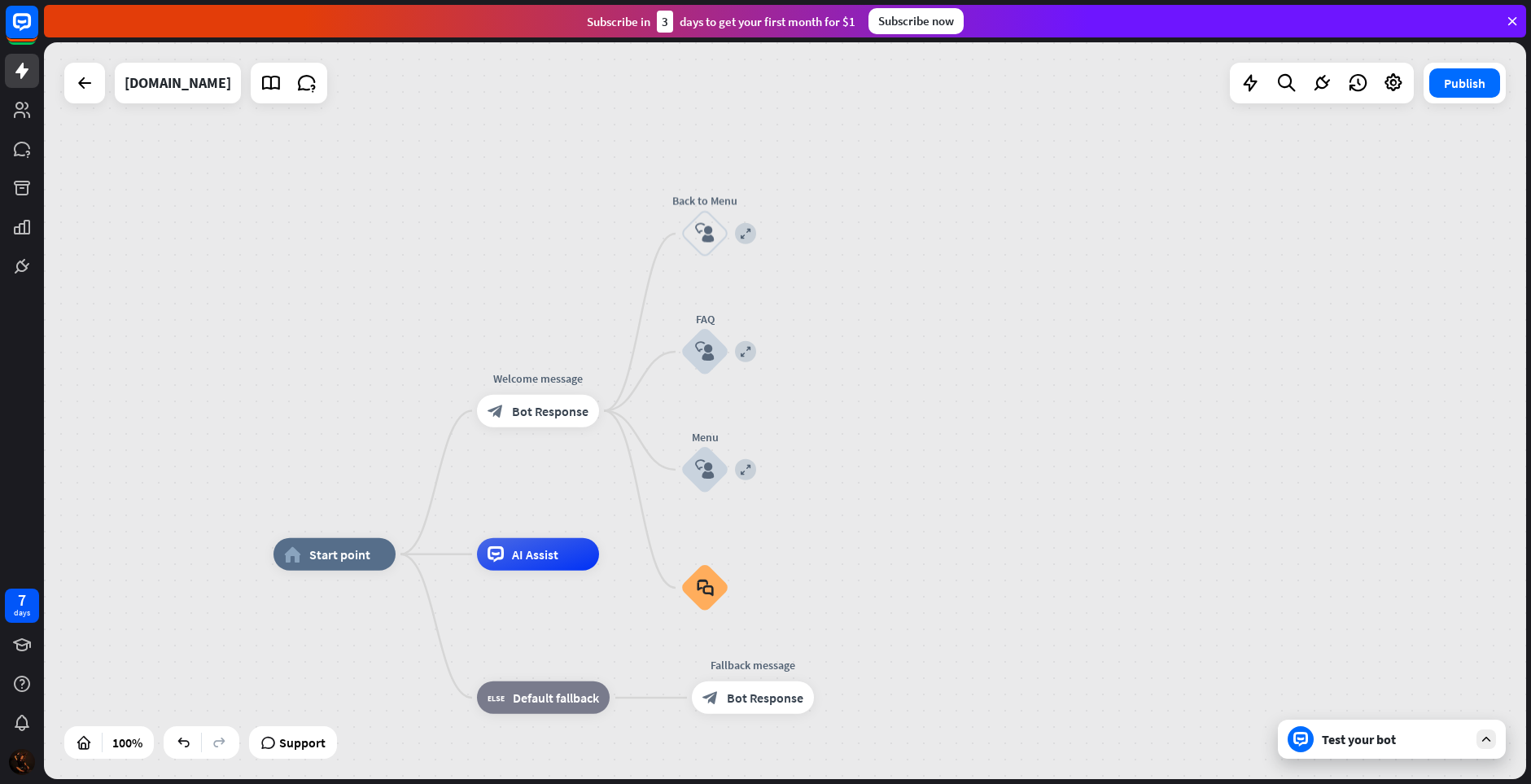
click at [1370, 732] on div "Test your bot" at bounding box center [1395, 739] width 146 height 16
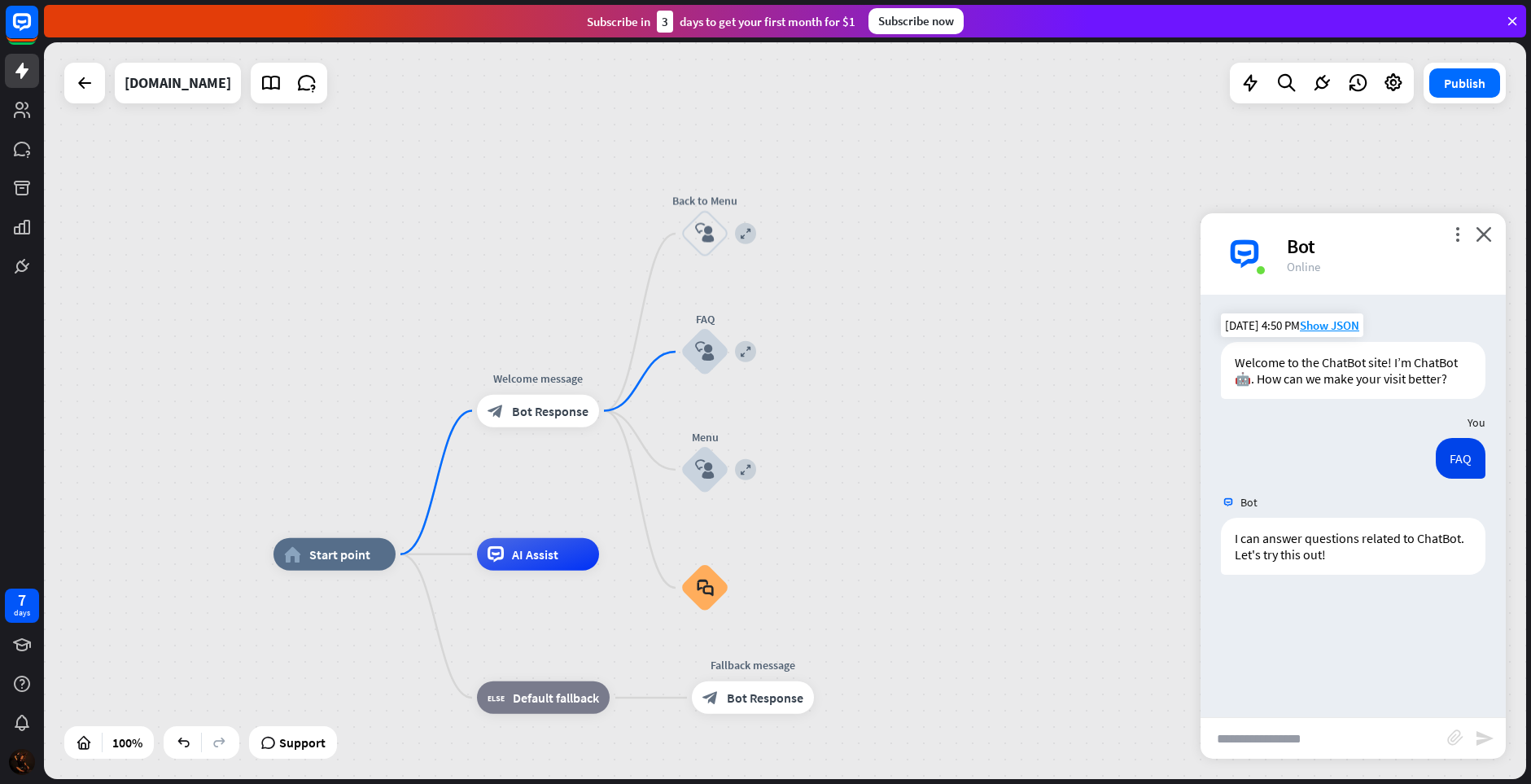
click at [1396, 357] on div "Welcome to the ChatBot site! I’m ChatBot 🤖. How can we make your visit better?" at bounding box center [1353, 370] width 265 height 57
click at [1482, 236] on icon "close" at bounding box center [1483, 235] width 16 height 16
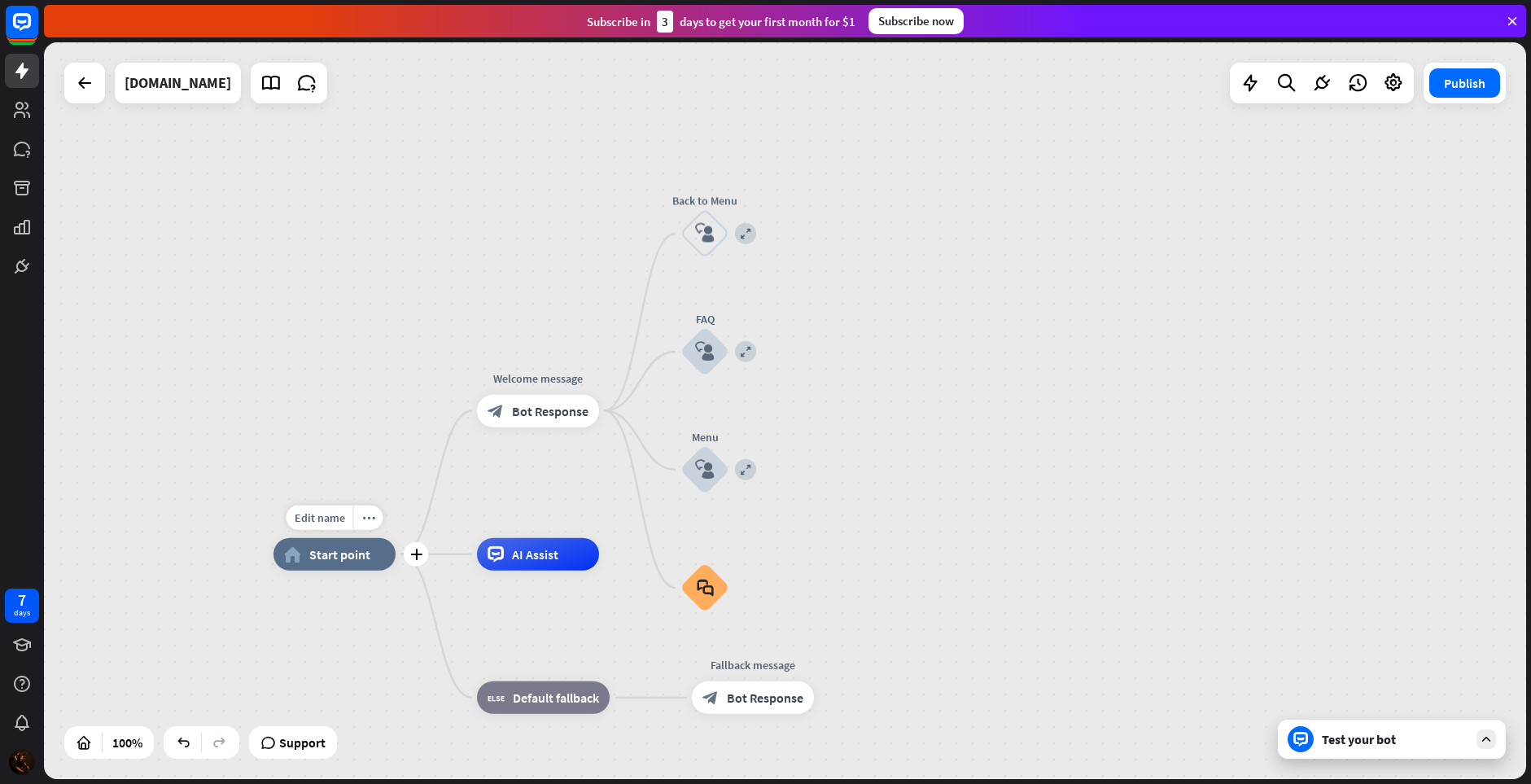
click at [369, 516] on icon "more_horiz" at bounding box center [369, 518] width 13 height 12
click at [369, 521] on icon "more_horiz" at bounding box center [369, 518] width 13 height 12
click at [580, 372] on div "more_horiz" at bounding box center [571, 375] width 30 height 25
click at [557, 321] on div "home_2 Start point Welcome message block_bot_response Bot Response expand Back …" at bounding box center [785, 410] width 1482 height 736
click at [577, 371] on icon "more_horiz" at bounding box center [571, 374] width 13 height 12
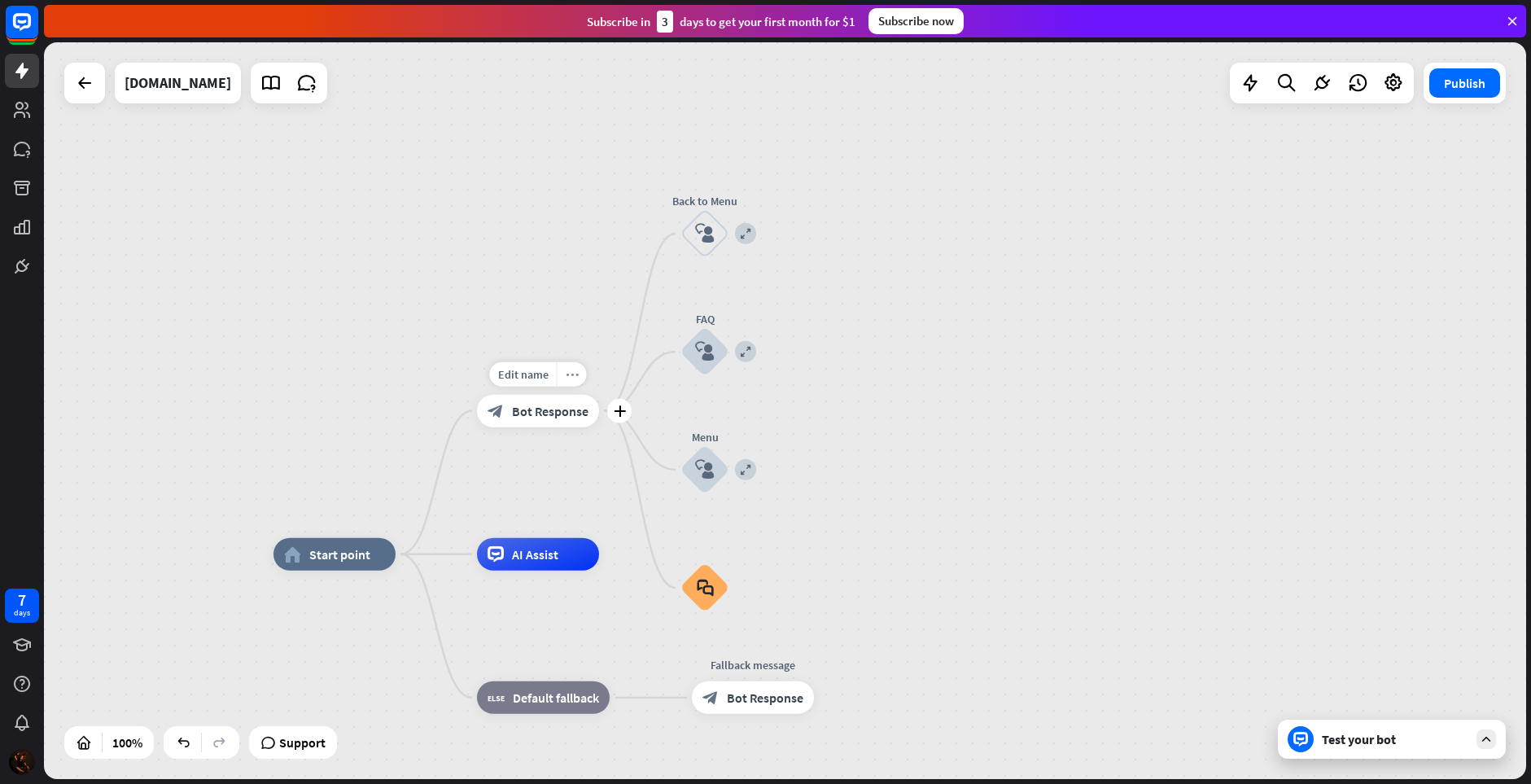
click at [574, 372] on icon "more_horiz" at bounding box center [571, 374] width 13 height 12
